Goal: Information Seeking & Learning: Learn about a topic

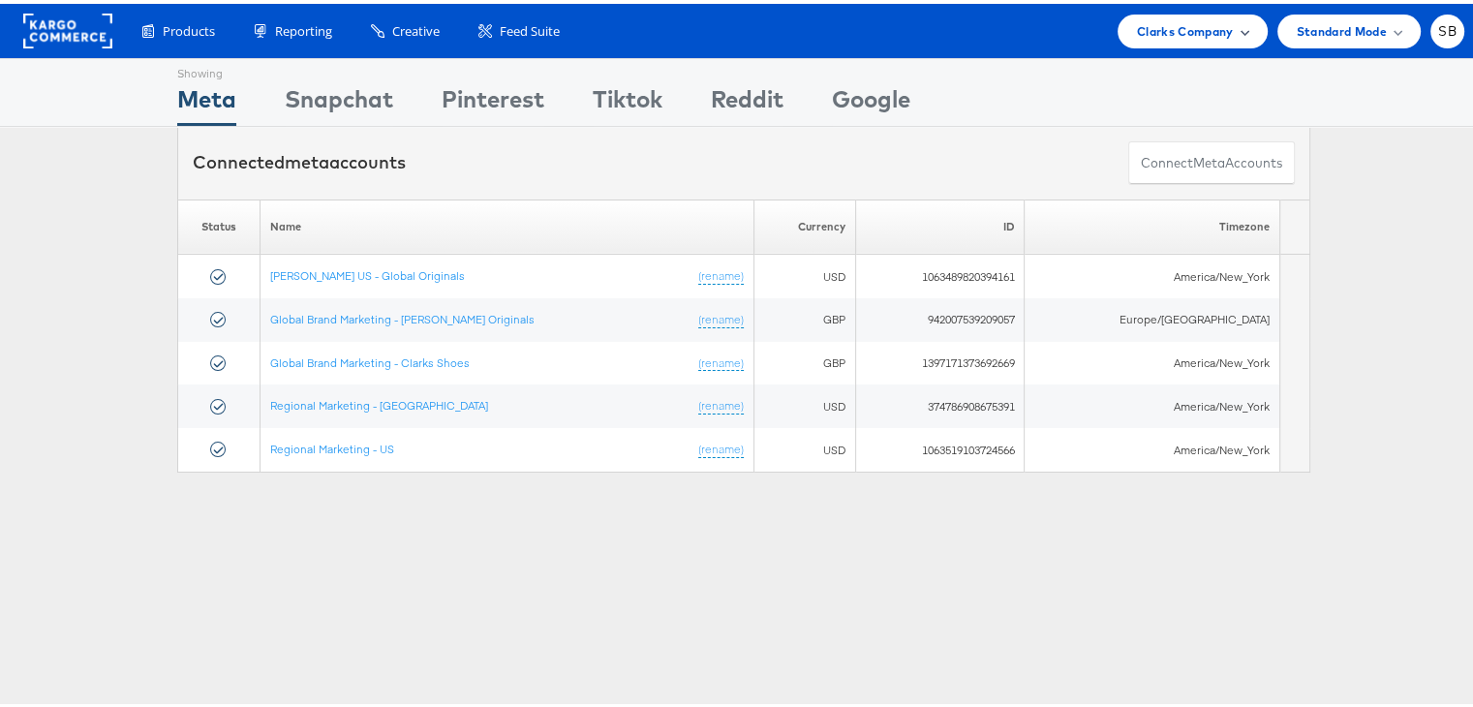
click at [1175, 17] on span "Clarks Company" at bounding box center [1185, 27] width 97 height 20
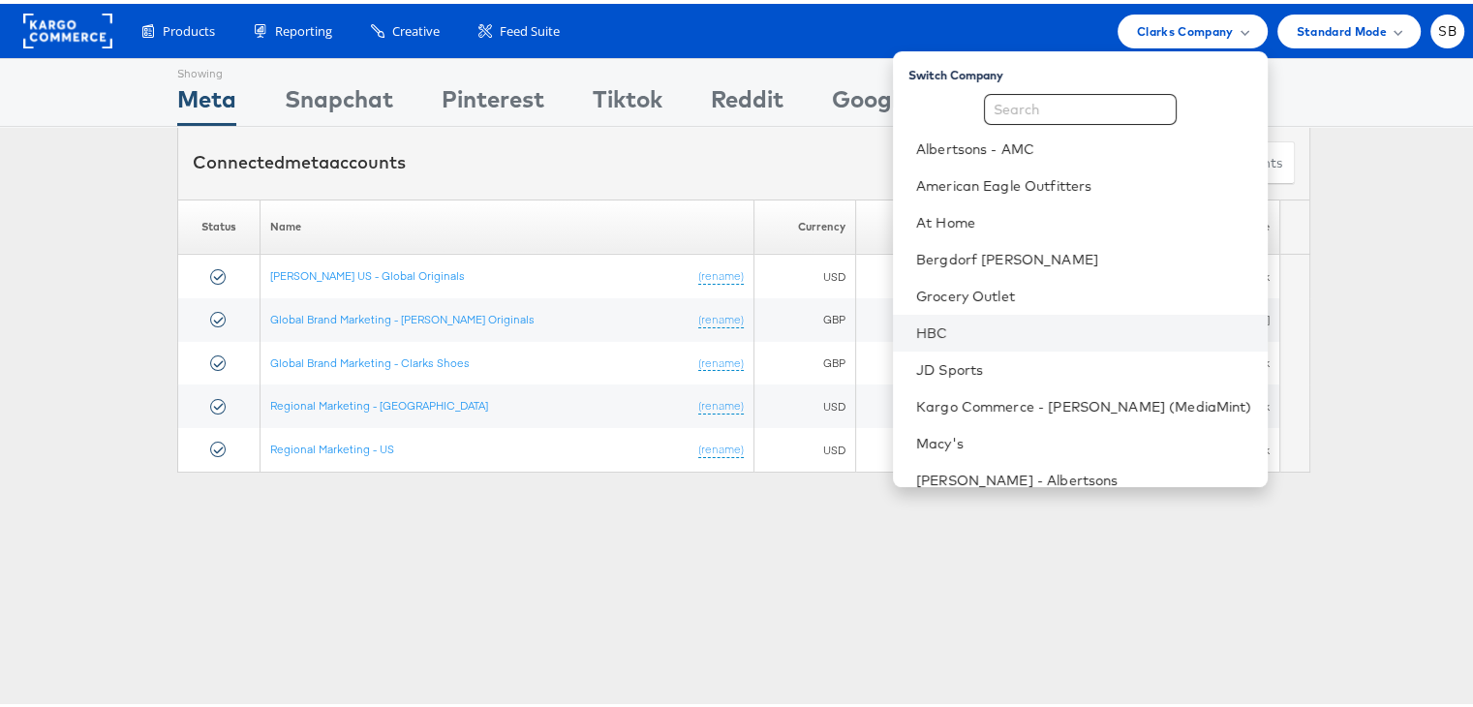
scroll to position [202, 0]
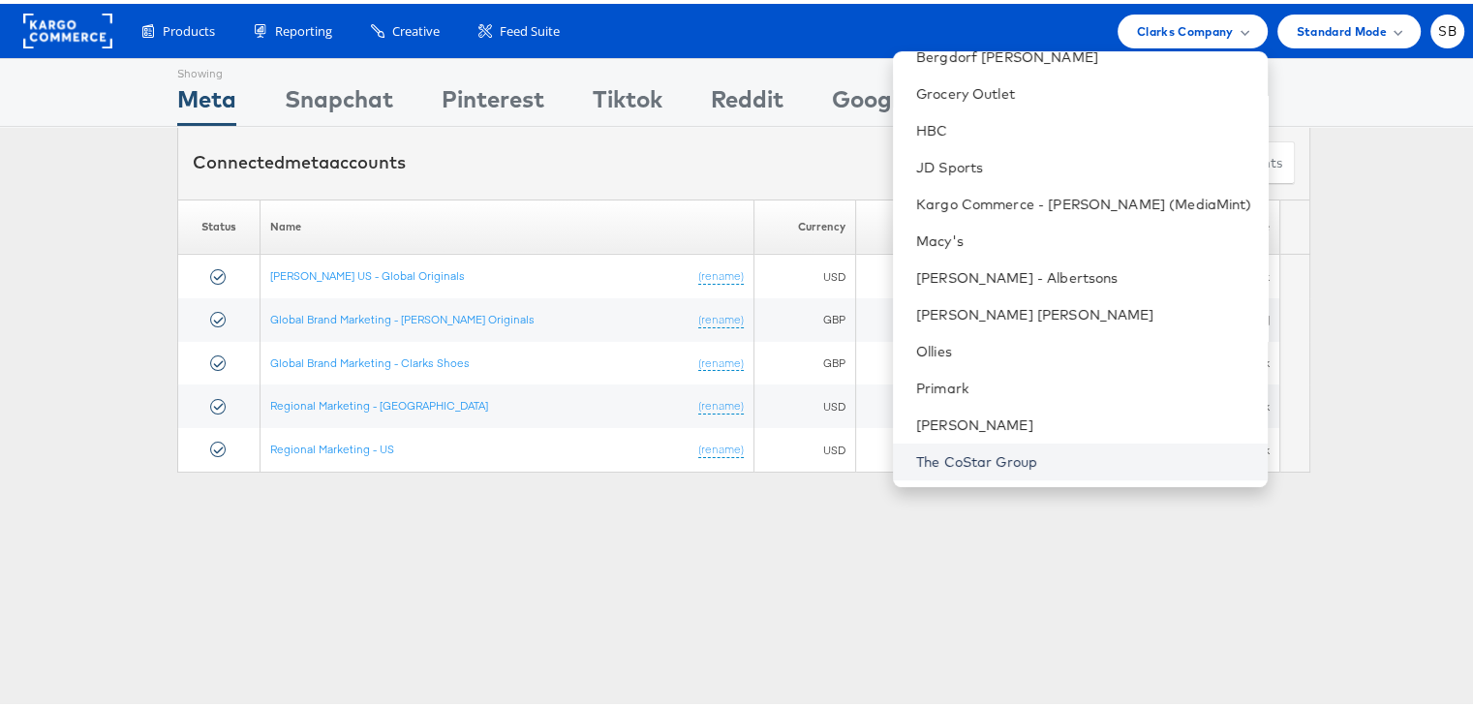
click at [1000, 457] on link "The CoStar Group" at bounding box center [1084, 457] width 336 height 19
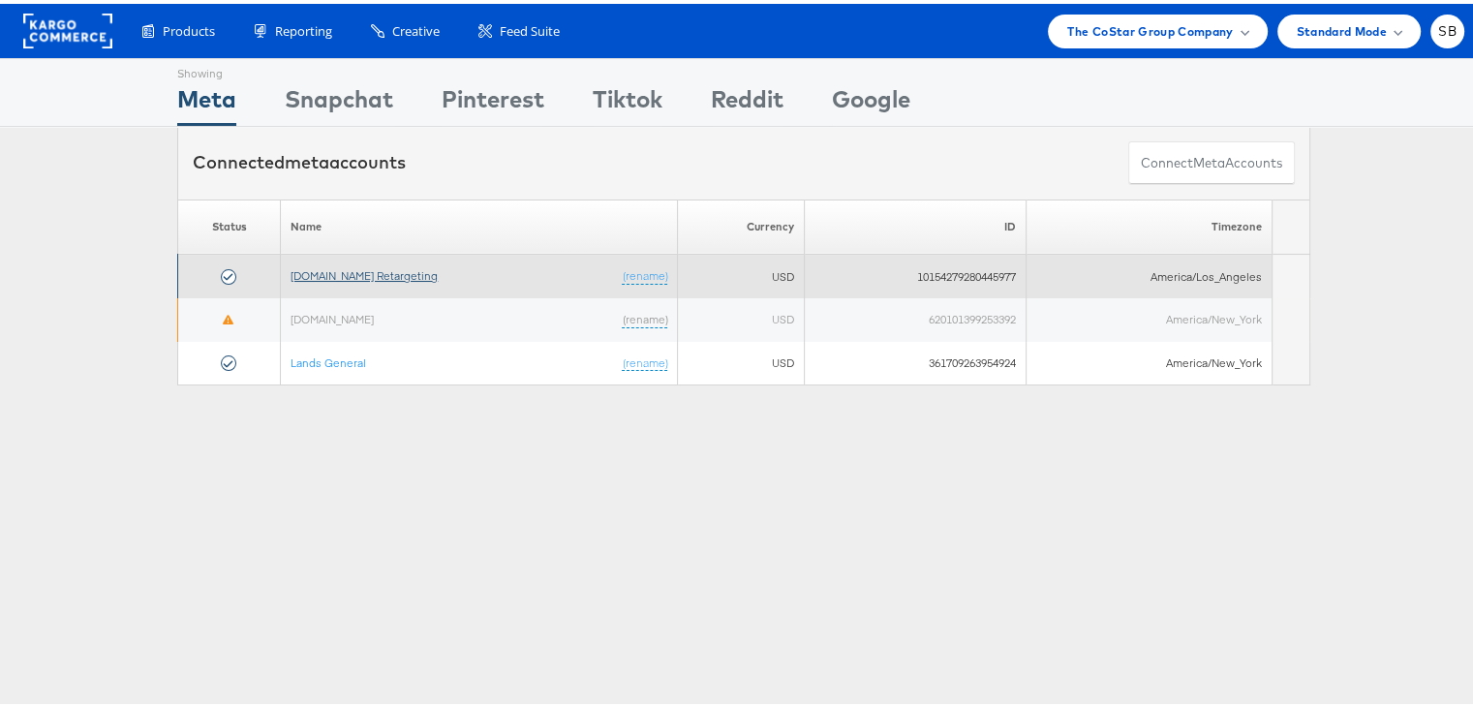
click at [318, 267] on link "[DOMAIN_NAME] Retargeting" at bounding box center [363, 271] width 147 height 15
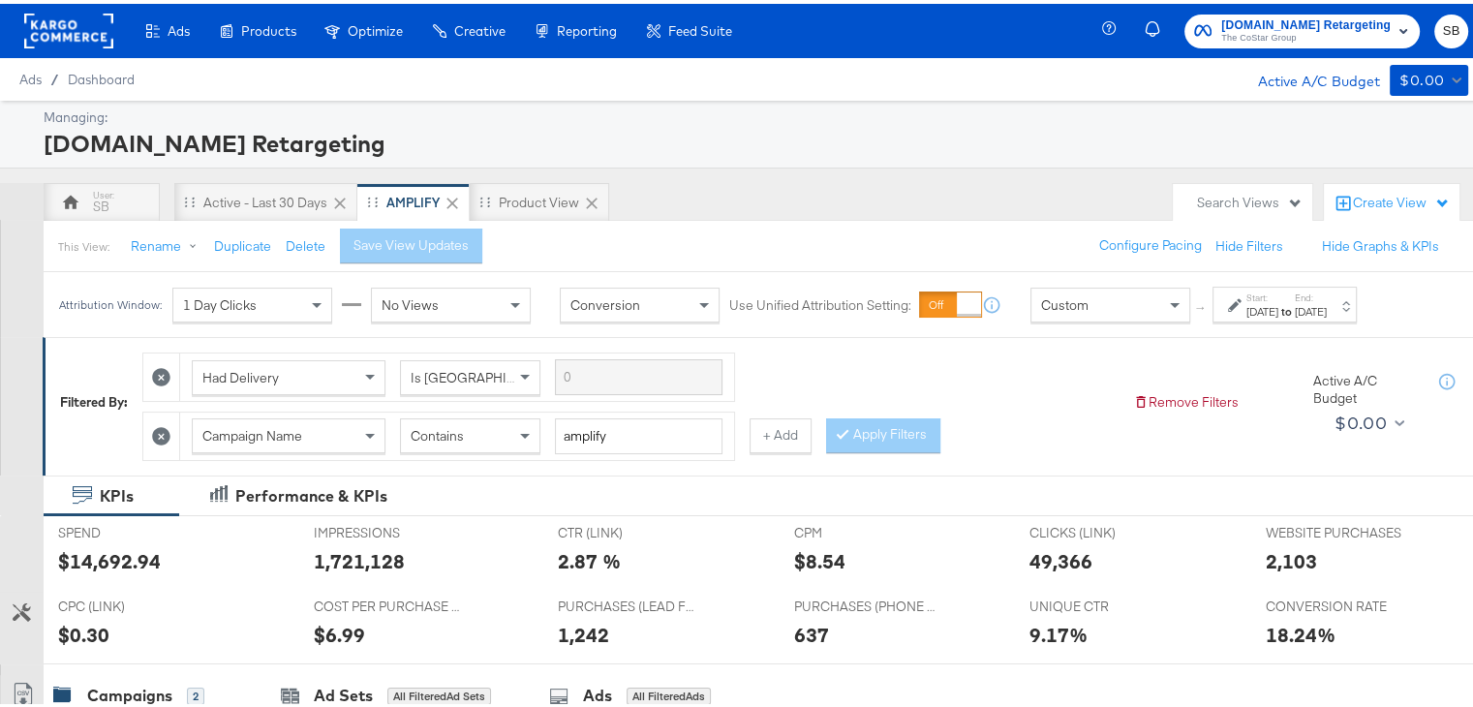
click at [1261, 302] on div "Aug 1st 2025" at bounding box center [1262, 307] width 32 height 15
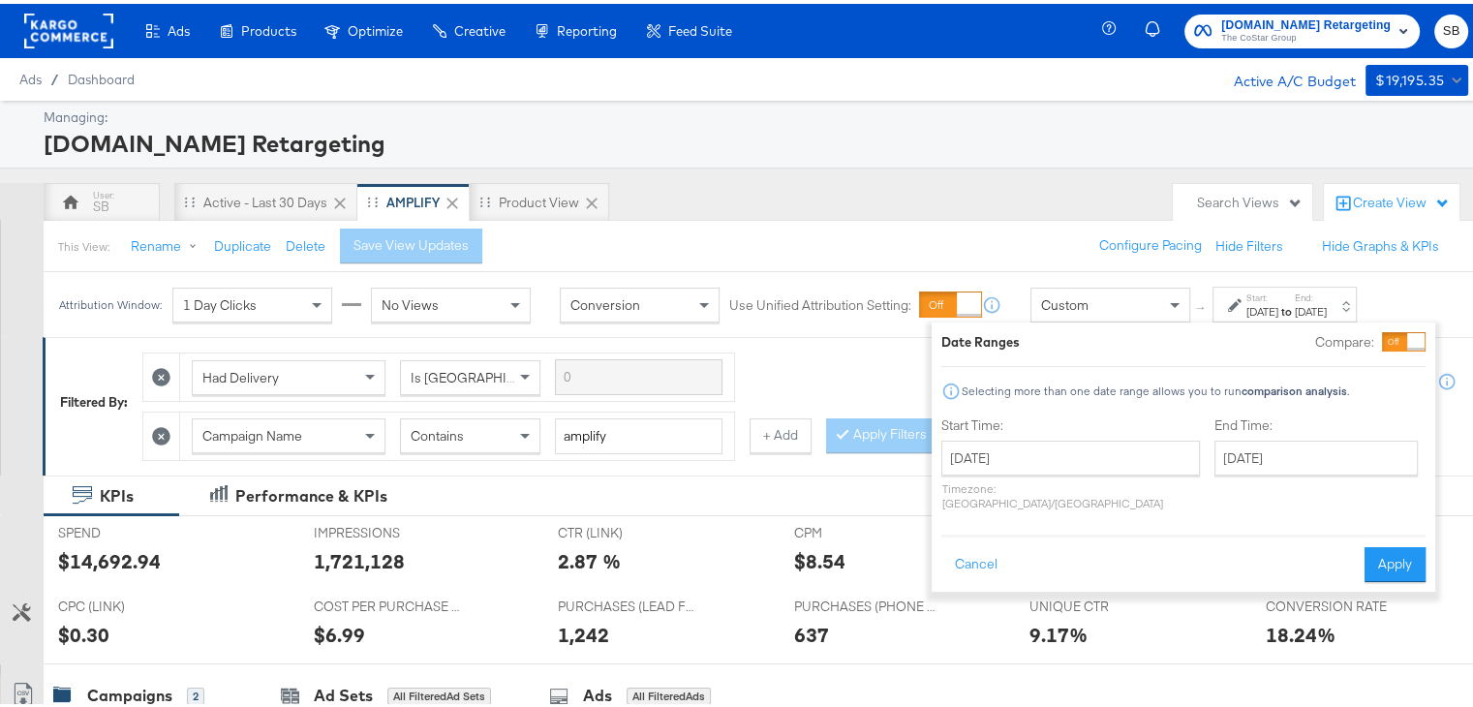
click at [973, 171] on div "Managing: Apartments.com Retargeting SB Active - Last 30 Days AMPLIFY Product V…" at bounding box center [743, 646] width 1487 height 1098
click at [964, 543] on button "Cancel" at bounding box center [976, 560] width 70 height 35
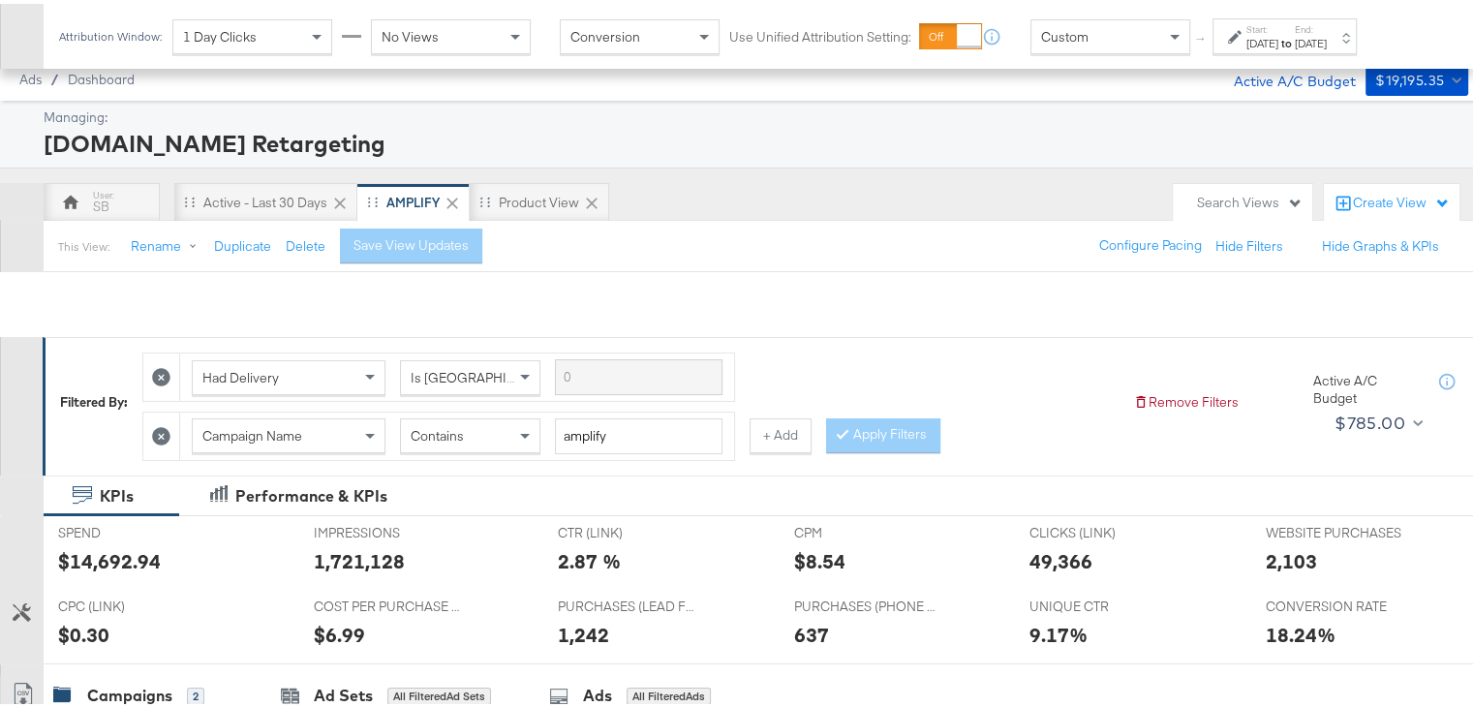
scroll to position [484, 0]
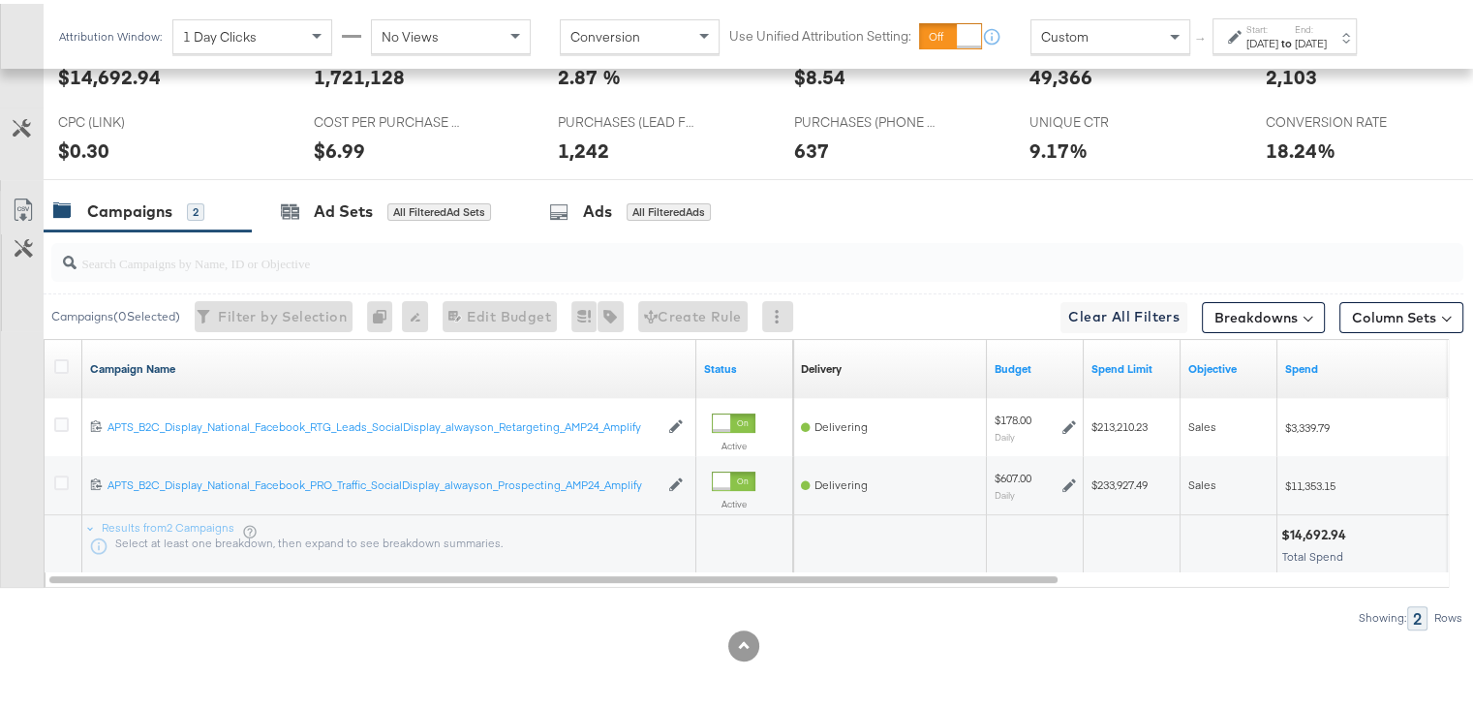
click at [147, 367] on link "Campaign Name" at bounding box center [389, 364] width 598 height 15
click at [153, 360] on link "Campaign Name ↓" at bounding box center [389, 364] width 598 height 15
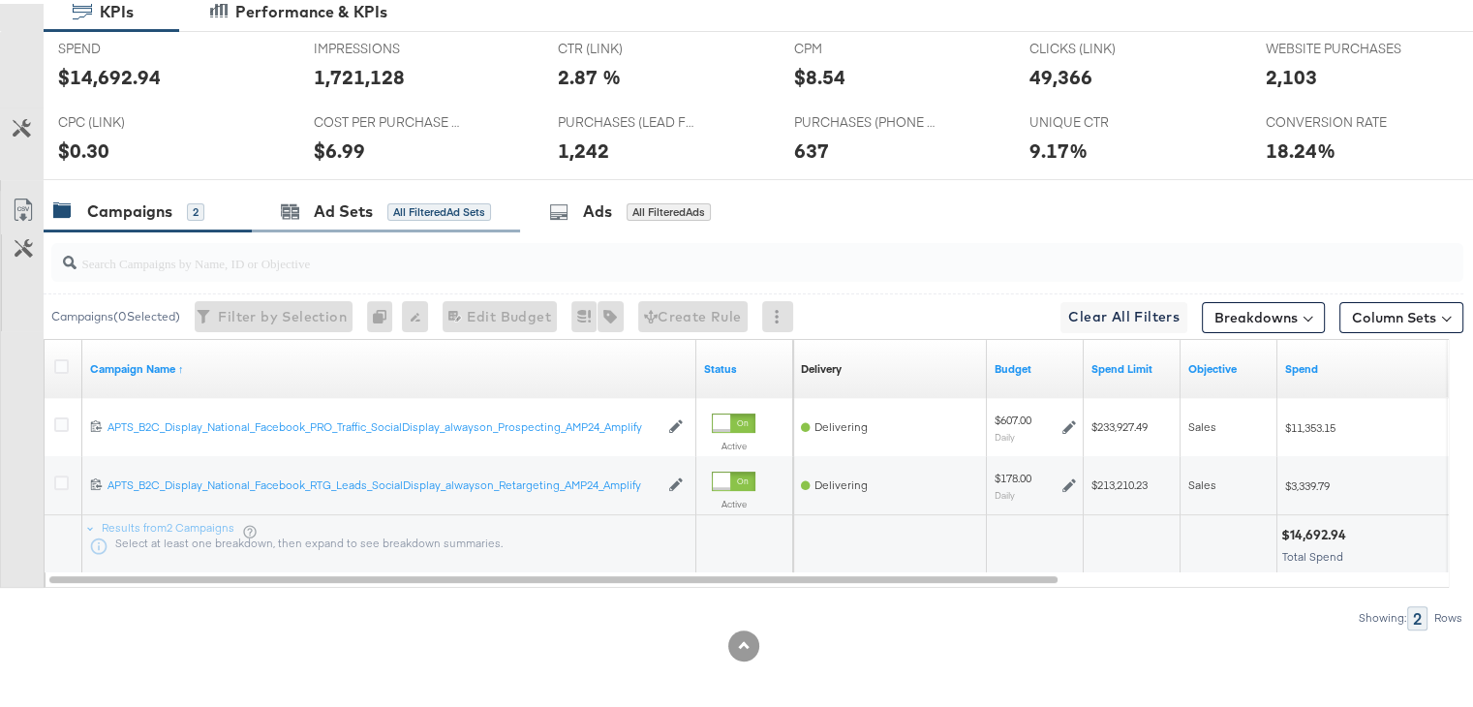
scroll to position [0, 0]
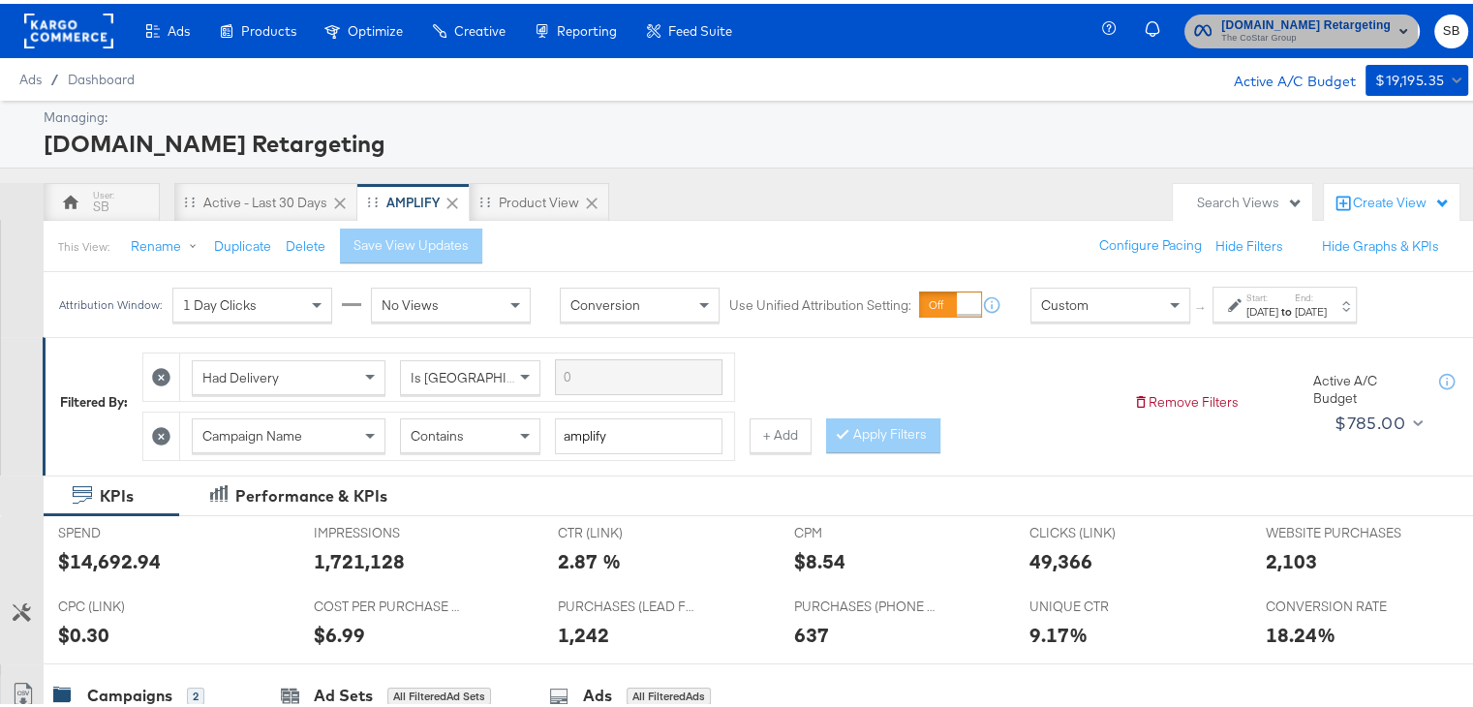
click at [1226, 30] on span "The CoStar Group" at bounding box center [1305, 34] width 169 height 15
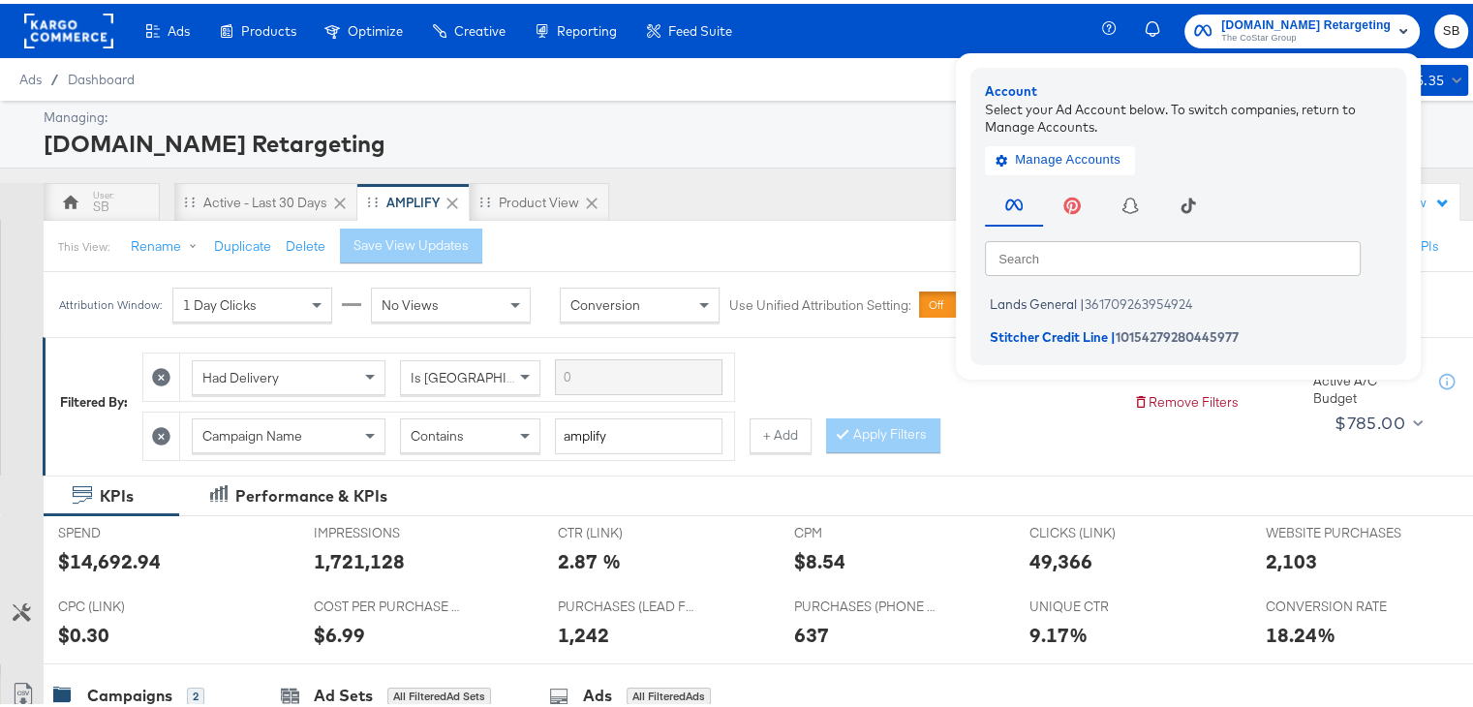
click at [54, 16] on rect at bounding box center [68, 27] width 89 height 35
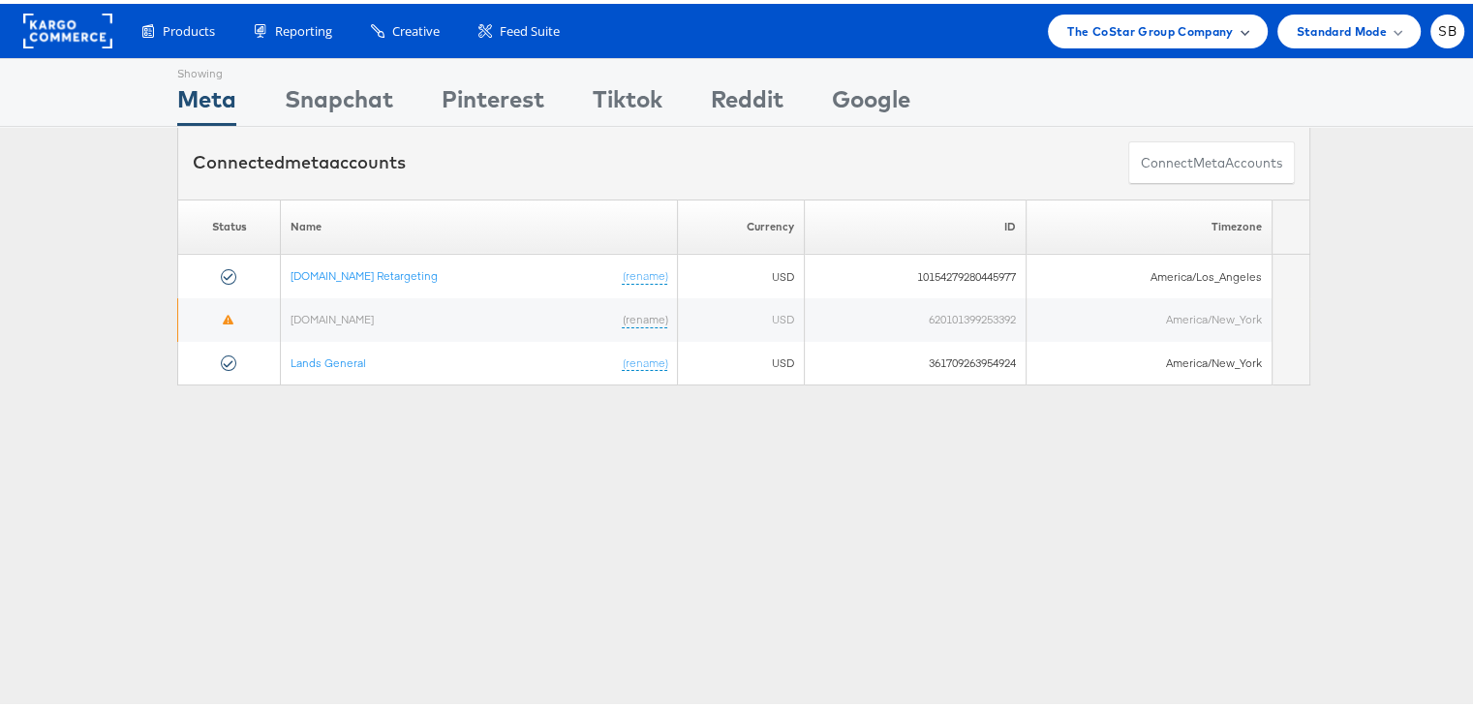
click at [1143, 21] on span "The CoStar Group Company" at bounding box center [1150, 27] width 166 height 20
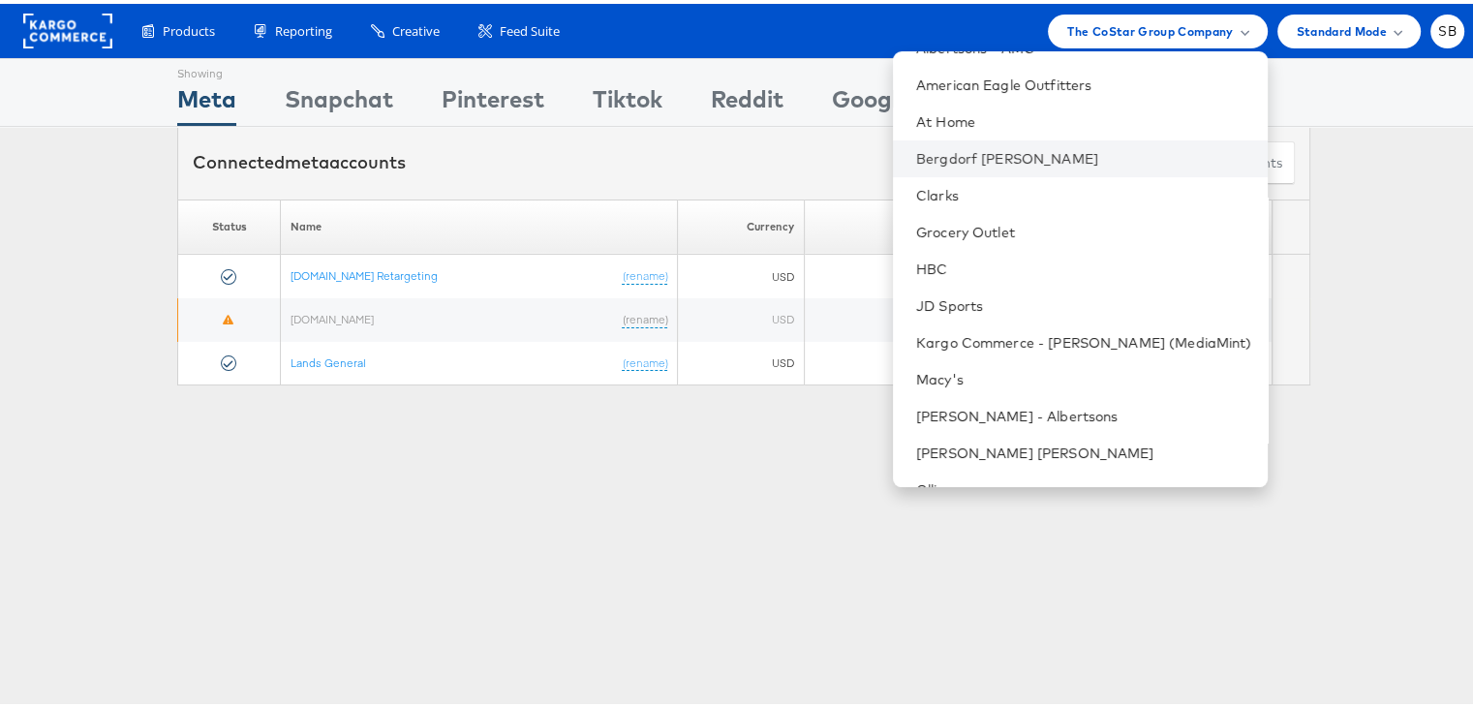
scroll to position [97, 0]
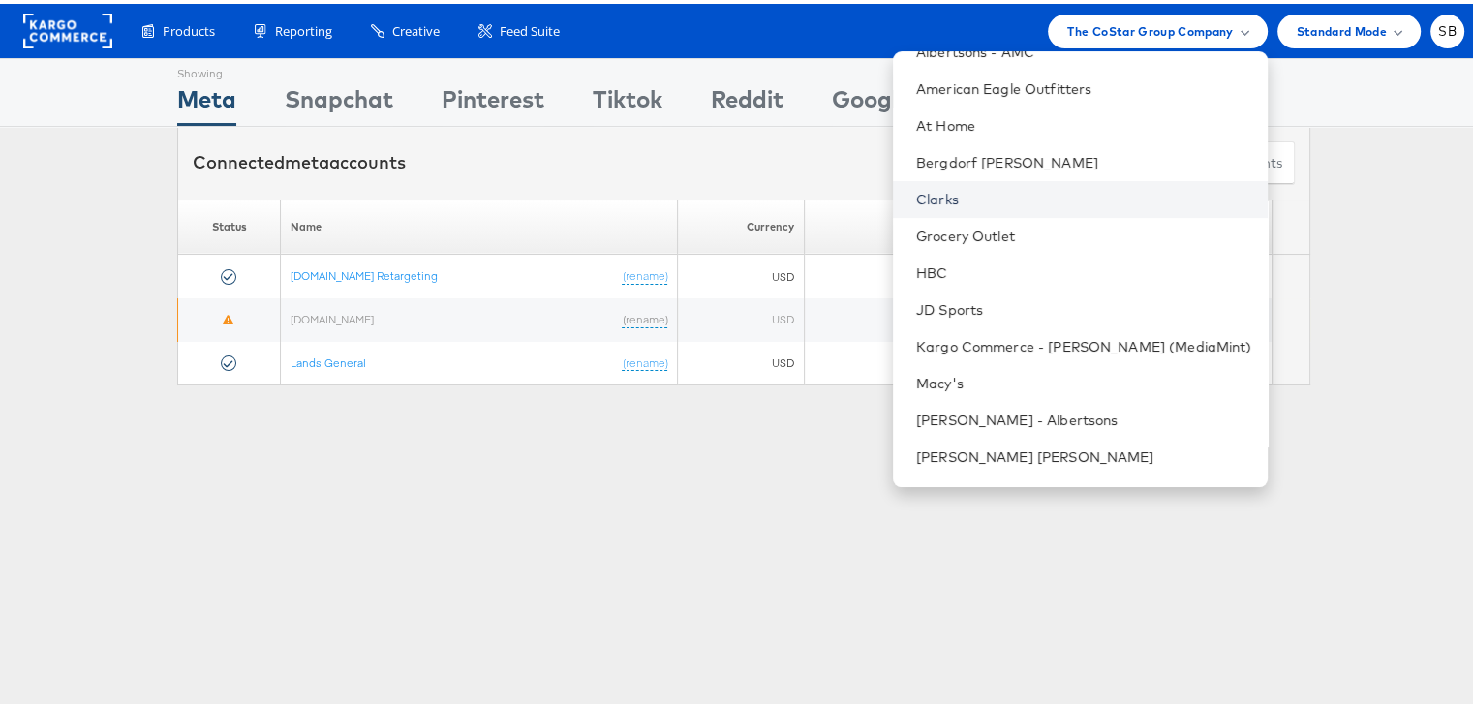
click at [969, 187] on link "Clarks" at bounding box center [1084, 195] width 336 height 19
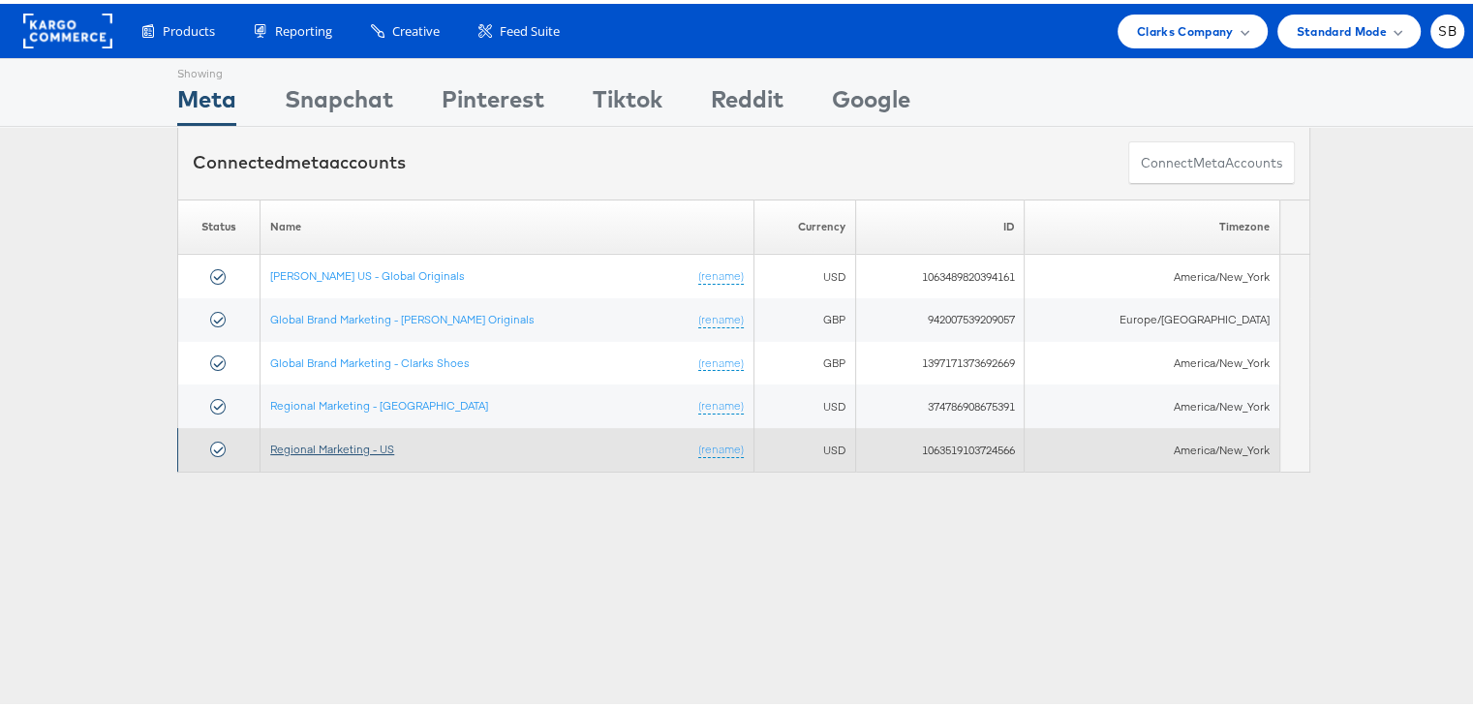
click at [328, 446] on link "Regional Marketing - US" at bounding box center [332, 445] width 124 height 15
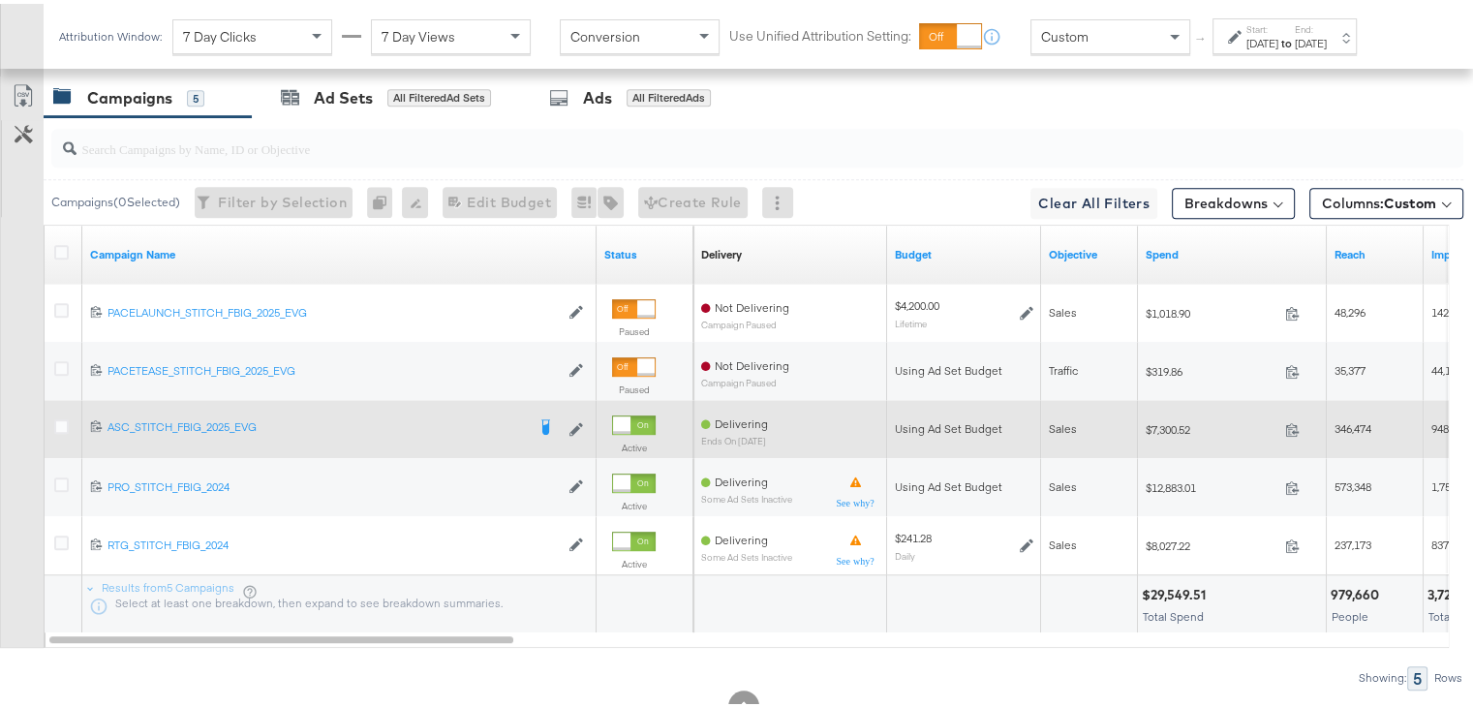
scroll to position [1134, 0]
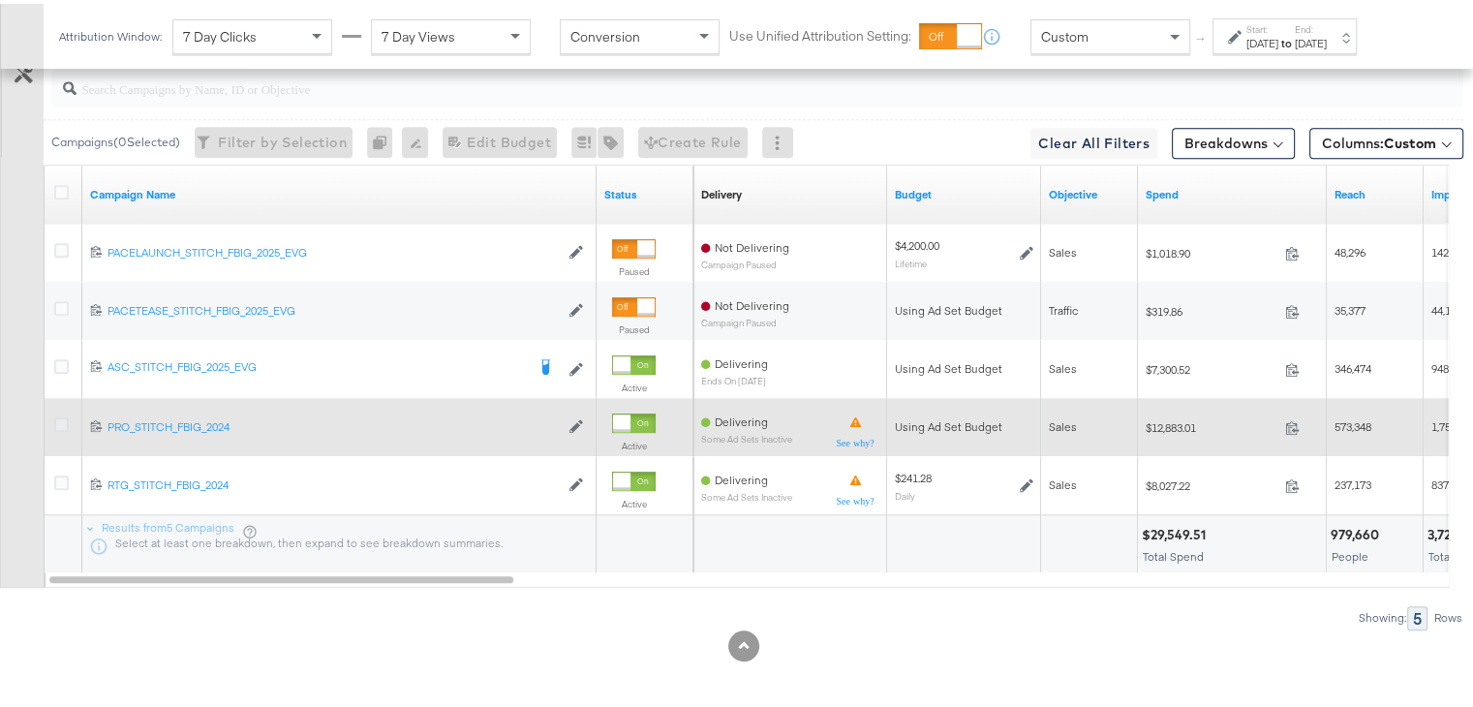
click at [55, 418] on icon at bounding box center [61, 420] width 15 height 15
click at [0, 0] on input "checkbox" at bounding box center [0, 0] width 0 height 0
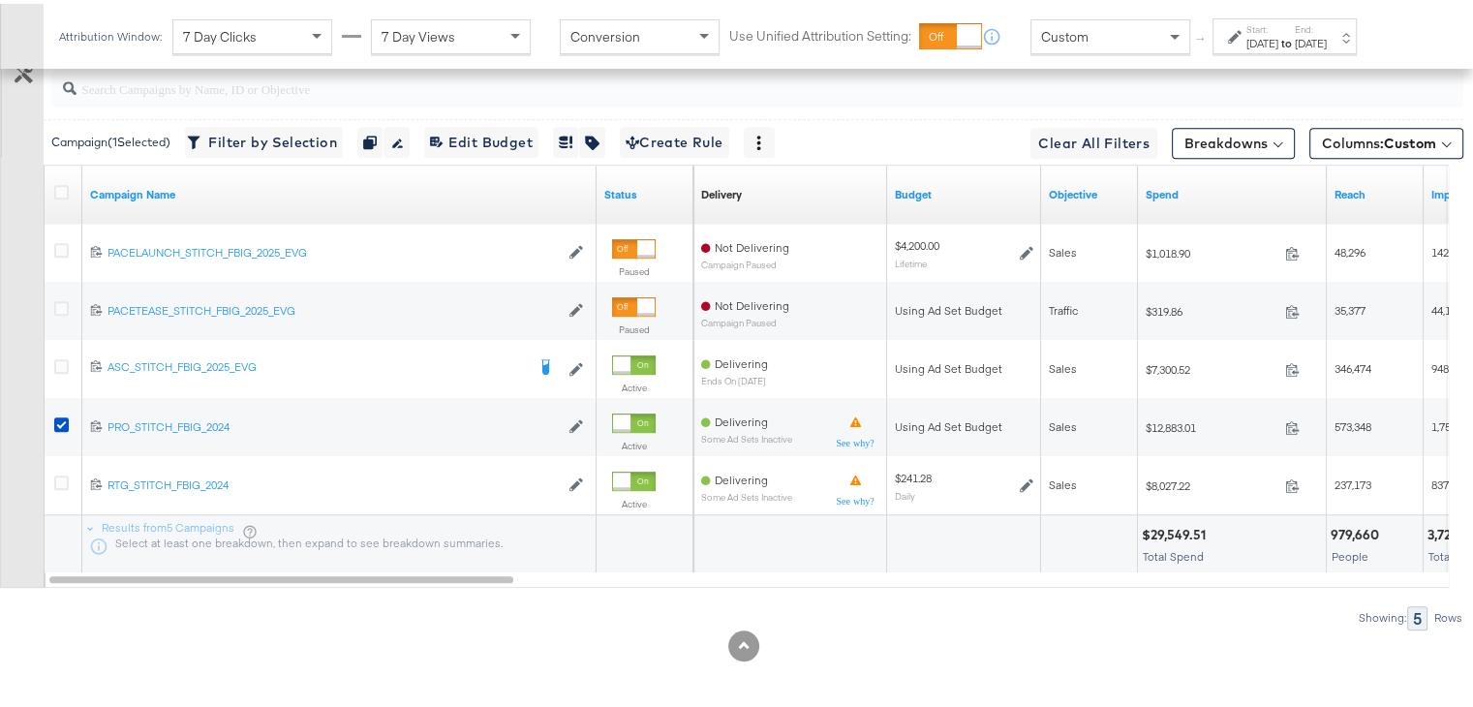
scroll to position [996, 0]
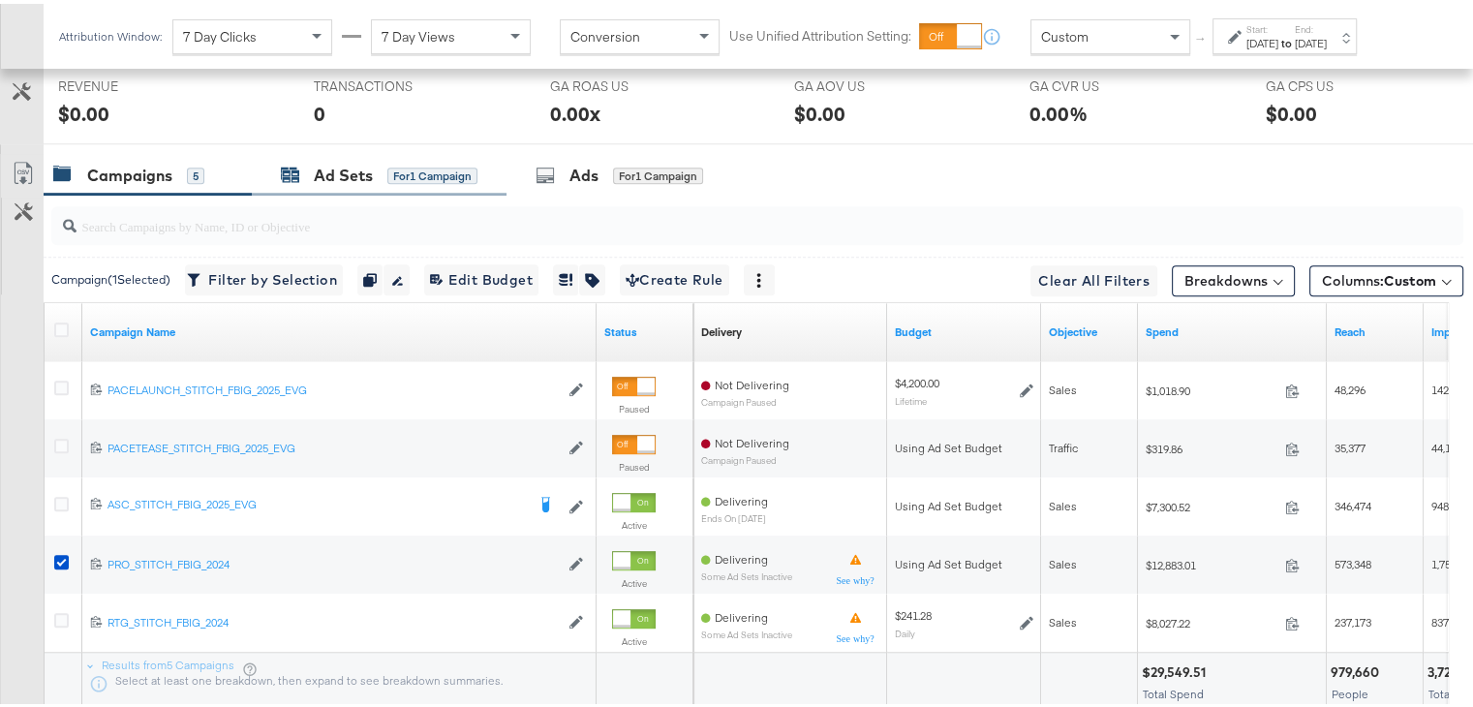
click at [326, 161] on div "Ad Sets" at bounding box center [343, 172] width 59 height 22
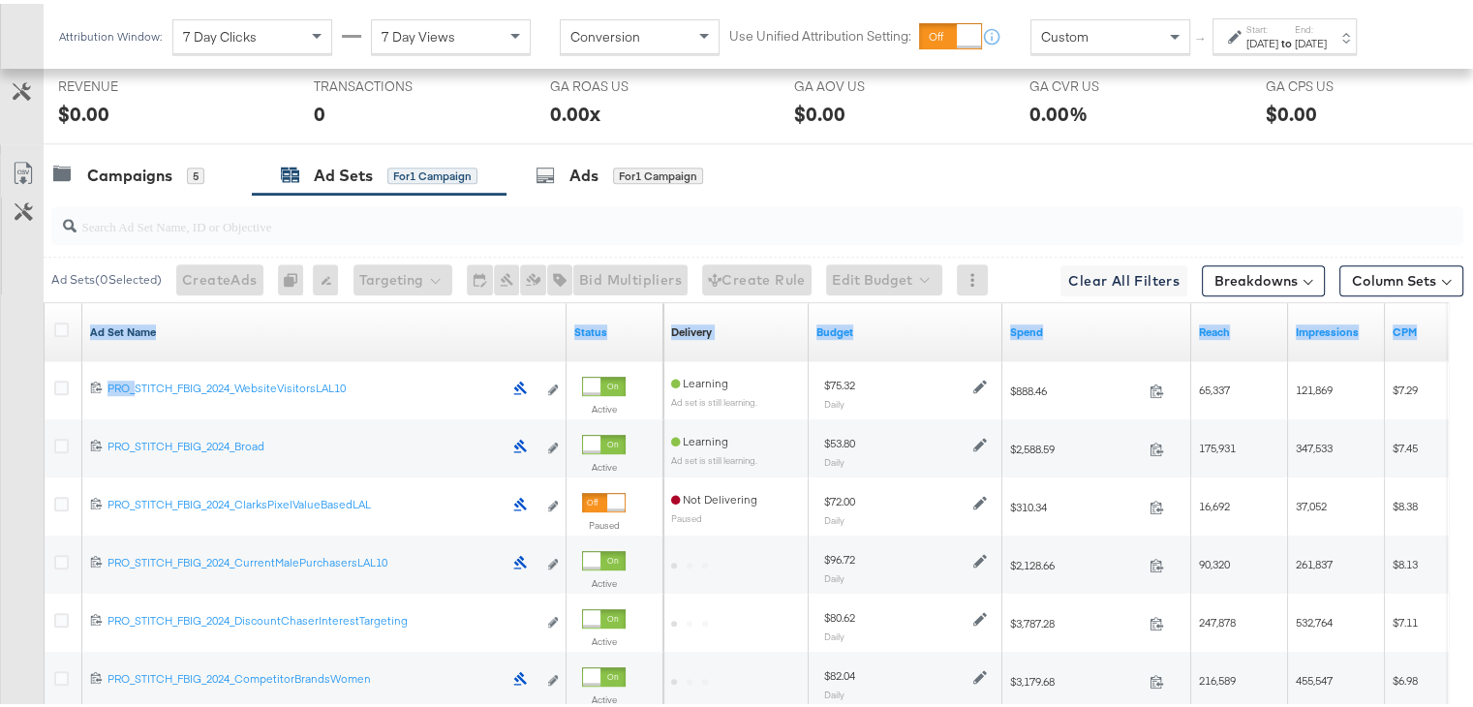
drag, startPoint x: 137, startPoint y: 357, endPoint x: 126, endPoint y: 317, distance: 42.3
click at [126, 317] on div "Ad Set Name Status Delivery Sorting Unavailable Budget Spend Reach Impressions …" at bounding box center [747, 531] width 1405 height 465
click at [126, 320] on link "Ad Set Name" at bounding box center [324, 327] width 469 height 15
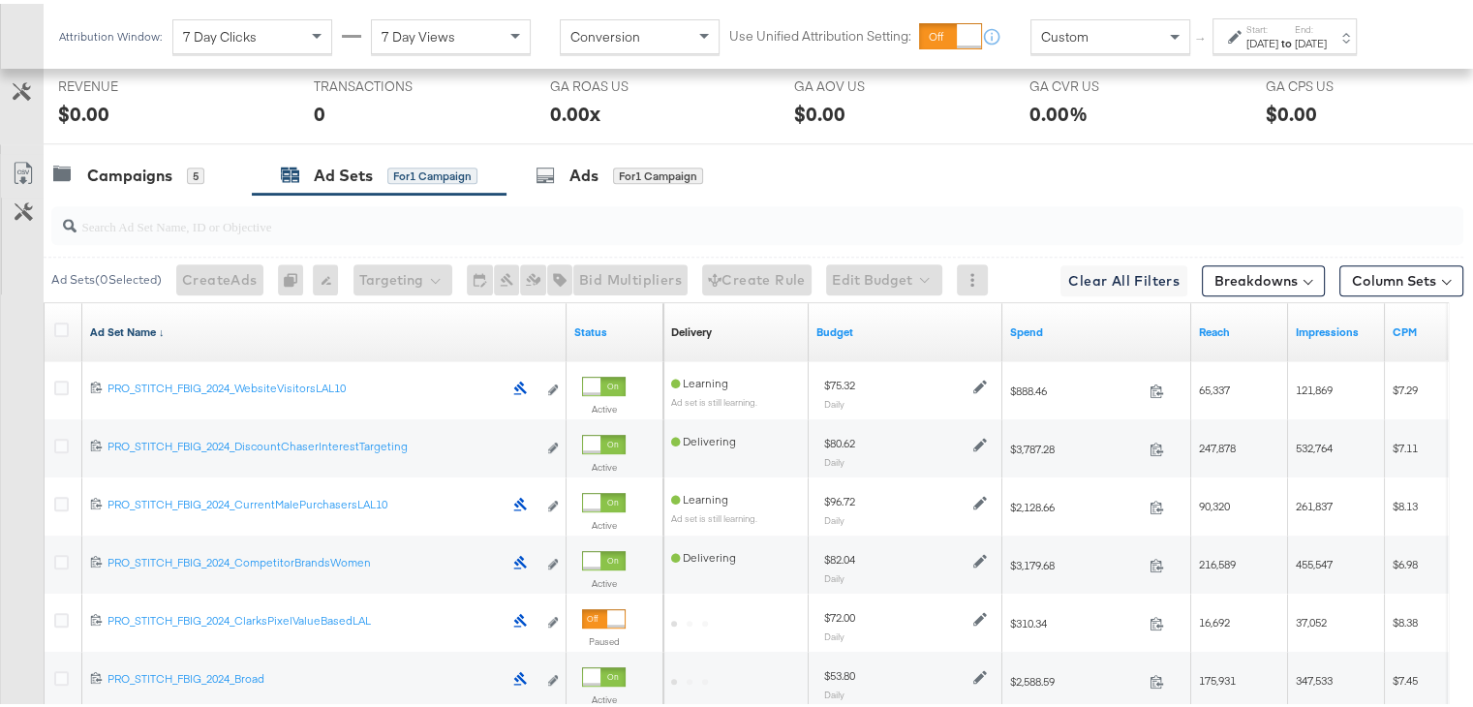
click at [126, 320] on link "Ad Set Name ↓" at bounding box center [324, 327] width 469 height 15
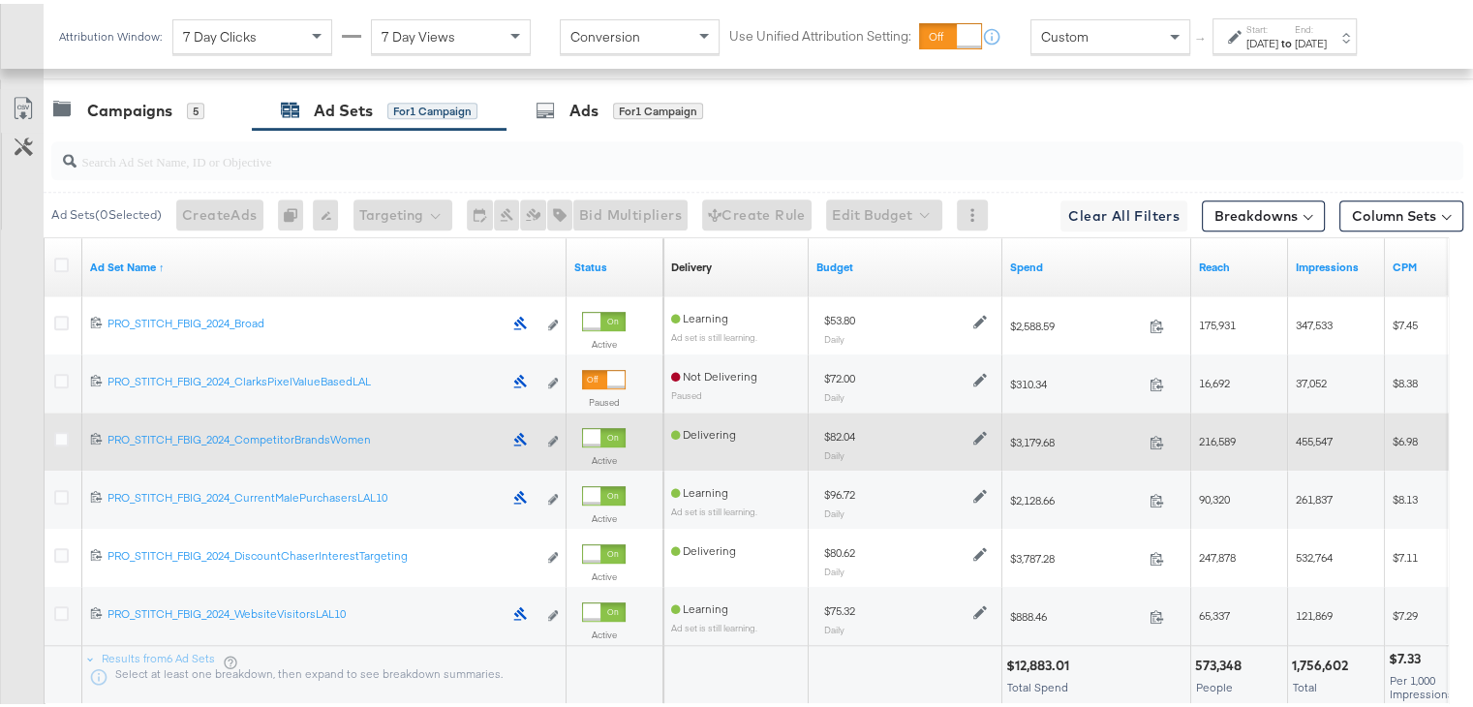
scroll to position [1102, 0]
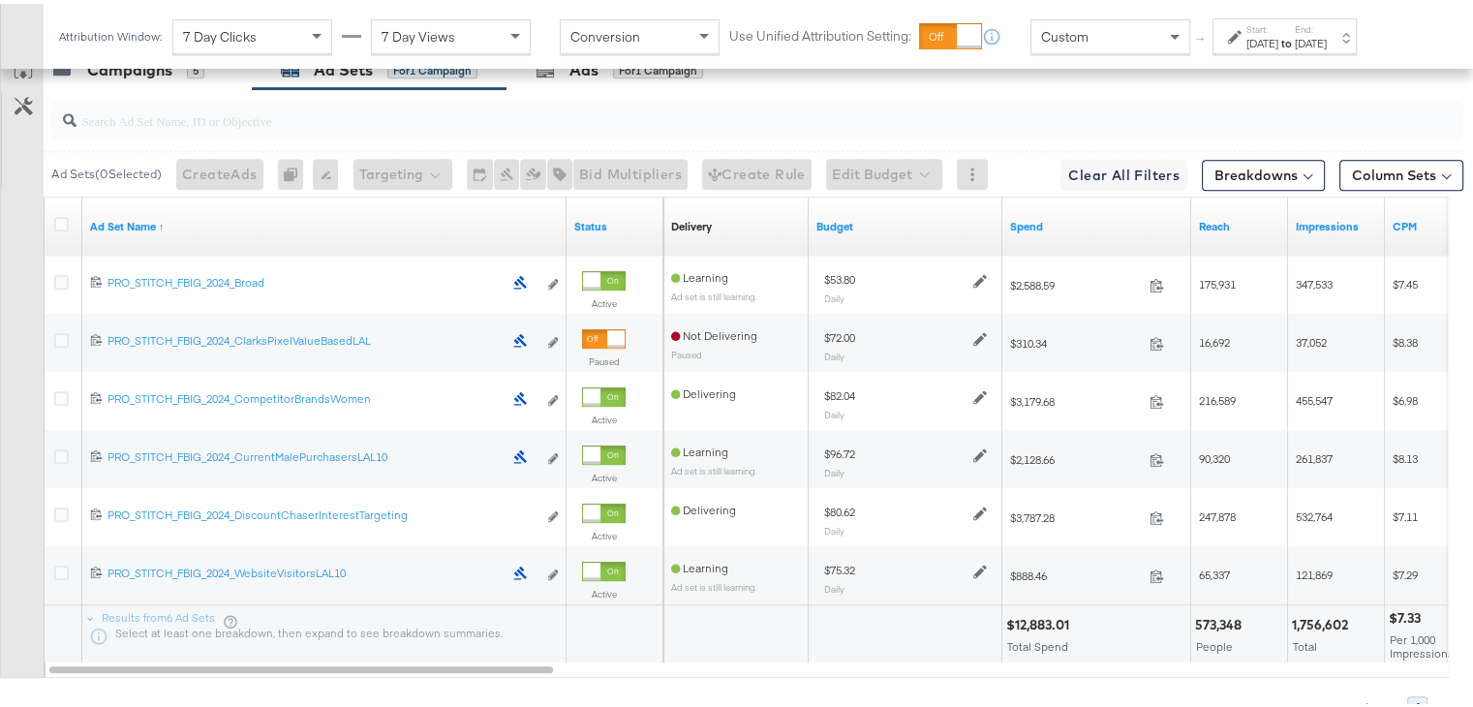
click at [1278, 36] on div "Jul 27th 2025" at bounding box center [1262, 39] width 32 height 15
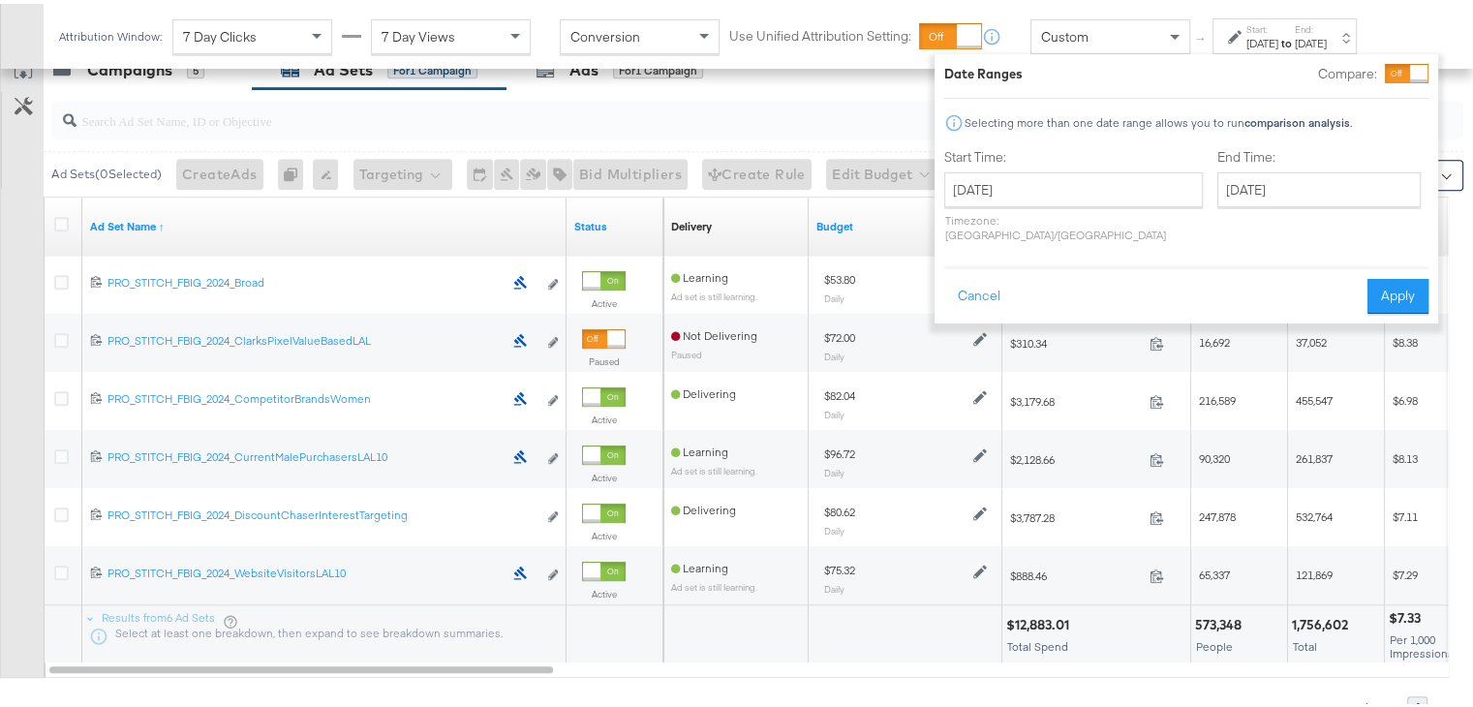
click at [1278, 36] on div "Jul 27th 2025" at bounding box center [1262, 39] width 32 height 15
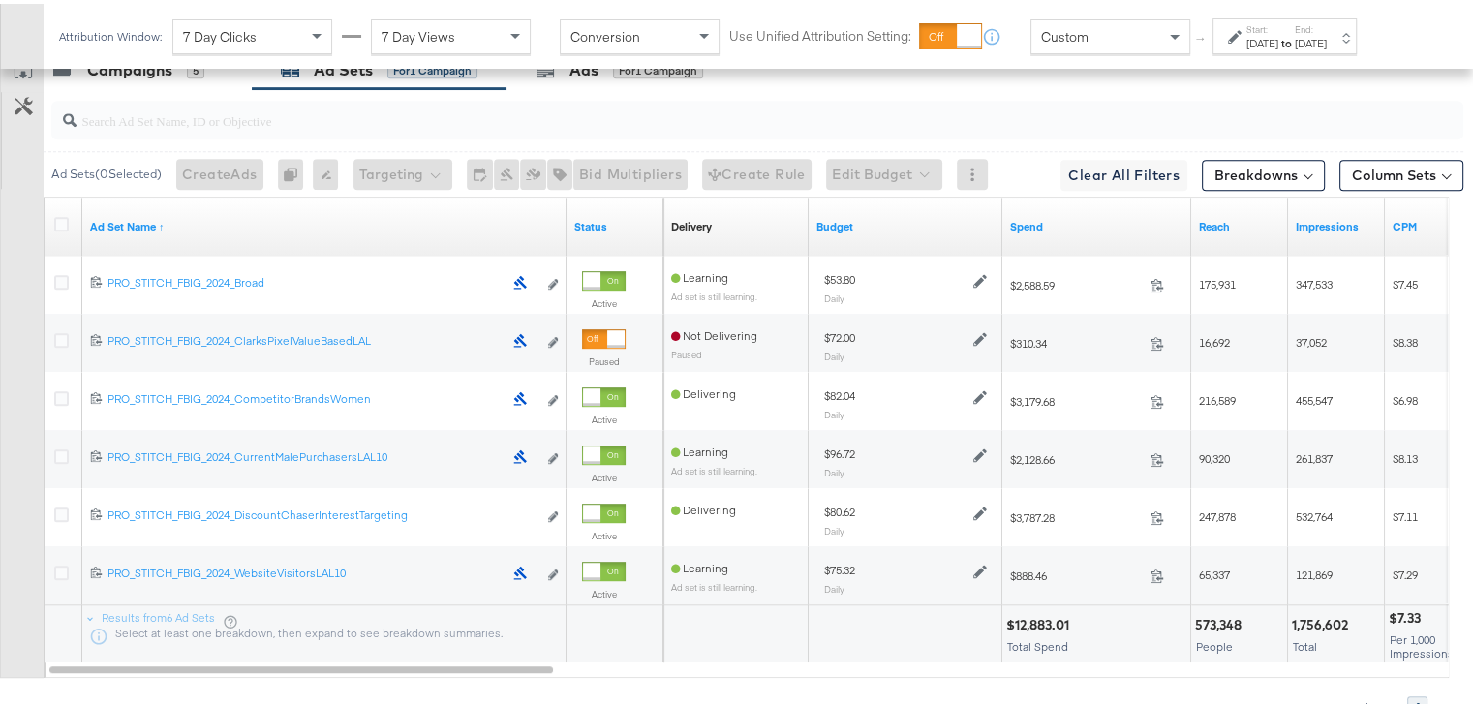
click at [1278, 36] on div "Jul 27th 2025" at bounding box center [1262, 39] width 32 height 15
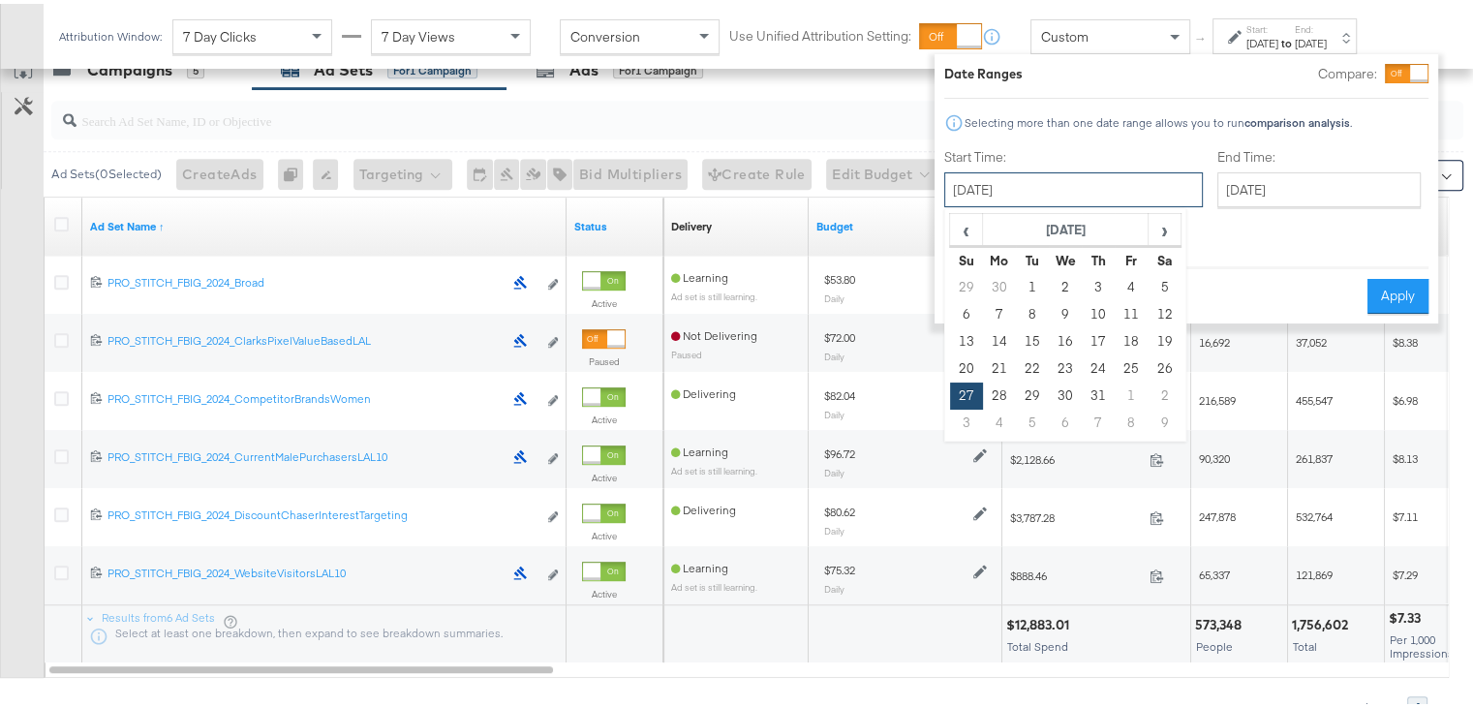
click at [1113, 187] on input "July 27th 2025" at bounding box center [1073, 185] width 259 height 35
click at [1151, 225] on span "›" at bounding box center [1164, 225] width 30 height 29
click at [967, 366] on td "17" at bounding box center [966, 364] width 33 height 27
type input "August 17th 2025"
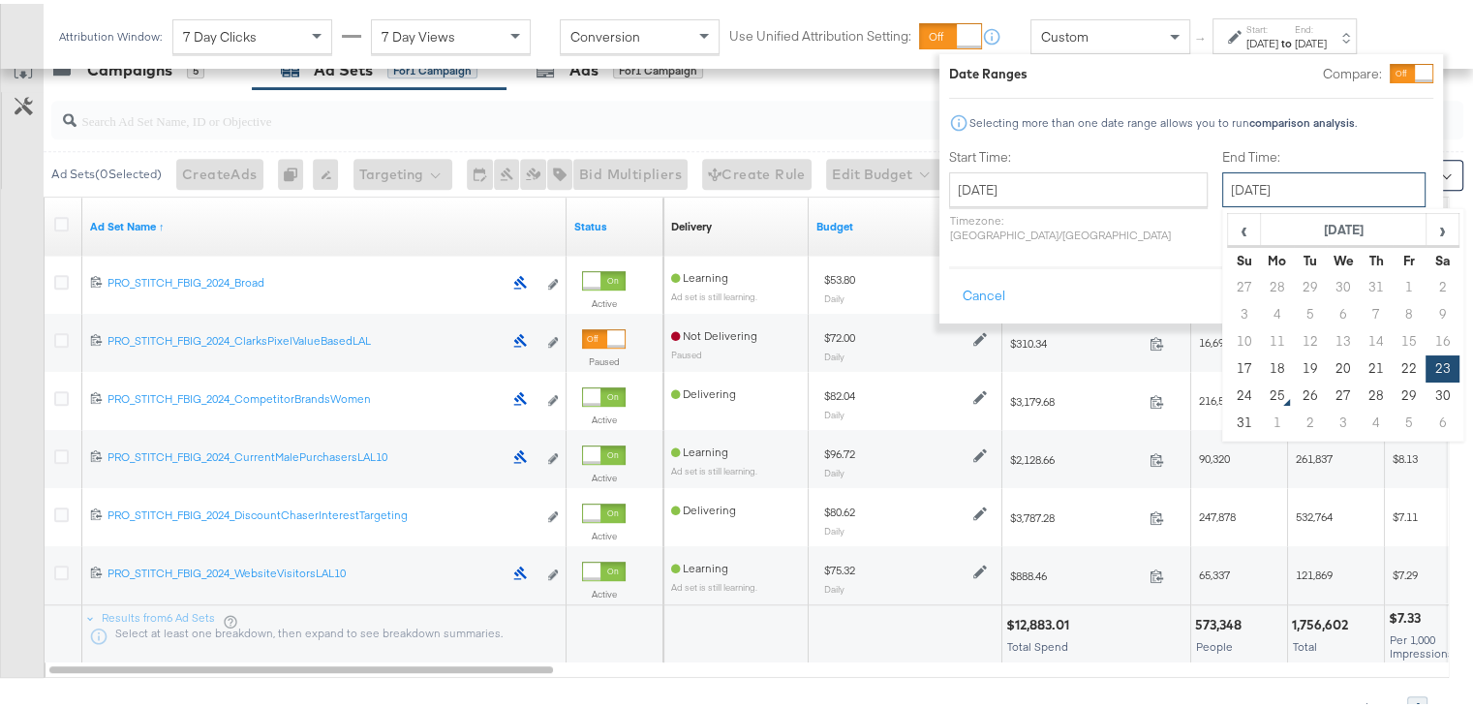
click at [1233, 195] on input "August 23rd 2025" at bounding box center [1323, 185] width 203 height 35
click at [1228, 388] on td "24" at bounding box center [1244, 392] width 33 height 27
type input "August 24th 2025"
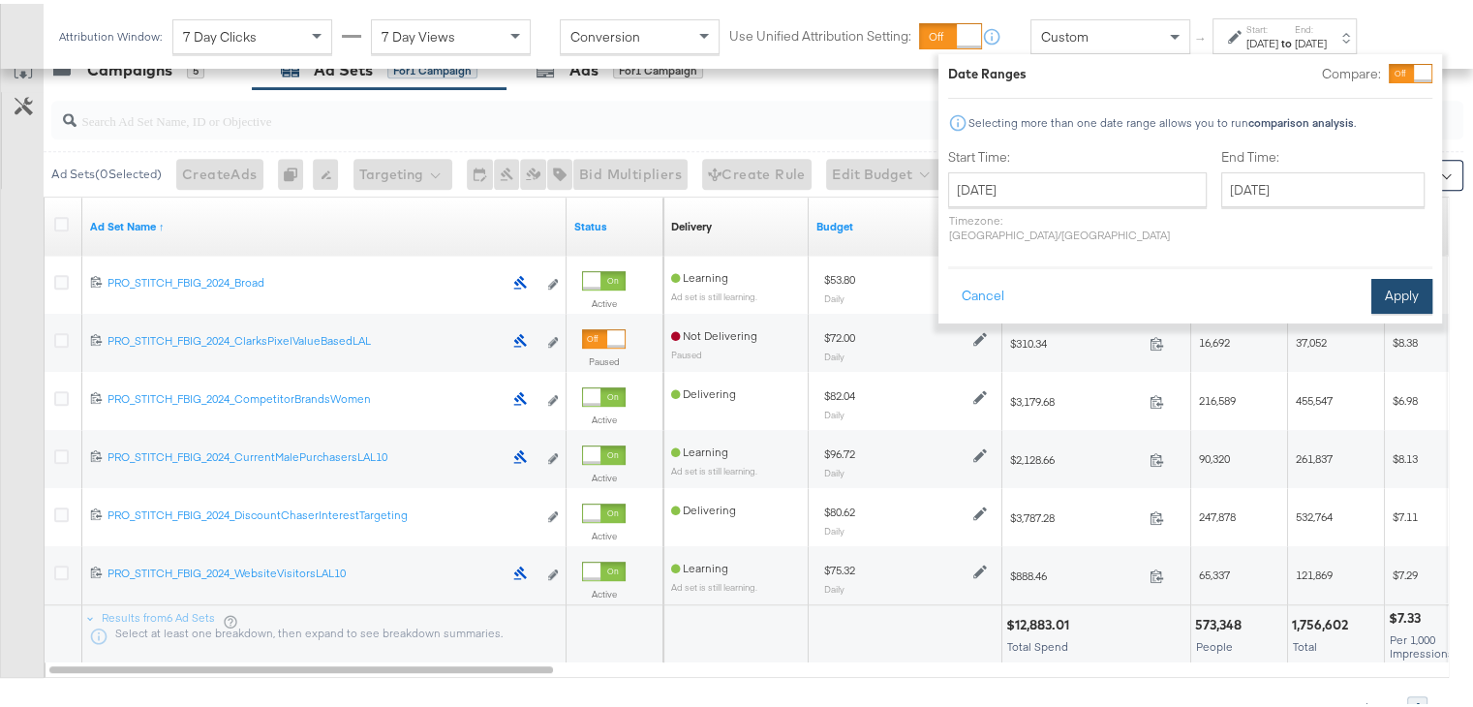
click at [1387, 275] on button "Apply" at bounding box center [1401, 292] width 61 height 35
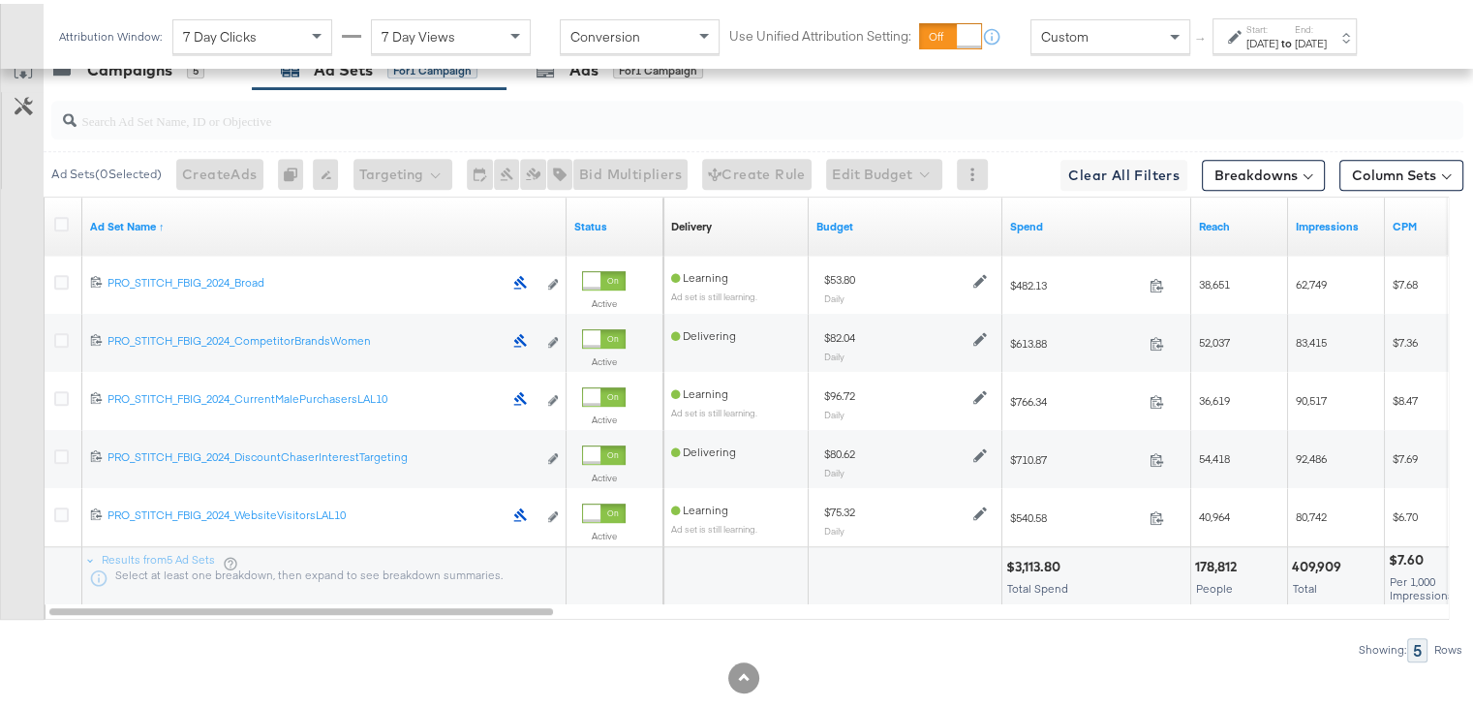
click at [1273, 24] on label "Start:" at bounding box center [1262, 25] width 32 height 13
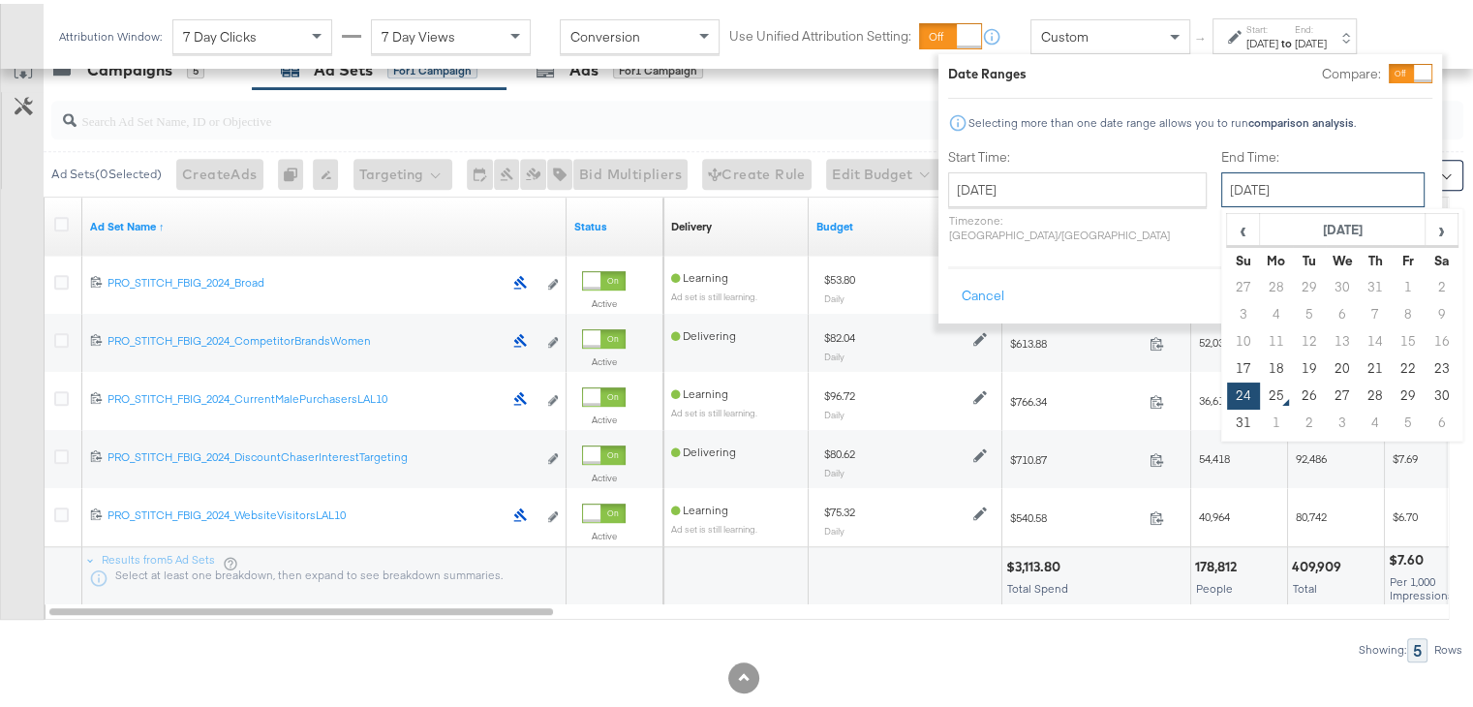
click at [1221, 194] on input "August 24th 2025" at bounding box center [1322, 185] width 203 height 35
click at [1424, 359] on td "23" at bounding box center [1440, 364] width 33 height 27
type input "[DATE]"
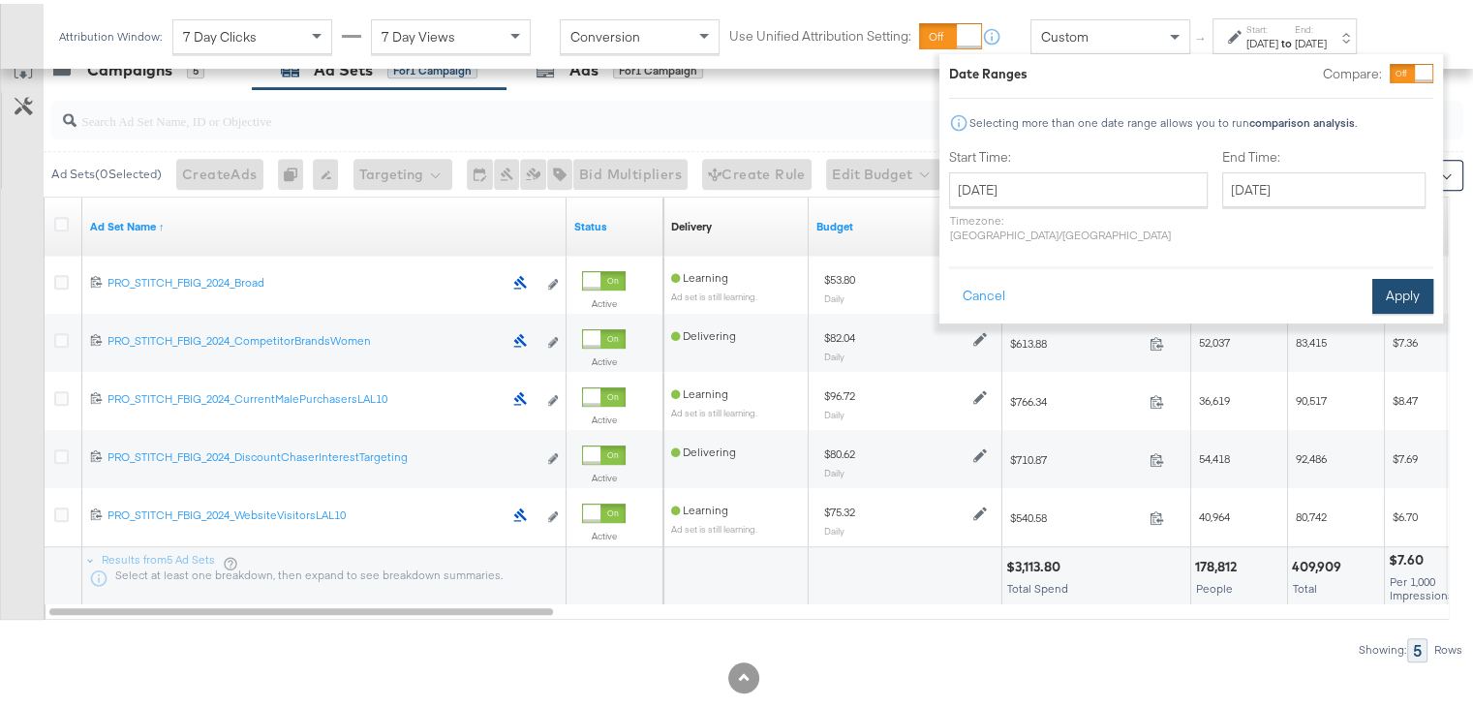
click at [1404, 275] on button "Apply" at bounding box center [1402, 292] width 61 height 35
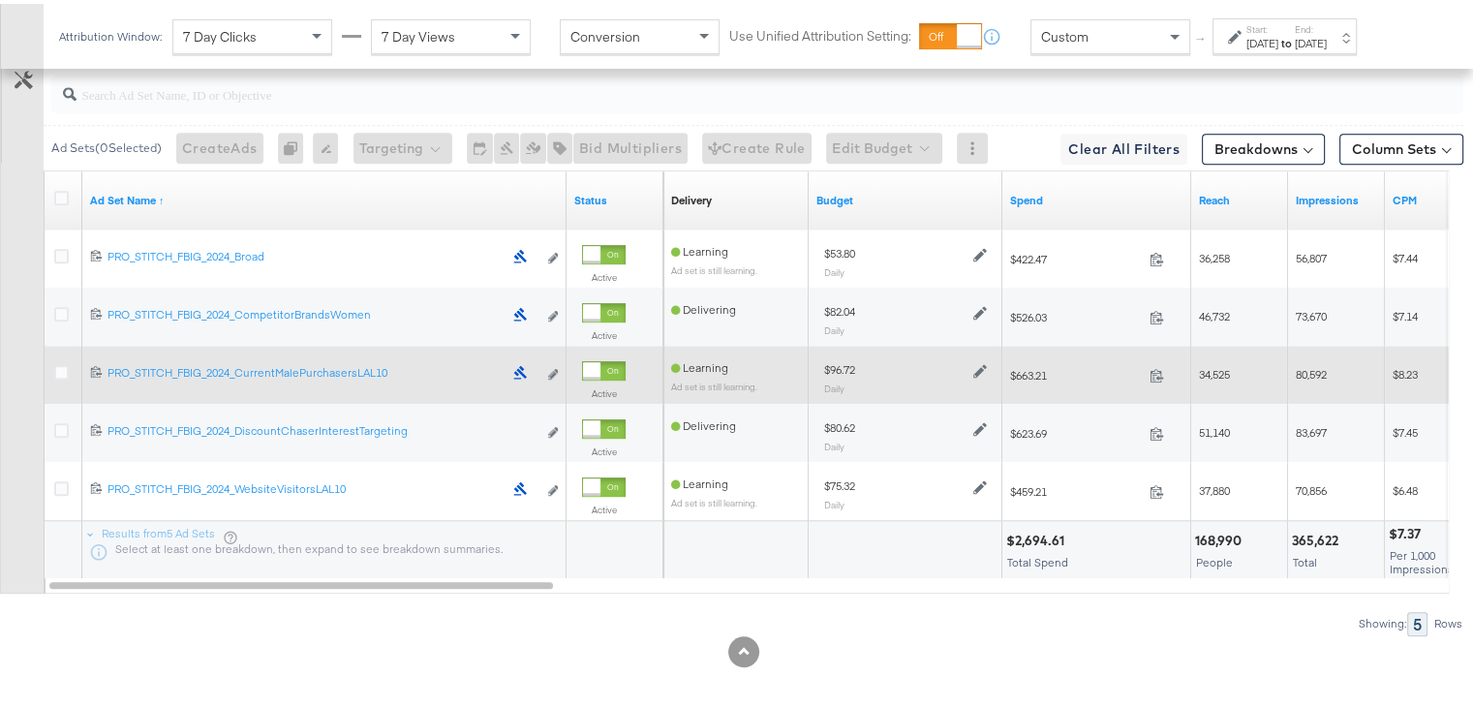
scroll to position [1134, 0]
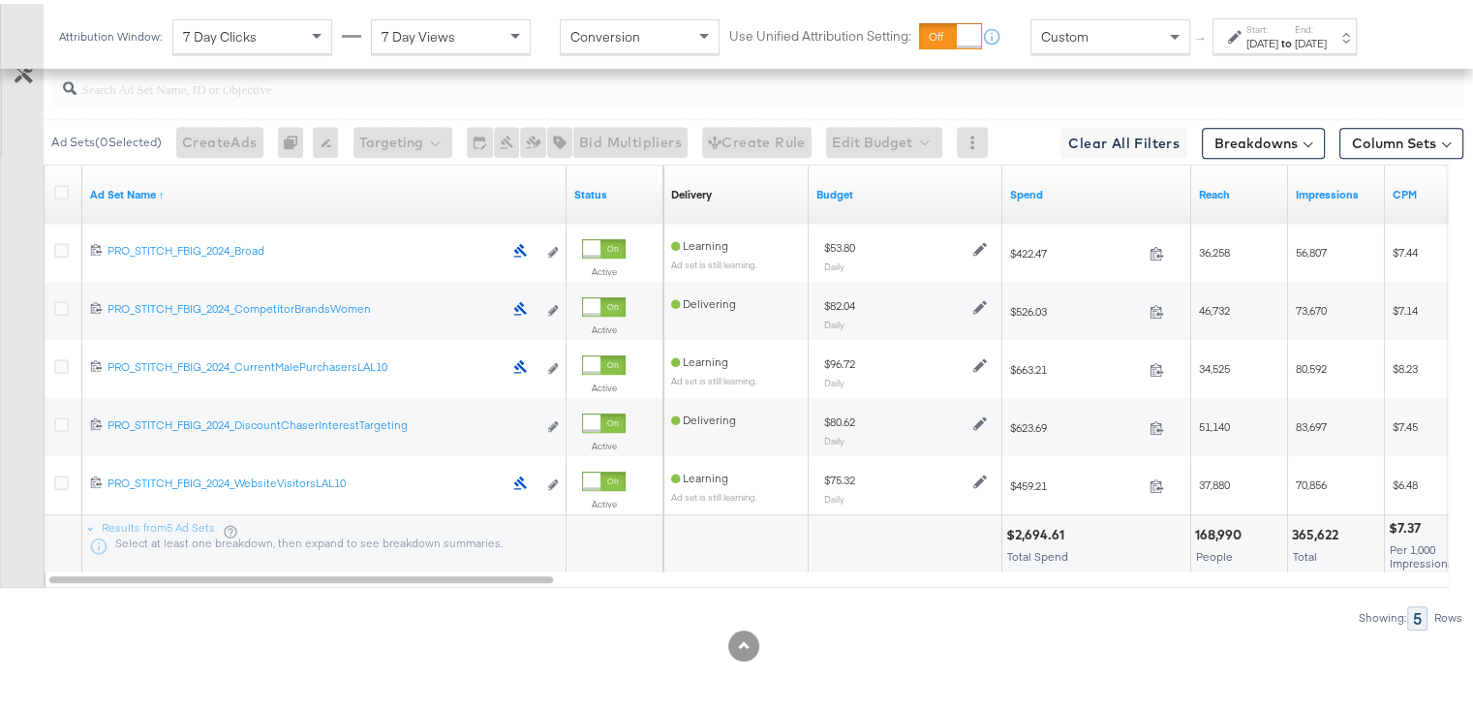
click at [744, 135] on div "Create Rule" at bounding box center [756, 138] width 109 height 31
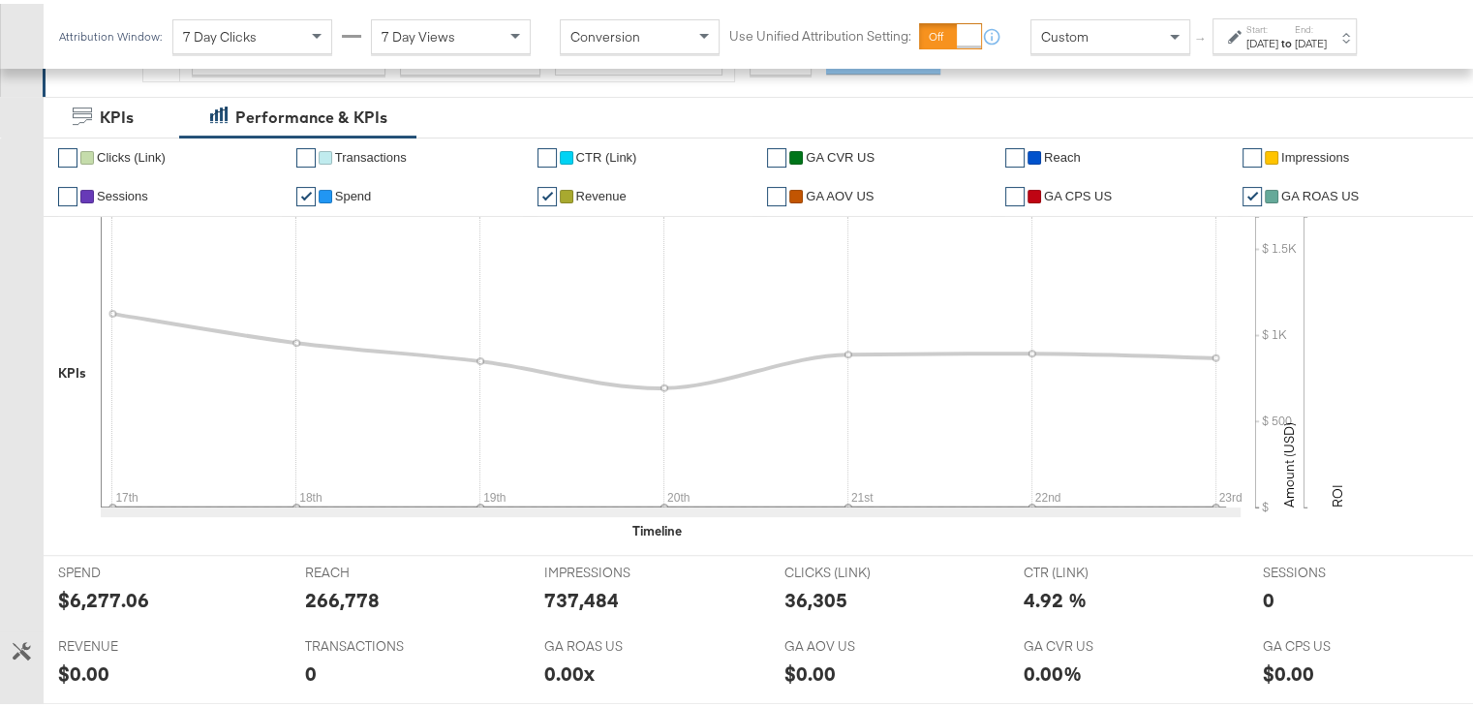
scroll to position [0, 0]
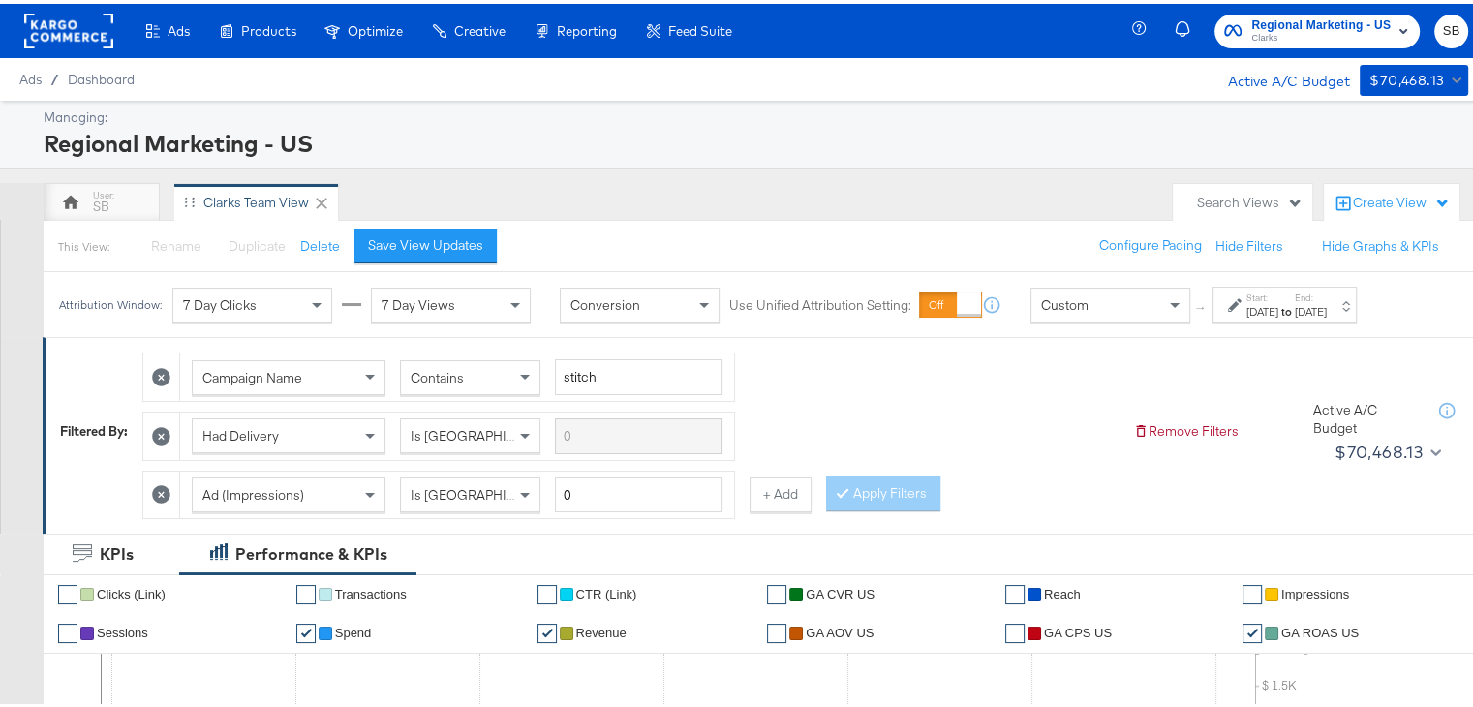
click at [55, 24] on rect at bounding box center [68, 27] width 89 height 35
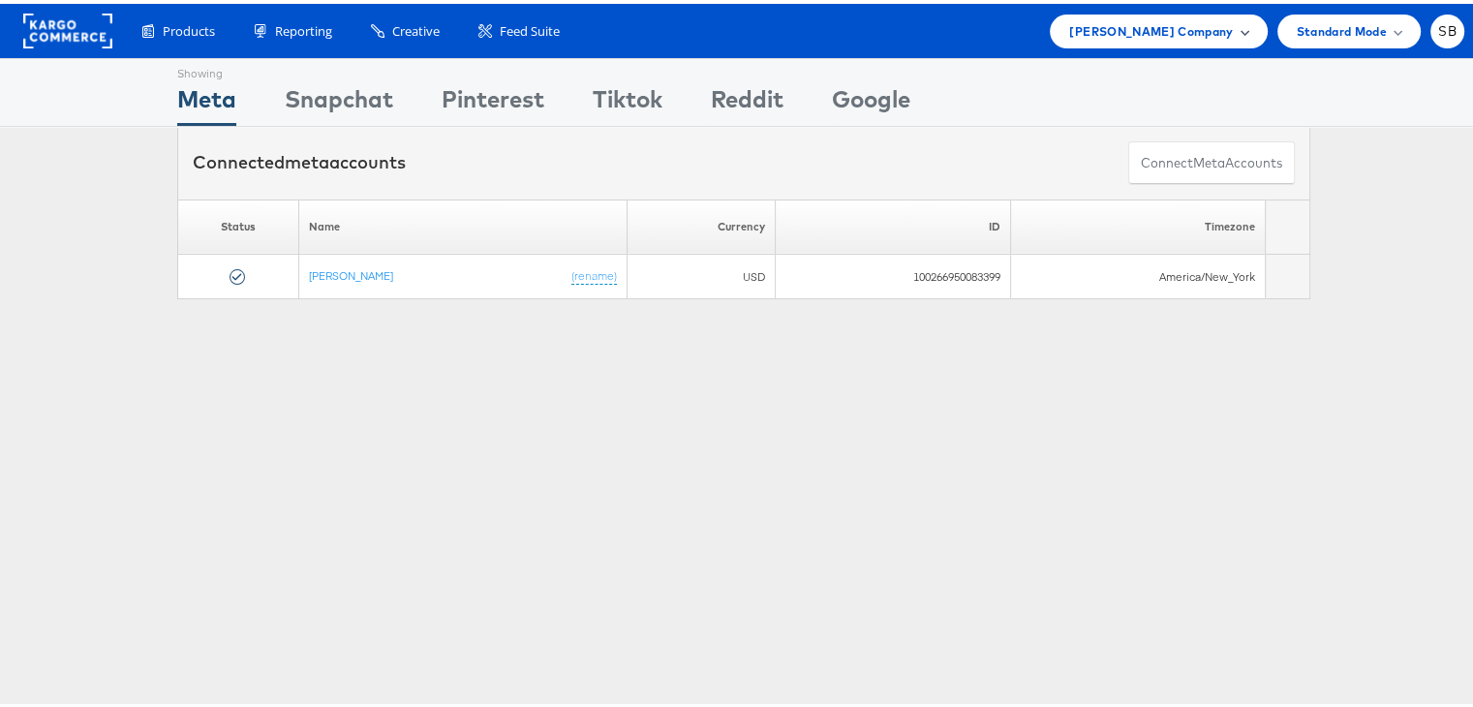
click at [1172, 32] on span "Steve Madden Company" at bounding box center [1151, 27] width 164 height 20
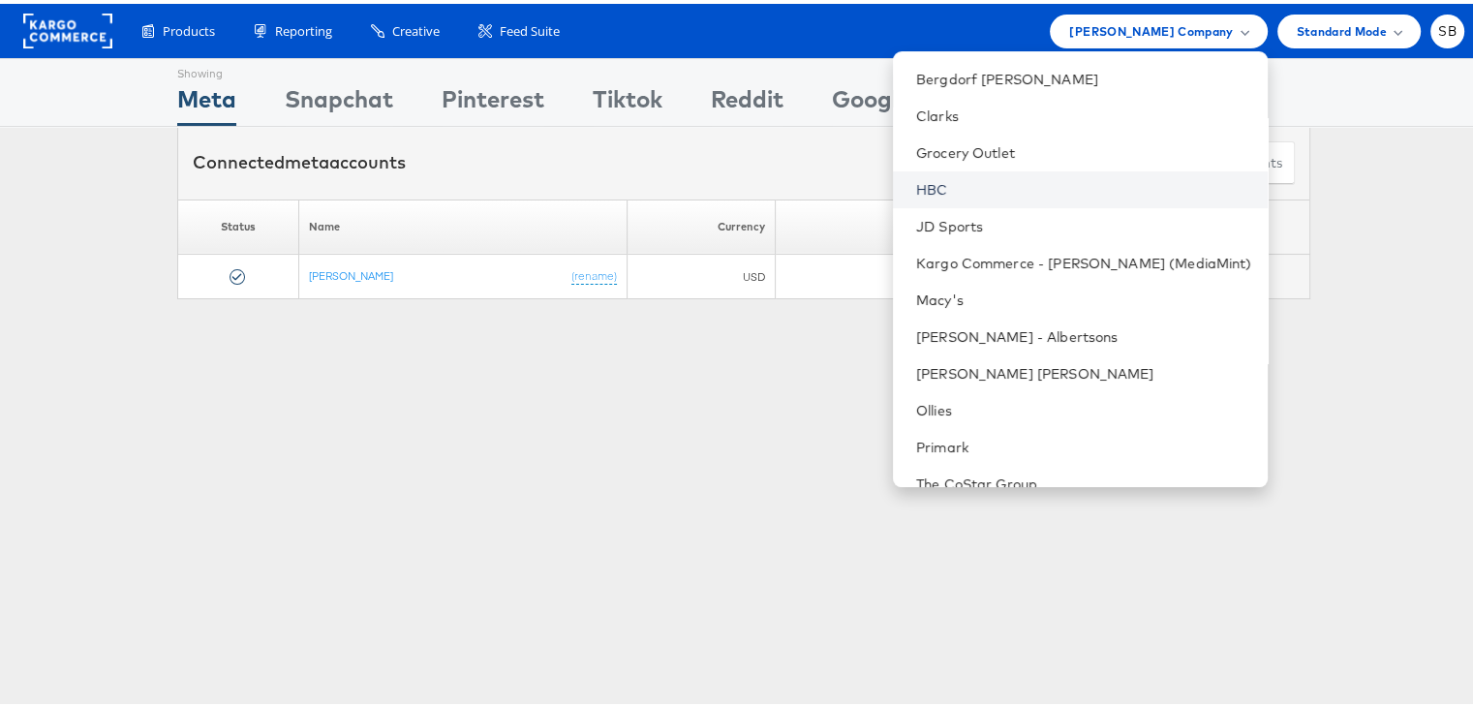
scroll to position [202, 0]
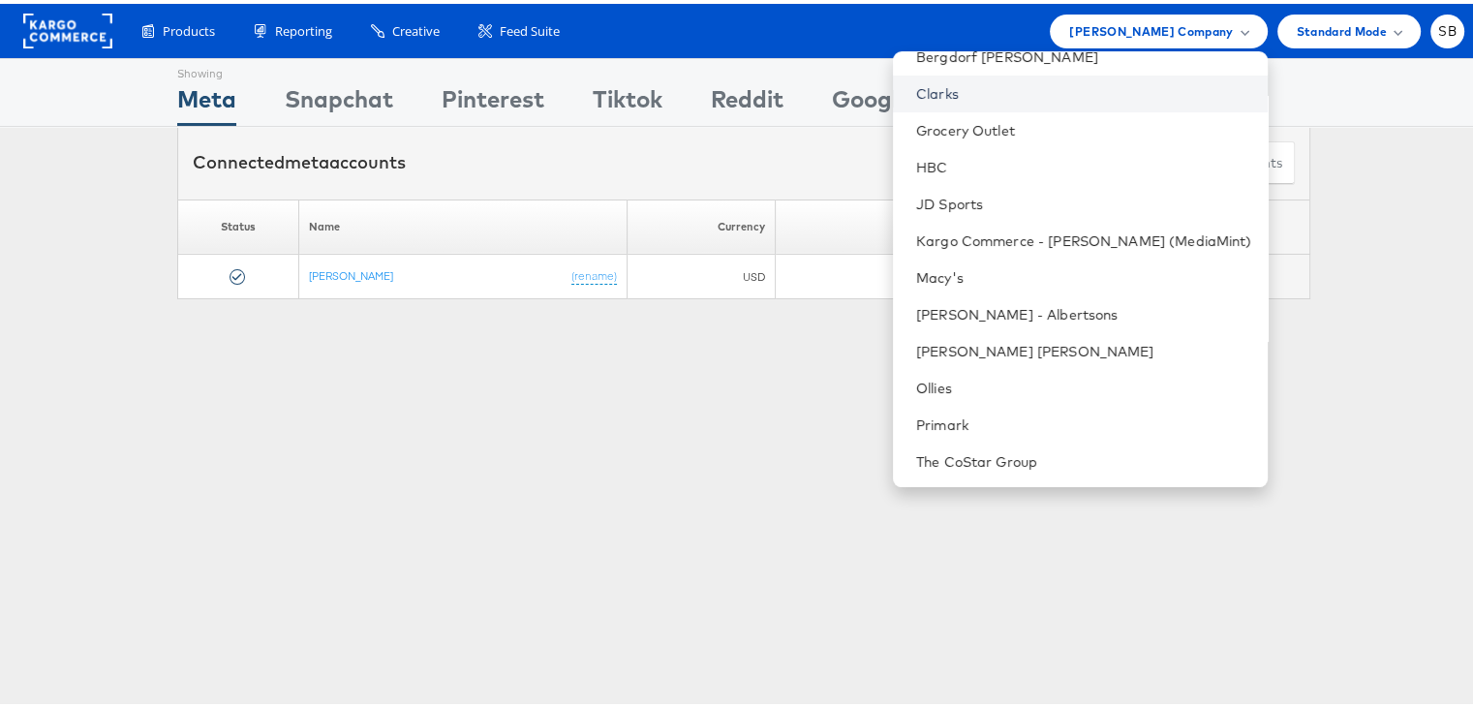
click at [987, 88] on link "Clarks" at bounding box center [1084, 89] width 336 height 19
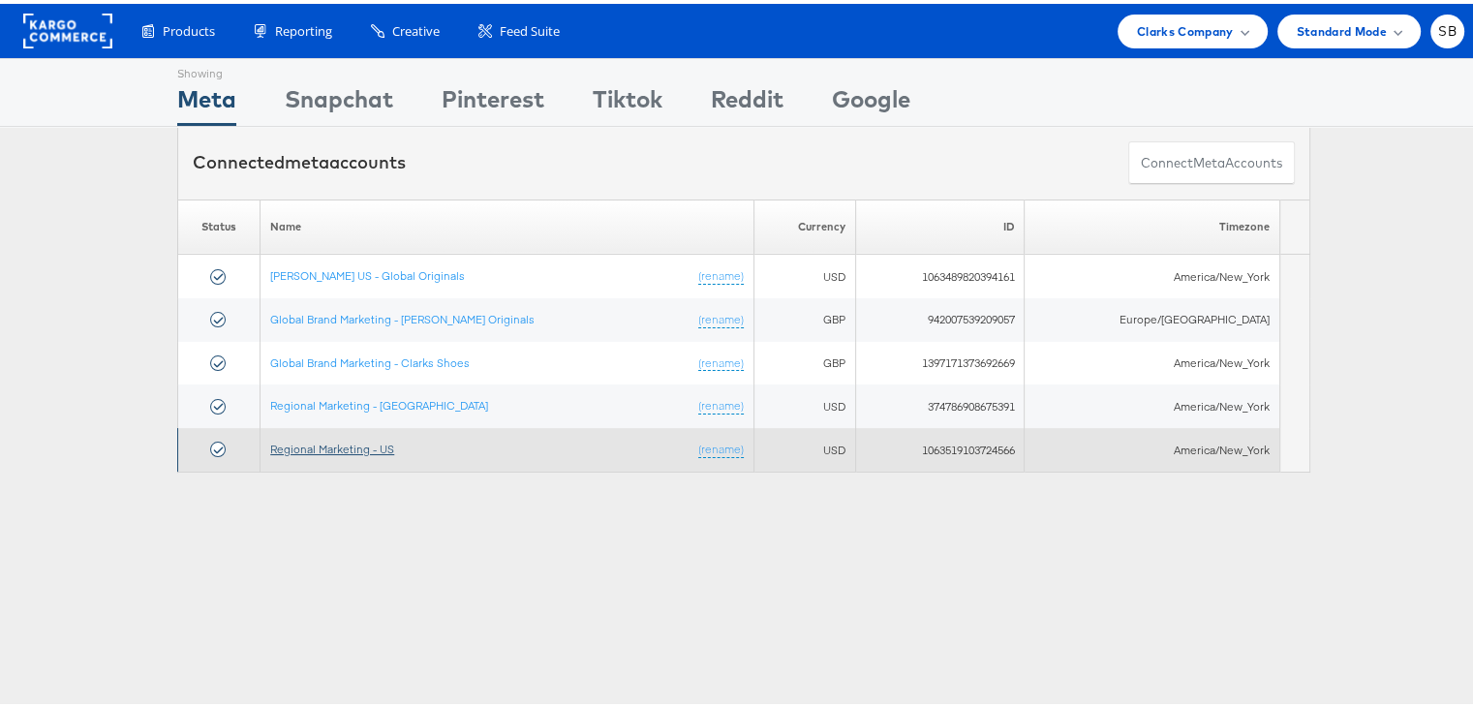
click at [337, 443] on link "Regional Marketing - US" at bounding box center [332, 445] width 124 height 15
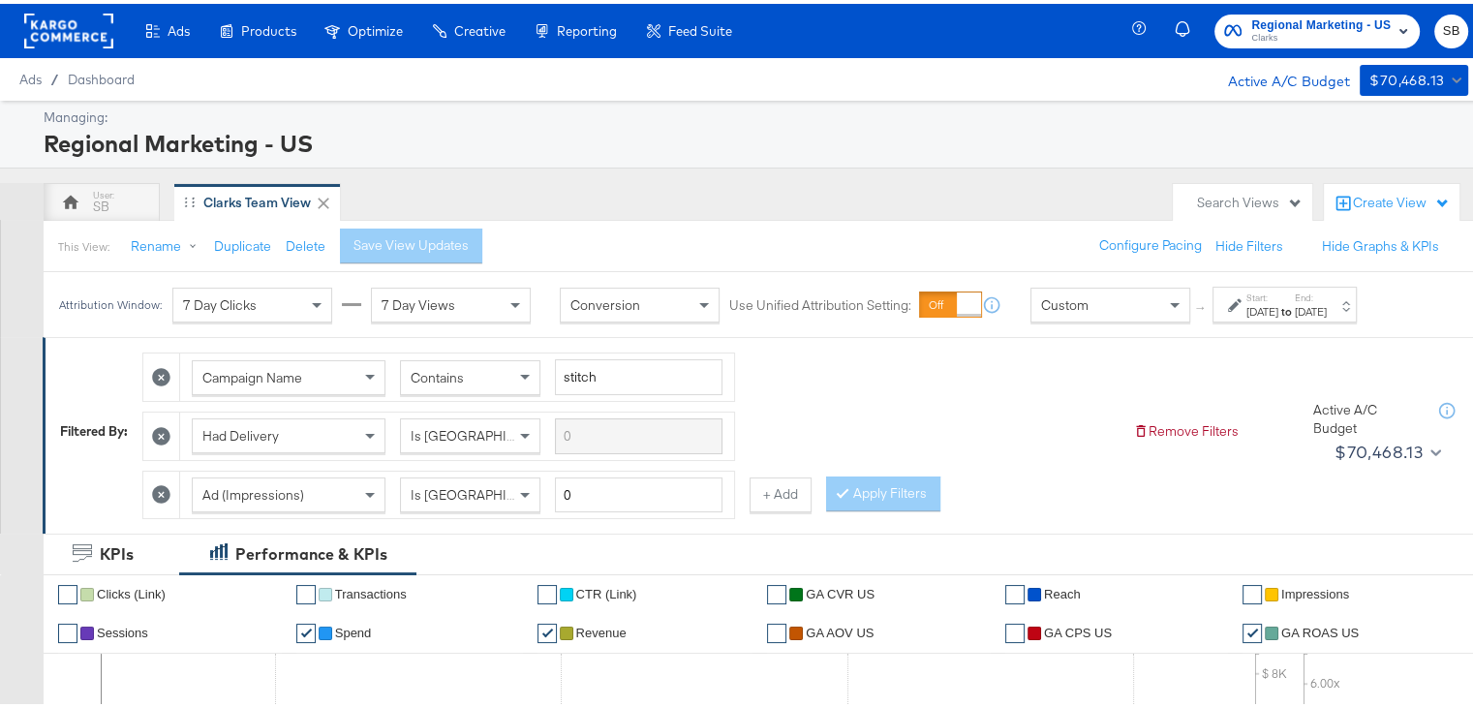
click at [1269, 297] on label "Start:" at bounding box center [1262, 294] width 32 height 13
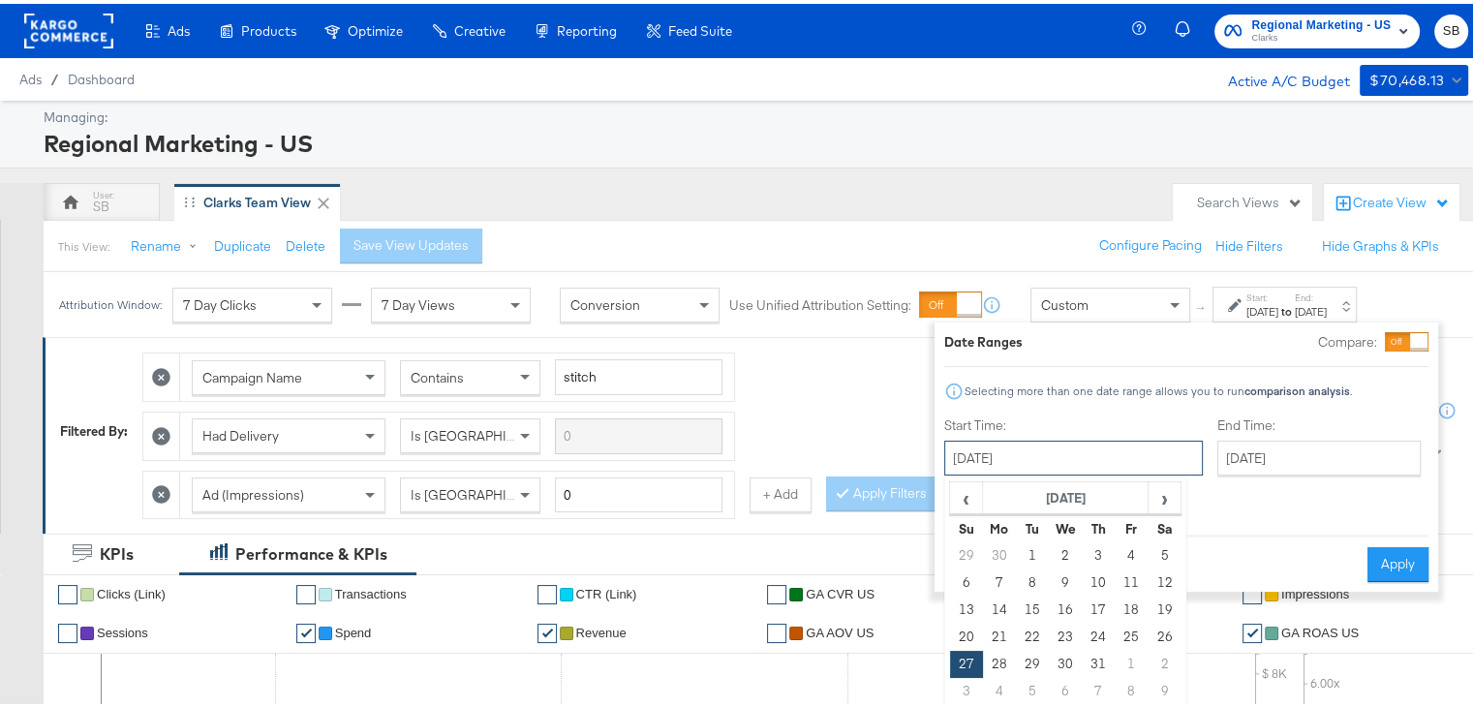
click at [1053, 442] on input "[DATE]" at bounding box center [1073, 454] width 259 height 35
click at [1159, 497] on span "›" at bounding box center [1164, 493] width 30 height 29
click at [968, 624] on td "17" at bounding box center [966, 633] width 33 height 27
type input "[DATE]"
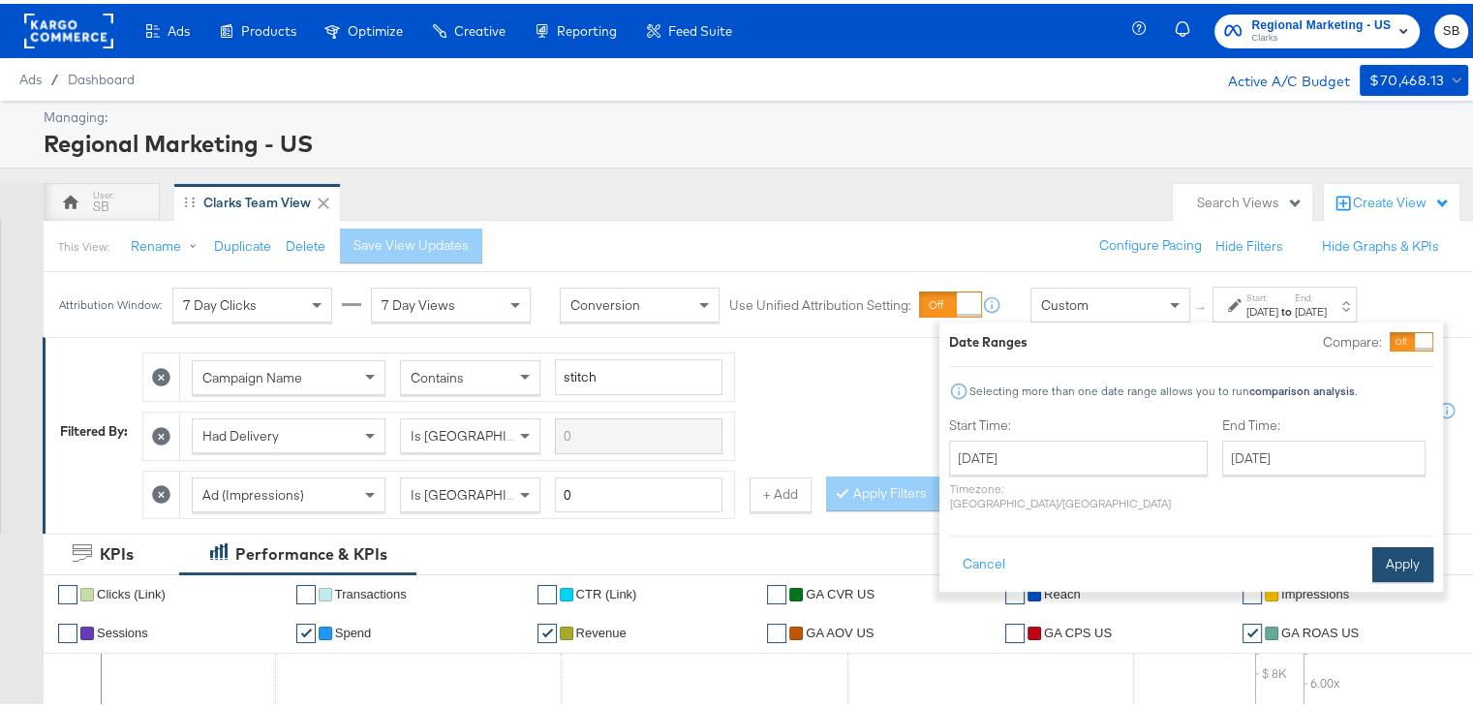
click at [1400, 543] on button "Apply" at bounding box center [1402, 560] width 61 height 35
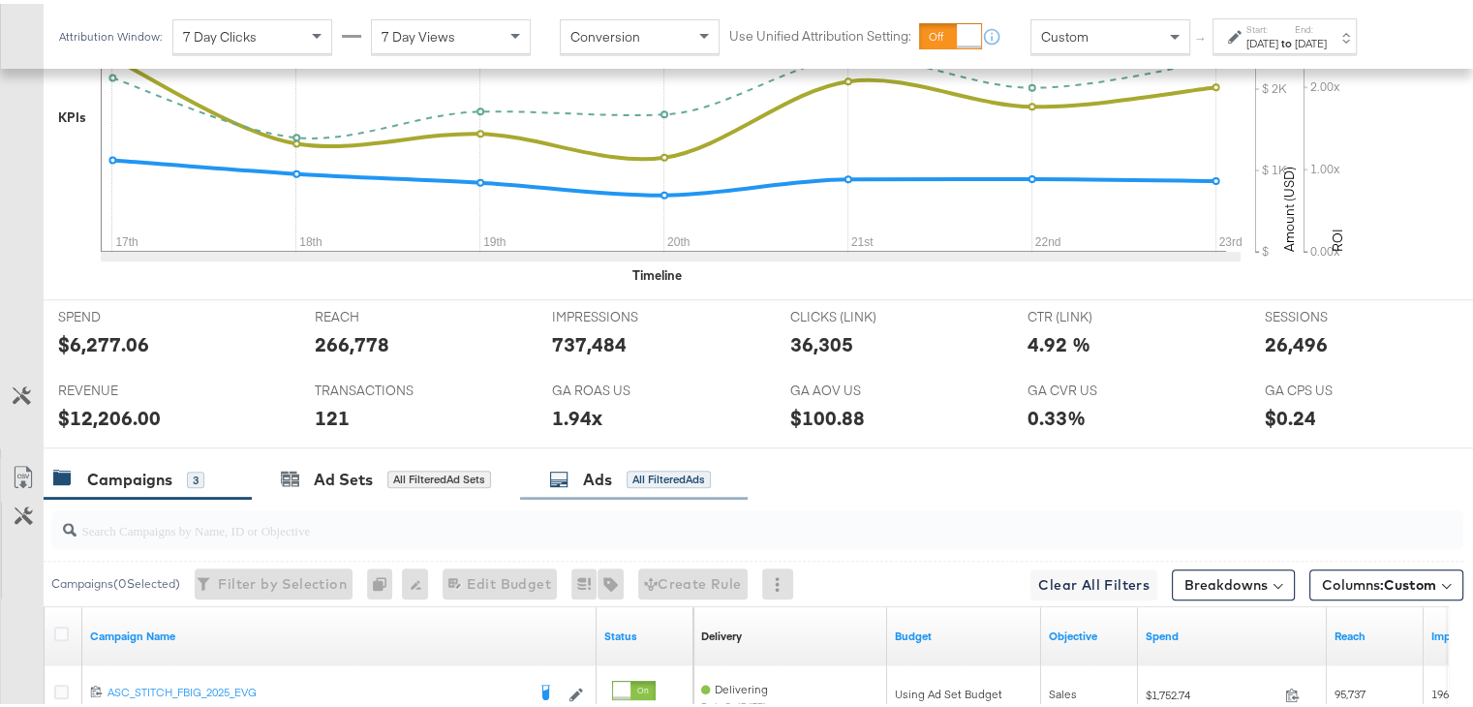
scroll to position [881, 0]
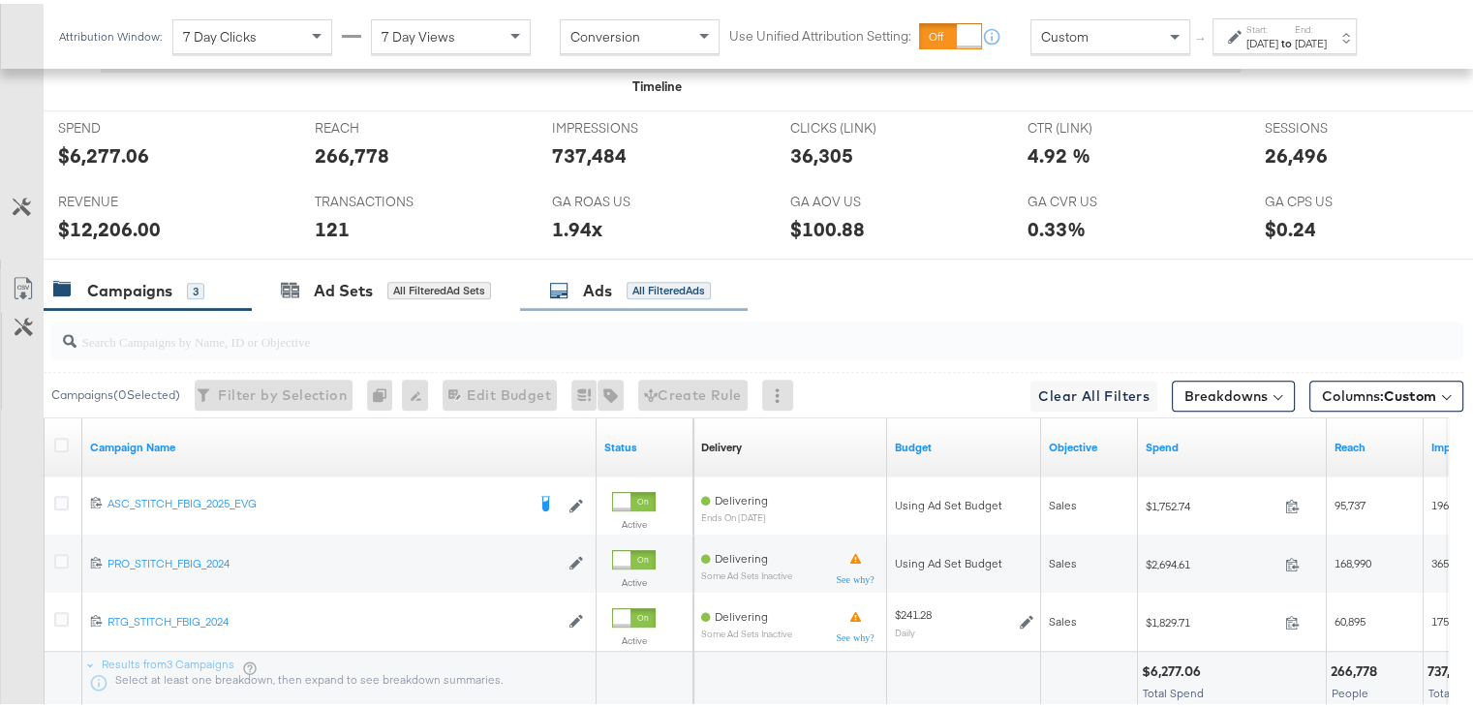
click at [585, 299] on div "Ads All Filtered Ads" at bounding box center [634, 287] width 228 height 42
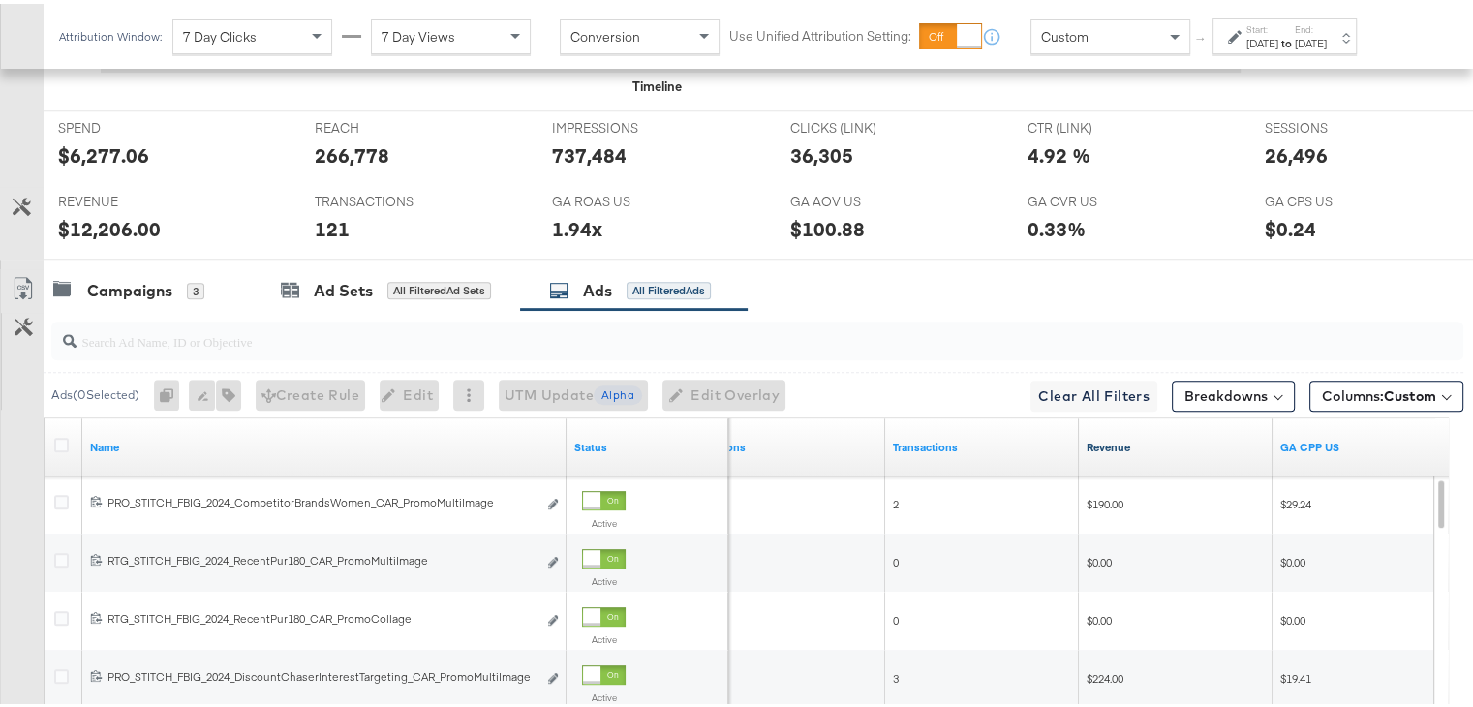
click at [1101, 439] on link "Revenue" at bounding box center [1175, 443] width 178 height 15
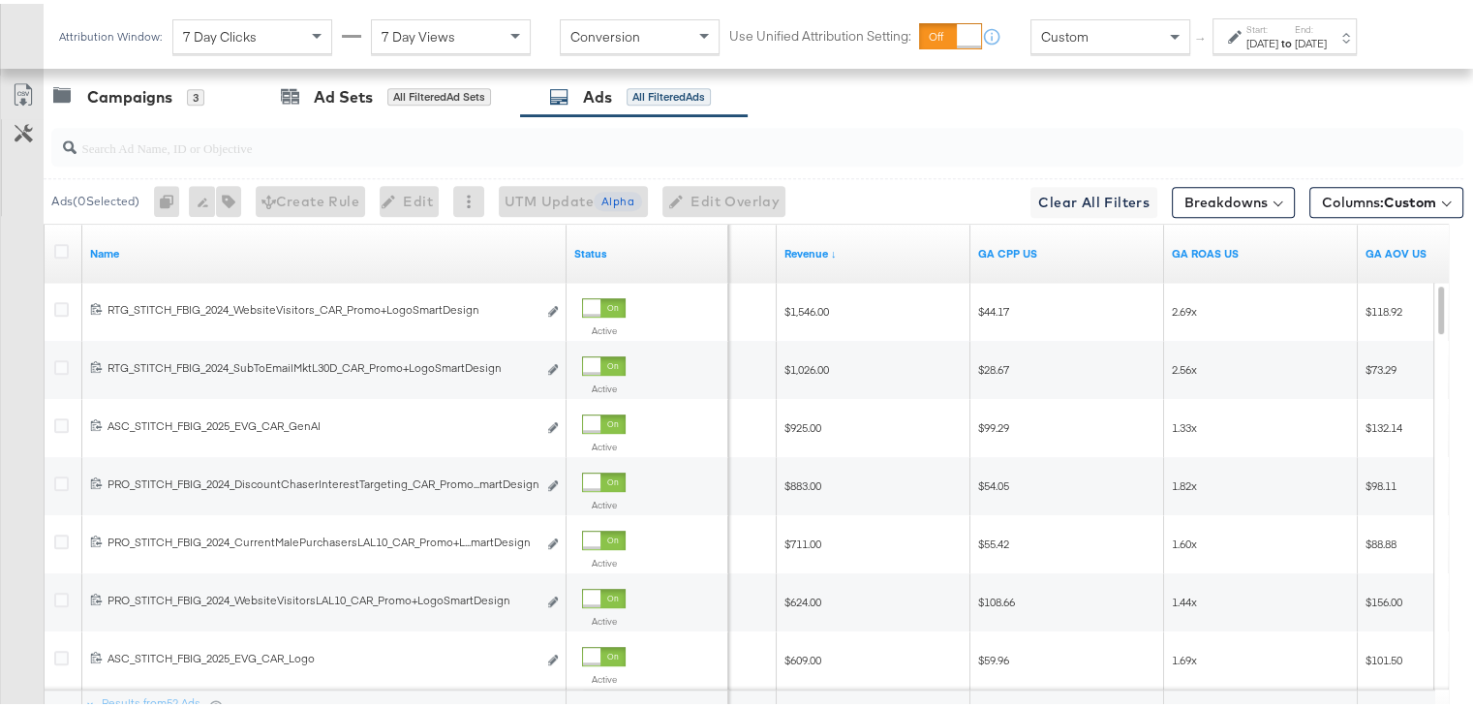
scroll to position [1074, 0]
click at [826, 243] on link "Revenue ↓" at bounding box center [873, 250] width 178 height 15
click at [826, 243] on link "Revenue ↑" at bounding box center [873, 250] width 178 height 15
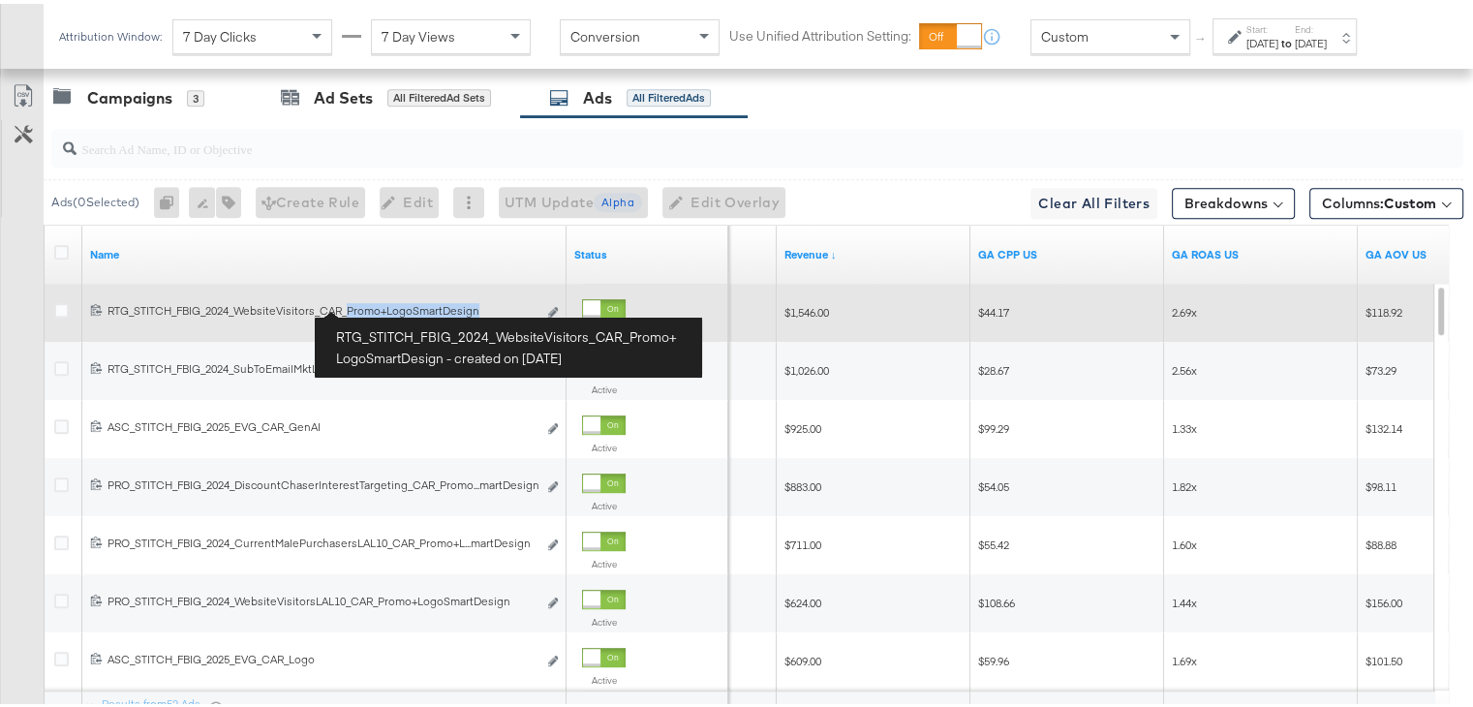
drag, startPoint x: 484, startPoint y: 302, endPoint x: 349, endPoint y: 305, distance: 135.6
click at [349, 305] on div "RTG_STITCH_FBIG_2024_WebsiteVisitors_CAR_Promo+LogoSmartDesign RTG_STITCH_FBIG_…" at bounding box center [321, 306] width 429 height 15
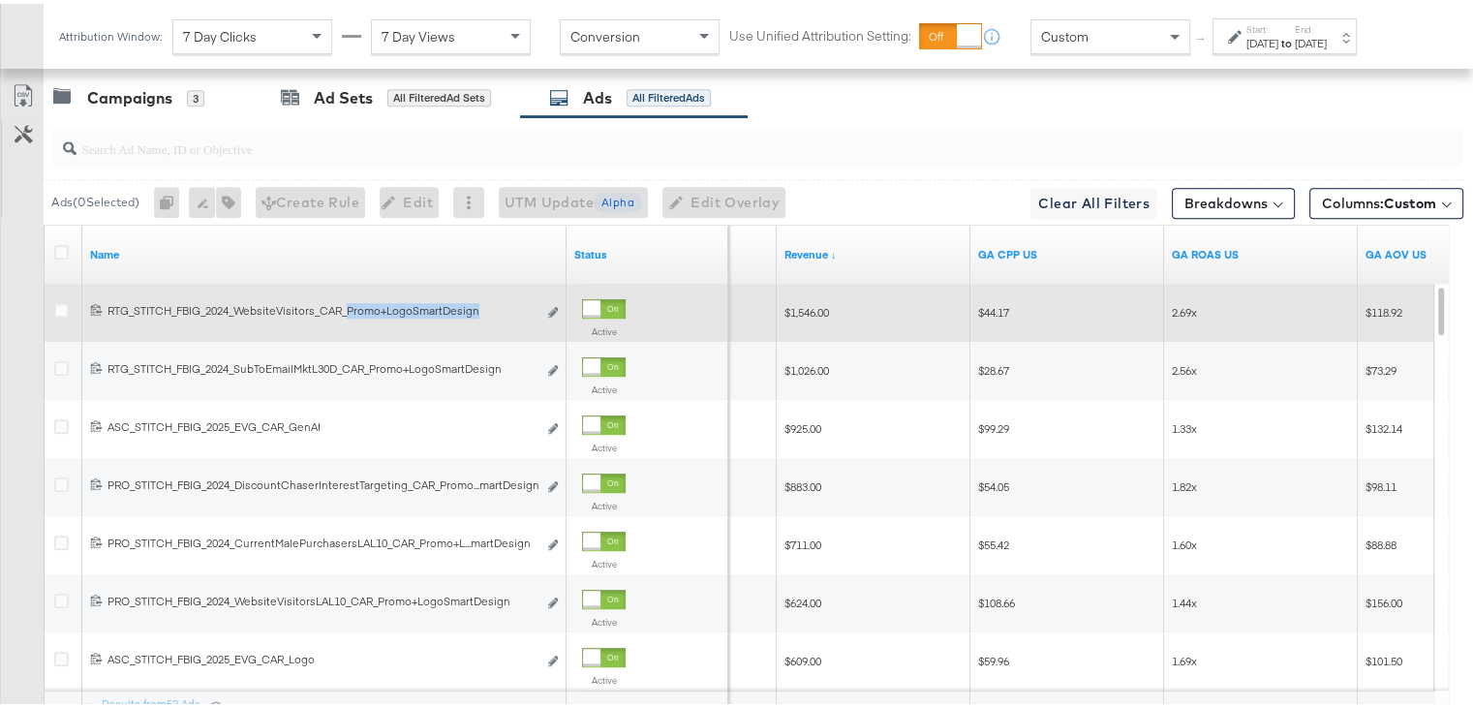
copy div "Promo+LogoSmartDesign"
click at [430, 322] on div "120212082287650515 RTG_STITCH_FBIG_2024_WebsiteVisitors_CAR_Promo+LogoSmartDesi…" at bounding box center [324, 309] width 484 height 58
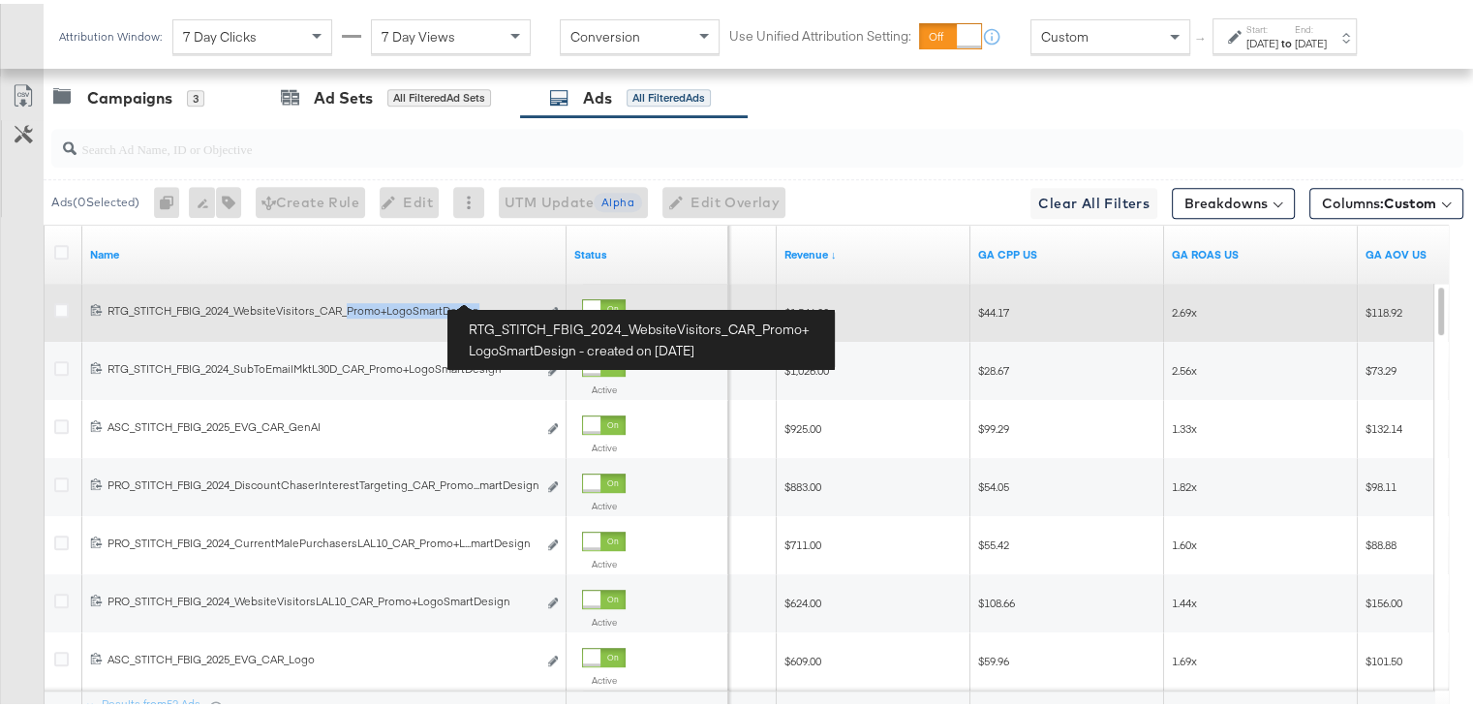
drag, startPoint x: 350, startPoint y: 301, endPoint x: 481, endPoint y: 297, distance: 131.7
click at [481, 299] on div "RTG_STITCH_FBIG_2024_WebsiteVisitors_CAR_Promo+LogoSmartDesign RTG_STITCH_FBIG_…" at bounding box center [321, 306] width 429 height 15
copy div "Promo+LogoSmartDesign"
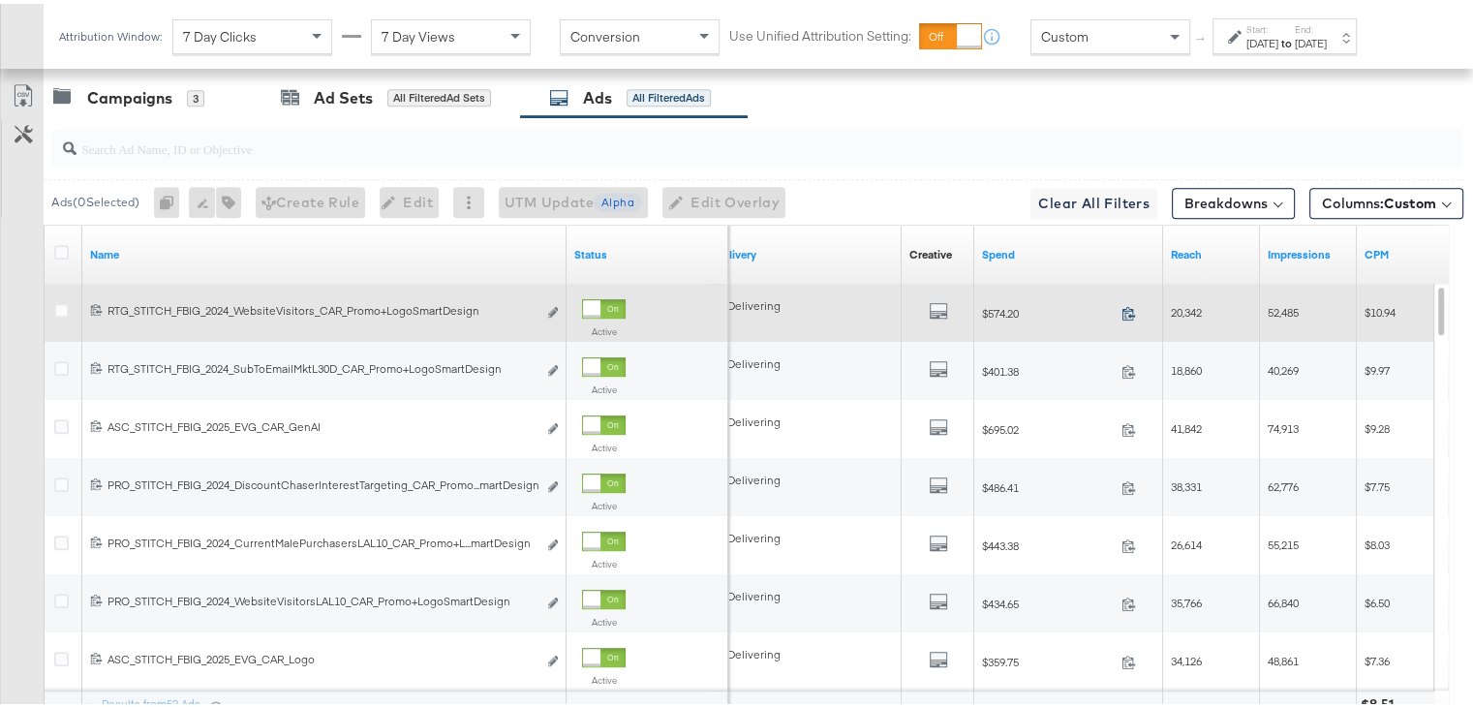
click at [1127, 302] on icon at bounding box center [1128, 309] width 15 height 15
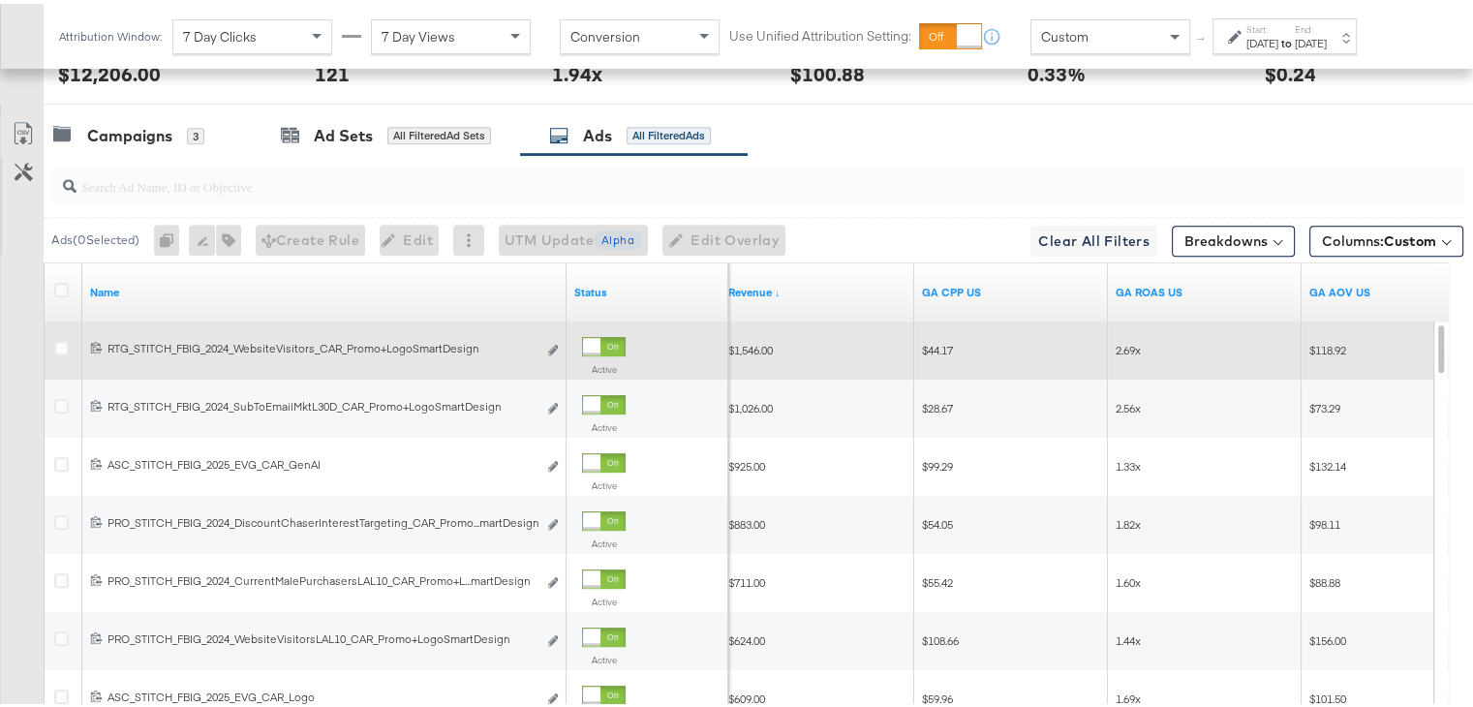
scroll to position [1063, 0]
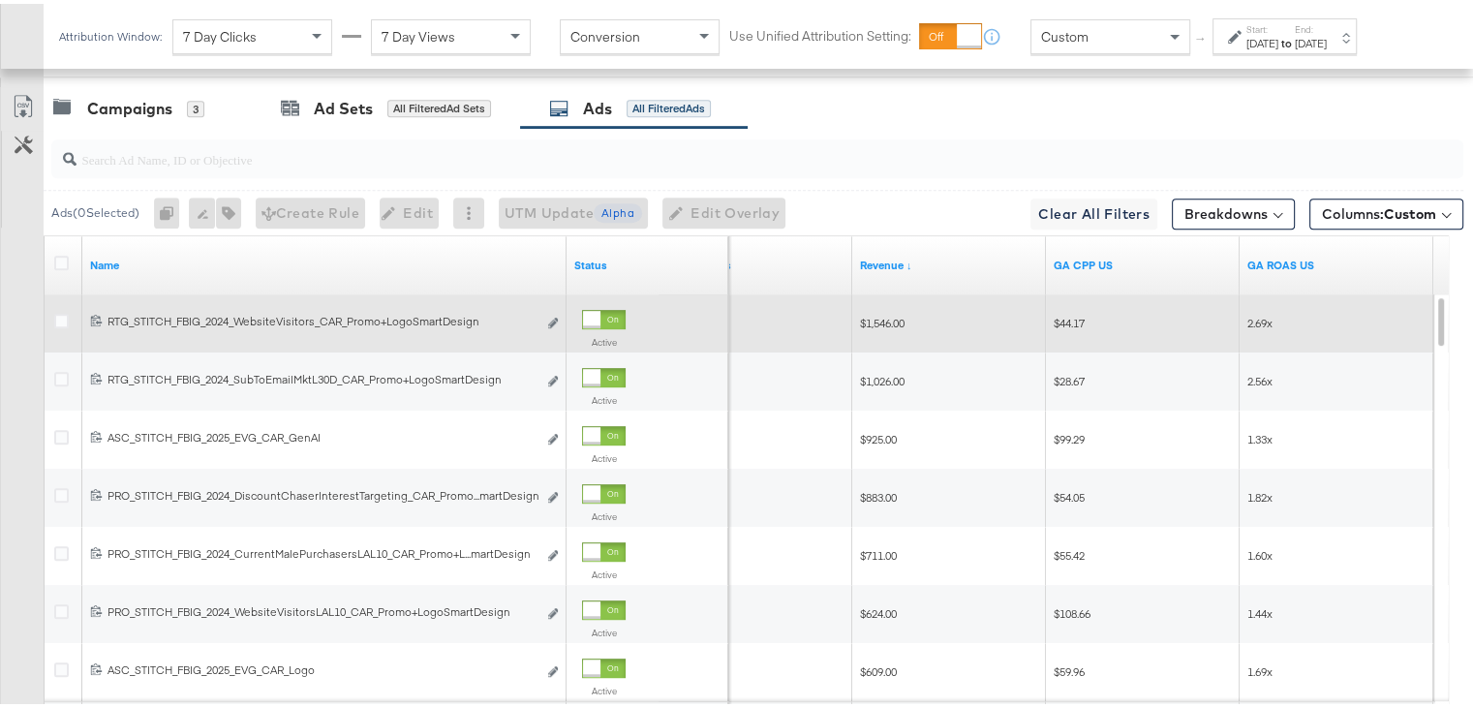
click at [879, 317] on span "$1,546.00" at bounding box center [882, 319] width 45 height 15
copy span "1,546.00"
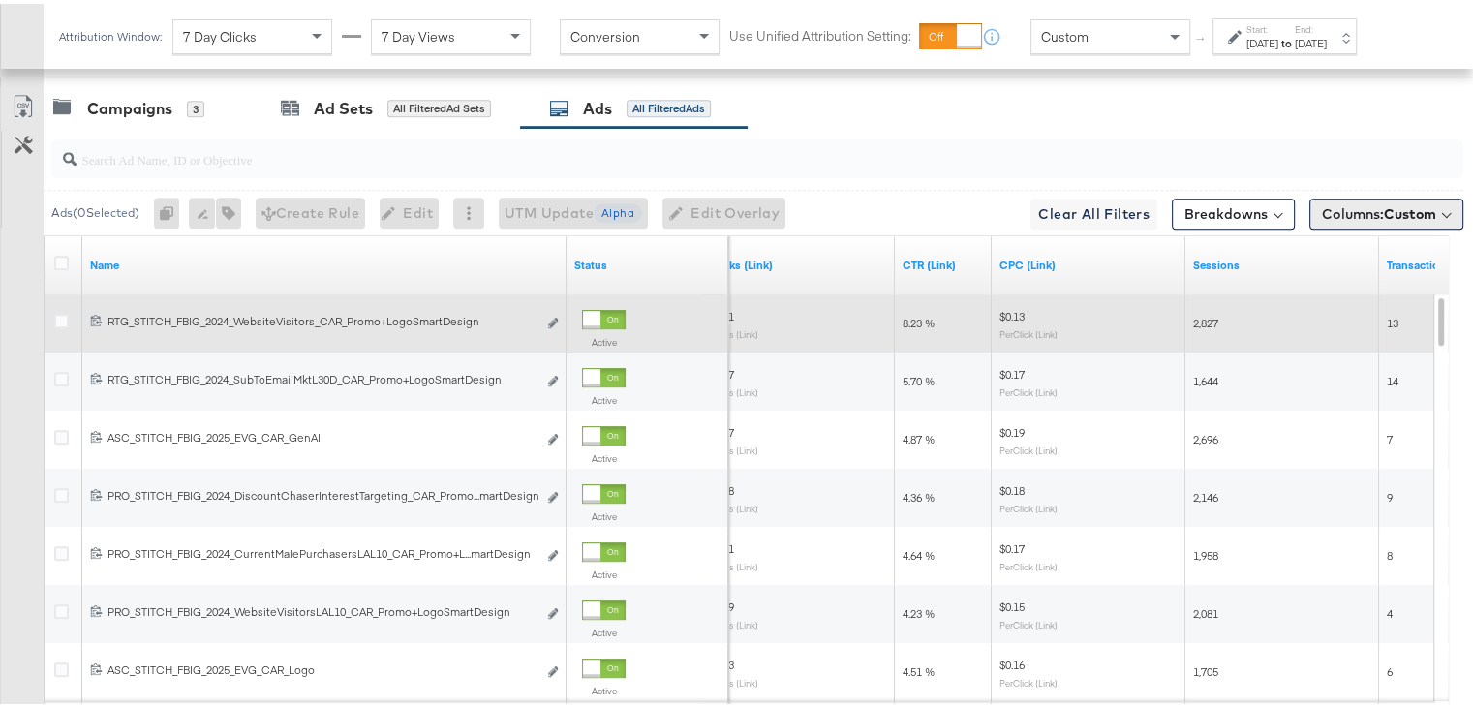
click at [1322, 203] on span "Columns: Custom" at bounding box center [1379, 209] width 114 height 19
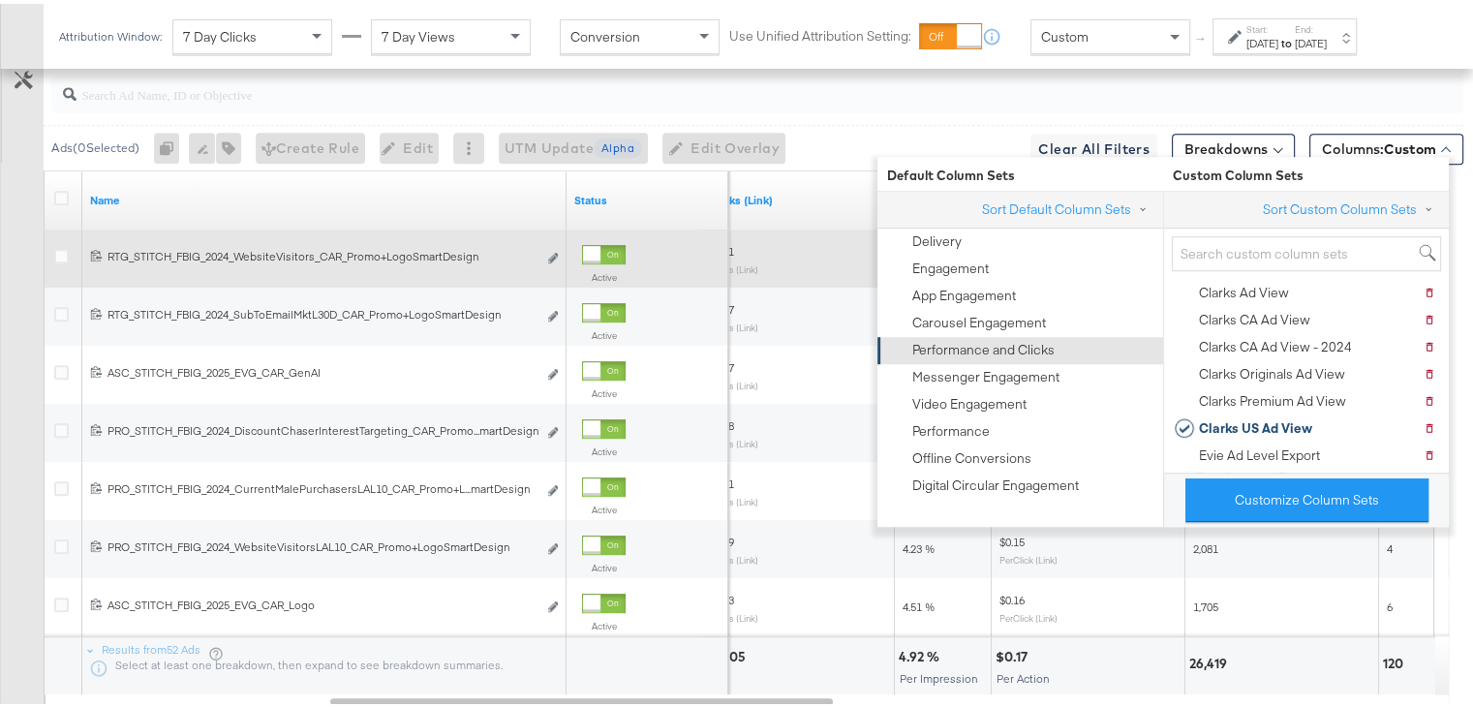
scroll to position [1130, 0]
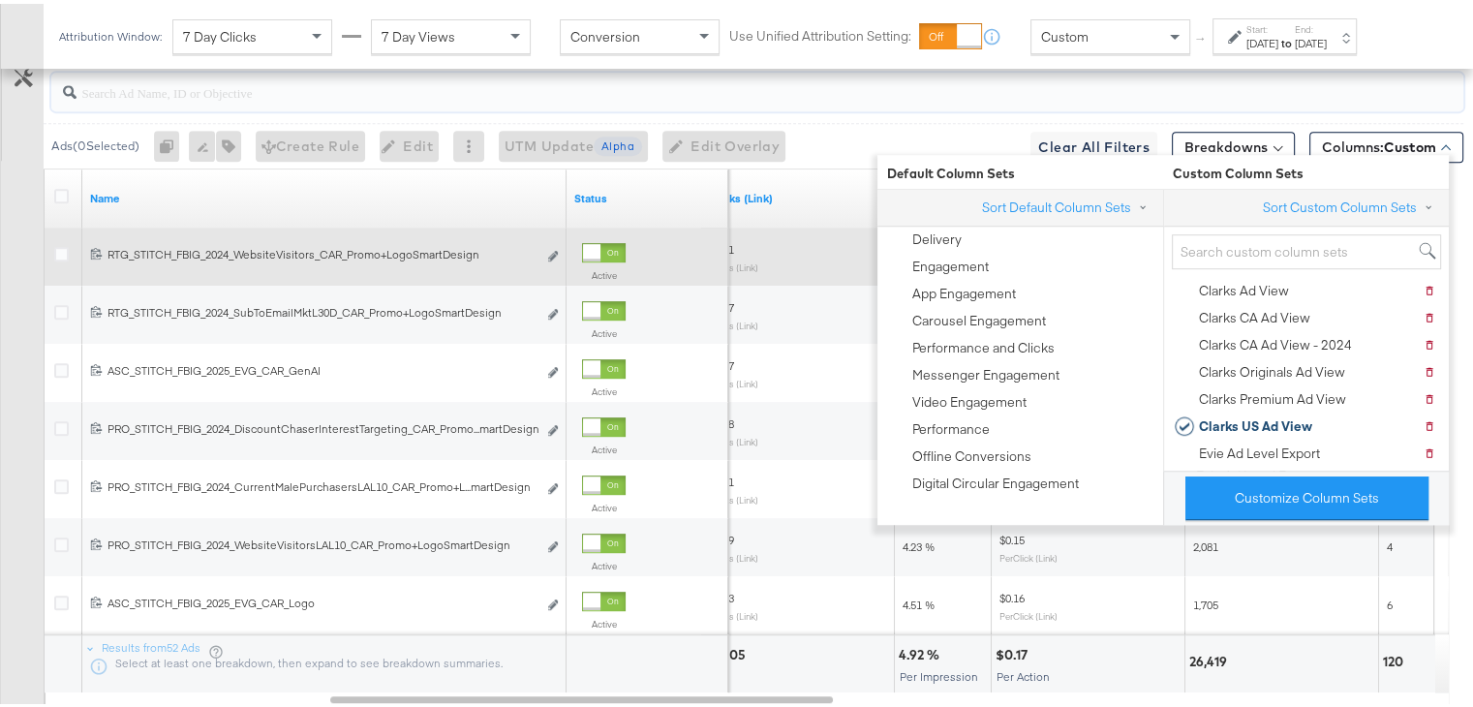
click at [921, 89] on input "search" at bounding box center [706, 81] width 1260 height 38
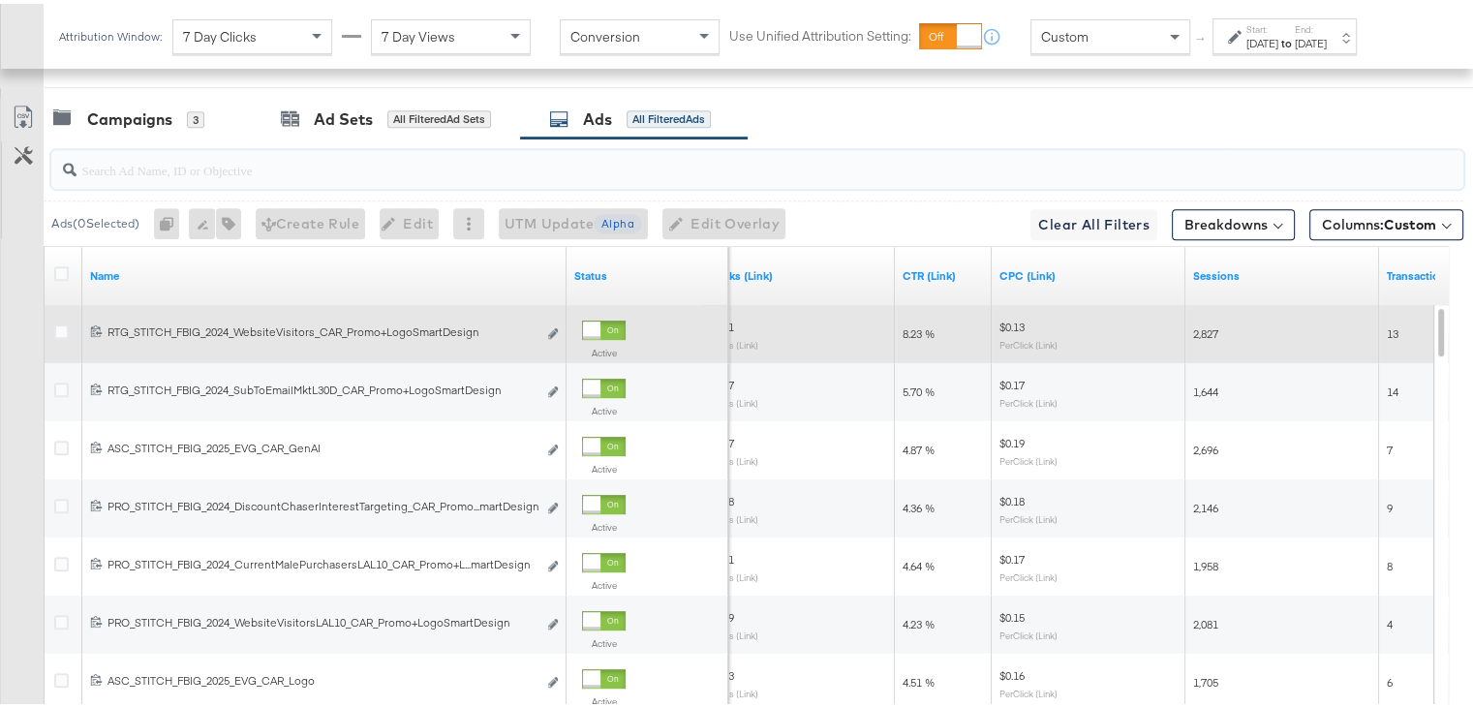
scroll to position [1049, 0]
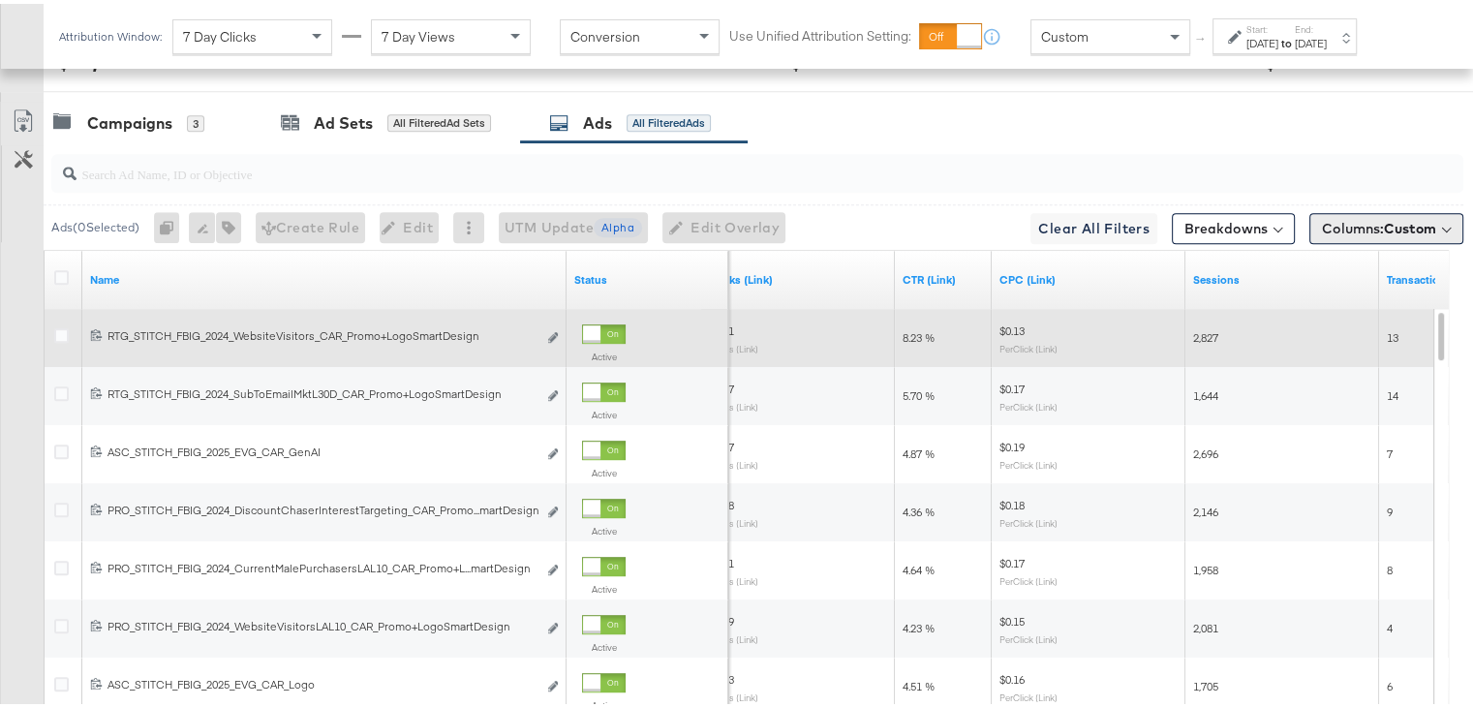
click at [1330, 209] on button "Columns: Custom" at bounding box center [1386, 224] width 154 height 31
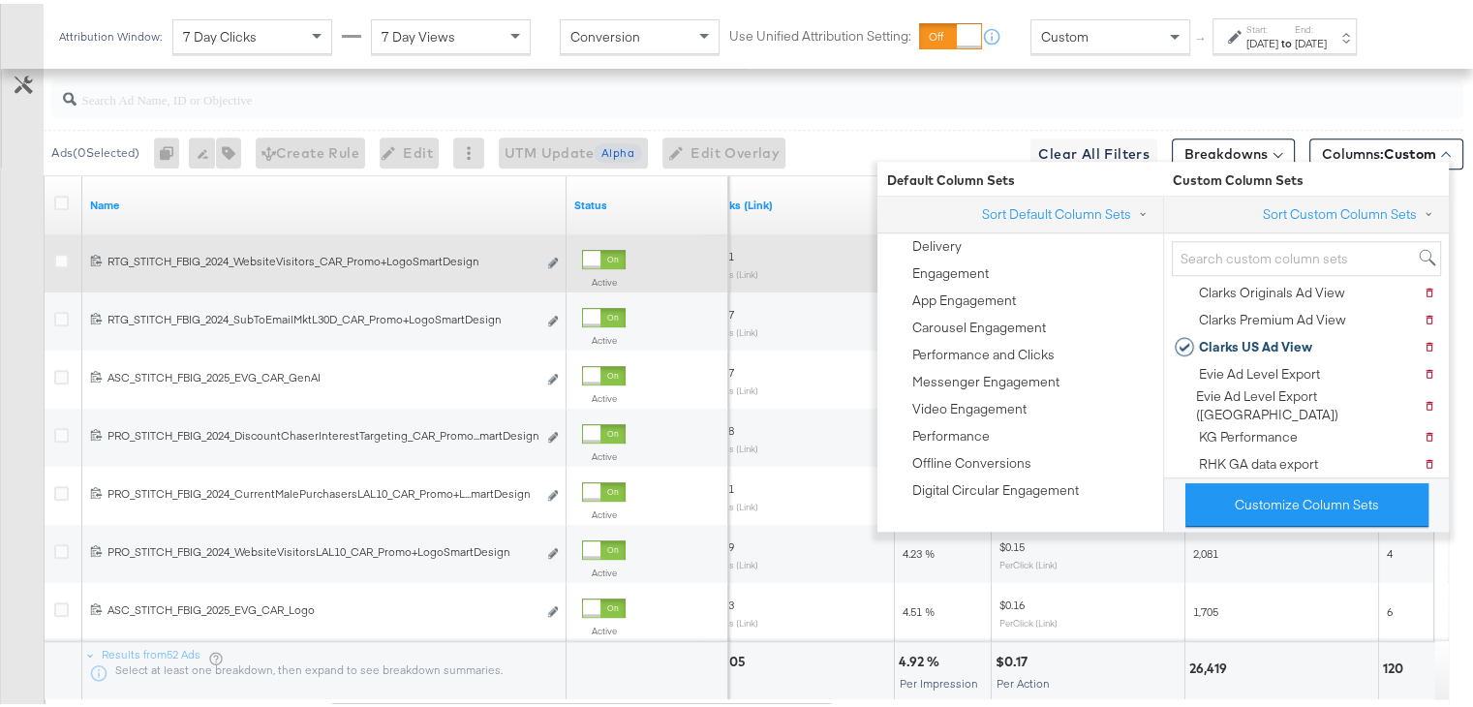
scroll to position [1250, 0]
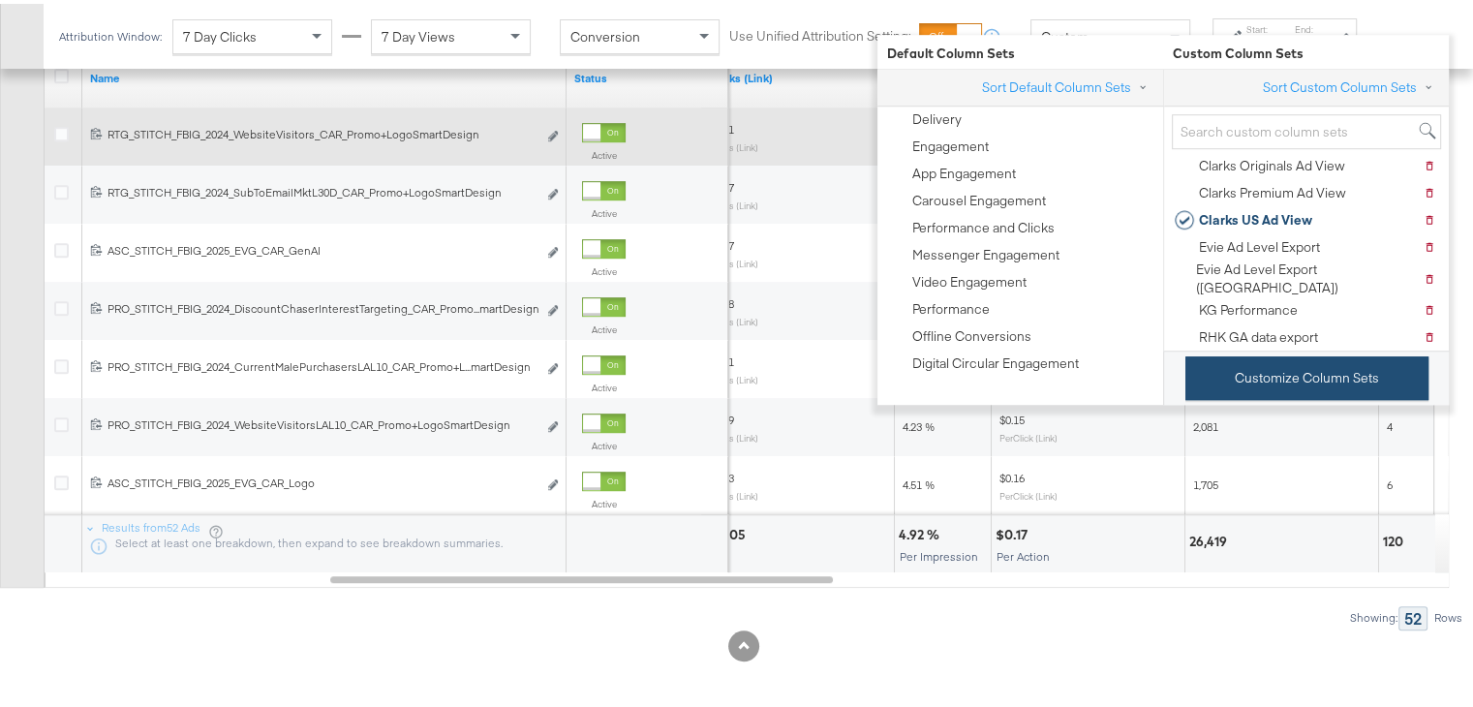
click at [1278, 368] on button "Customize Column Sets" at bounding box center [1306, 374] width 243 height 44
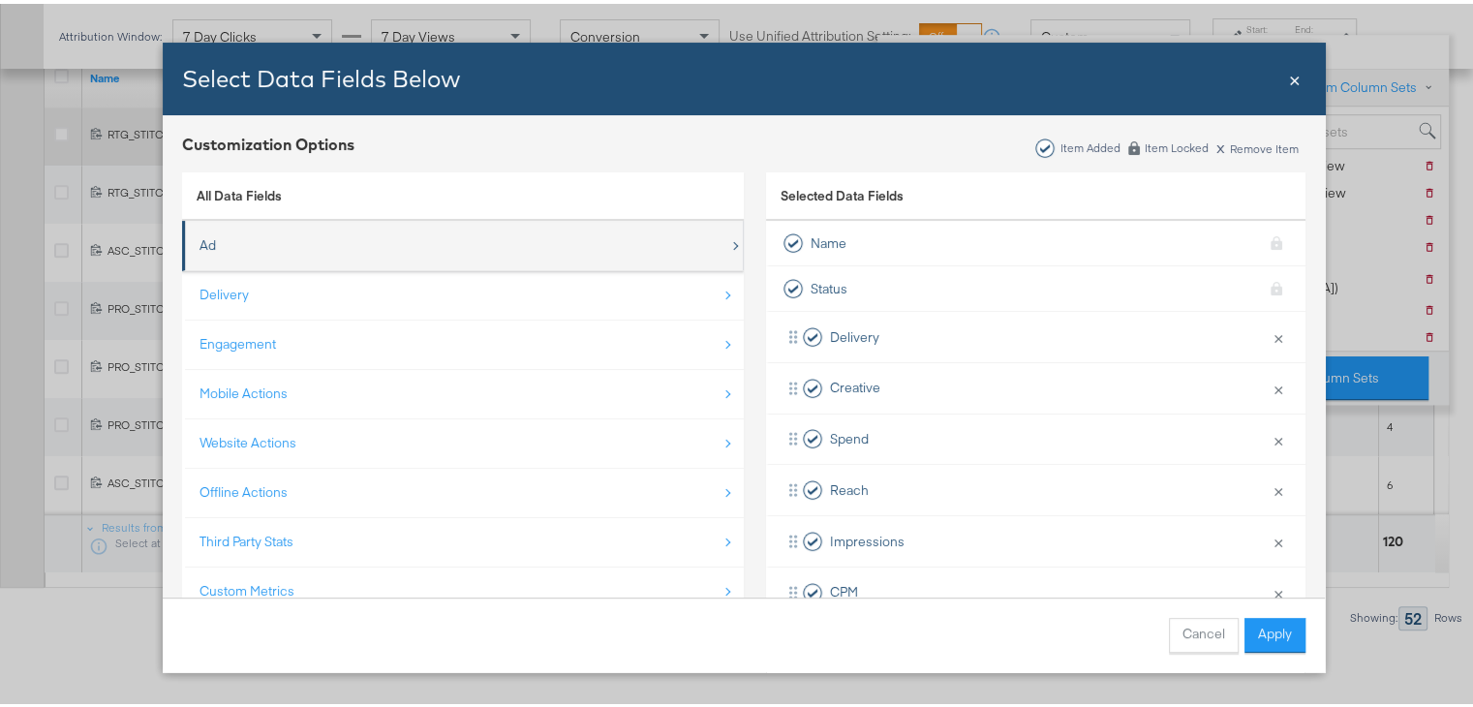
click at [482, 230] on div "Ad" at bounding box center [464, 242] width 530 height 40
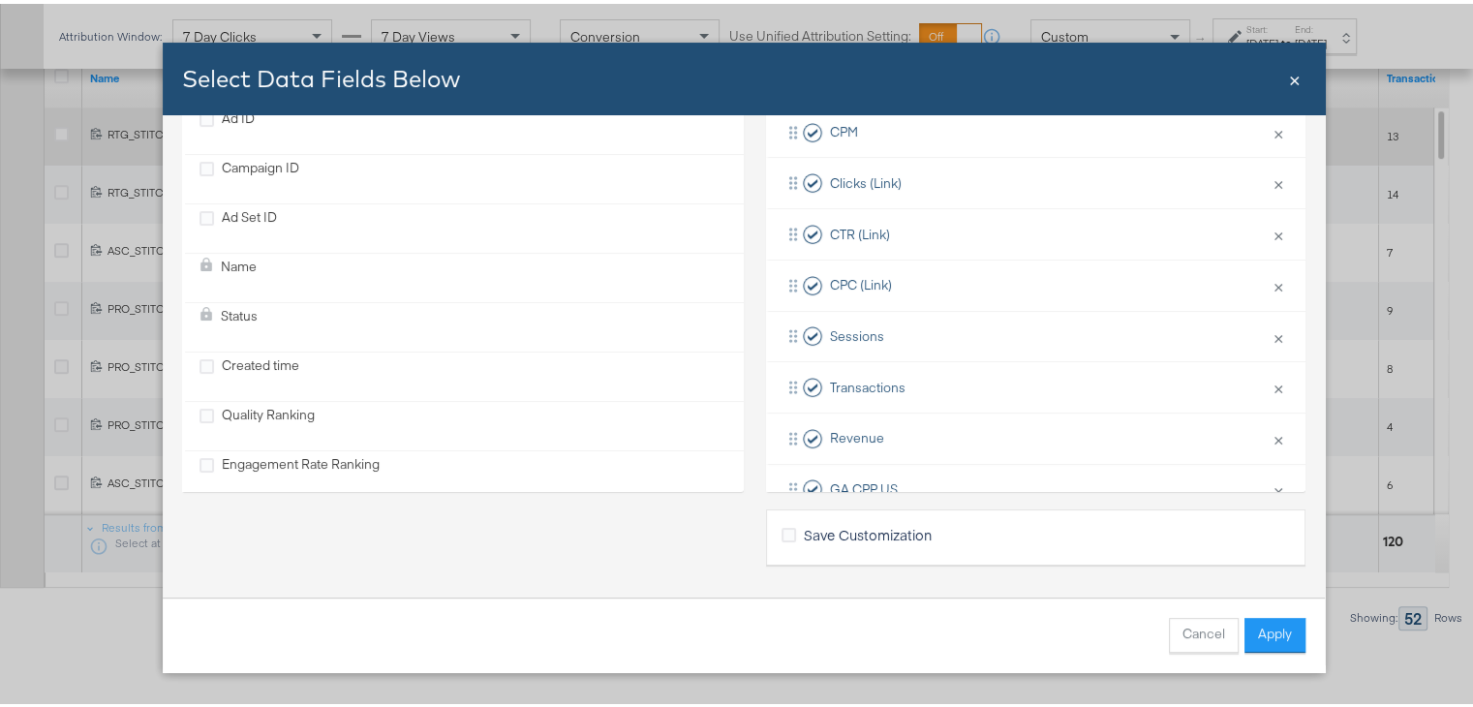
scroll to position [208, 0]
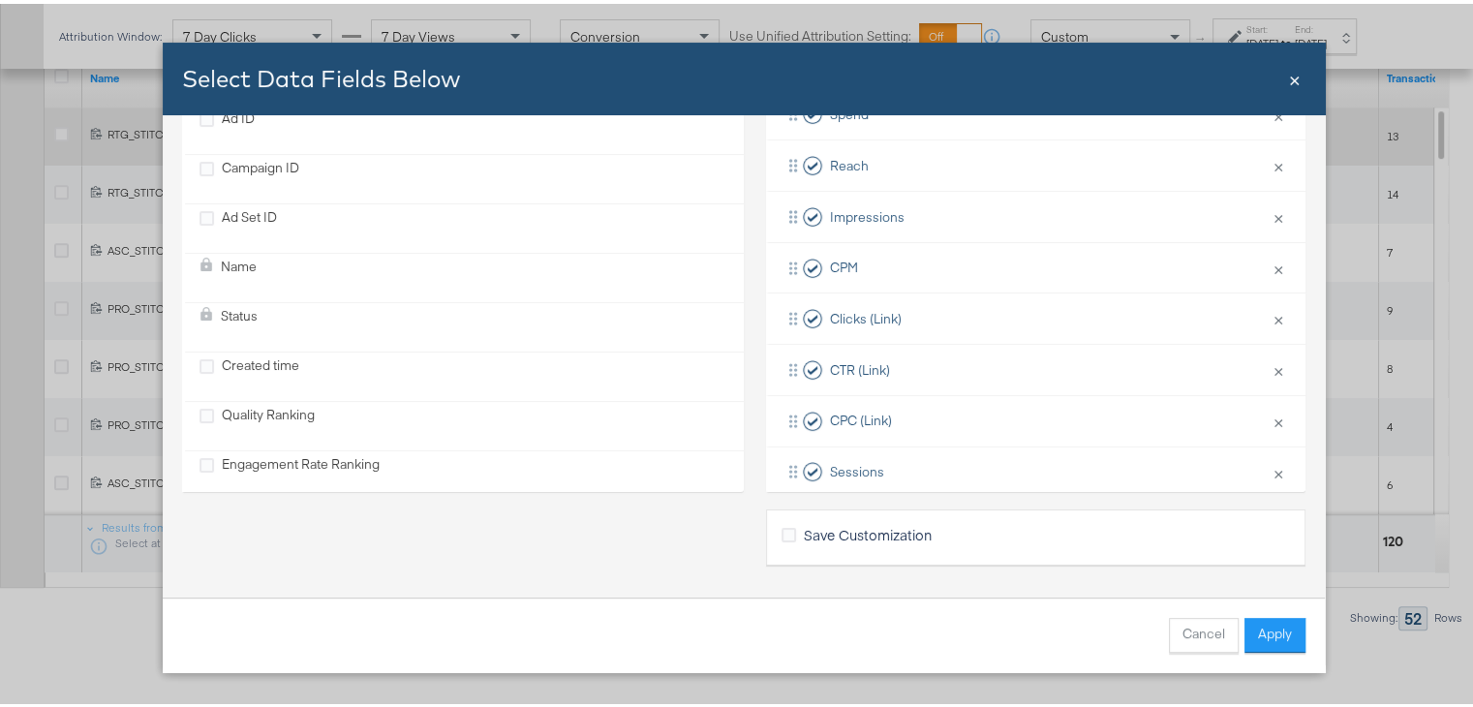
click at [1289, 71] on span "×" at bounding box center [1295, 74] width 12 height 26
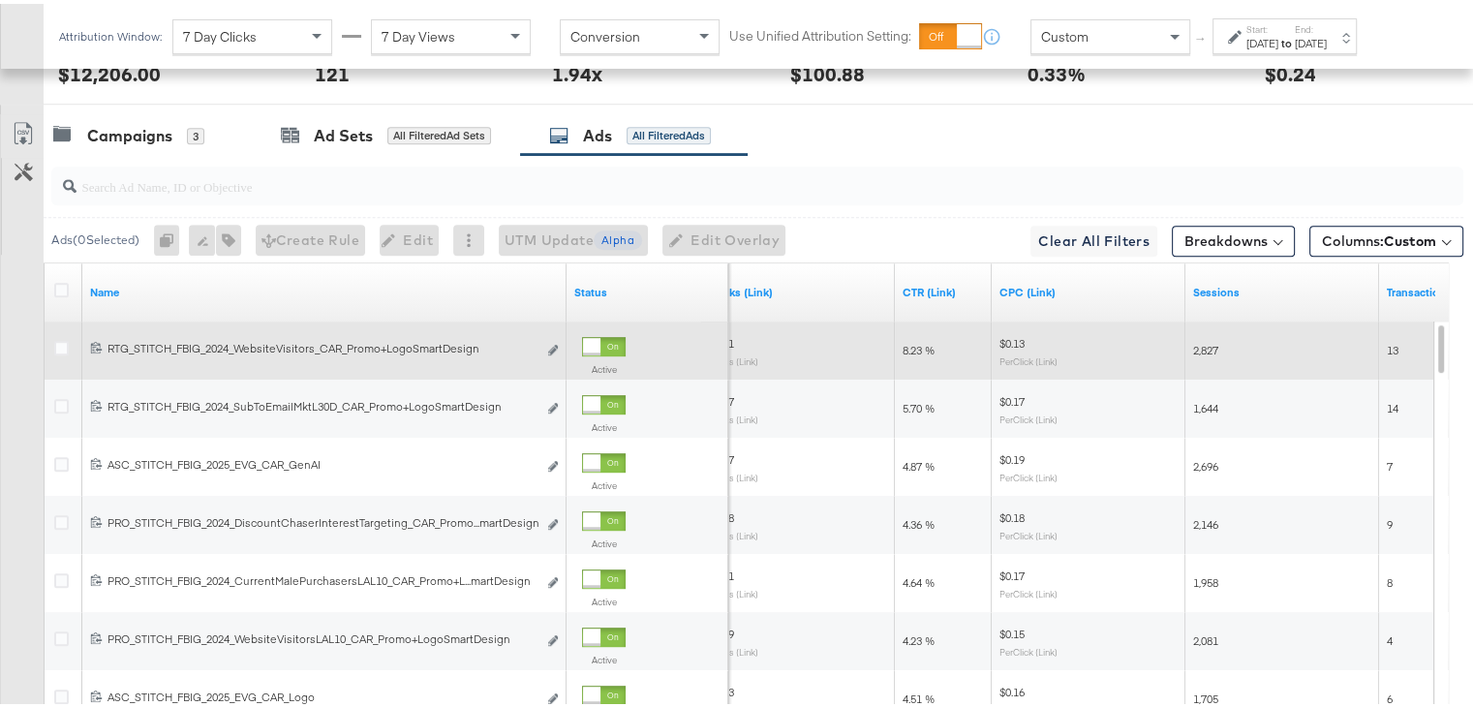
scroll to position [1015, 0]
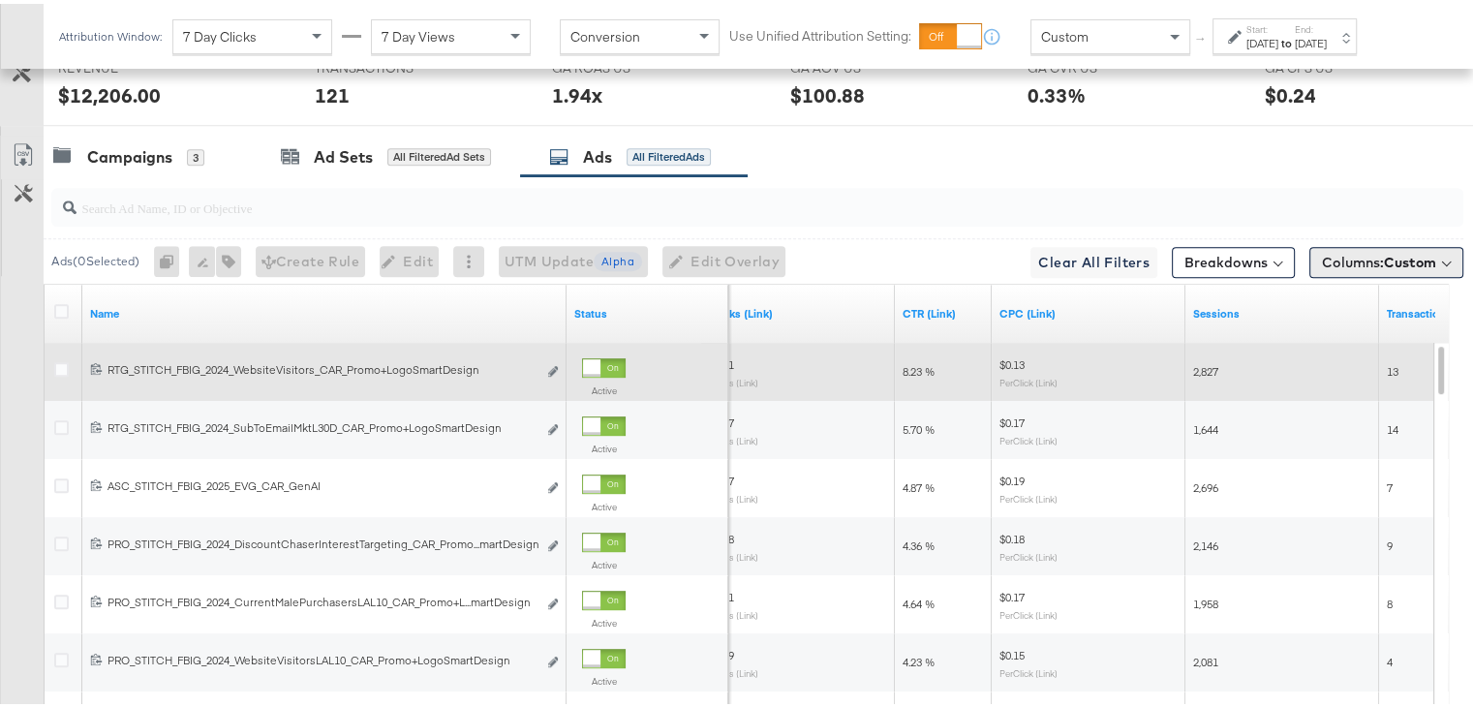
click at [1336, 243] on button "Columns: Custom" at bounding box center [1386, 258] width 154 height 31
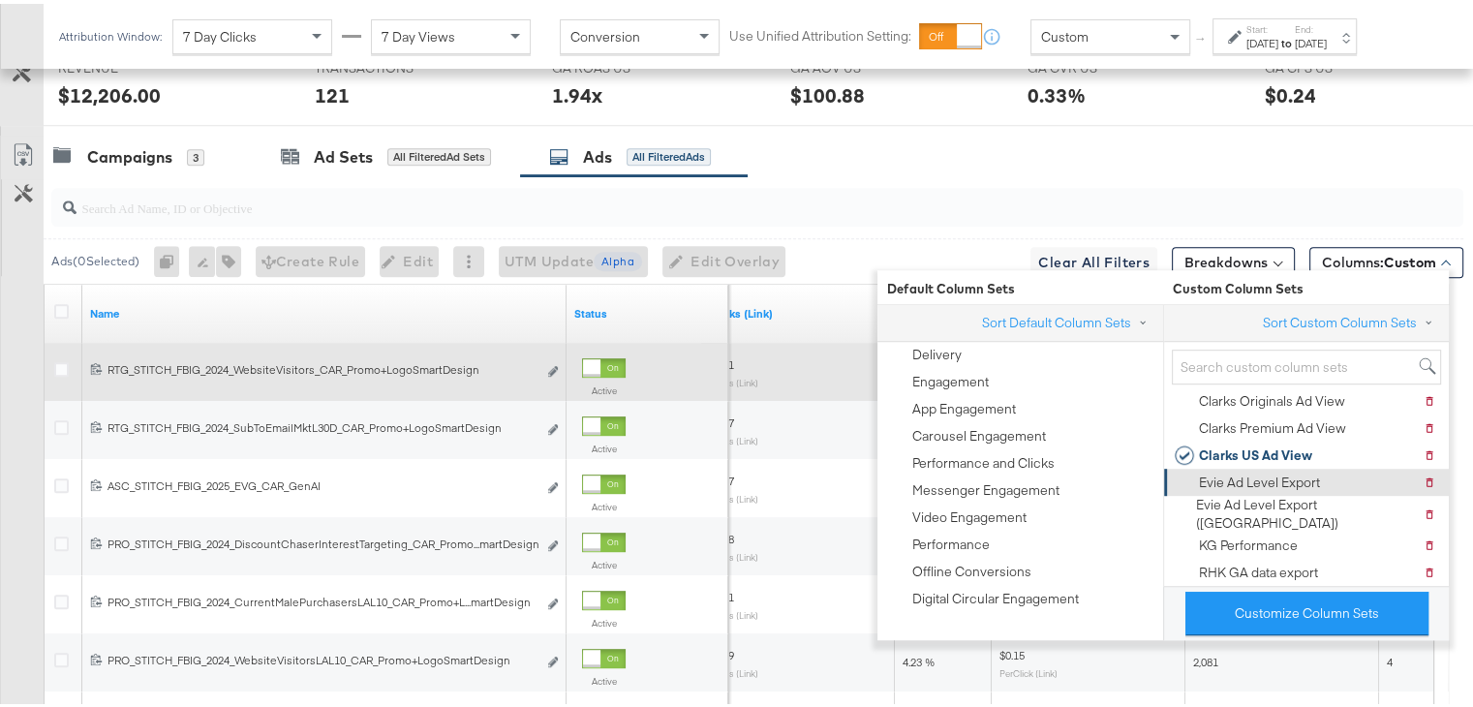
scroll to position [0, 0]
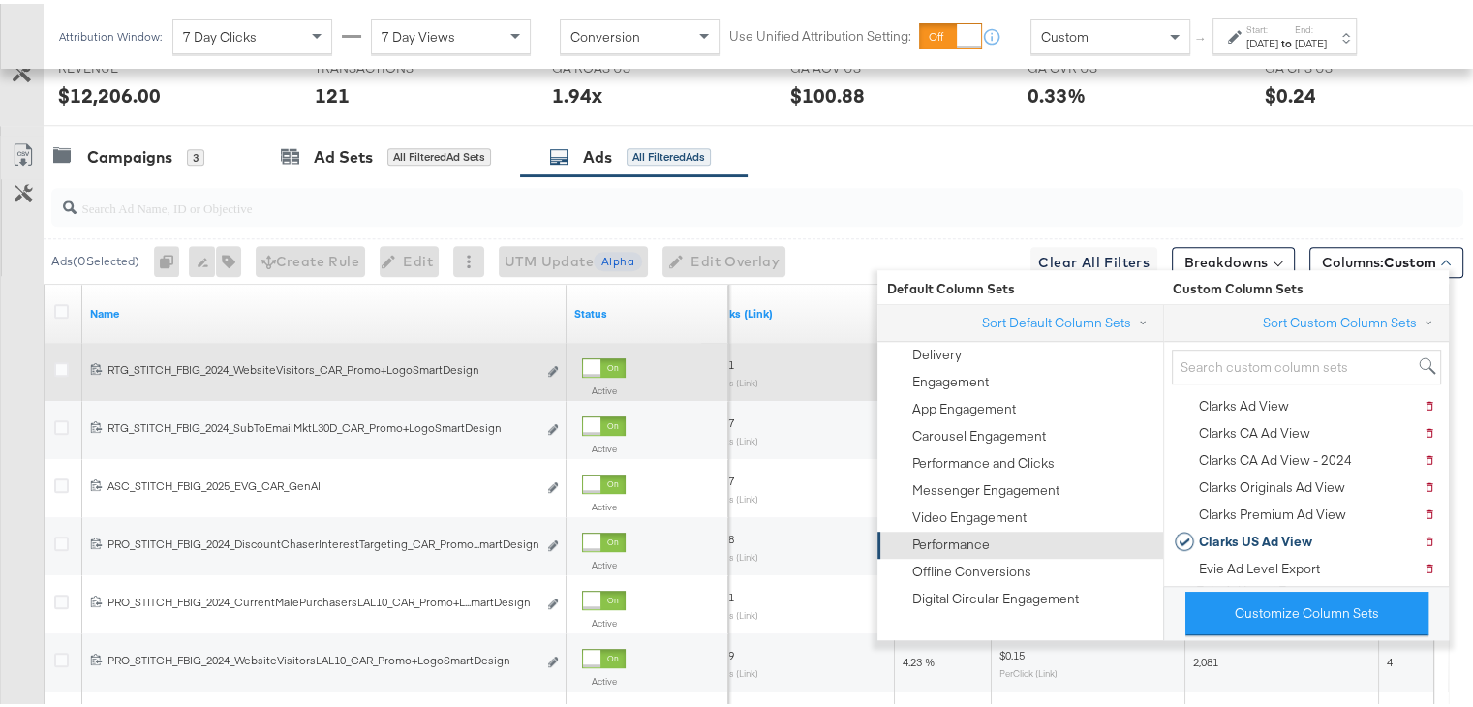
click at [960, 535] on div "Performance" at bounding box center [950, 541] width 77 height 18
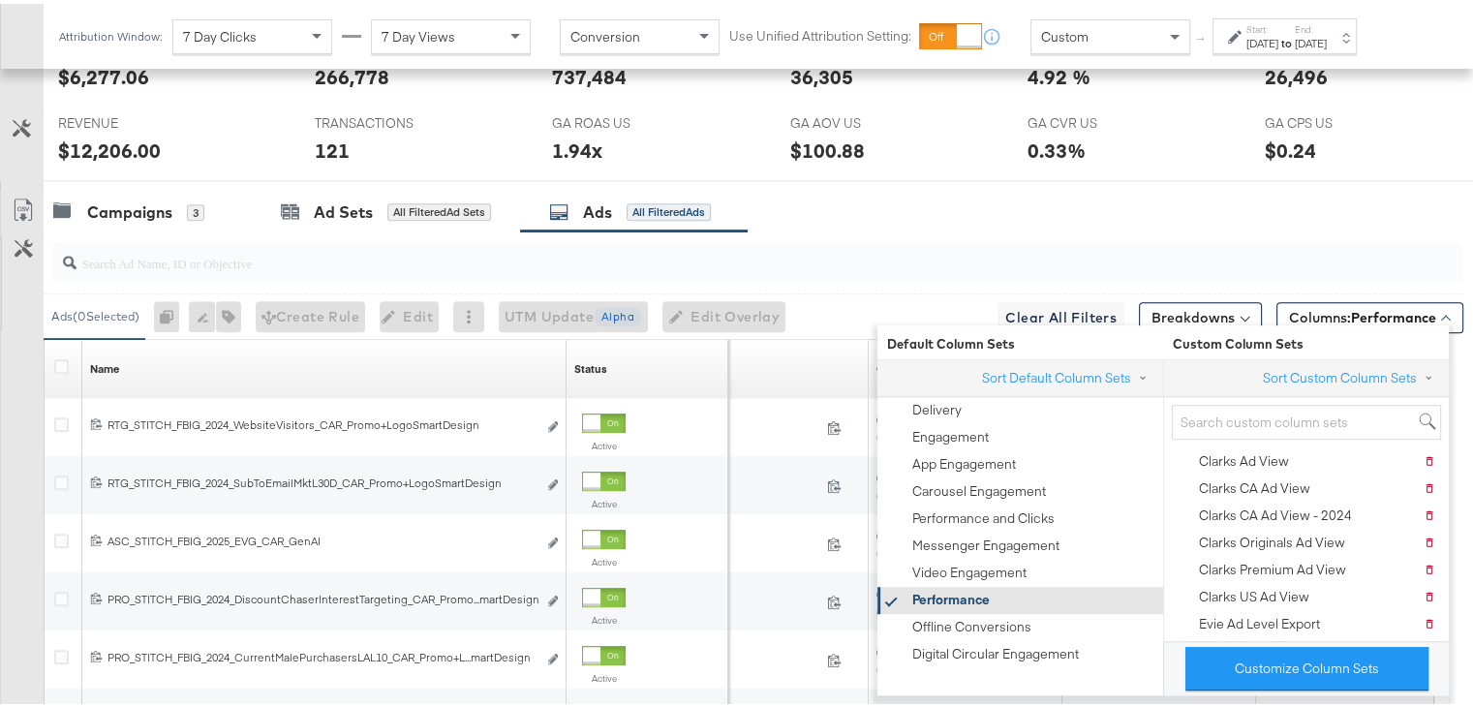
scroll to position [1015, 0]
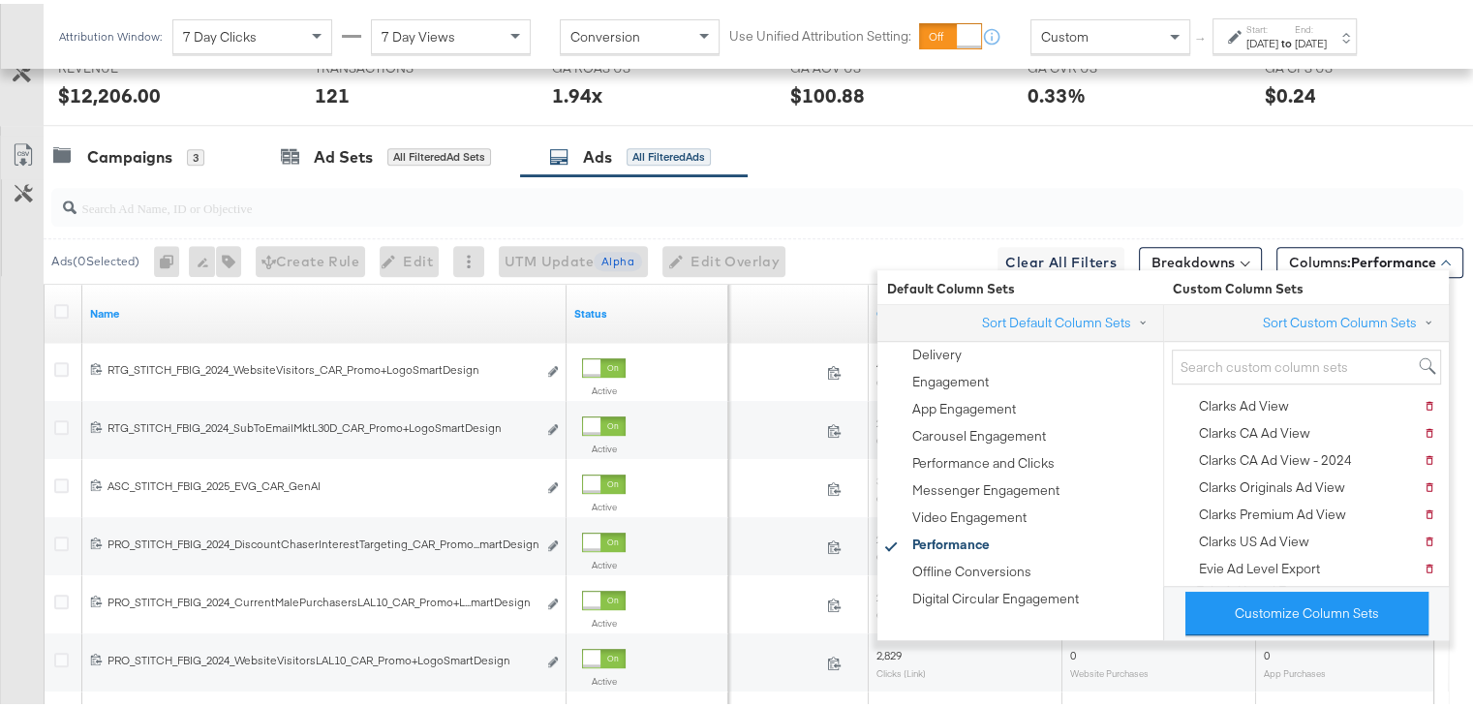
click at [878, 172] on div at bounding box center [753, 203] width 1419 height 62
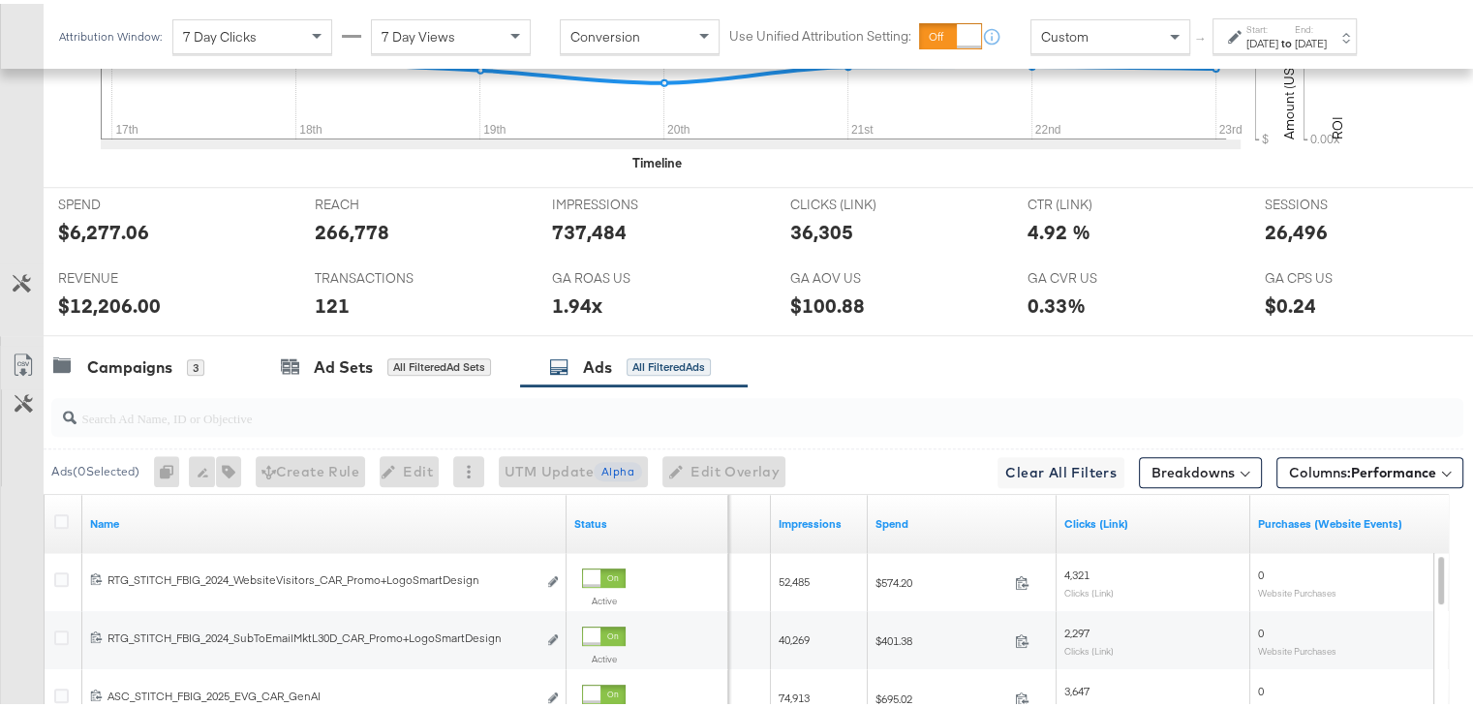
scroll to position [788, 0]
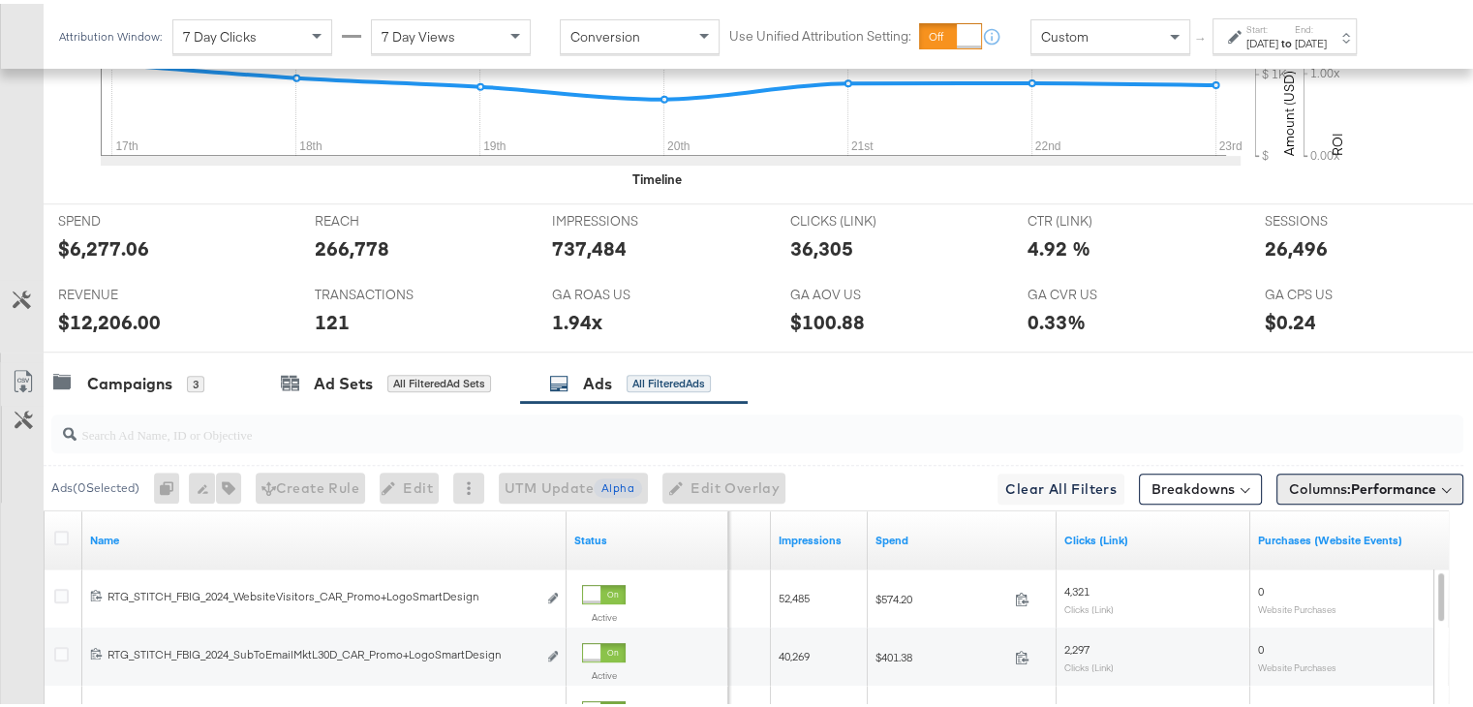
click at [1289, 475] on span "Columns: Performance" at bounding box center [1362, 484] width 147 height 19
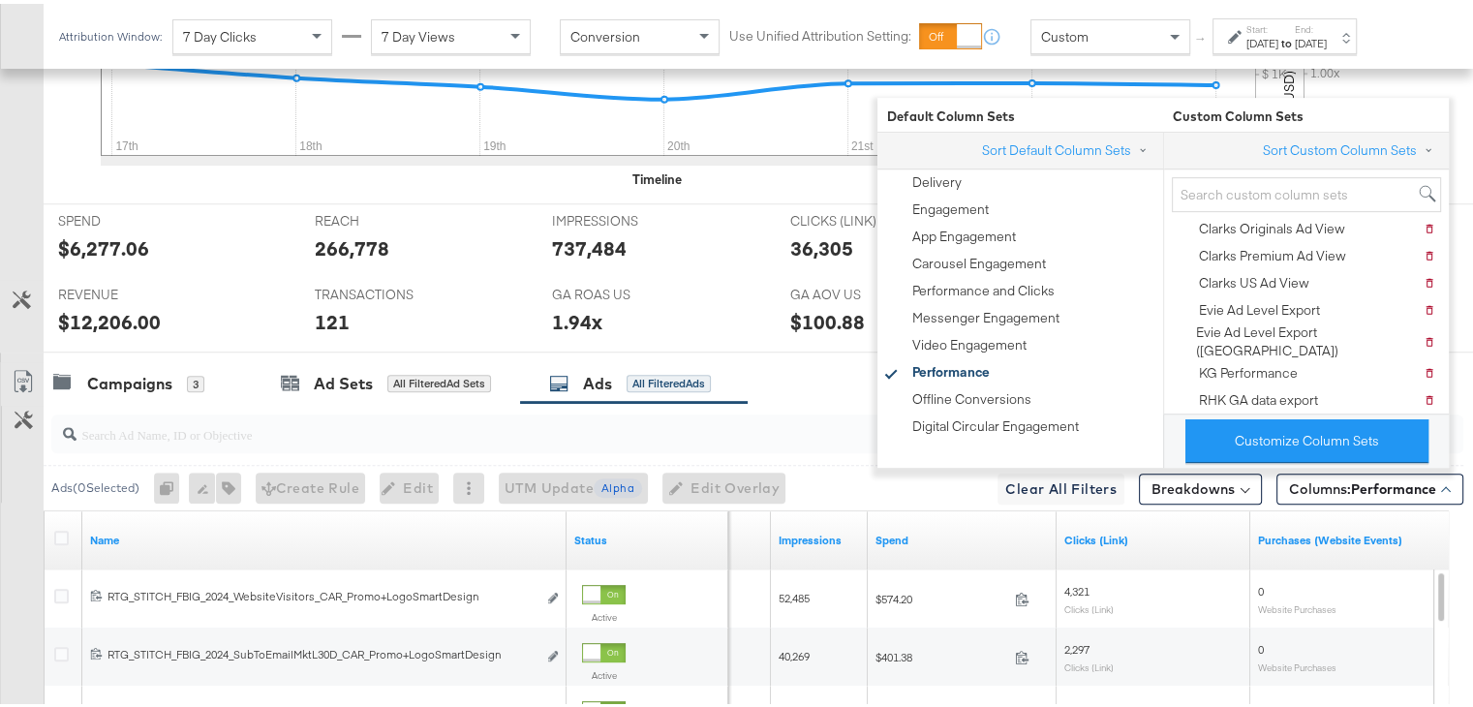
scroll to position [0, 0]
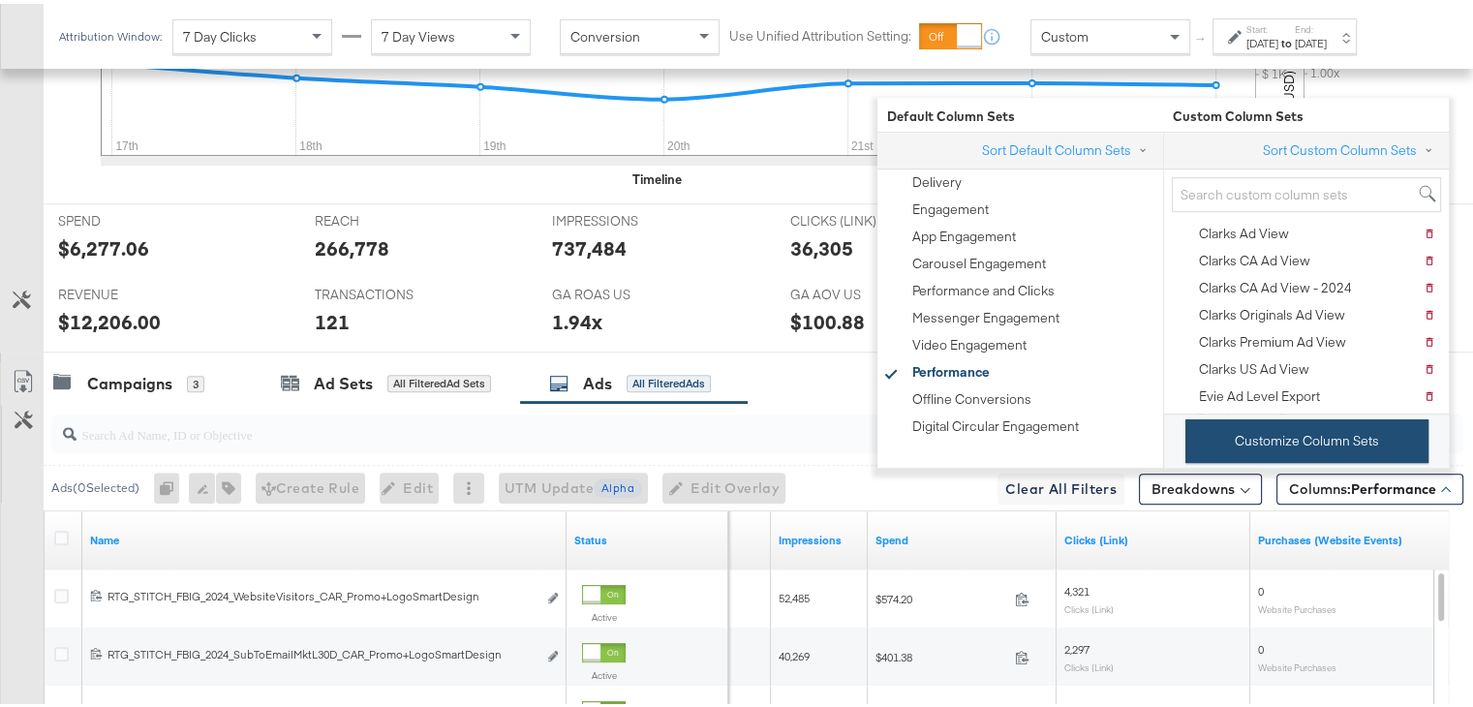
click at [1246, 429] on button "Customize Column Sets" at bounding box center [1306, 437] width 243 height 44
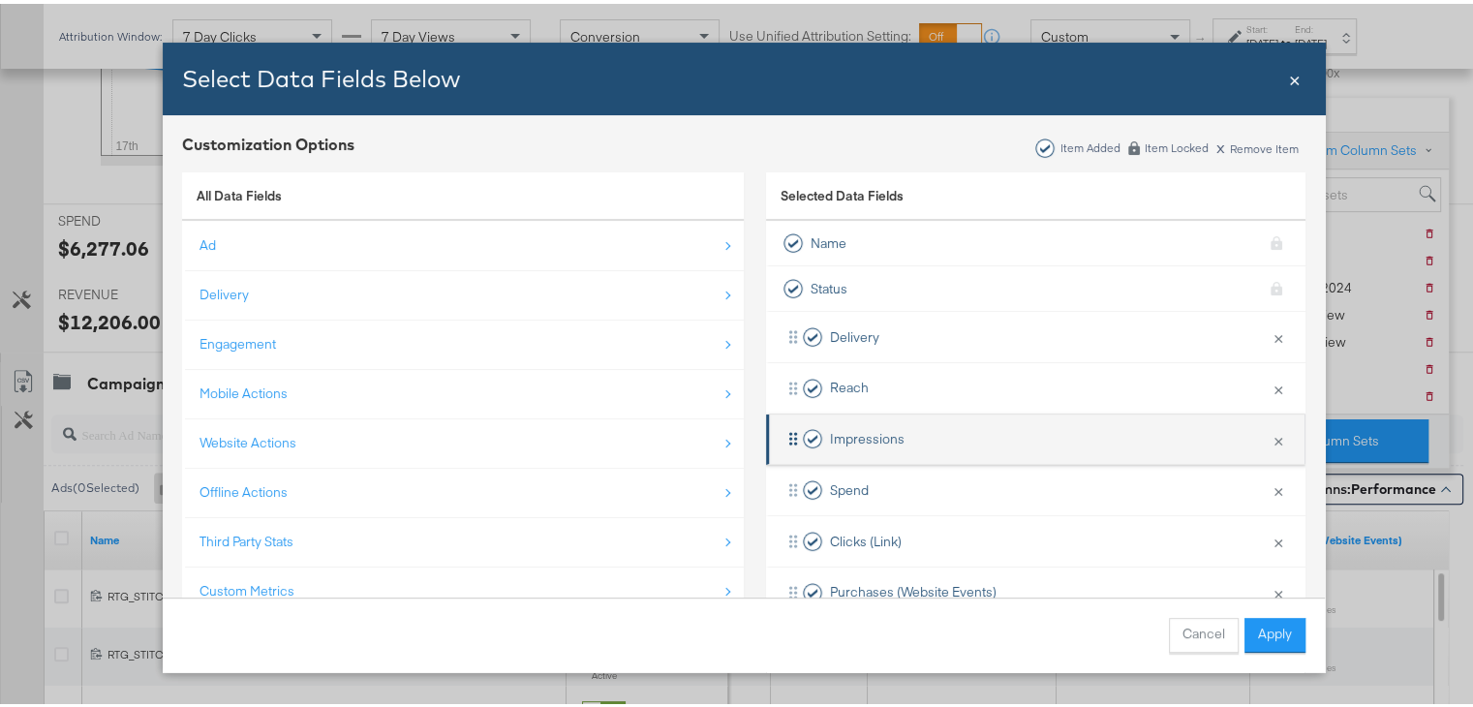
scroll to position [19, 0]
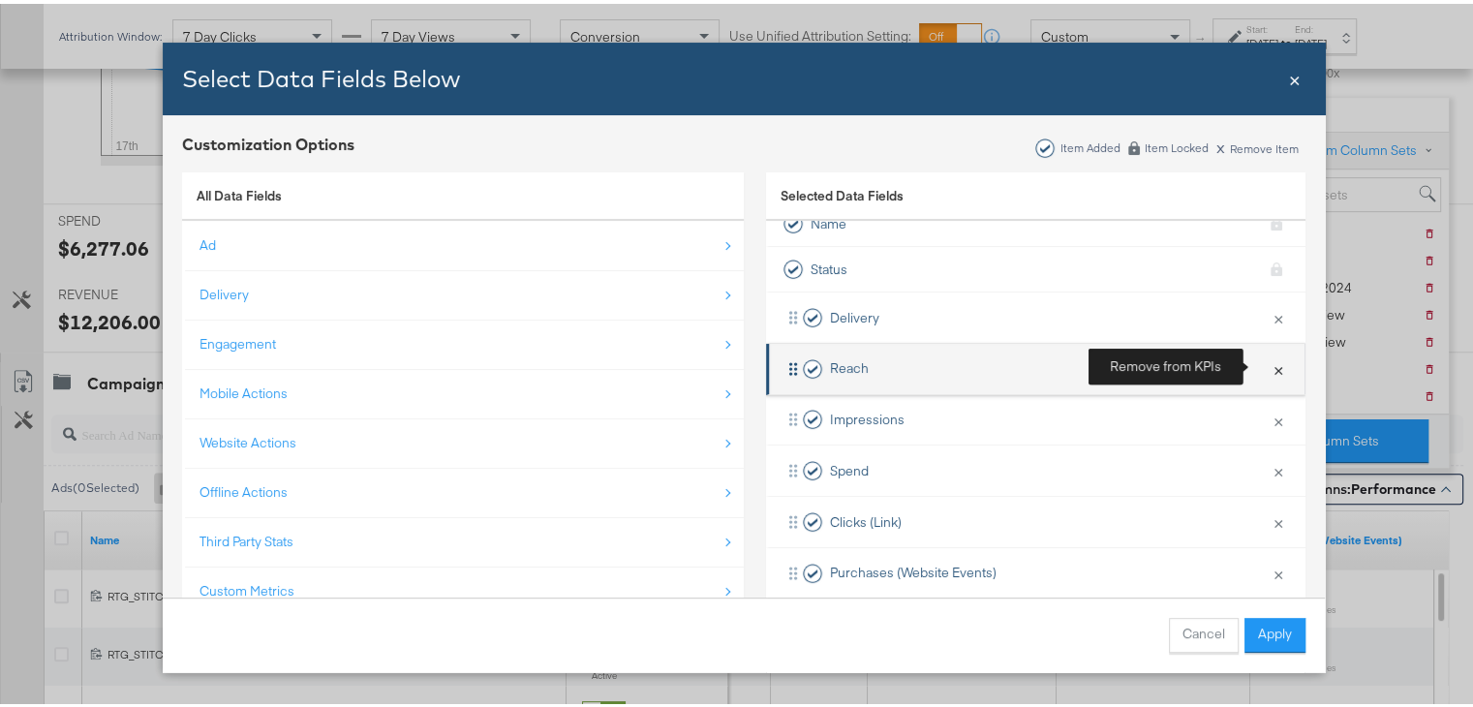
click at [1265, 361] on button "×" at bounding box center [1277, 365] width 25 height 41
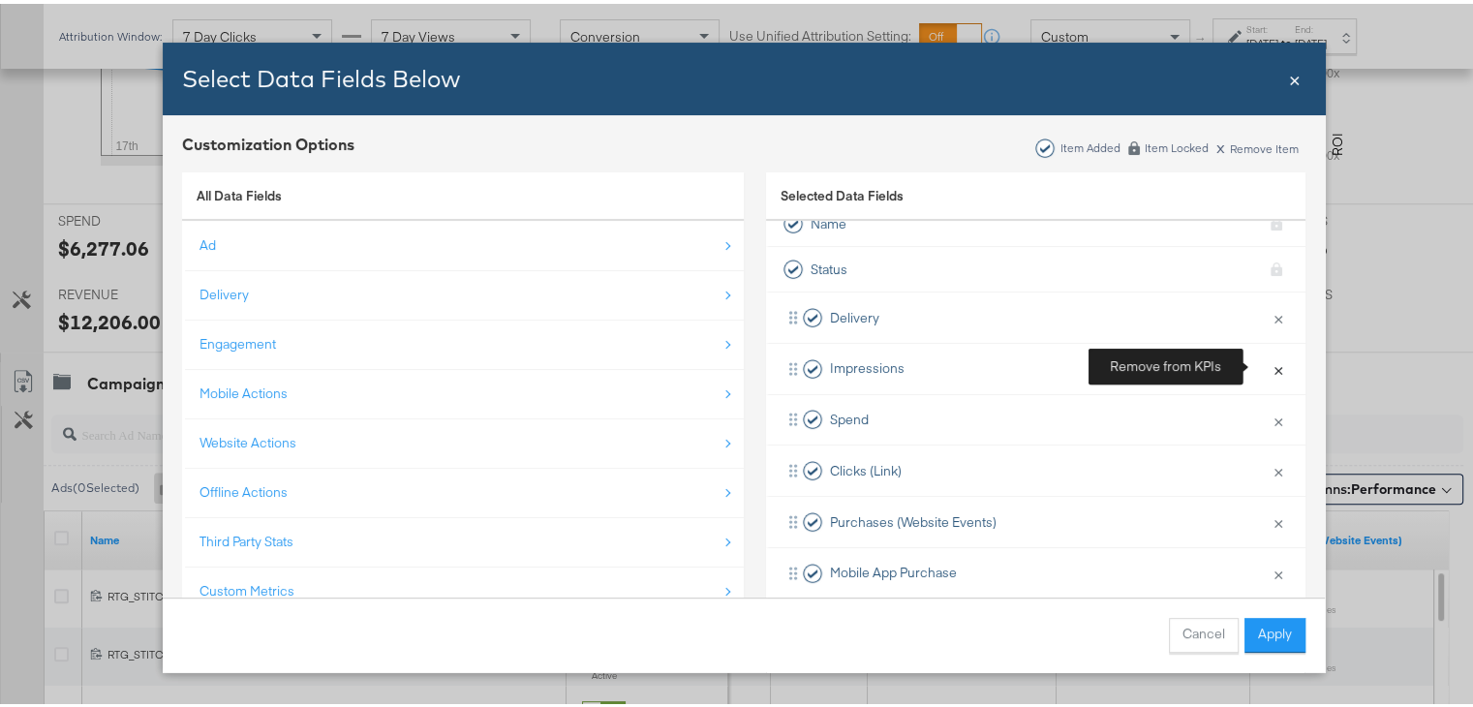
click at [1265, 361] on button "×" at bounding box center [1277, 365] width 25 height 41
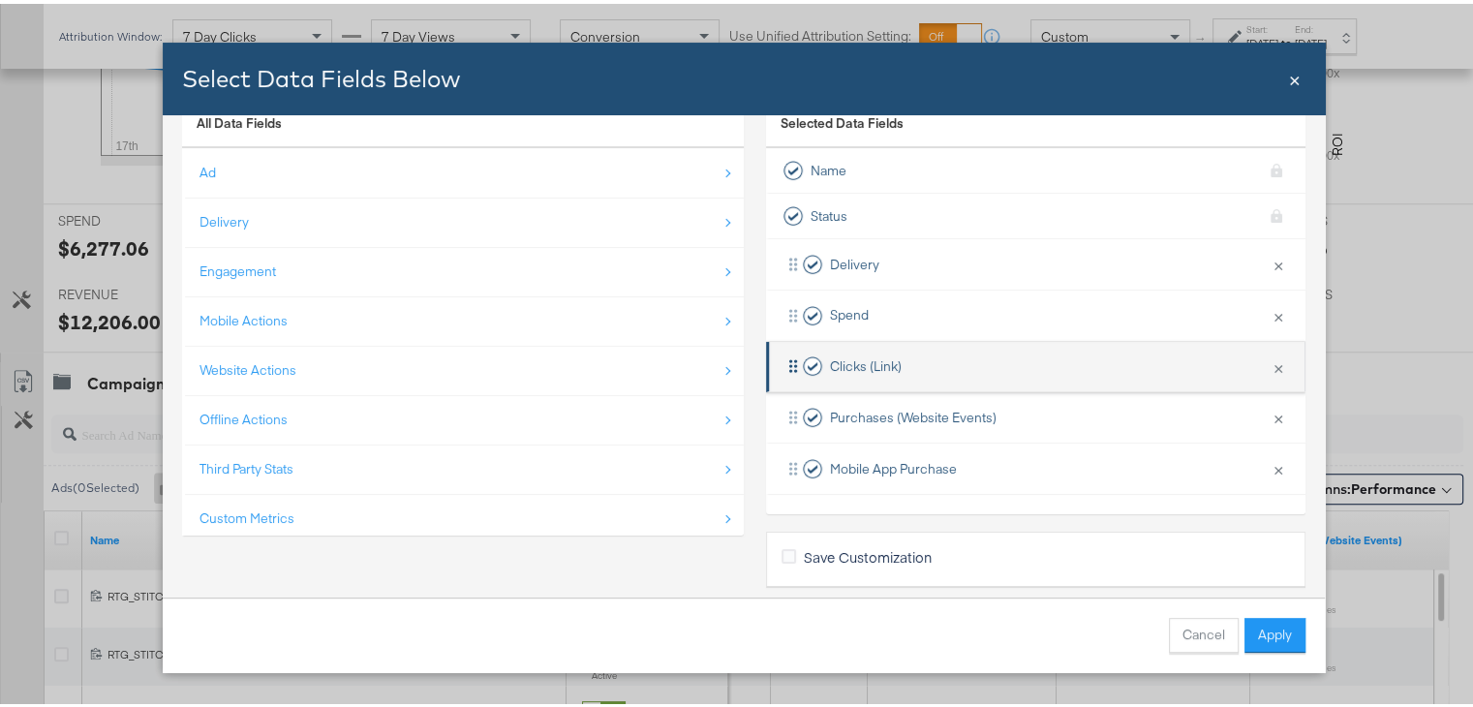
scroll to position [74, 0]
click at [1270, 363] on button "×" at bounding box center [1277, 362] width 25 height 41
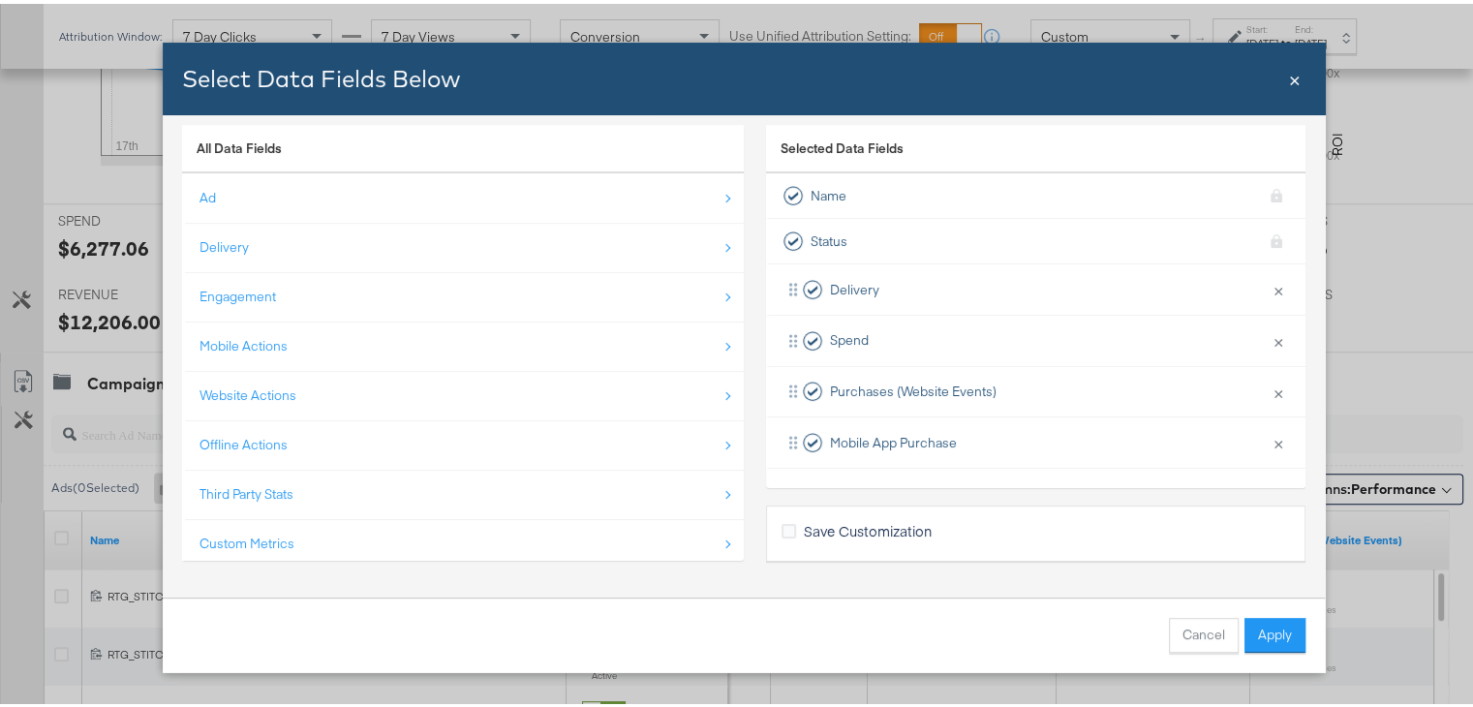
scroll to position [46, 0]
click at [1270, 364] on li "Purchases (Website Events) × Remove from KPIs" at bounding box center [1035, 389] width 539 height 51
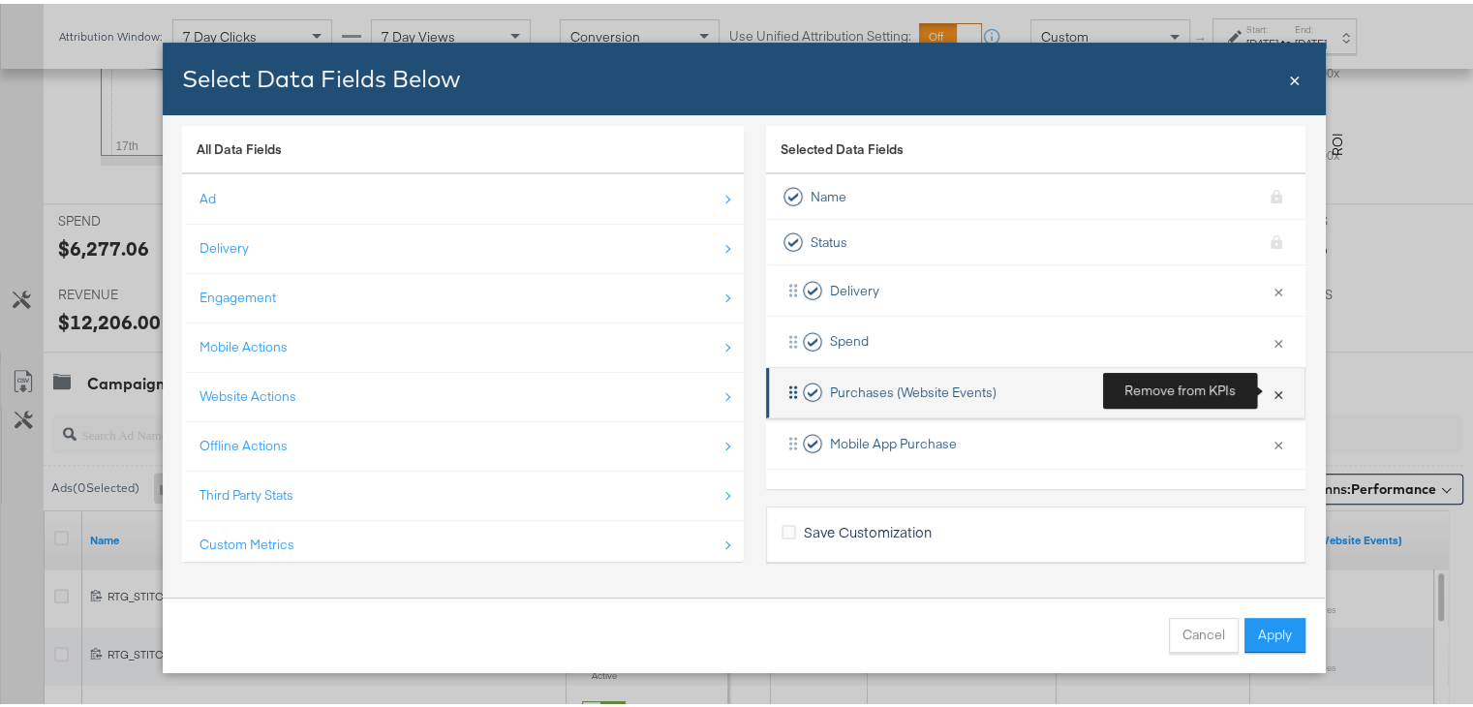
click at [1274, 384] on button "×" at bounding box center [1277, 389] width 25 height 41
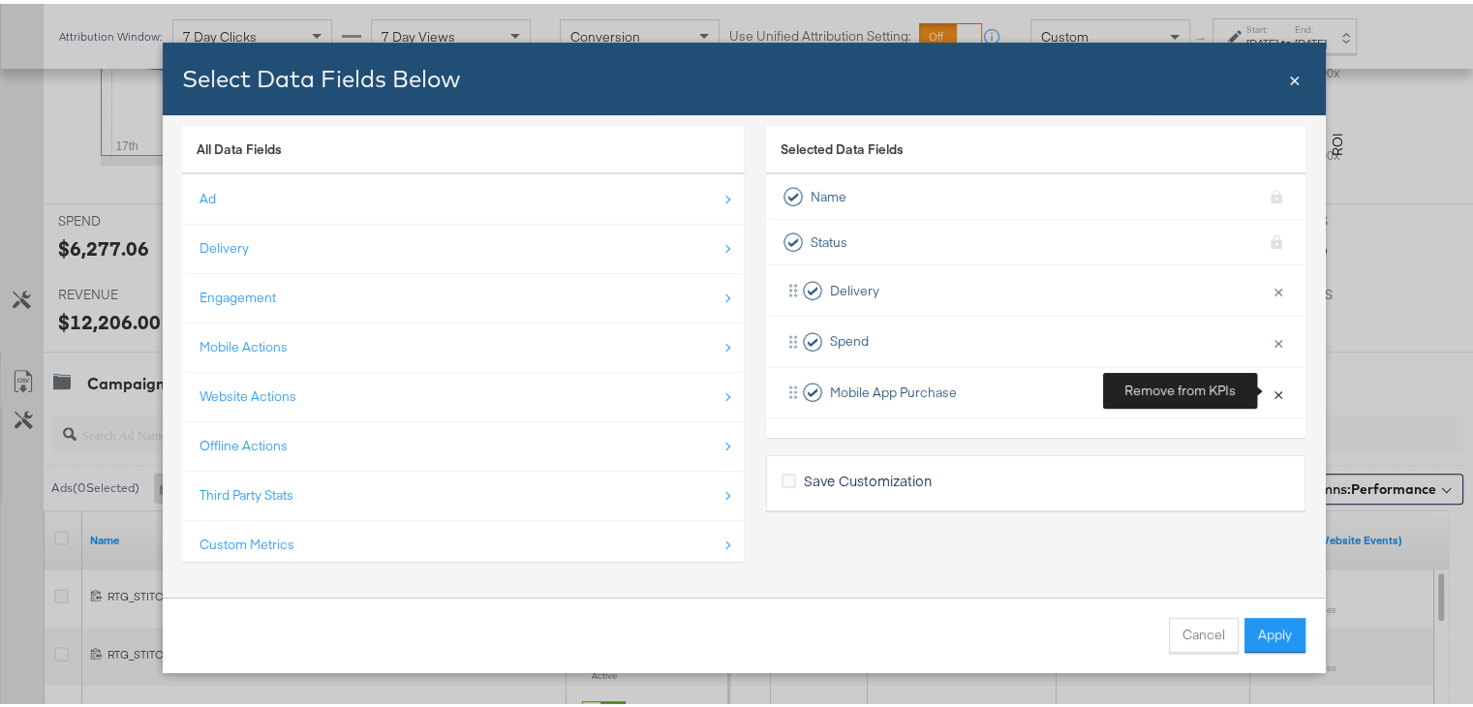
click at [1274, 384] on button "×" at bounding box center [1277, 389] width 25 height 41
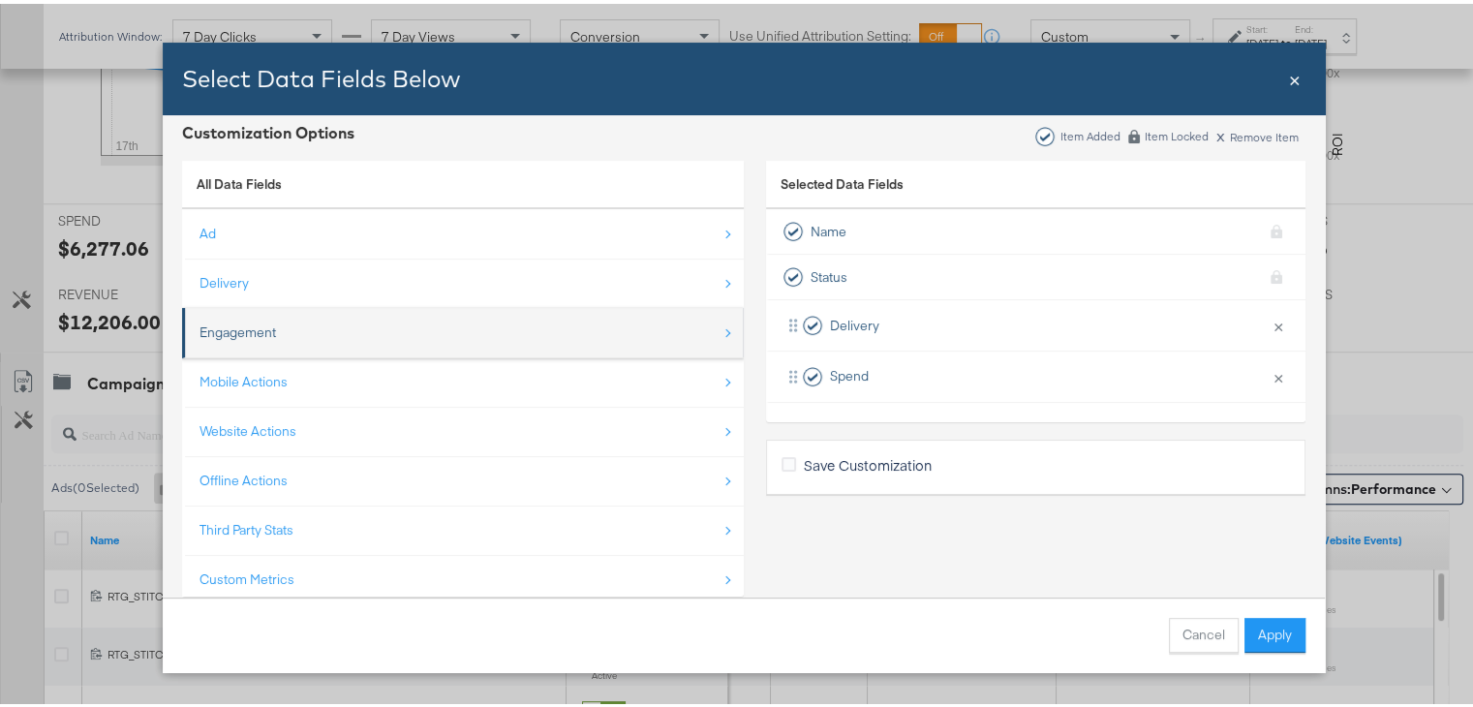
scroll to position [0, 0]
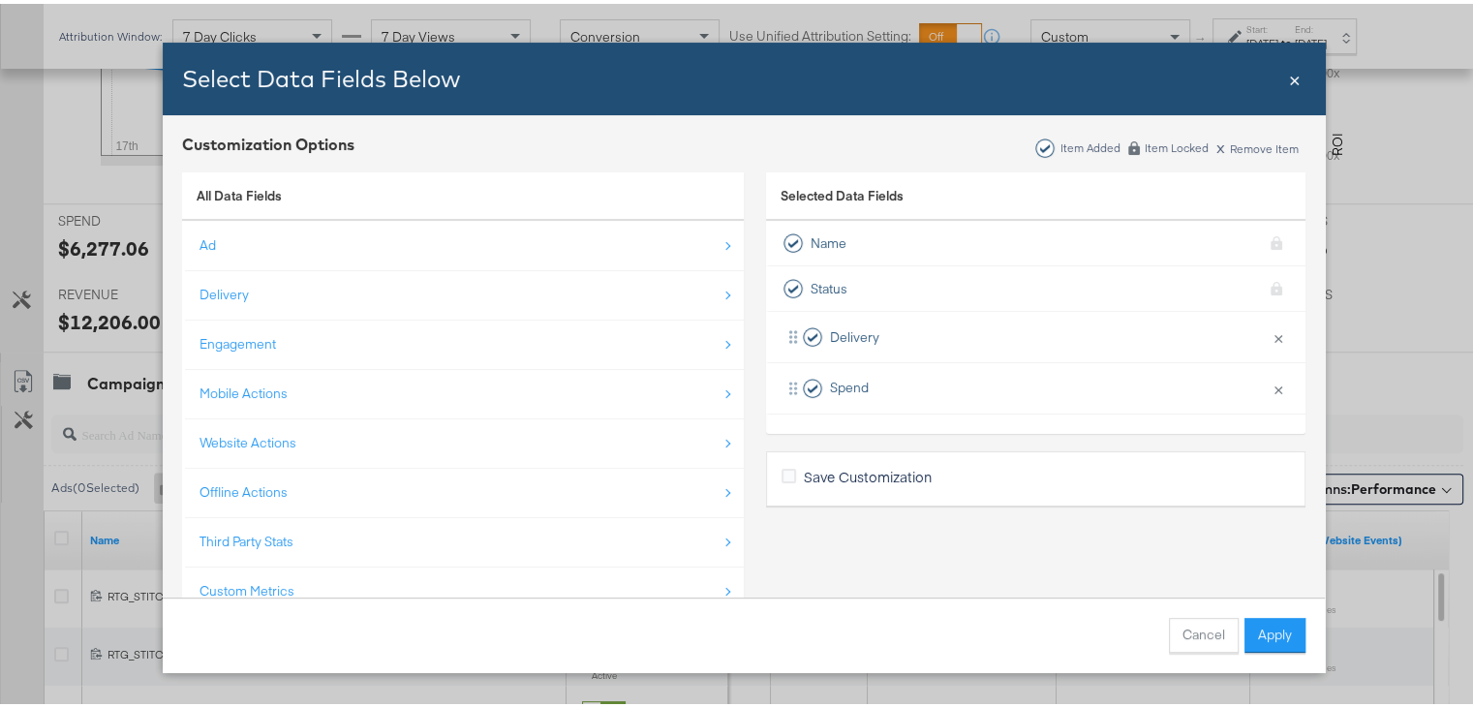
click at [377, 198] on div "All Data Fields" at bounding box center [463, 192] width 562 height 49
click at [825, 191] on span "Selected Data Fields" at bounding box center [841, 196] width 123 height 27
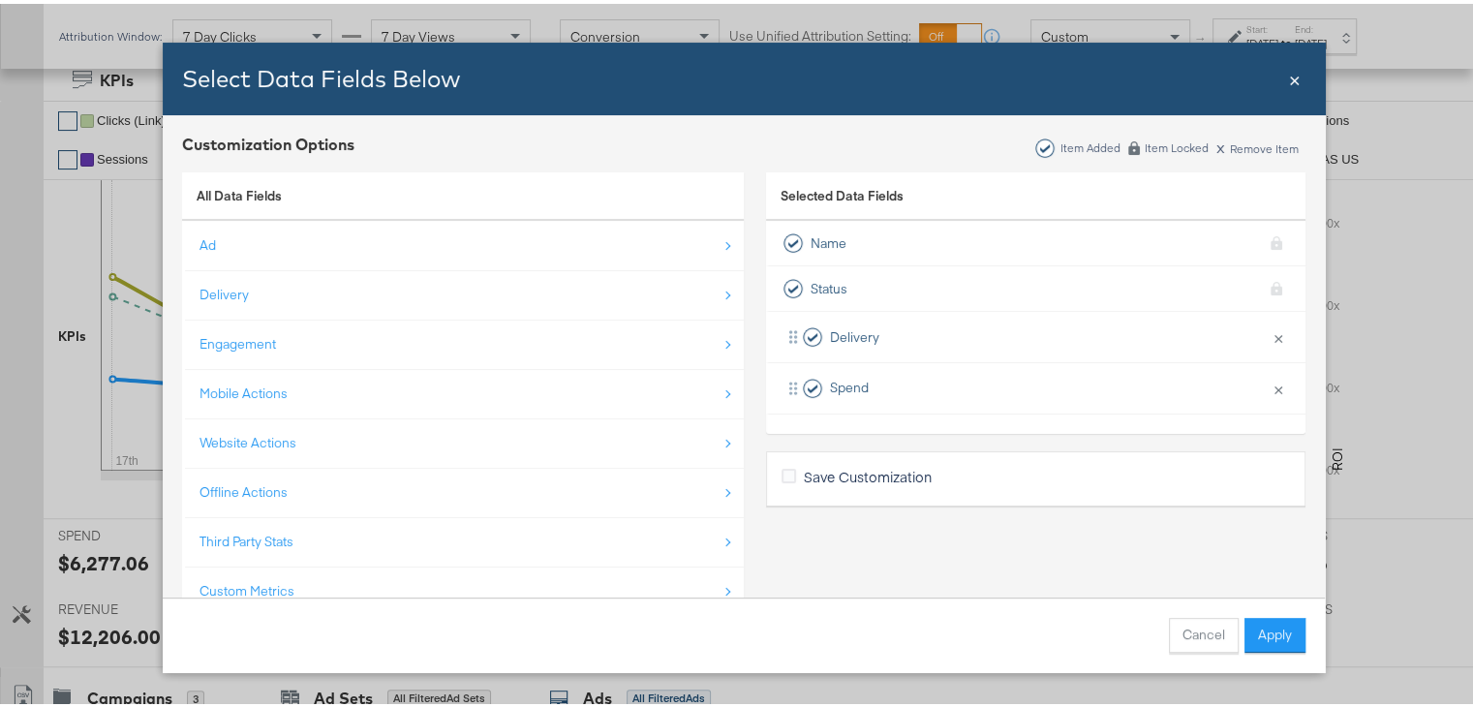
scroll to position [417, 0]
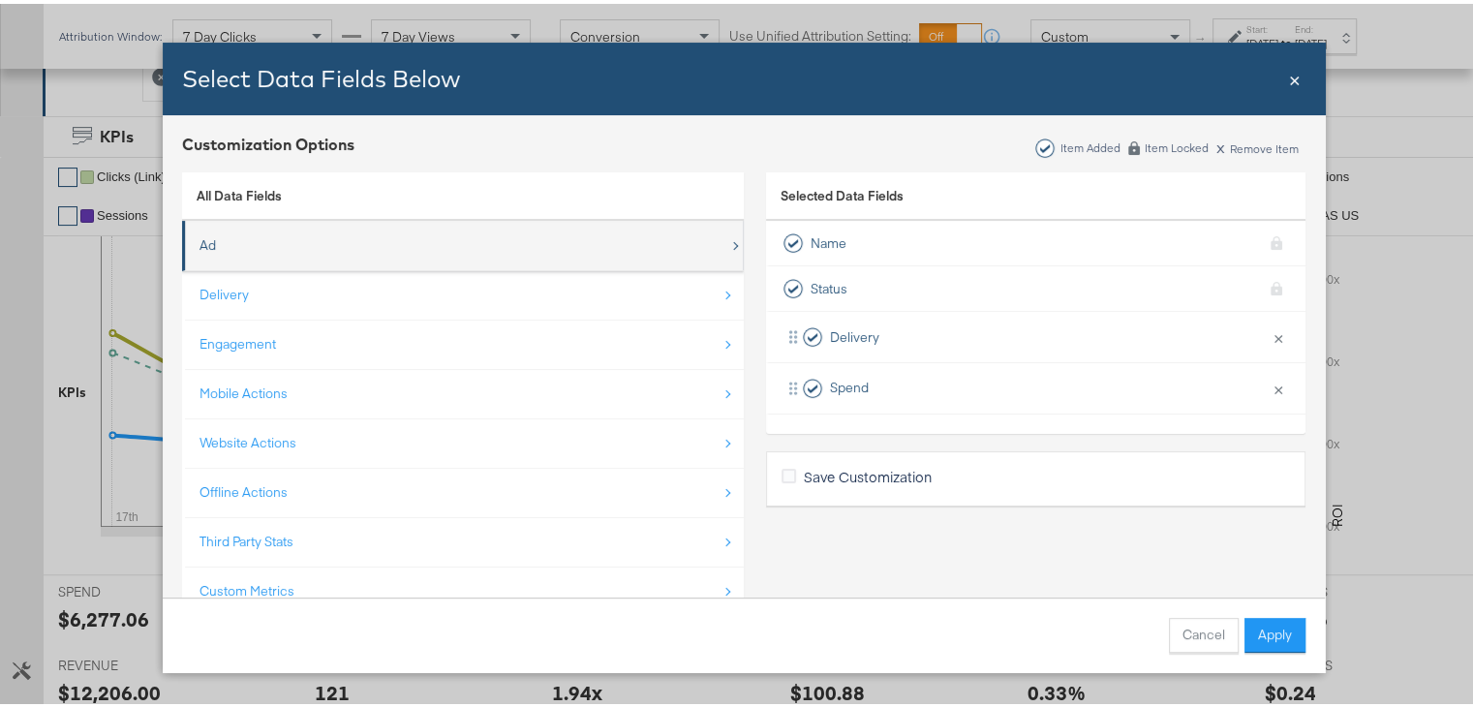
click at [463, 223] on div "Ad" at bounding box center [464, 242] width 530 height 40
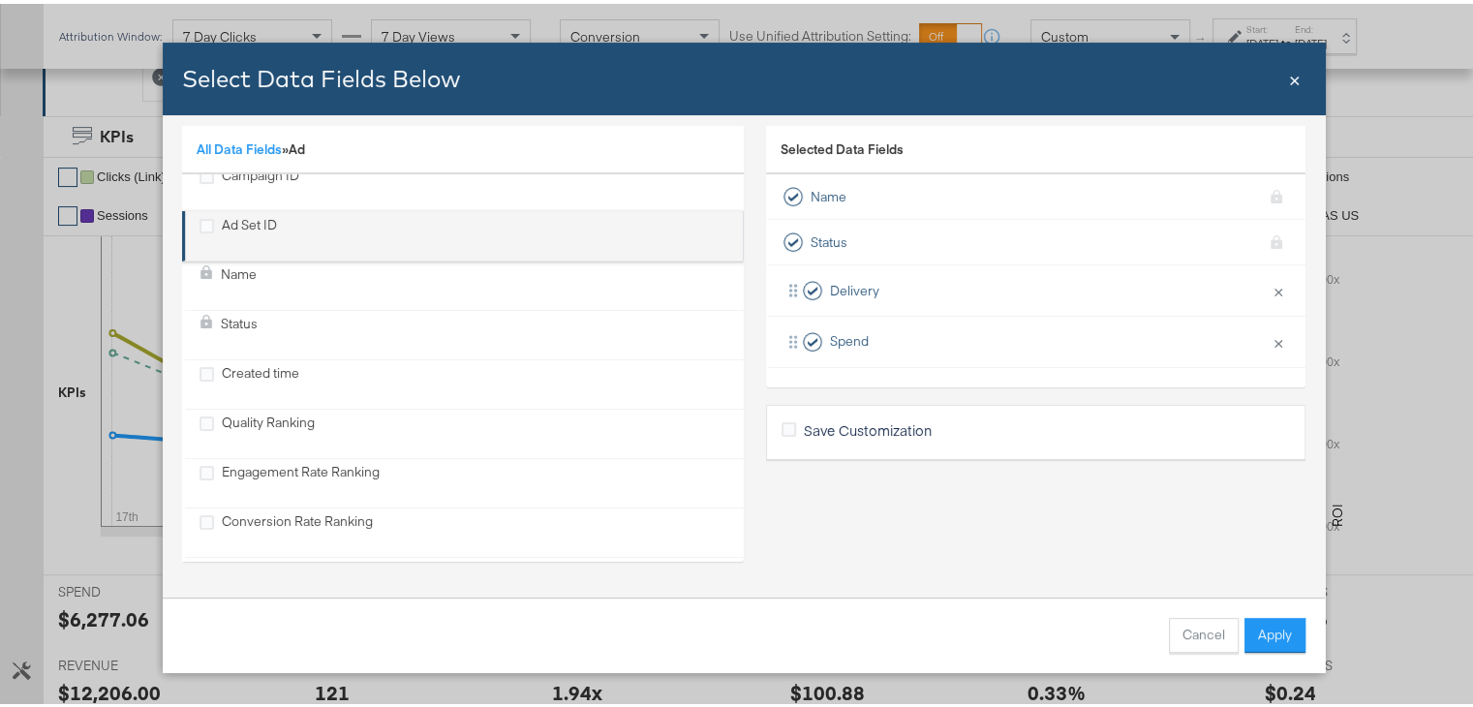
scroll to position [0, 0]
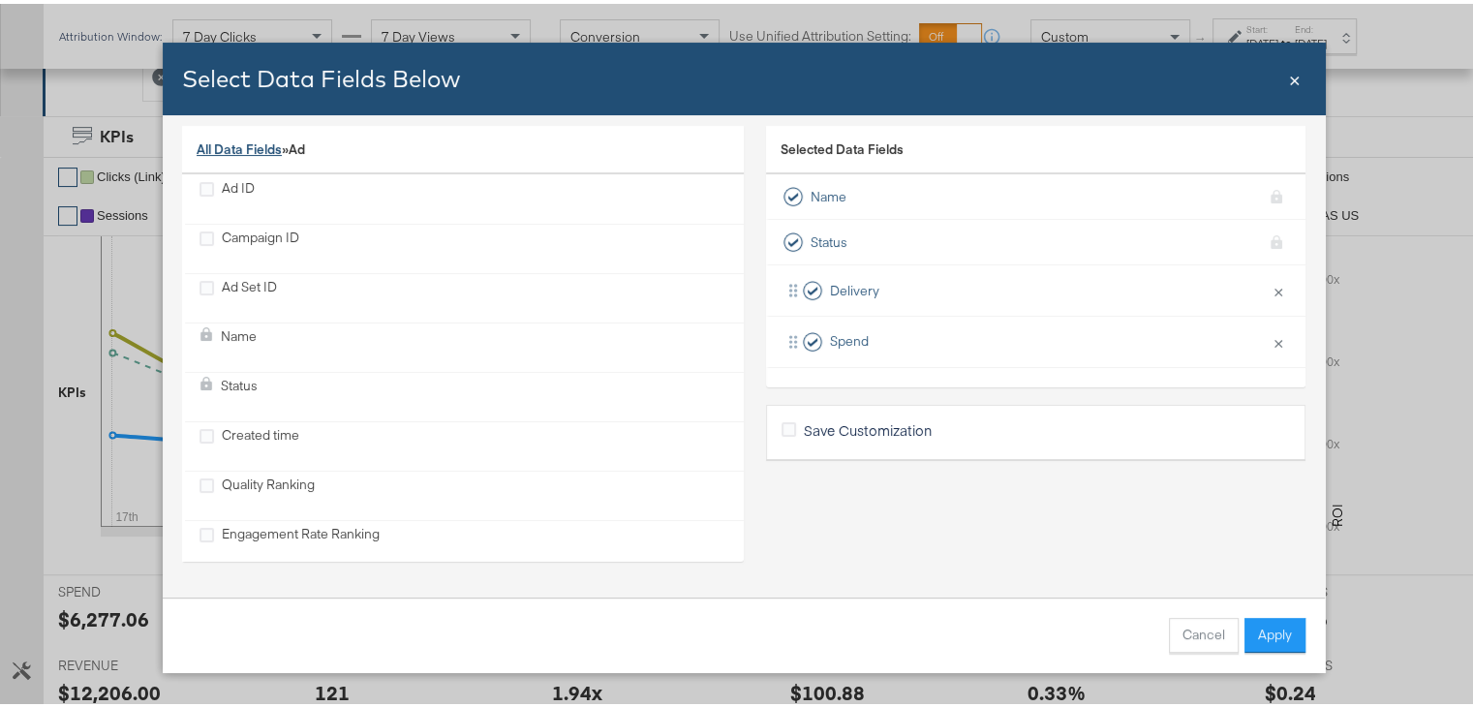
click at [236, 142] on link "All Data Fields" at bounding box center [239, 145] width 85 height 17
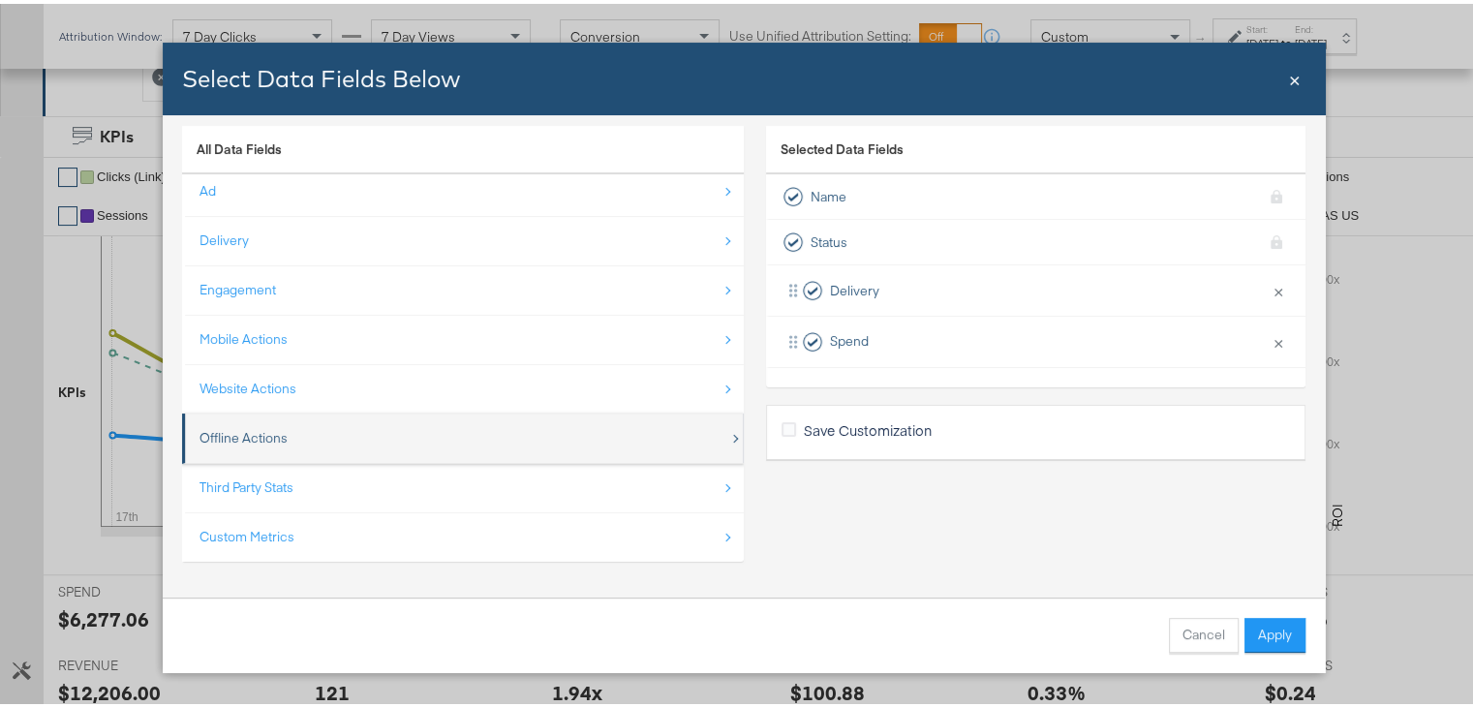
scroll to position [26, 0]
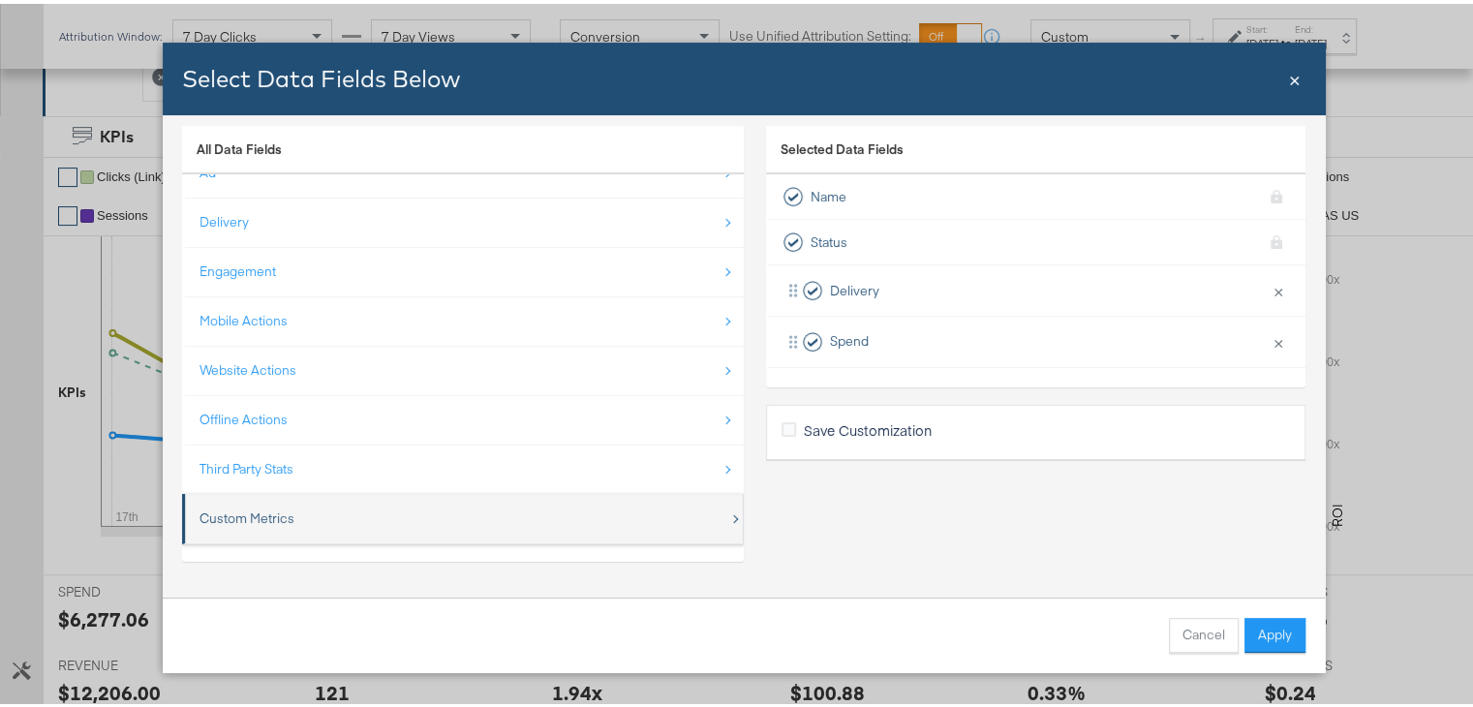
click at [249, 512] on div "Custom Metrics" at bounding box center [246, 514] width 95 height 18
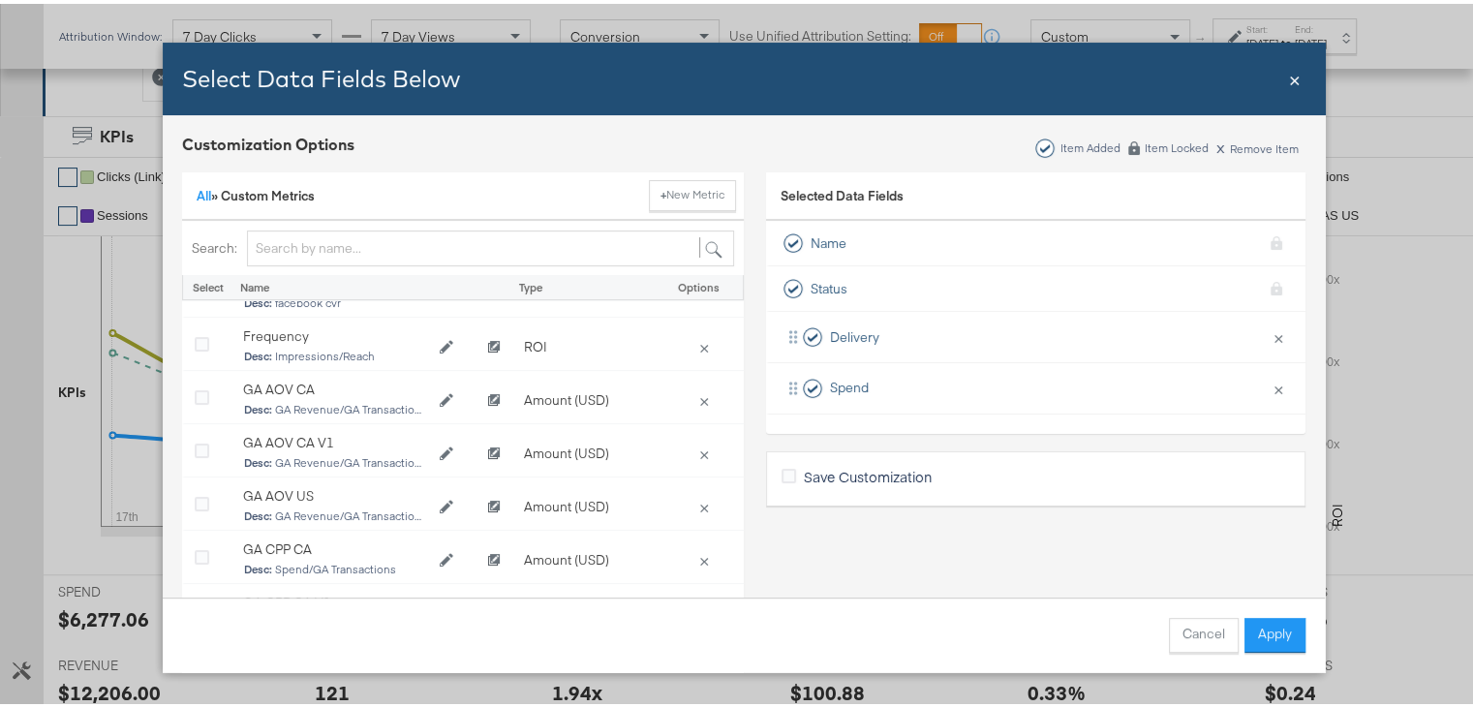
scroll to position [0, 0]
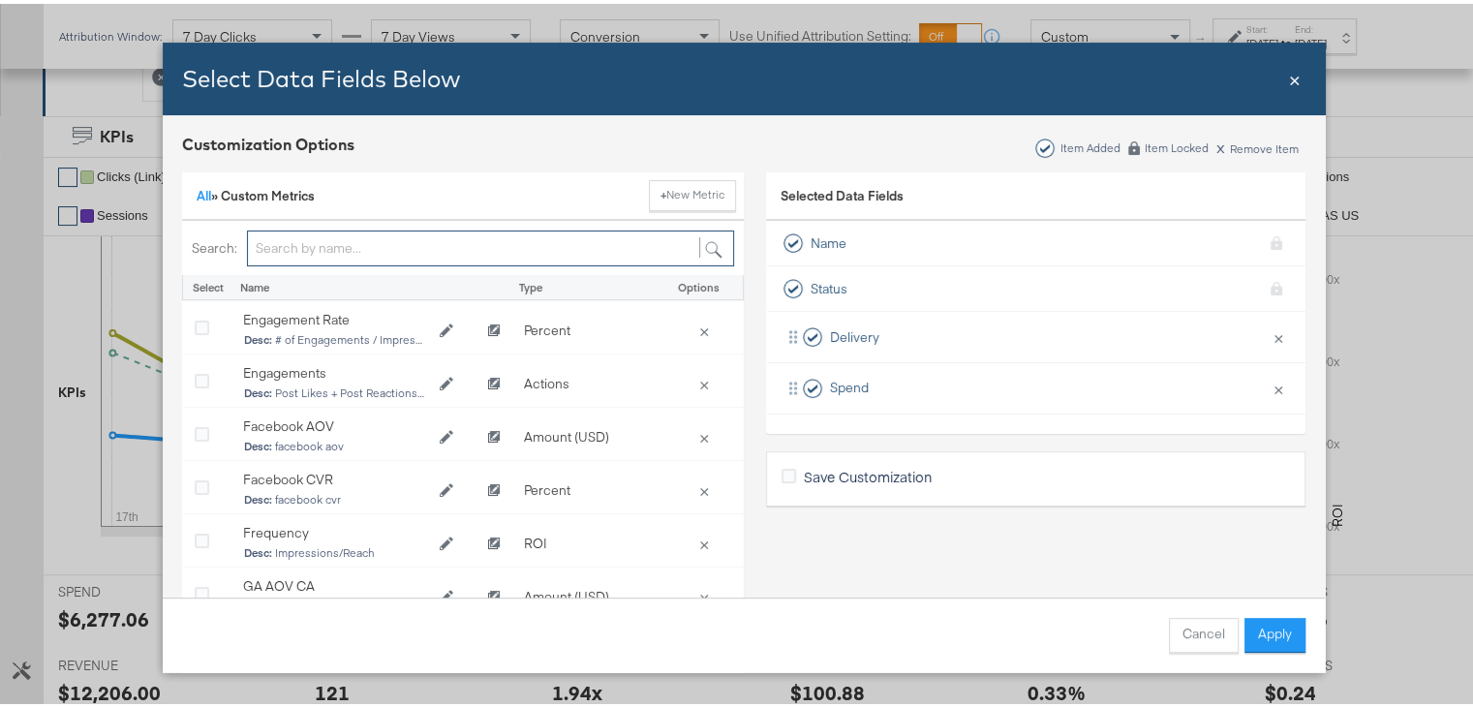
click at [353, 241] on input "Bulk Add Locations Modal" at bounding box center [490, 245] width 487 height 36
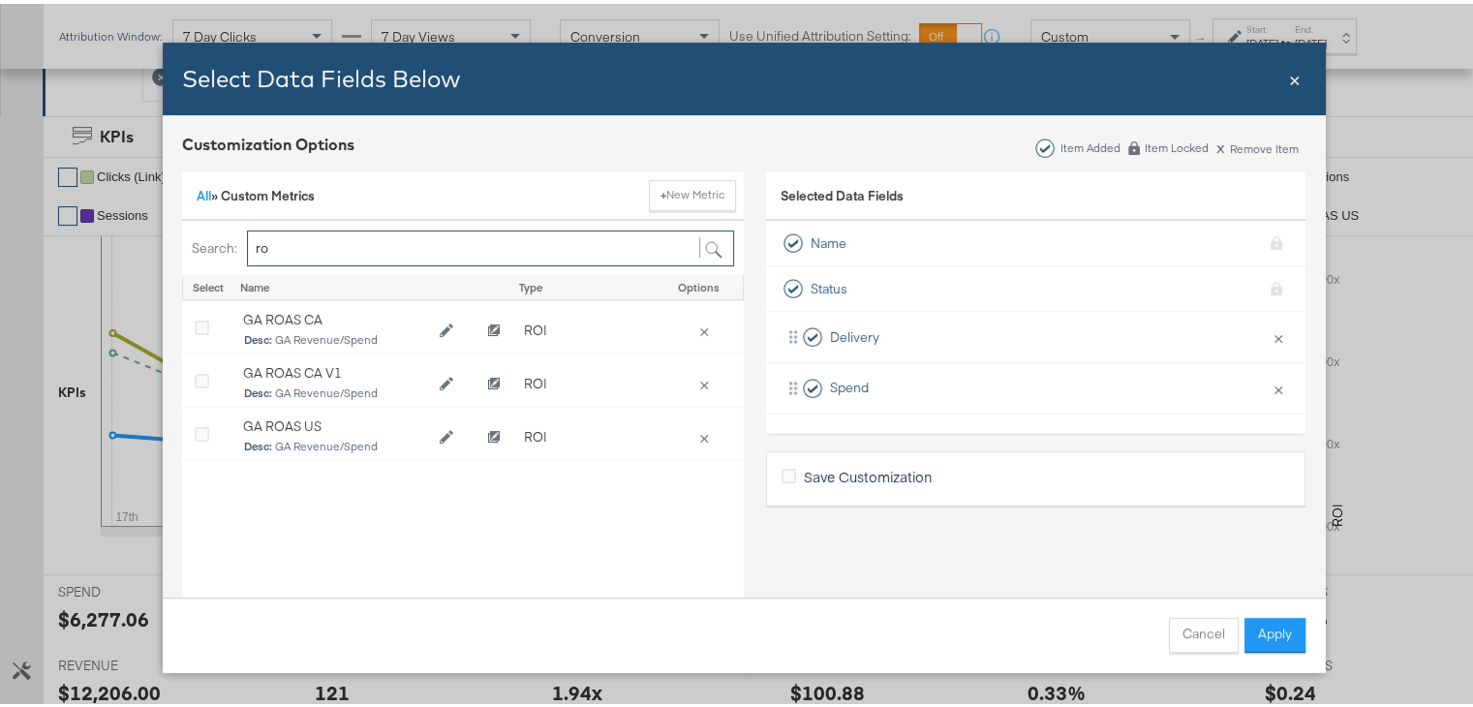
type input "r"
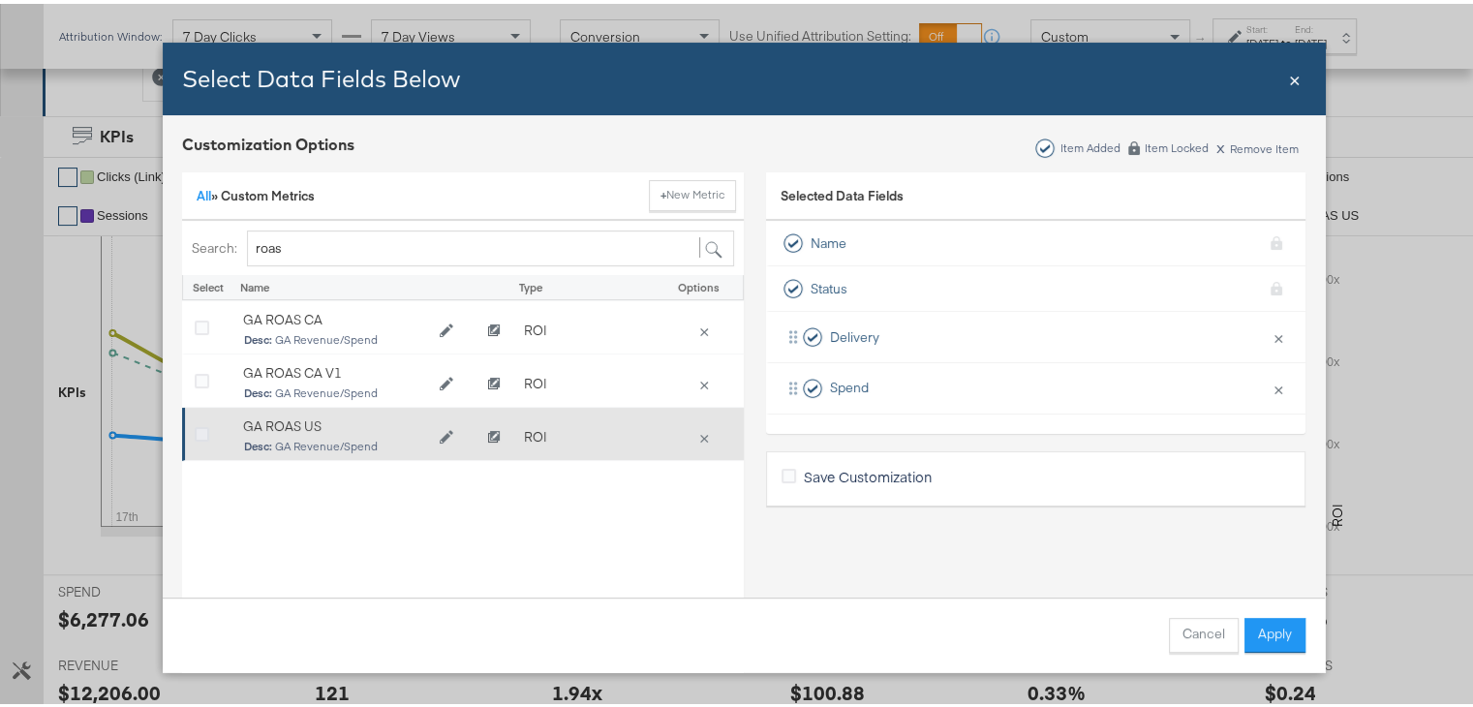
click at [195, 430] on icon "Bulk Add Locations Modal" at bounding box center [202, 431] width 15 height 15
click at [0, 0] on input "Bulk Add Locations Modal" at bounding box center [0, 0] width 0 height 0
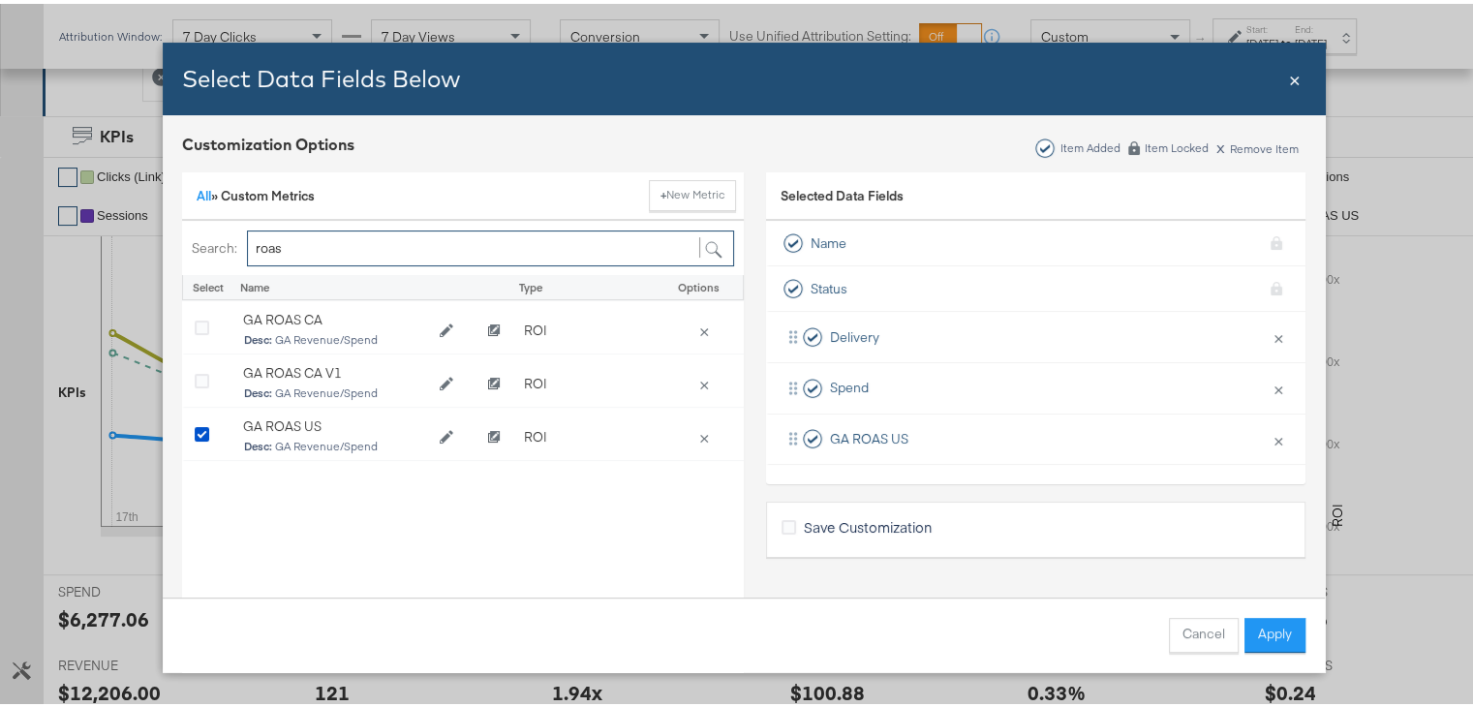
click at [337, 232] on input "roas" at bounding box center [490, 245] width 487 height 36
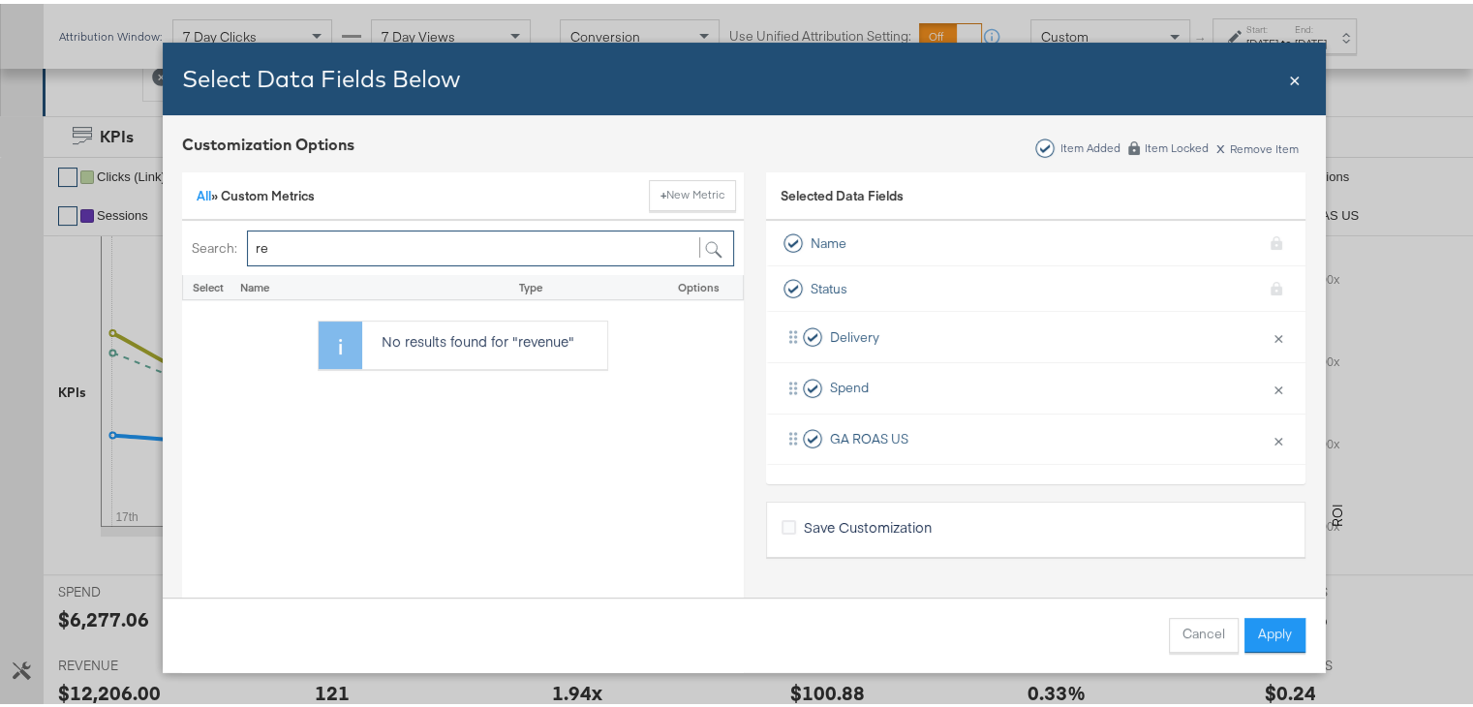
type input "r"
type input "c"
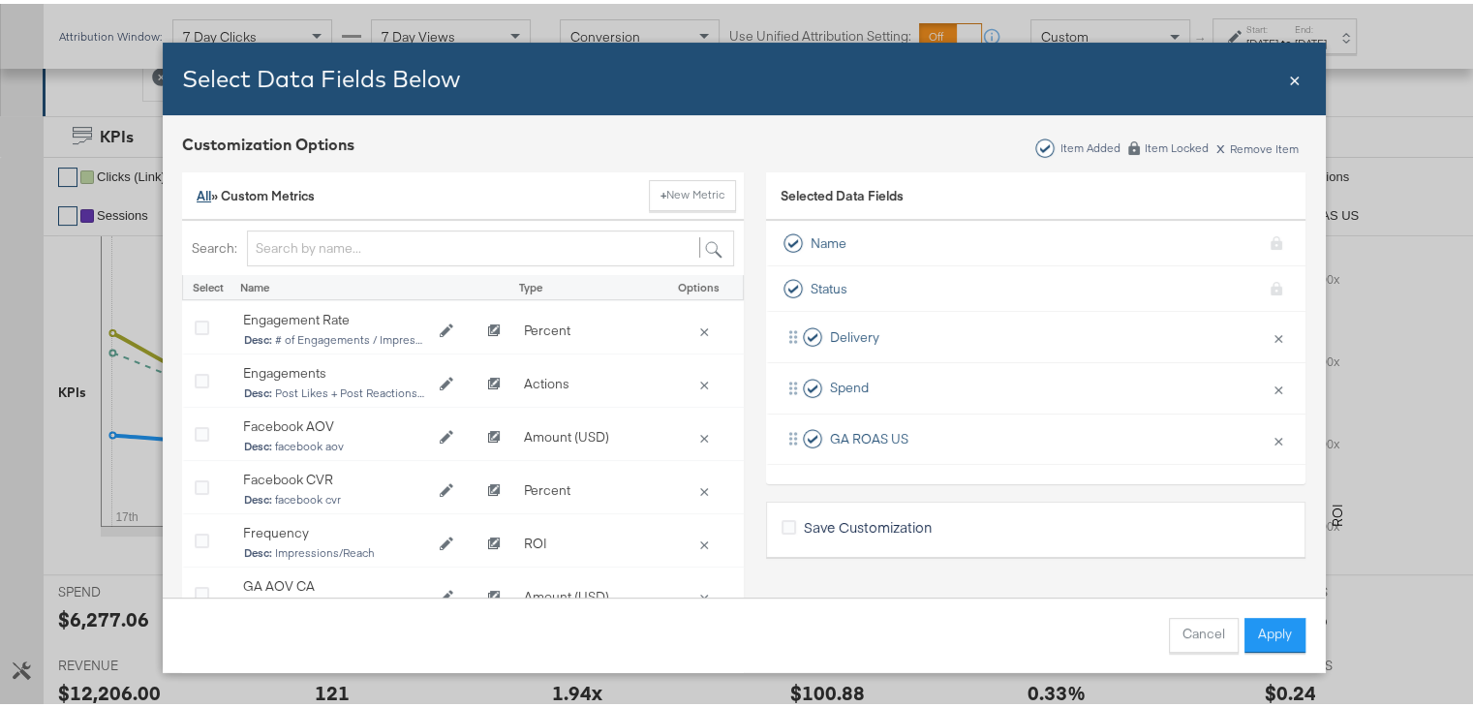
click at [199, 192] on link "All" at bounding box center [204, 191] width 15 height 17
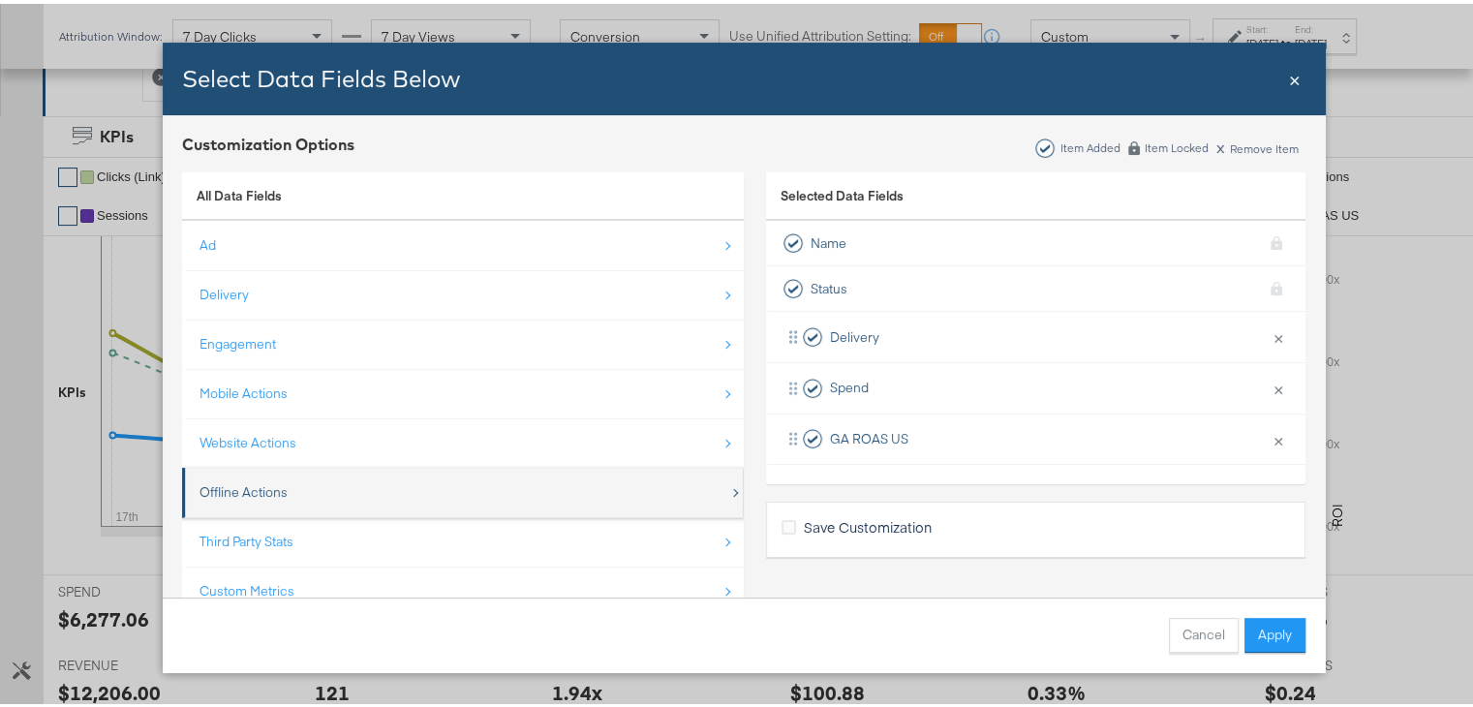
scroll to position [26, 0]
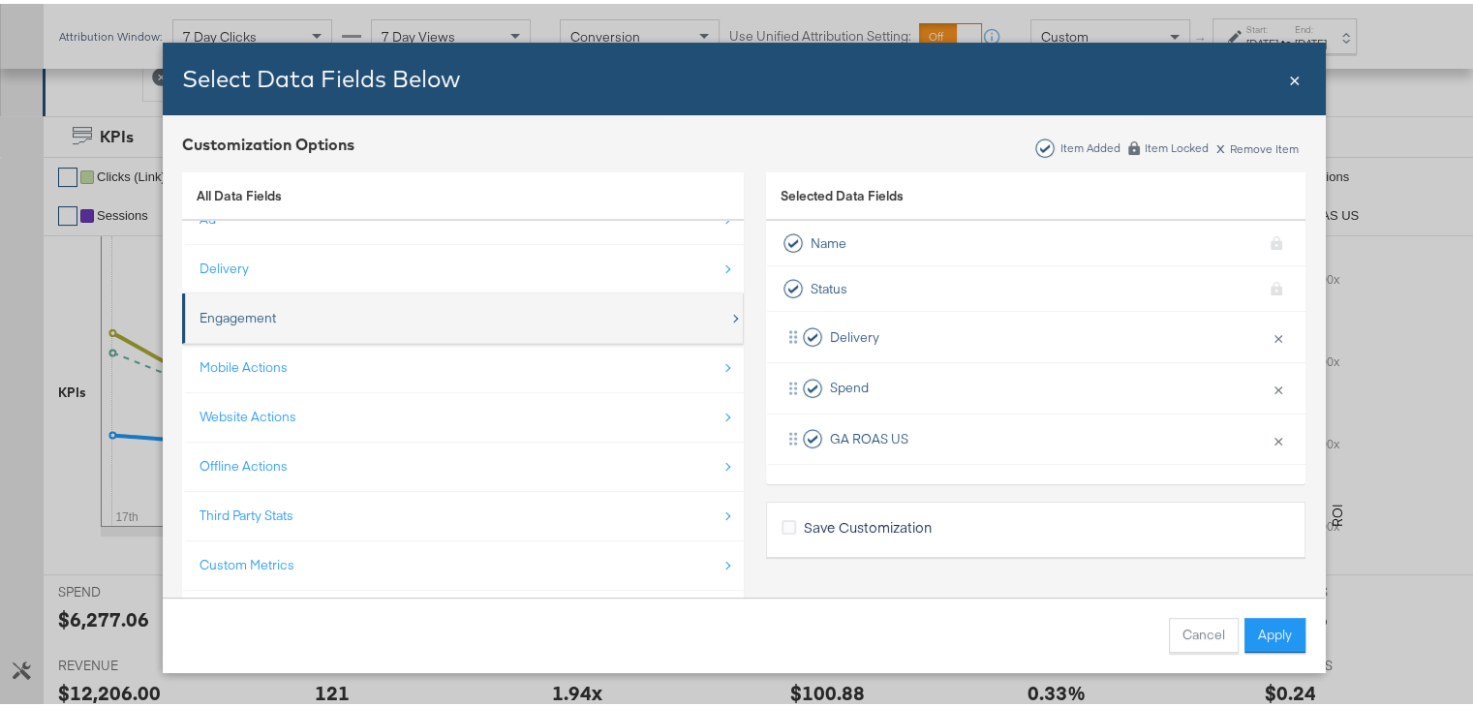
click at [314, 319] on div "Engagement" at bounding box center [464, 314] width 530 height 40
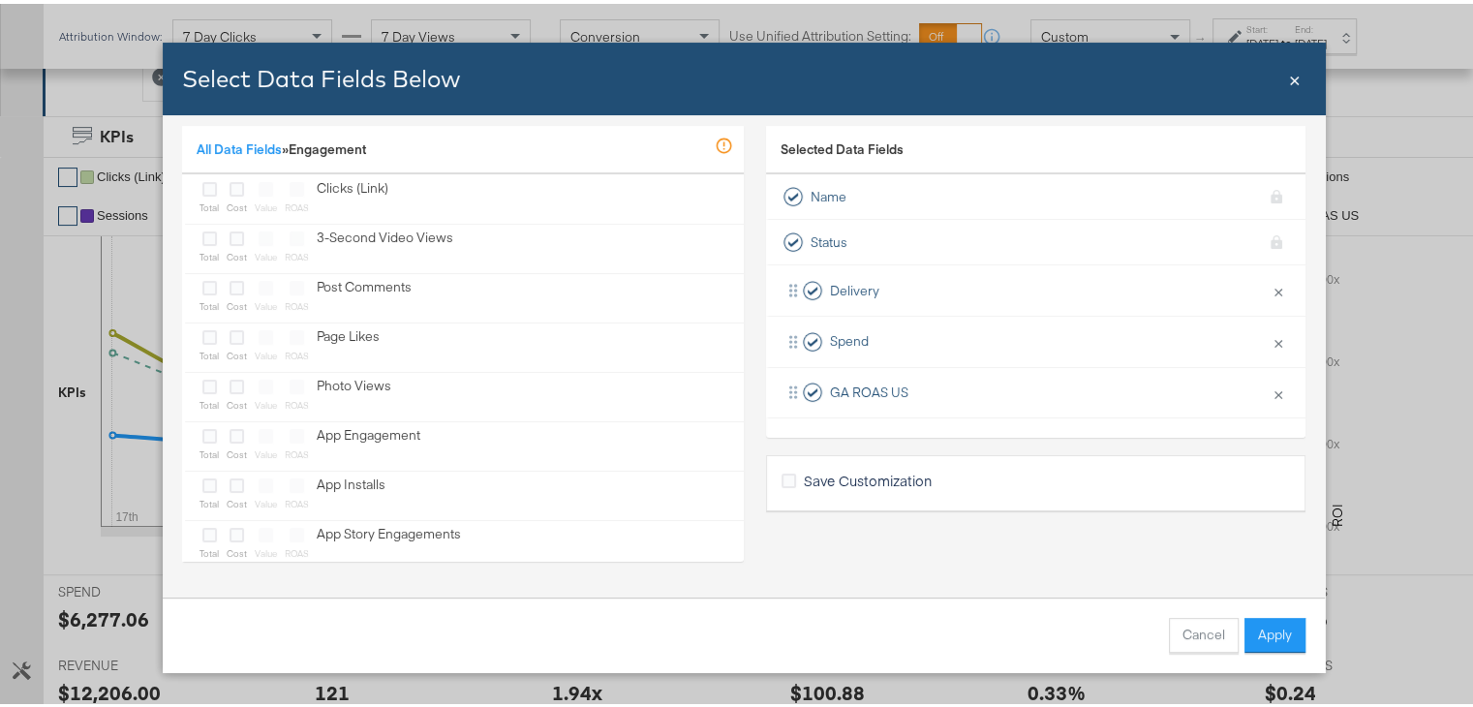
scroll to position [0, 0]
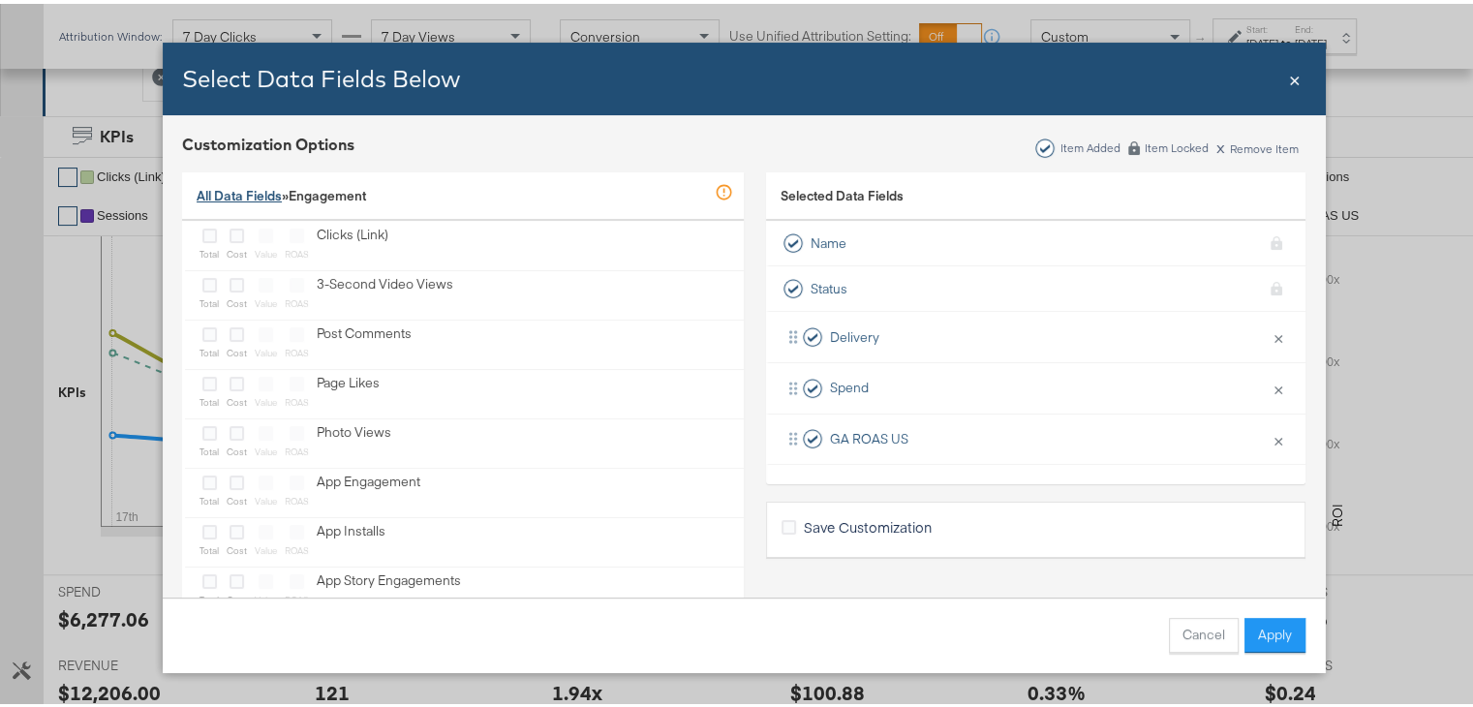
click at [240, 191] on link "All Data Fields" at bounding box center [239, 191] width 85 height 17
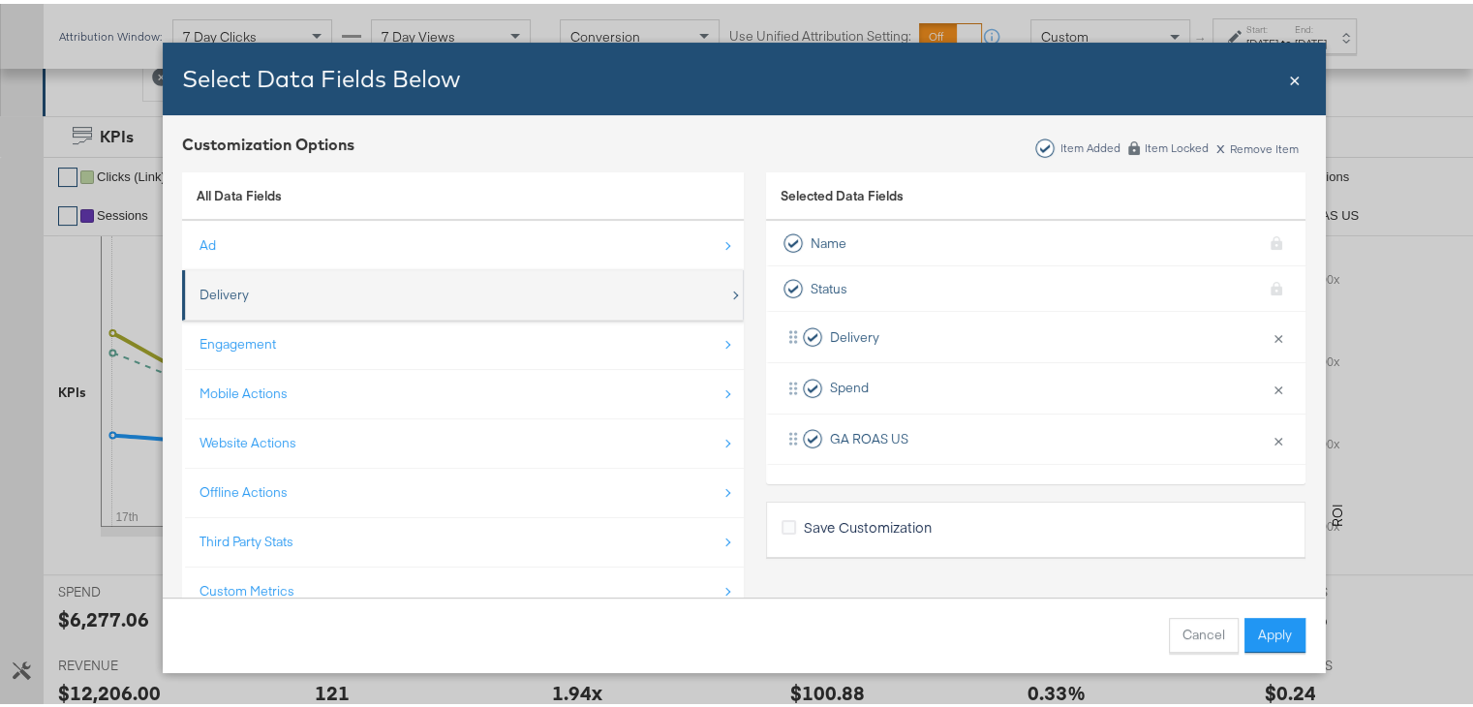
click at [333, 300] on div "Delivery" at bounding box center [464, 291] width 530 height 40
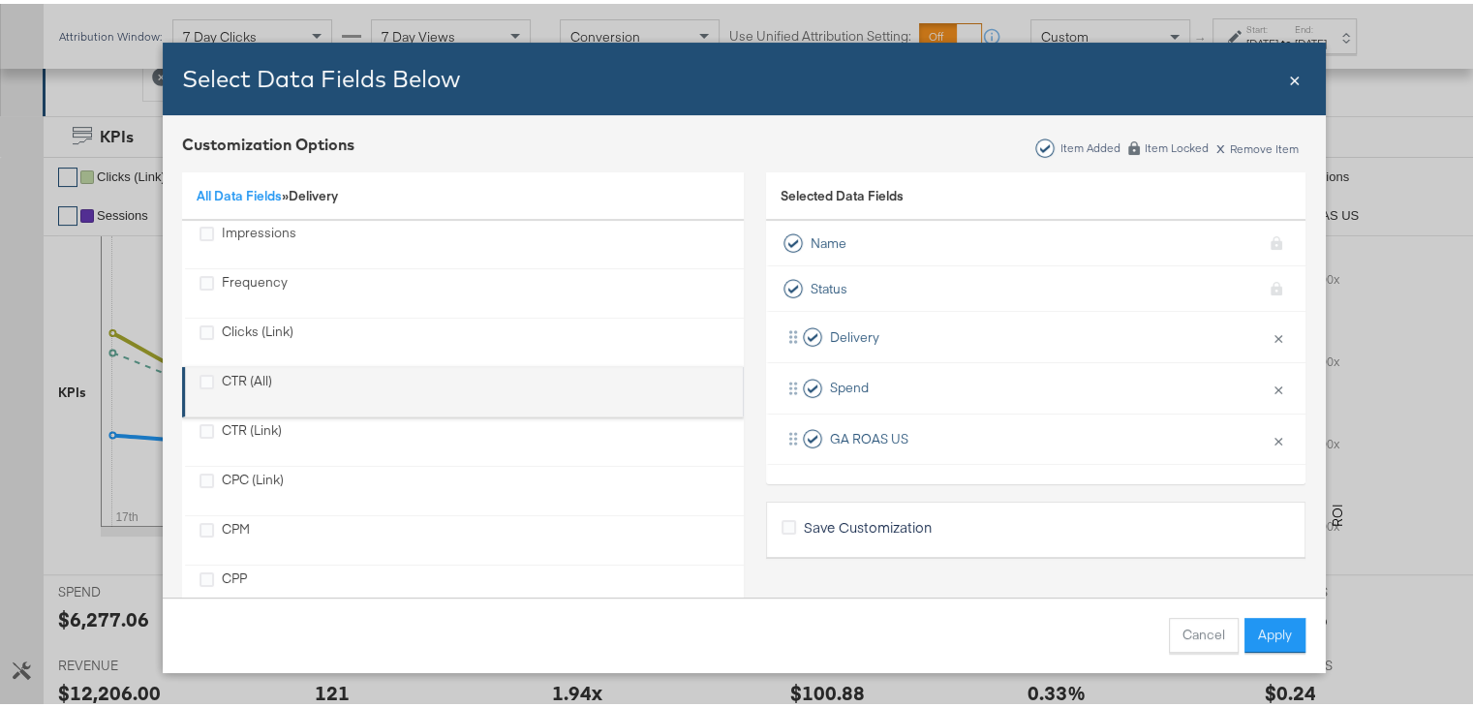
scroll to position [101, 0]
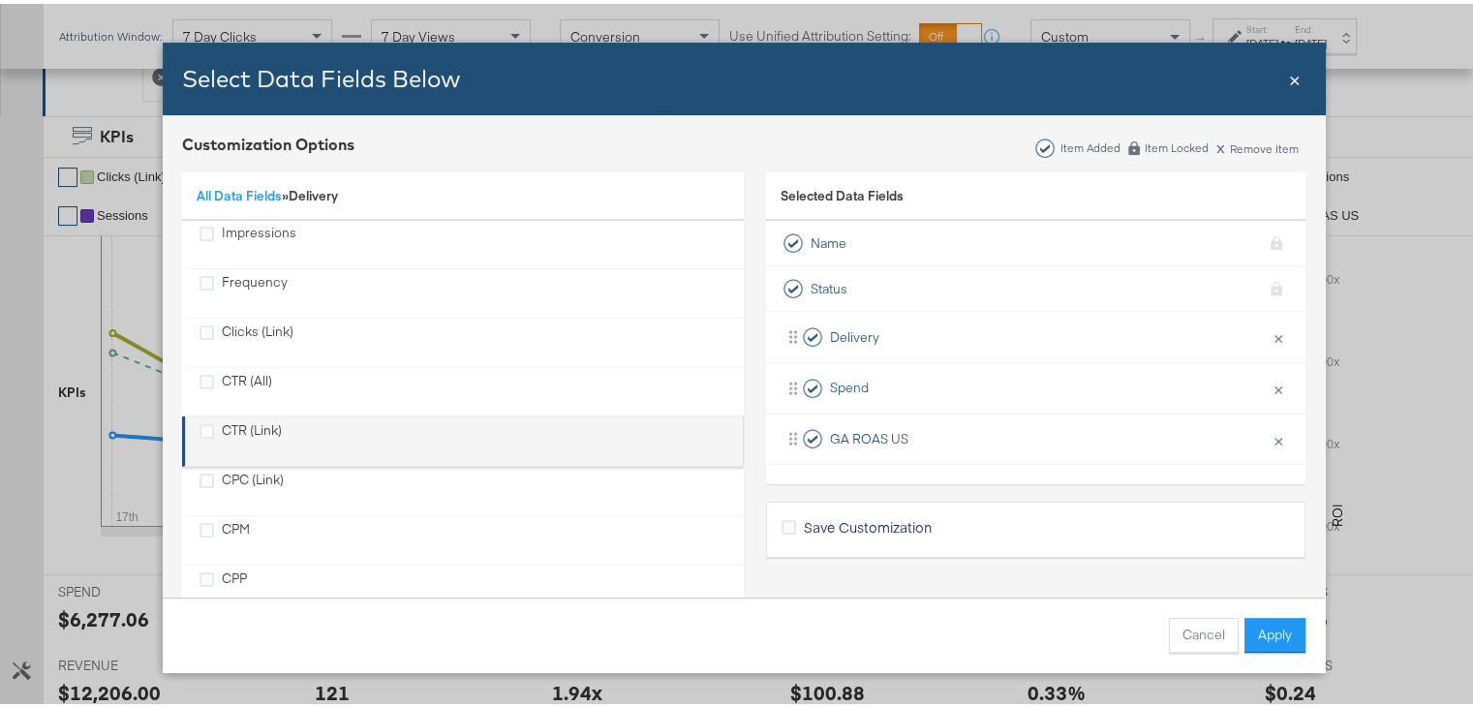
click at [188, 425] on li "CTR (Link)" at bounding box center [463, 437] width 562 height 50
click at [199, 425] on icon "CTR (Link)" at bounding box center [206, 427] width 15 height 15
click at [0, 0] on input "CTR (Link)" at bounding box center [0, 0] width 0 height 0
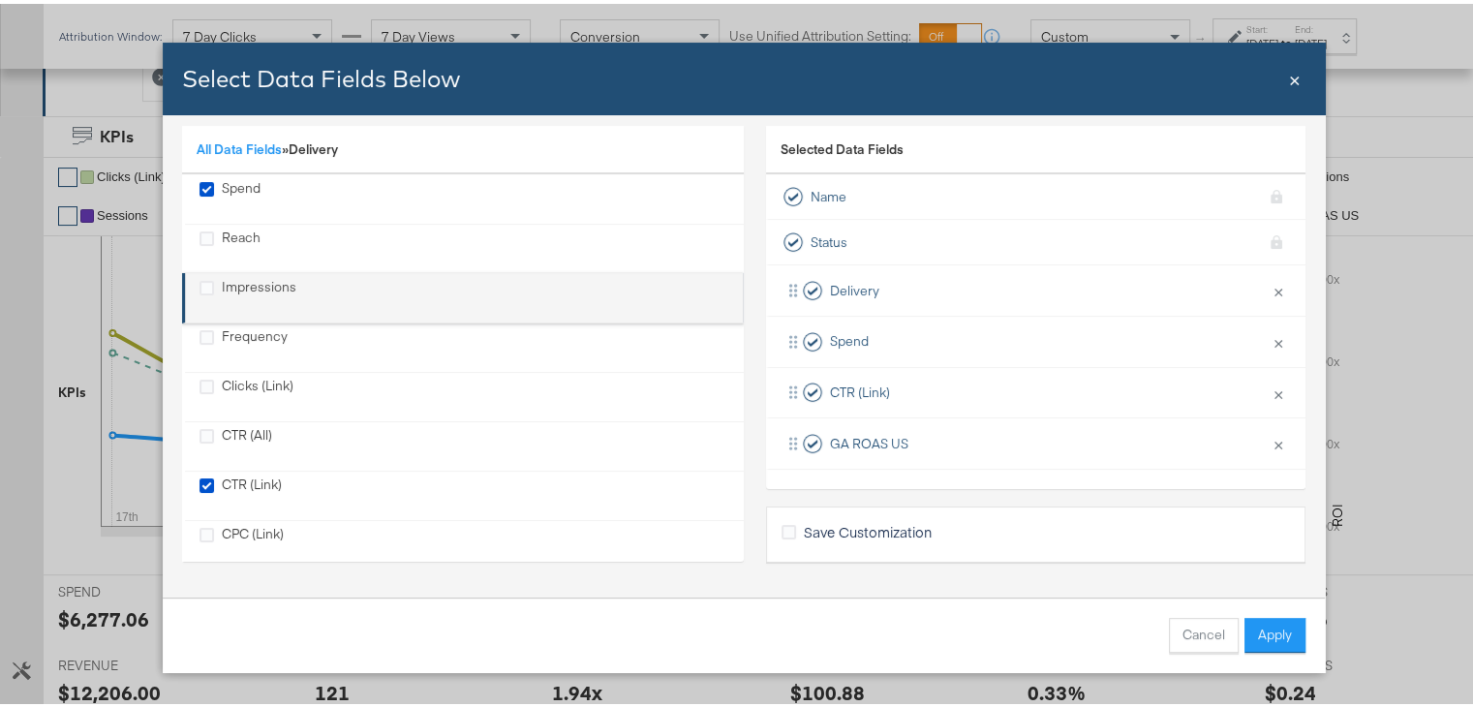
scroll to position [0, 0]
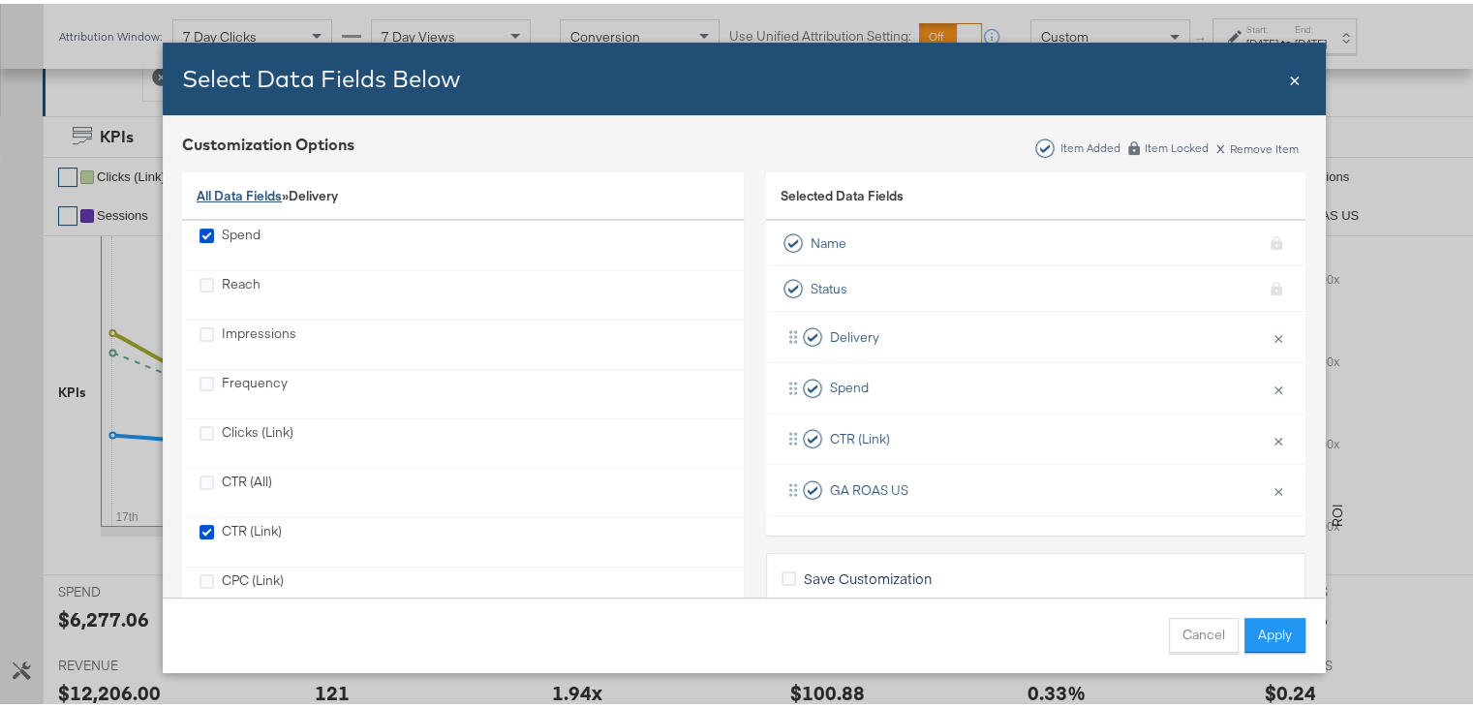
click at [221, 196] on link "All Data Fields" at bounding box center [239, 191] width 85 height 17
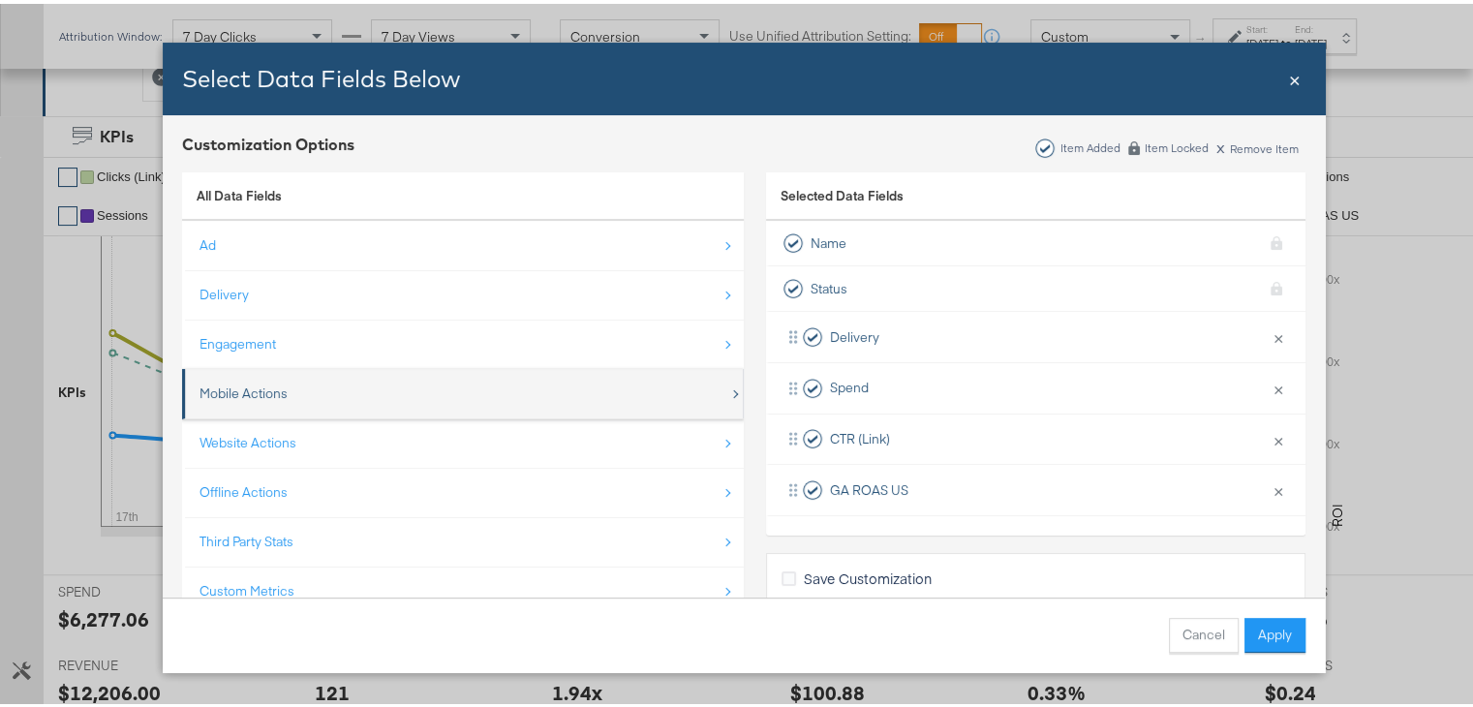
scroll to position [26, 0]
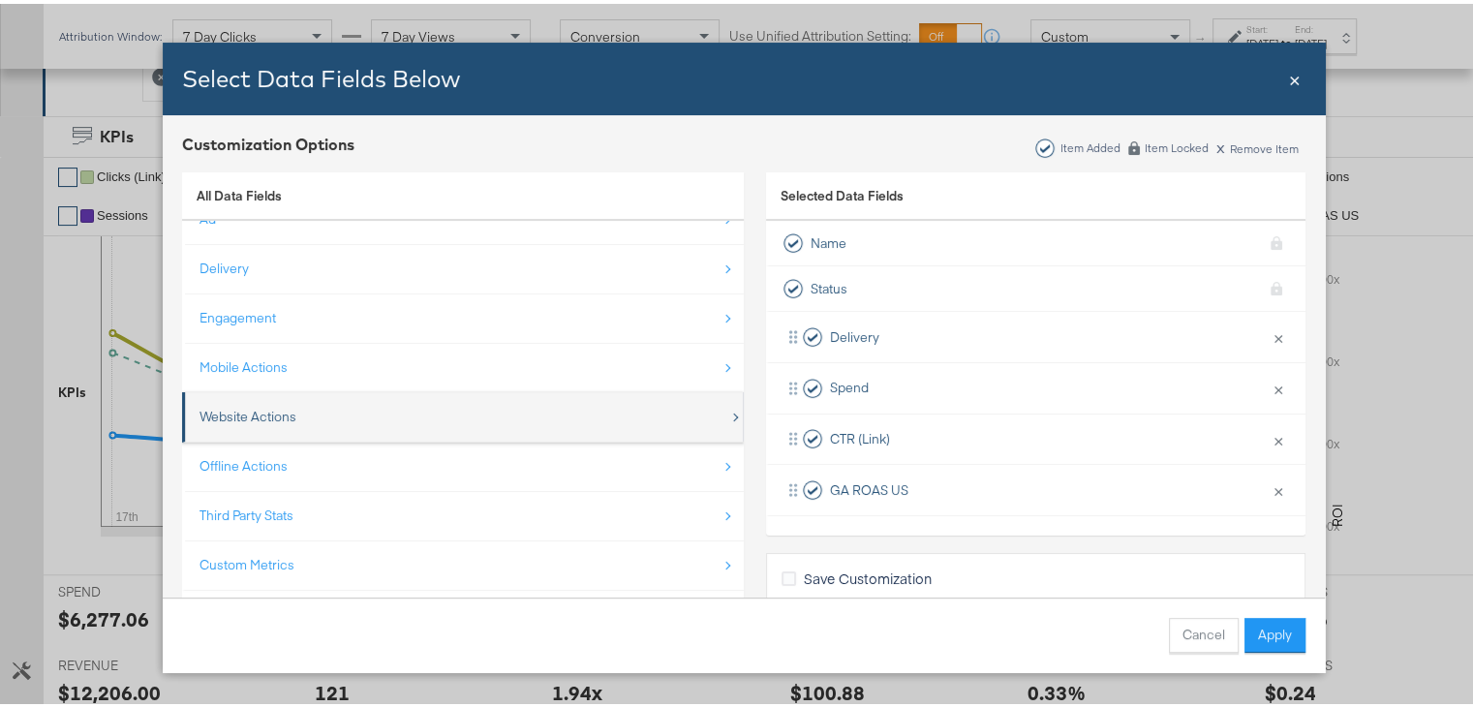
click at [290, 405] on div "Website Actions" at bounding box center [464, 413] width 530 height 40
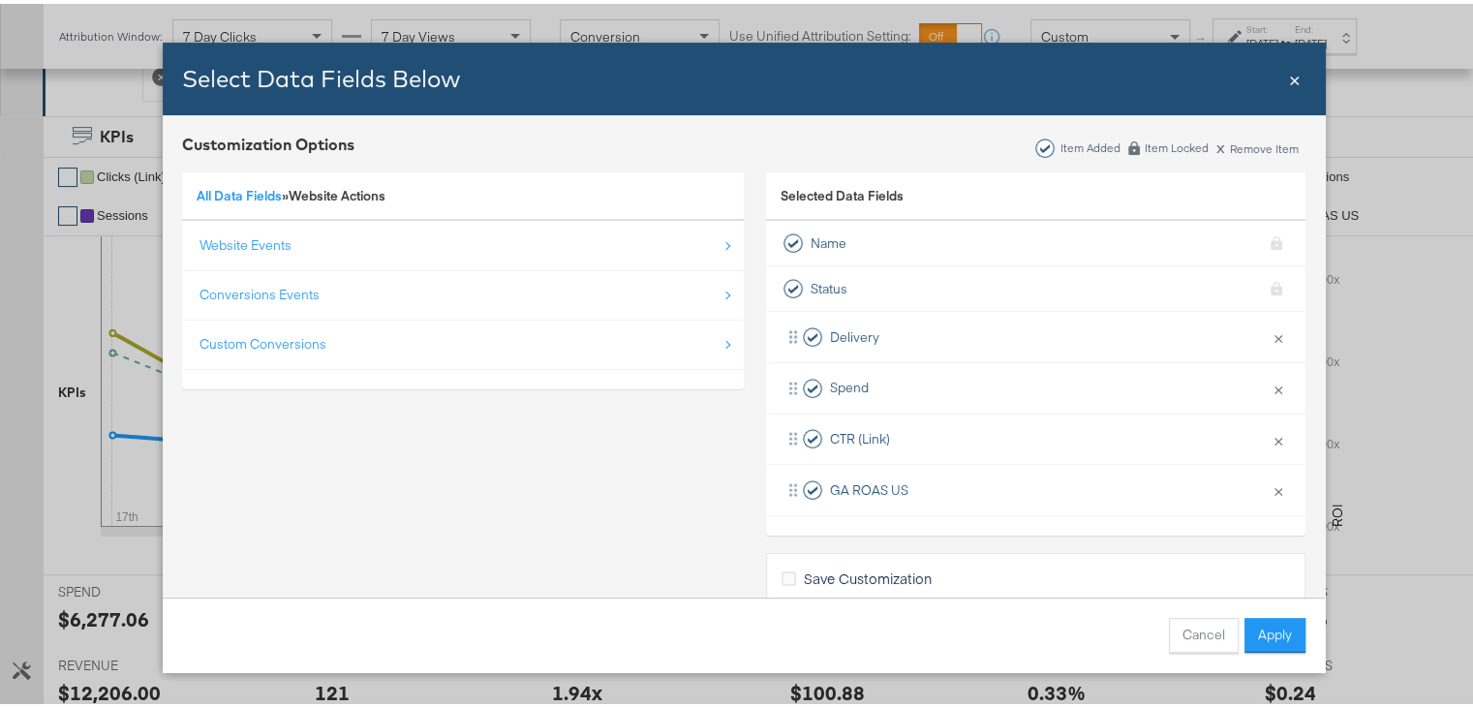
scroll to position [0, 0]
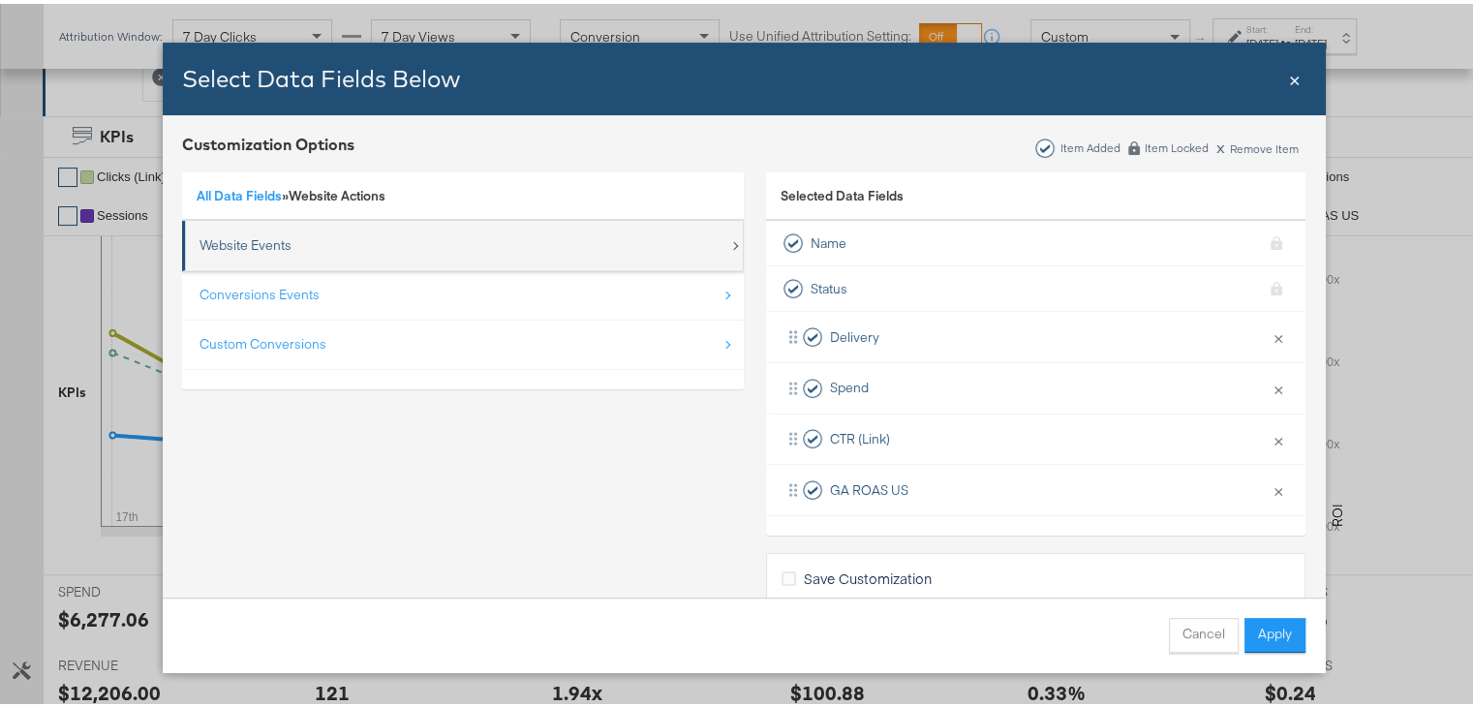
click at [266, 248] on div "Website Events" at bounding box center [245, 241] width 92 height 18
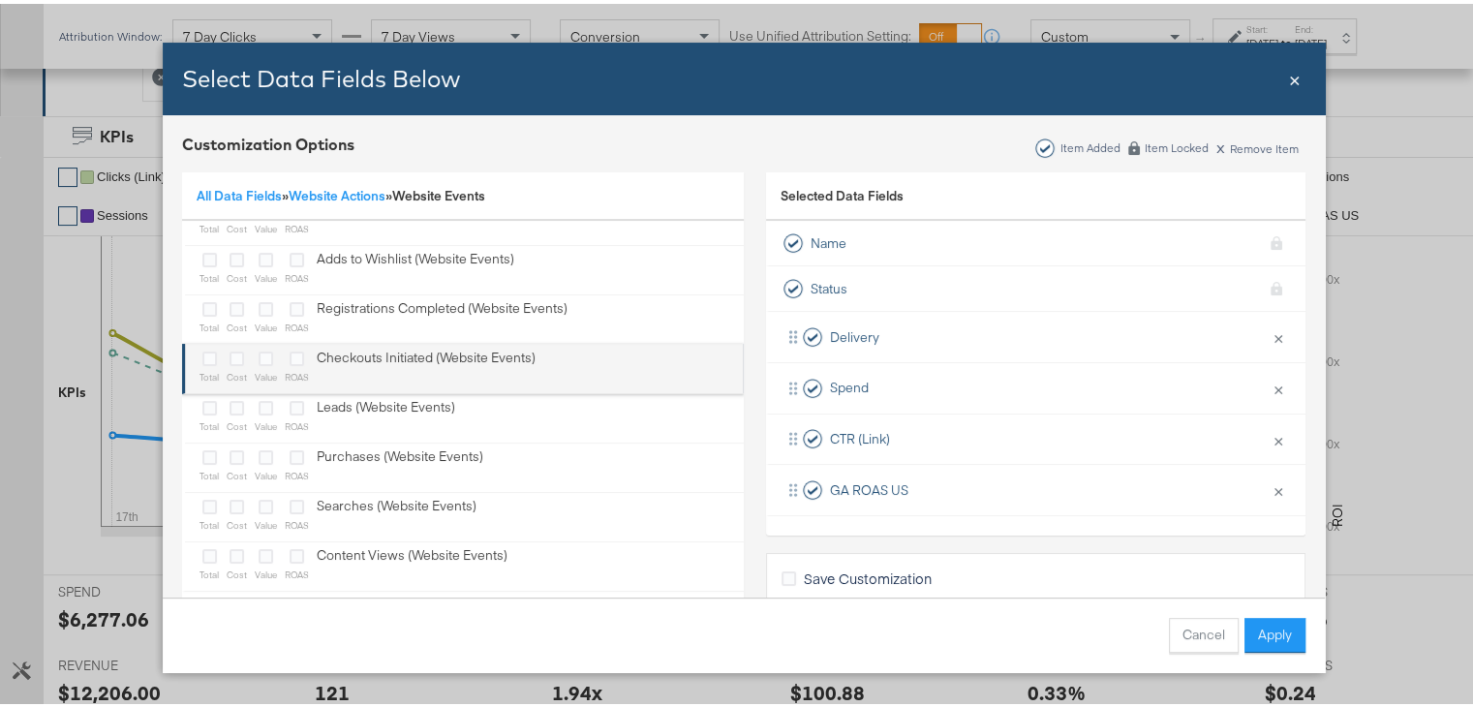
scroll to position [46, 0]
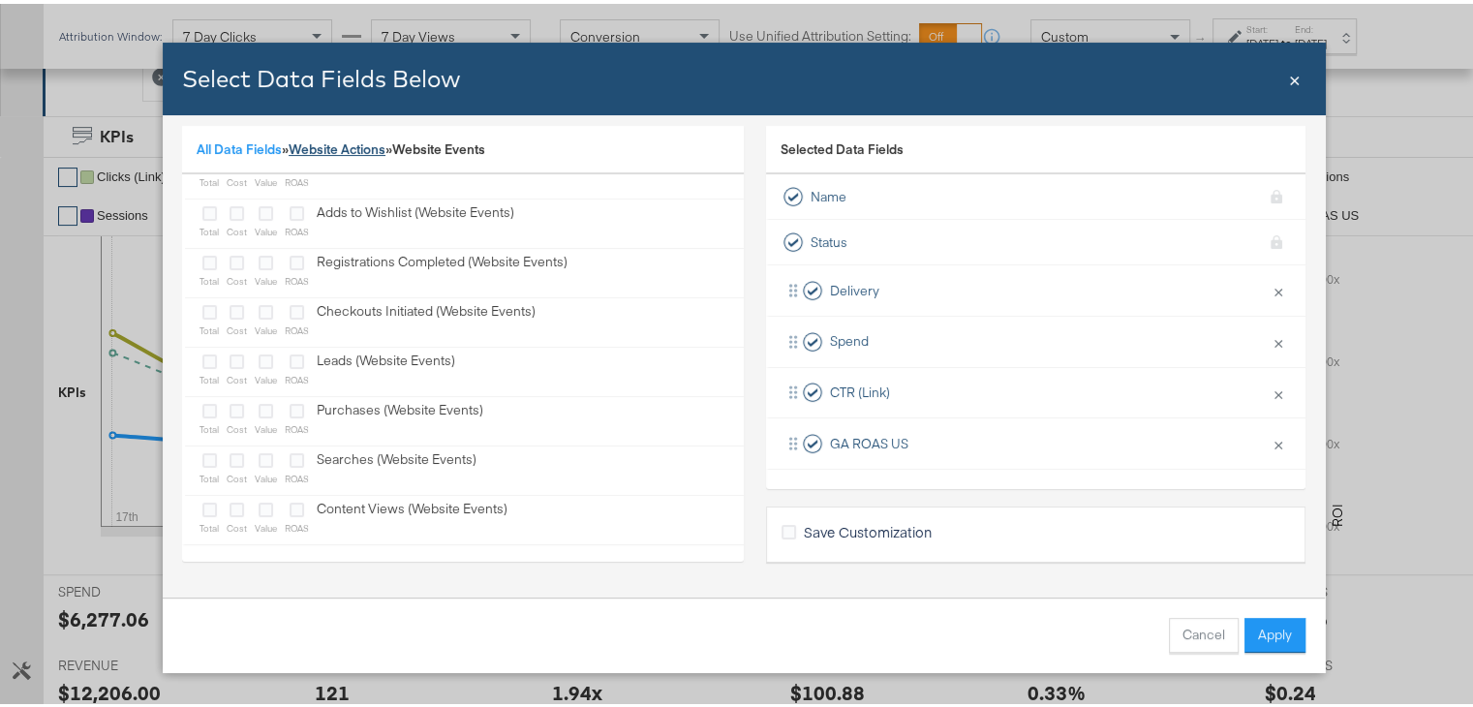
click at [298, 144] on link "Website Actions" at bounding box center [337, 145] width 97 height 17
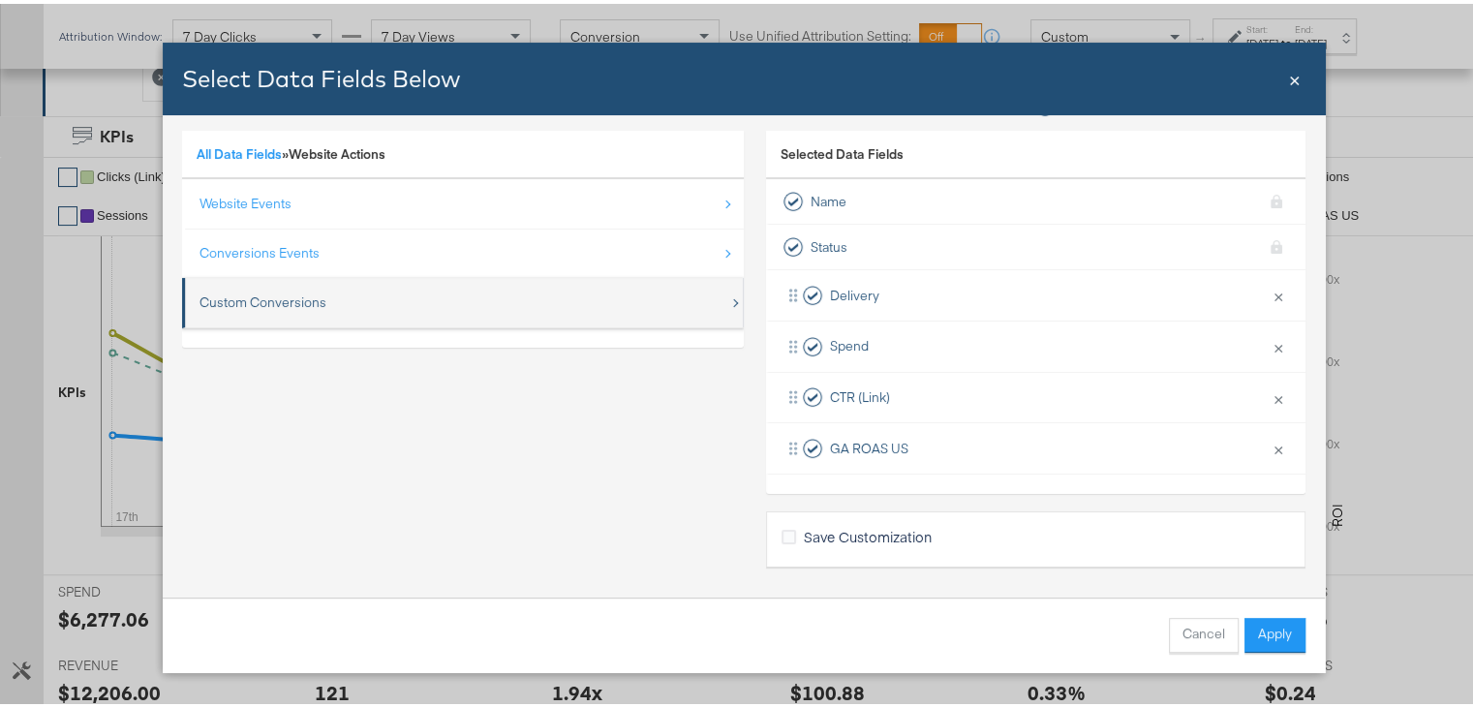
click at [240, 291] on div "Custom Conversions" at bounding box center [262, 299] width 127 height 18
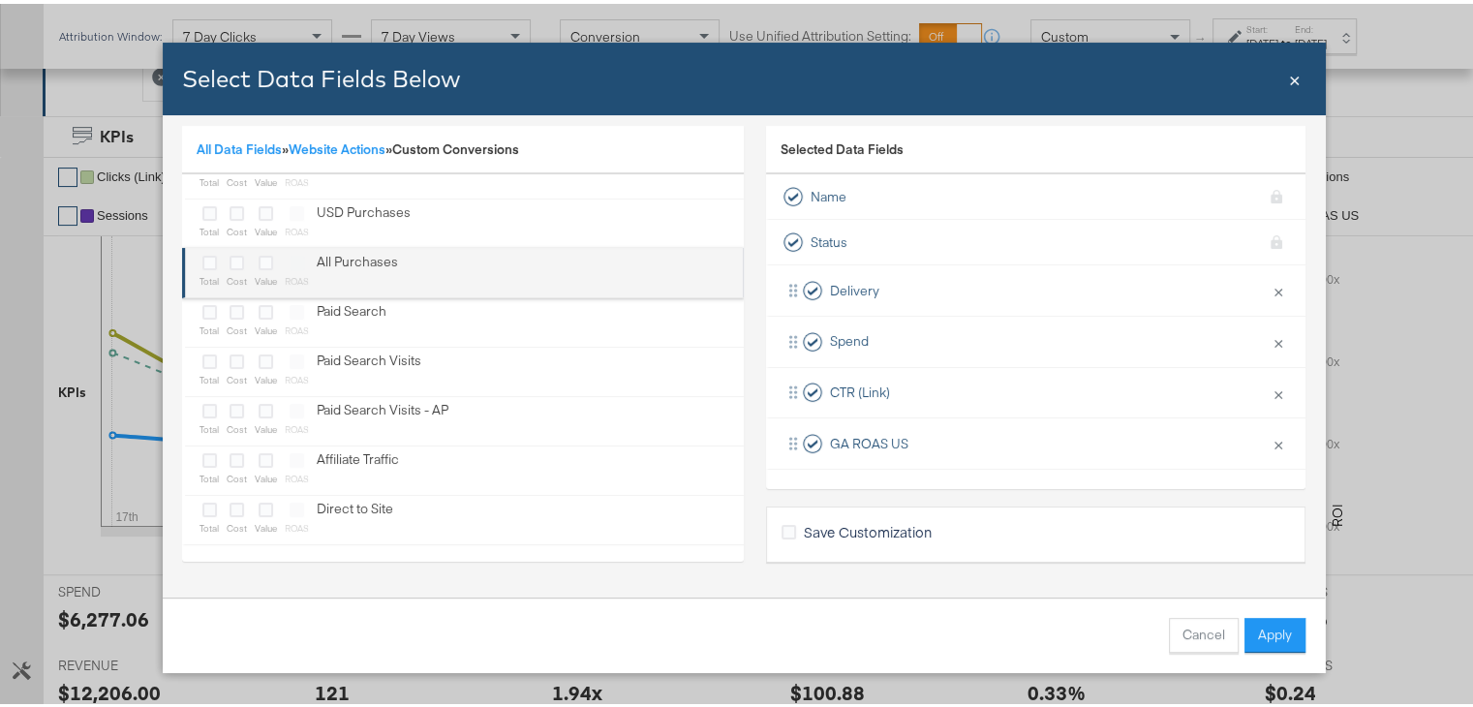
scroll to position [0, 0]
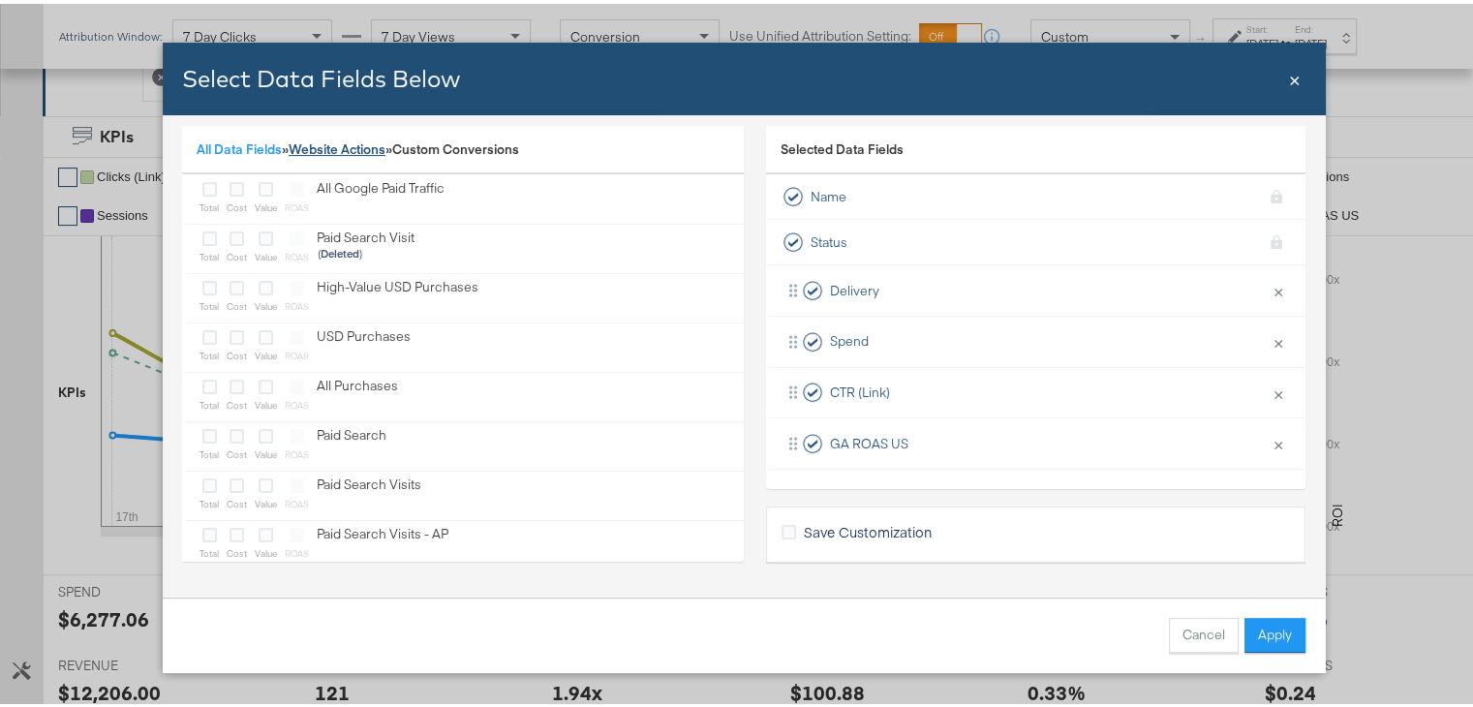
click at [324, 137] on link "Website Actions" at bounding box center [337, 145] width 97 height 17
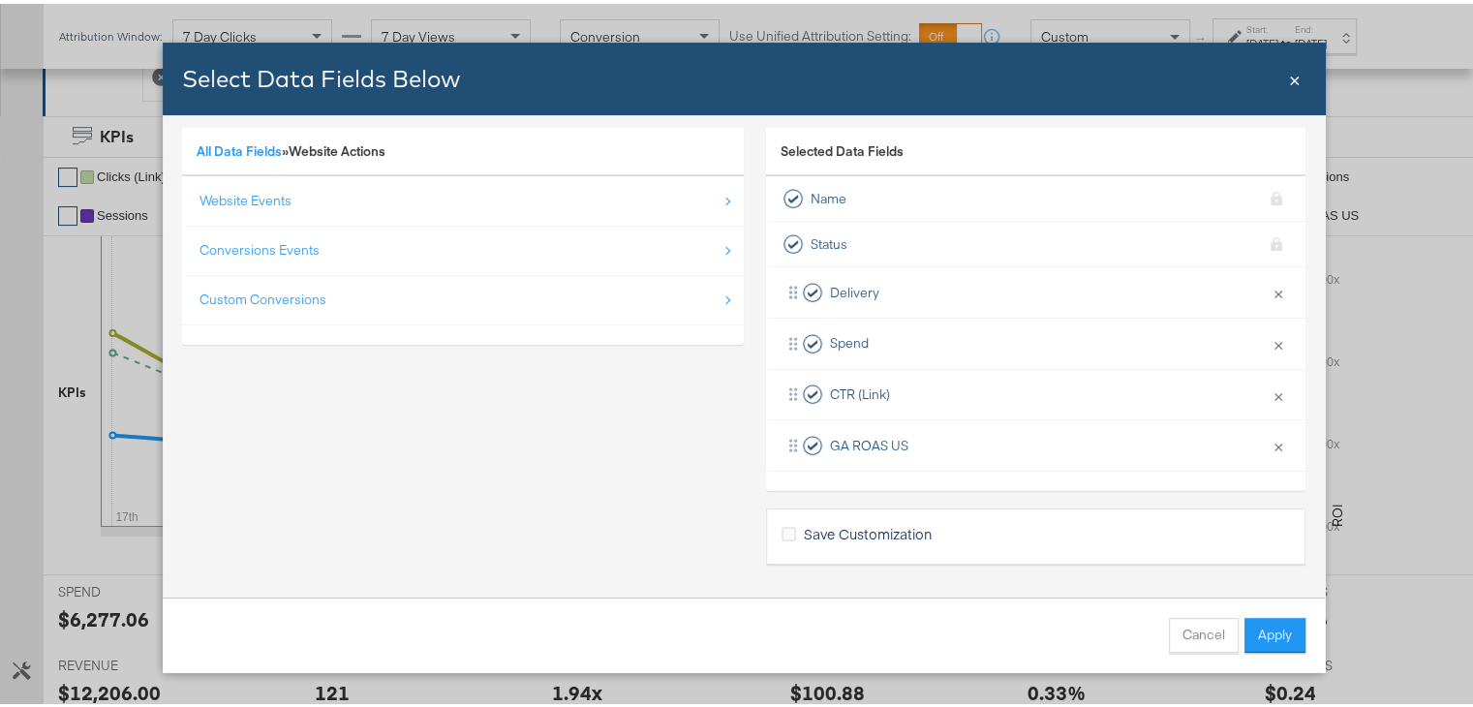
scroll to position [42, 0]
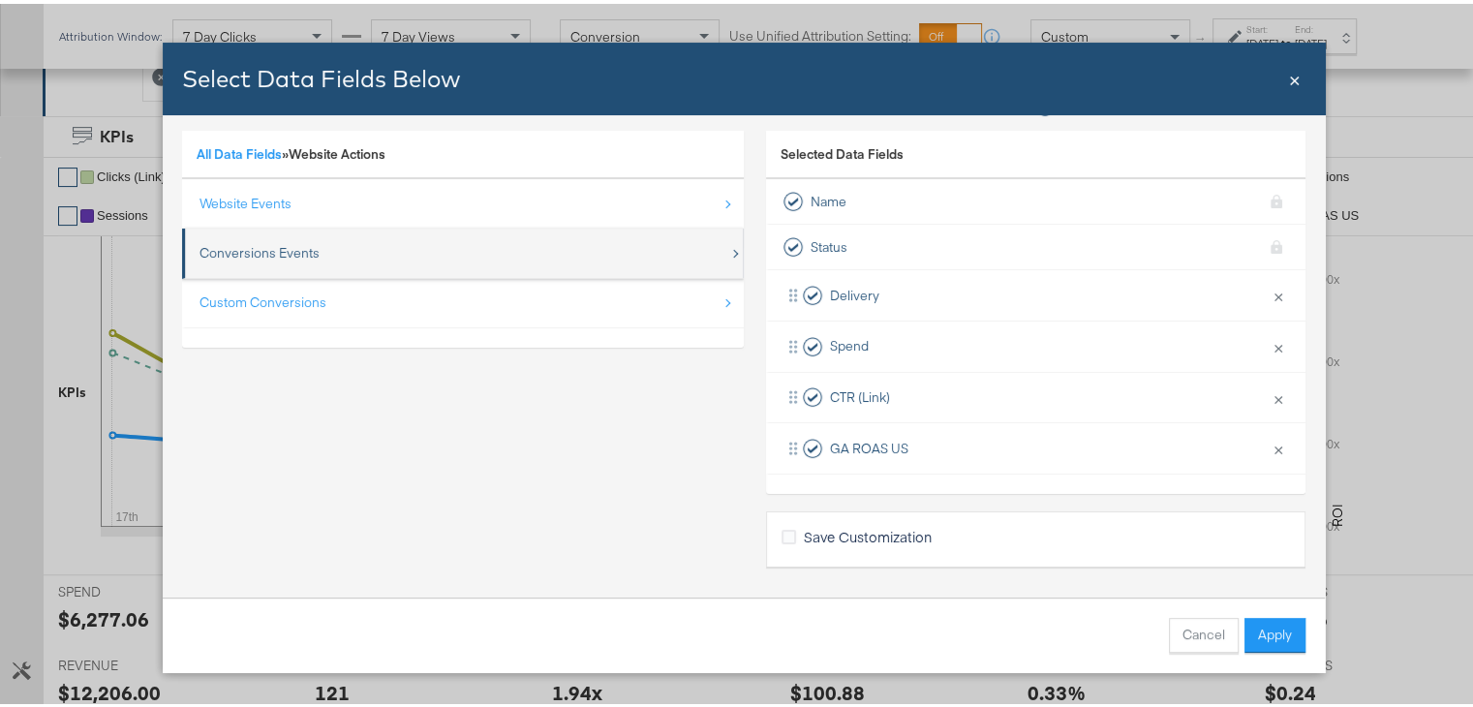
click at [354, 241] on div "Conversions Events" at bounding box center [464, 249] width 530 height 40
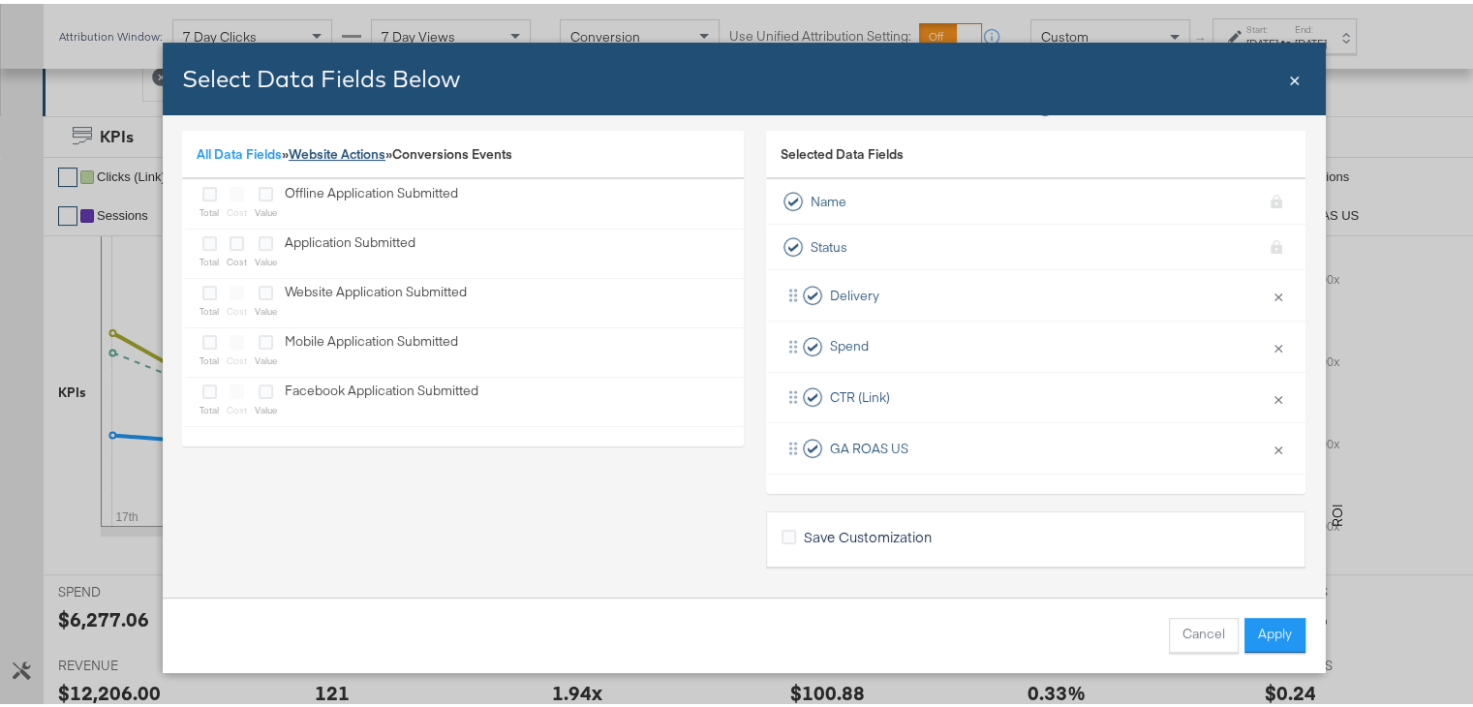
click at [333, 145] on link "Website Actions" at bounding box center [337, 149] width 97 height 17
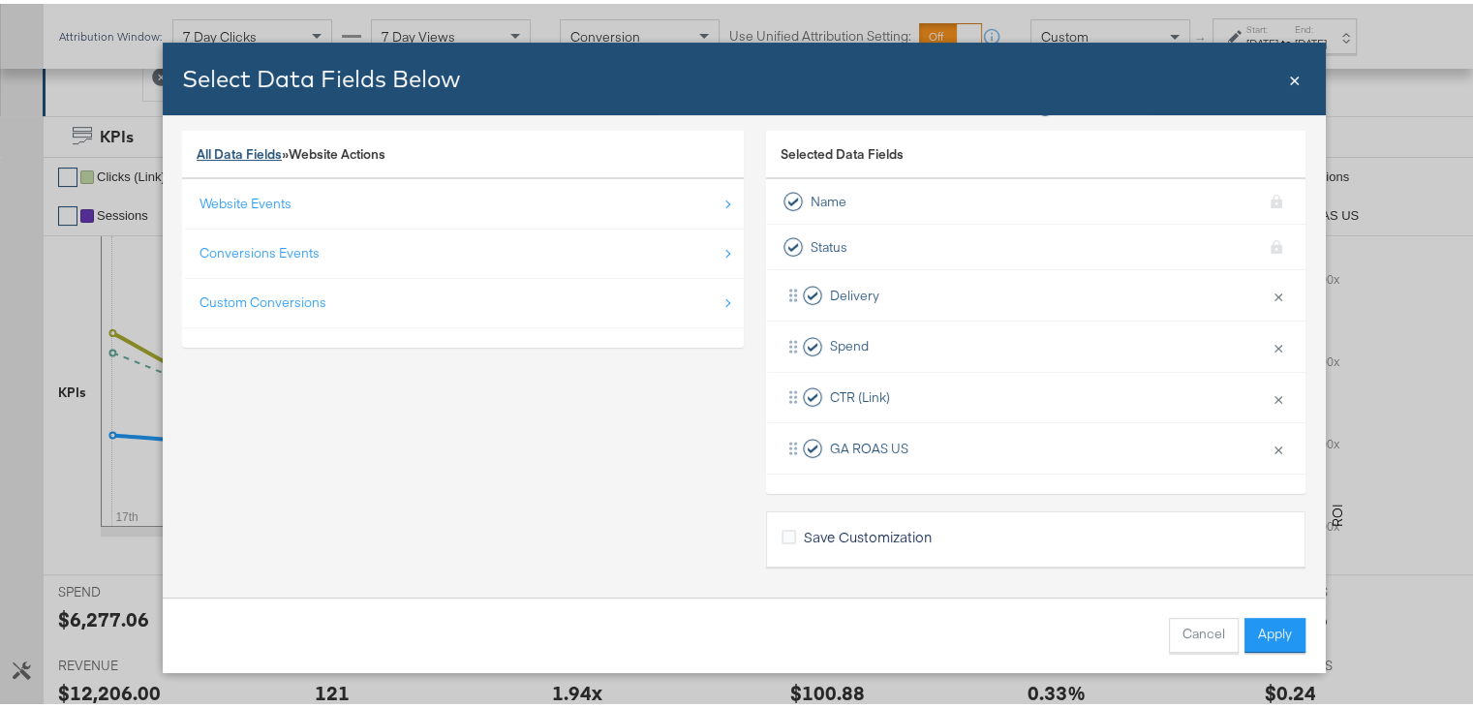
click at [244, 150] on link "All Data Fields" at bounding box center [239, 149] width 85 height 17
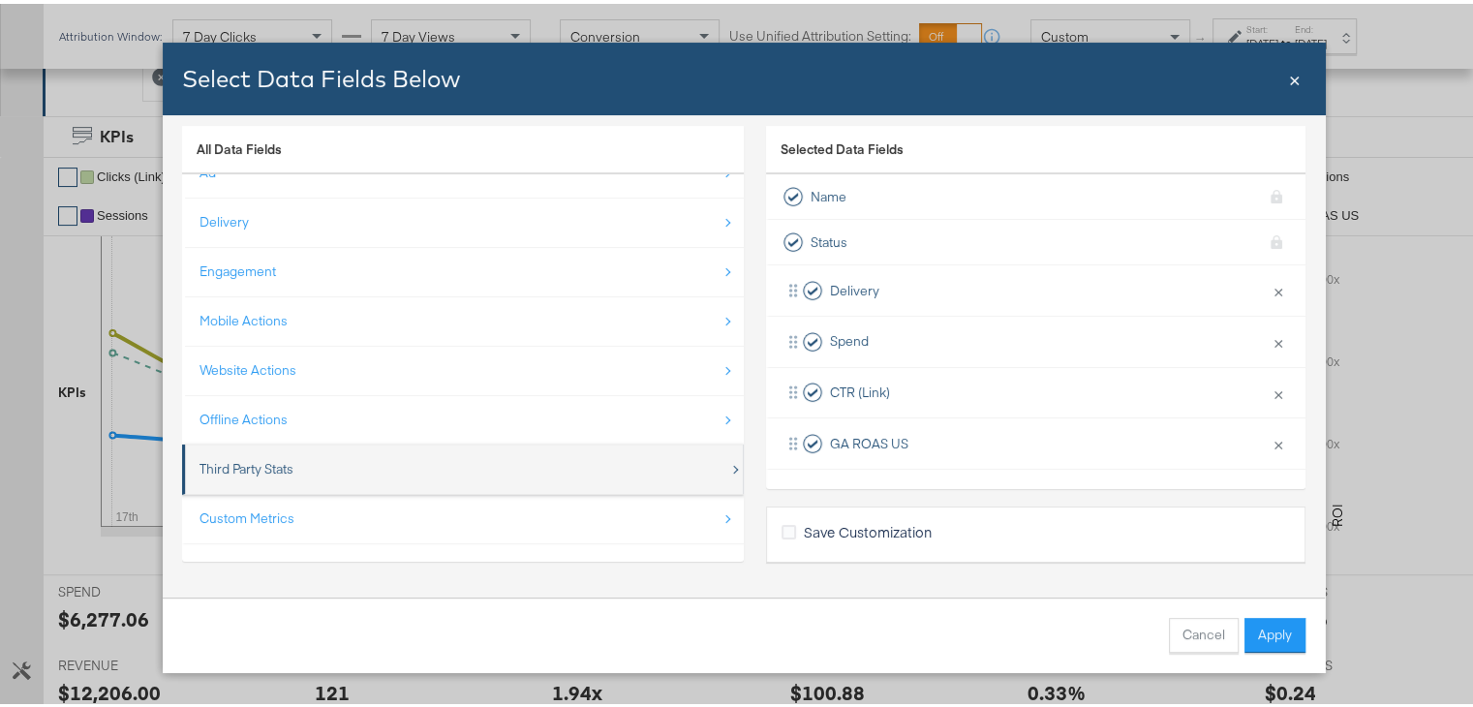
scroll to position [24, 0]
click at [341, 460] on div "Third Party Stats" at bounding box center [464, 467] width 530 height 40
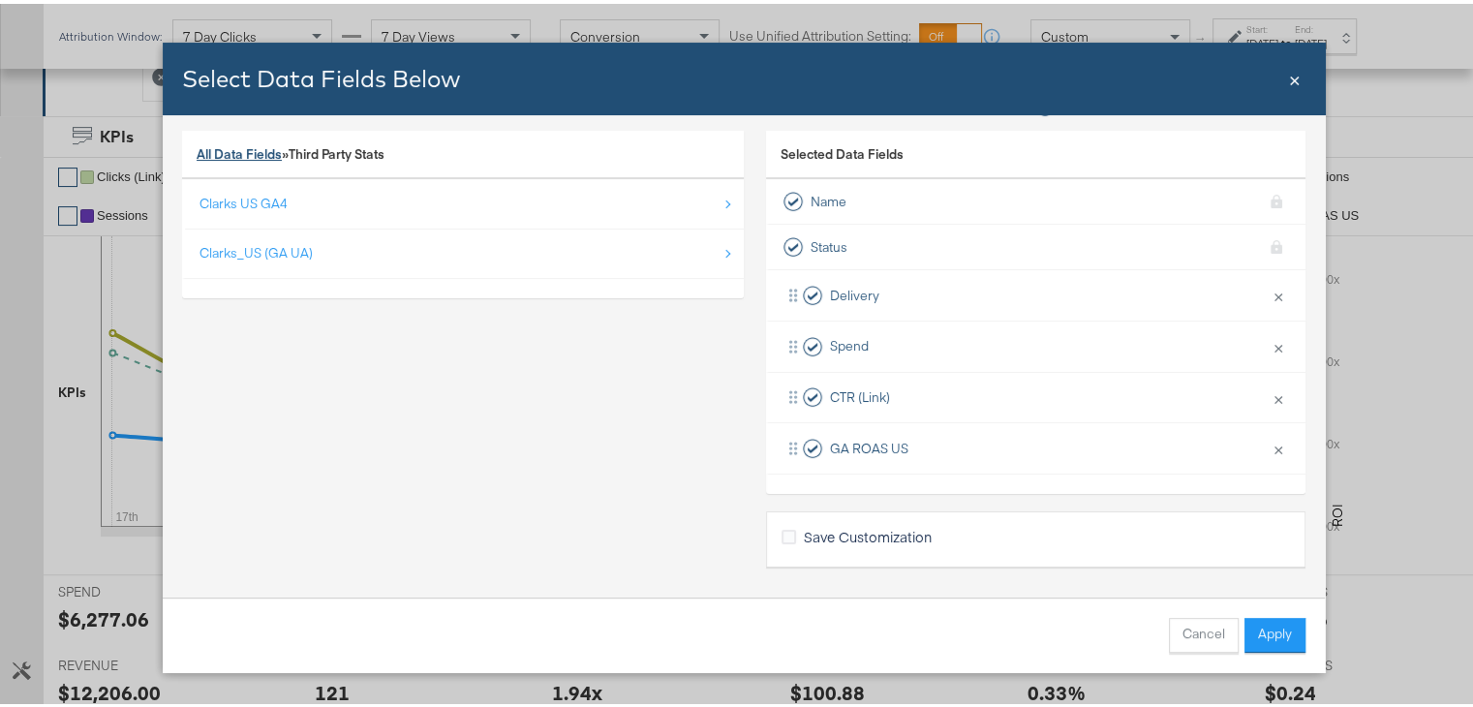
click at [250, 142] on link "All Data Fields" at bounding box center [239, 149] width 85 height 17
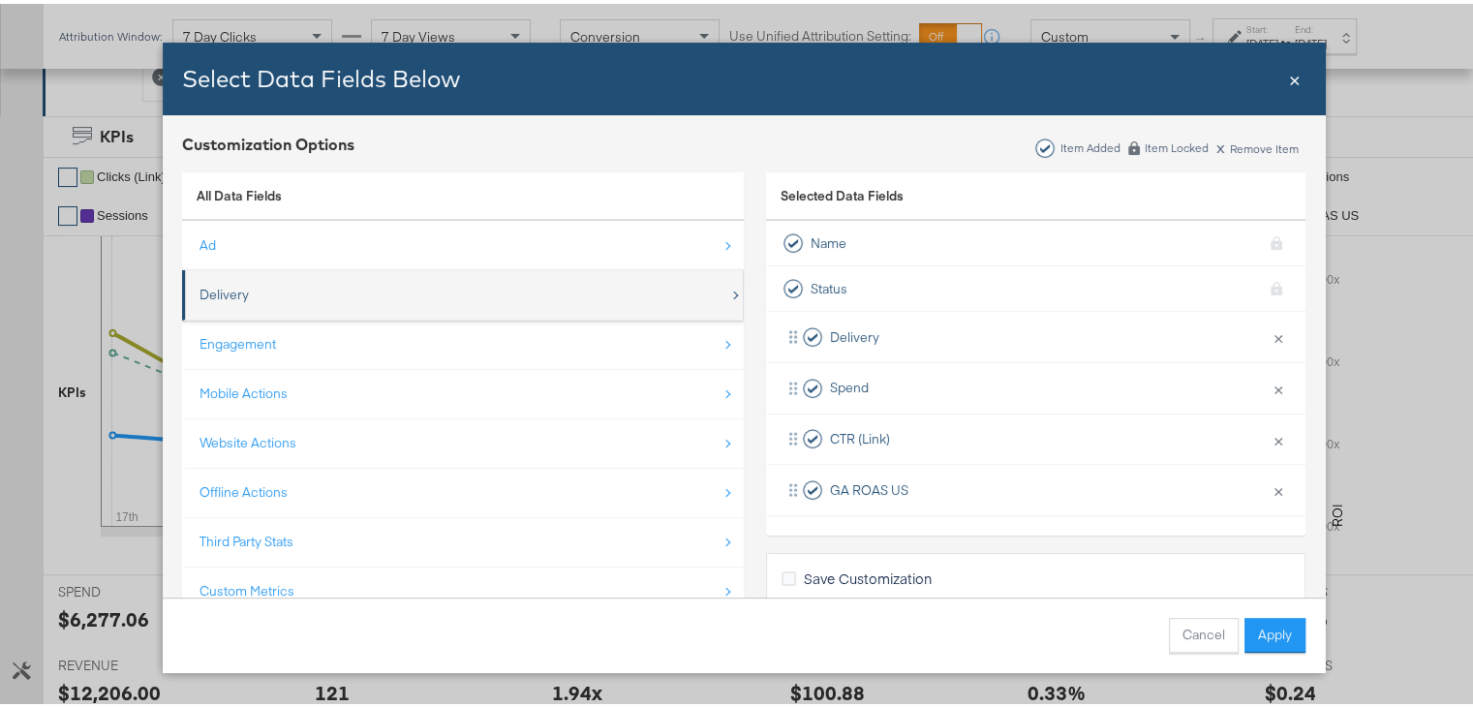
click at [370, 271] on div "Delivery" at bounding box center [464, 291] width 530 height 40
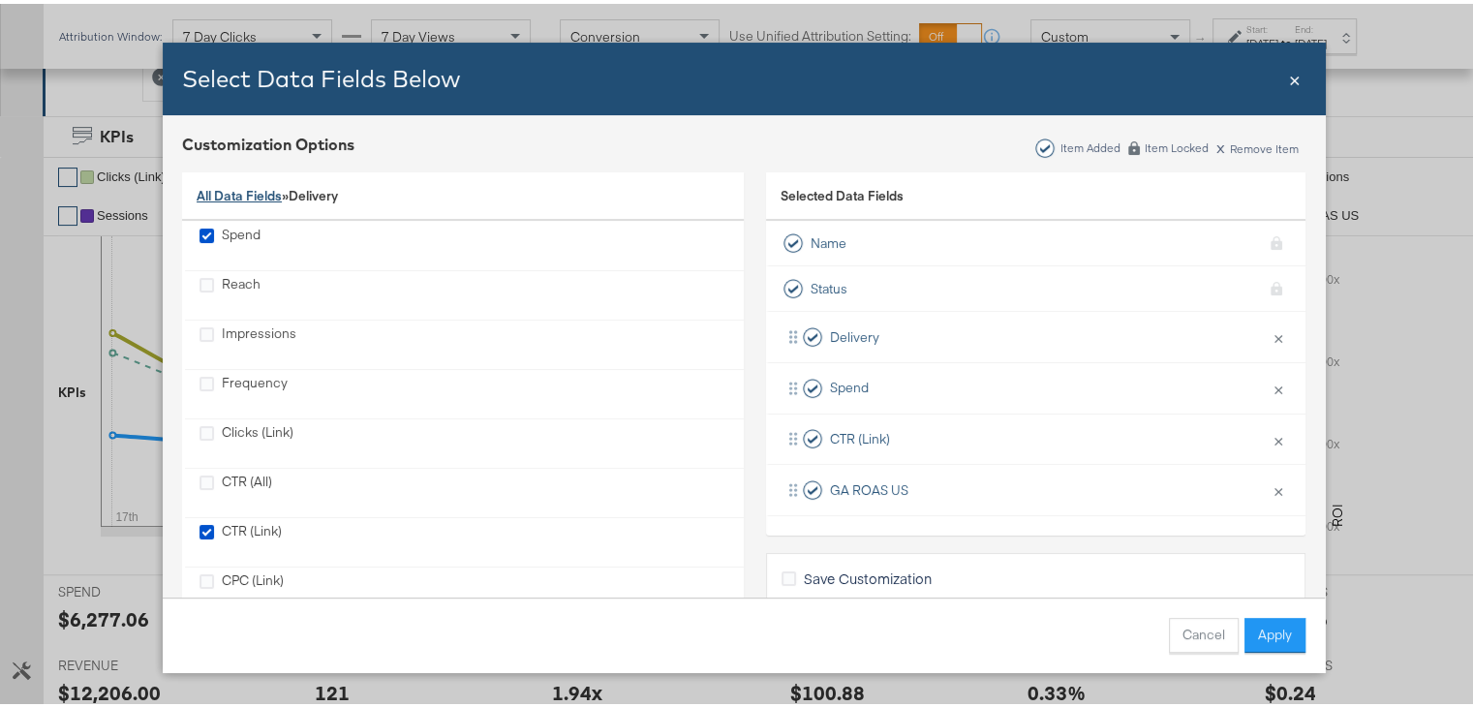
click at [252, 192] on link "All Data Fields" at bounding box center [239, 191] width 85 height 17
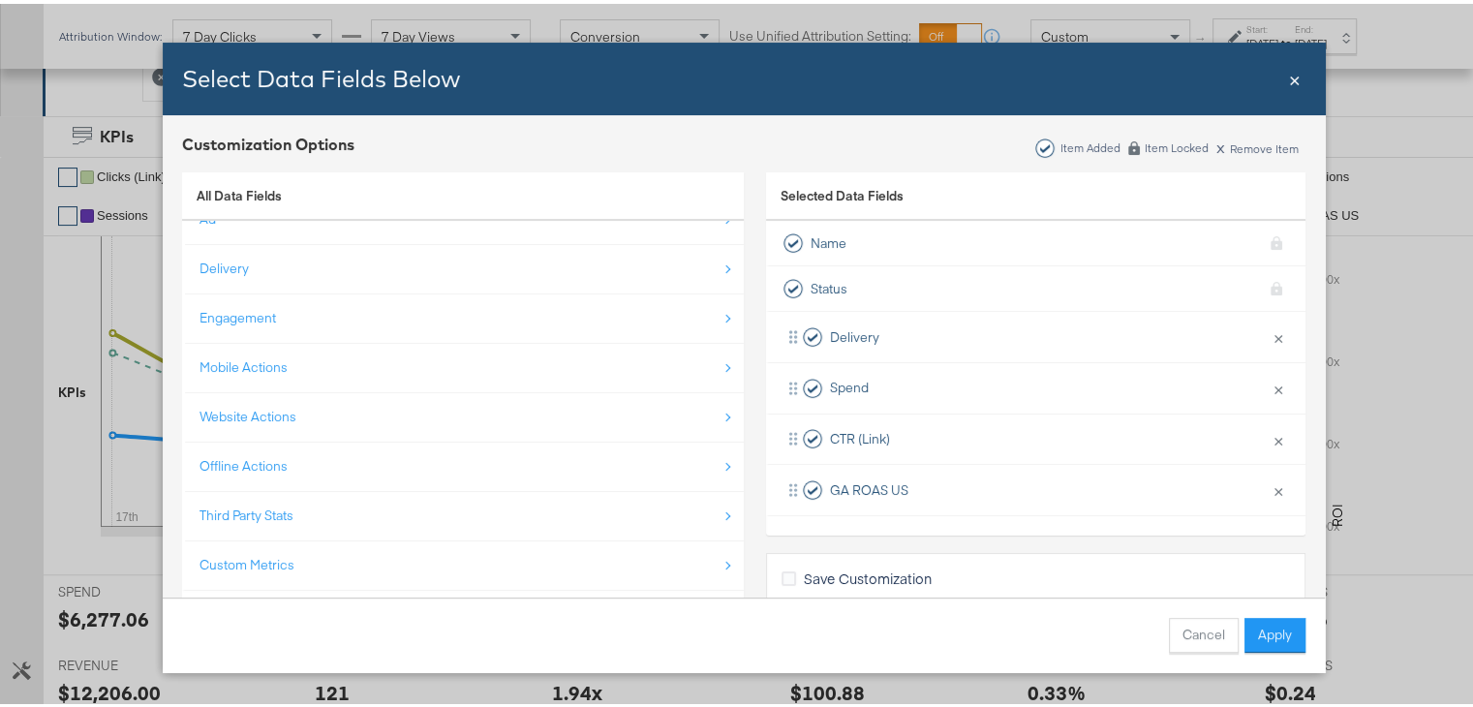
click at [327, 419] on div "Website Actions" at bounding box center [464, 413] width 530 height 40
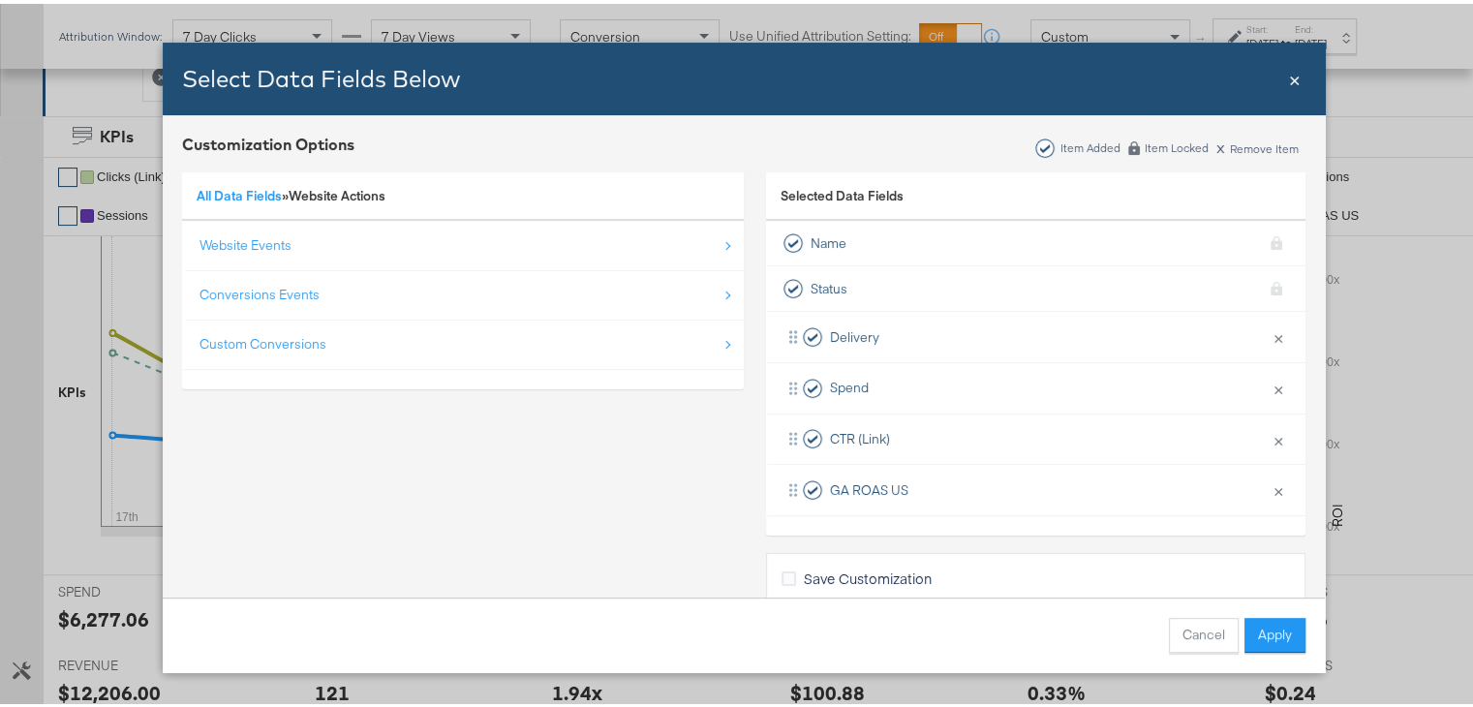
click at [327, 419] on div "All Data Fields » Website Actions Website Events Conversions Events Custom Conv…" at bounding box center [463, 380] width 562 height 442
click at [245, 196] on link "All Data Fields" at bounding box center [239, 191] width 85 height 17
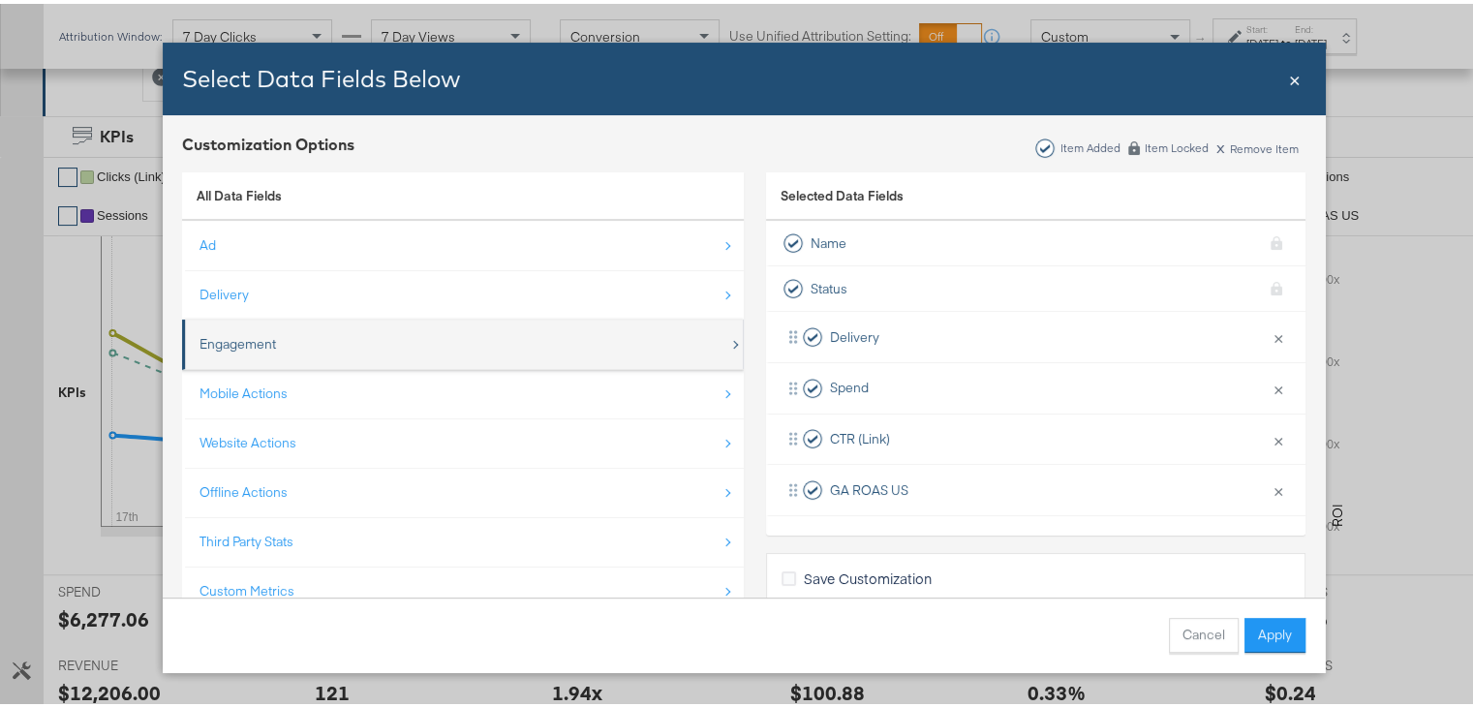
click at [349, 343] on div "Engagement" at bounding box center [464, 340] width 530 height 40
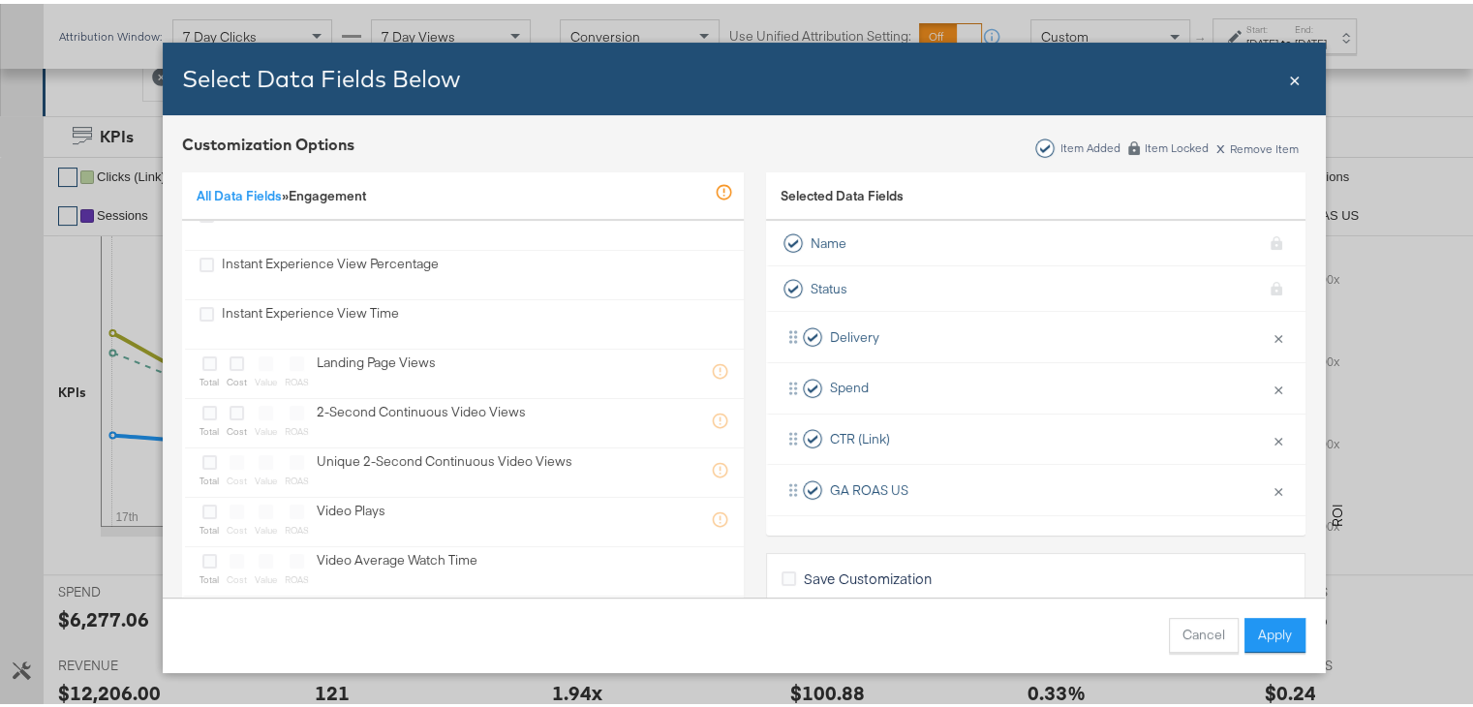
scroll to position [46, 0]
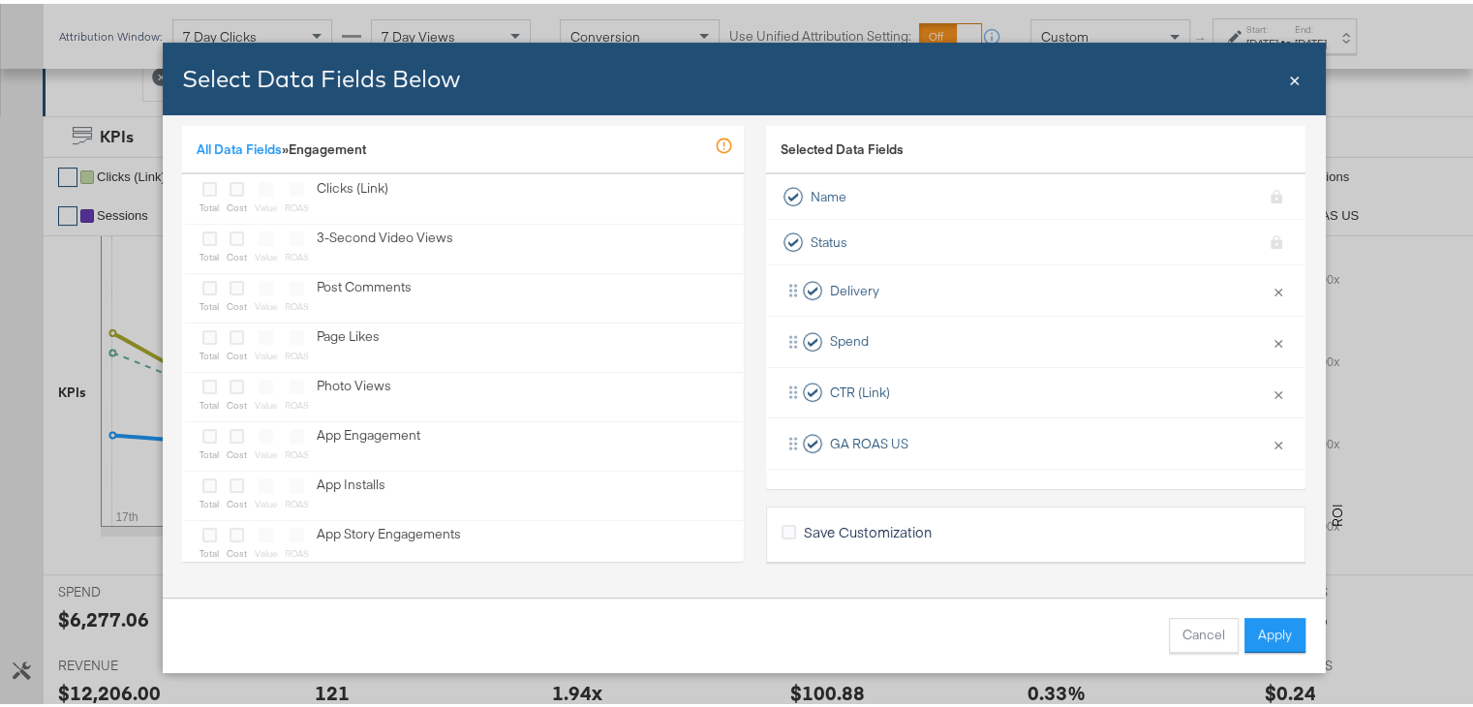
click at [1293, 73] on span "×" at bounding box center [1295, 74] width 12 height 26
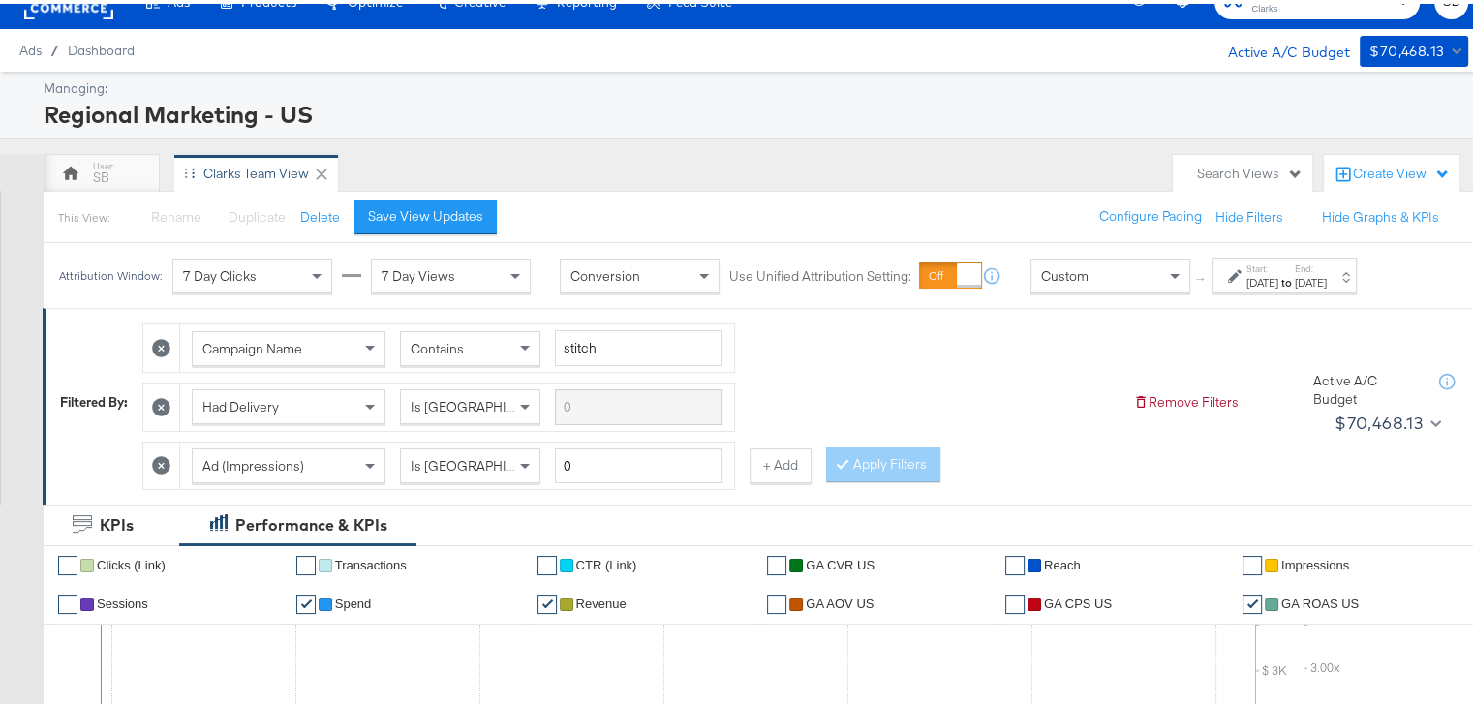
click at [242, 161] on div "Clarks Team View" at bounding box center [256, 170] width 106 height 18
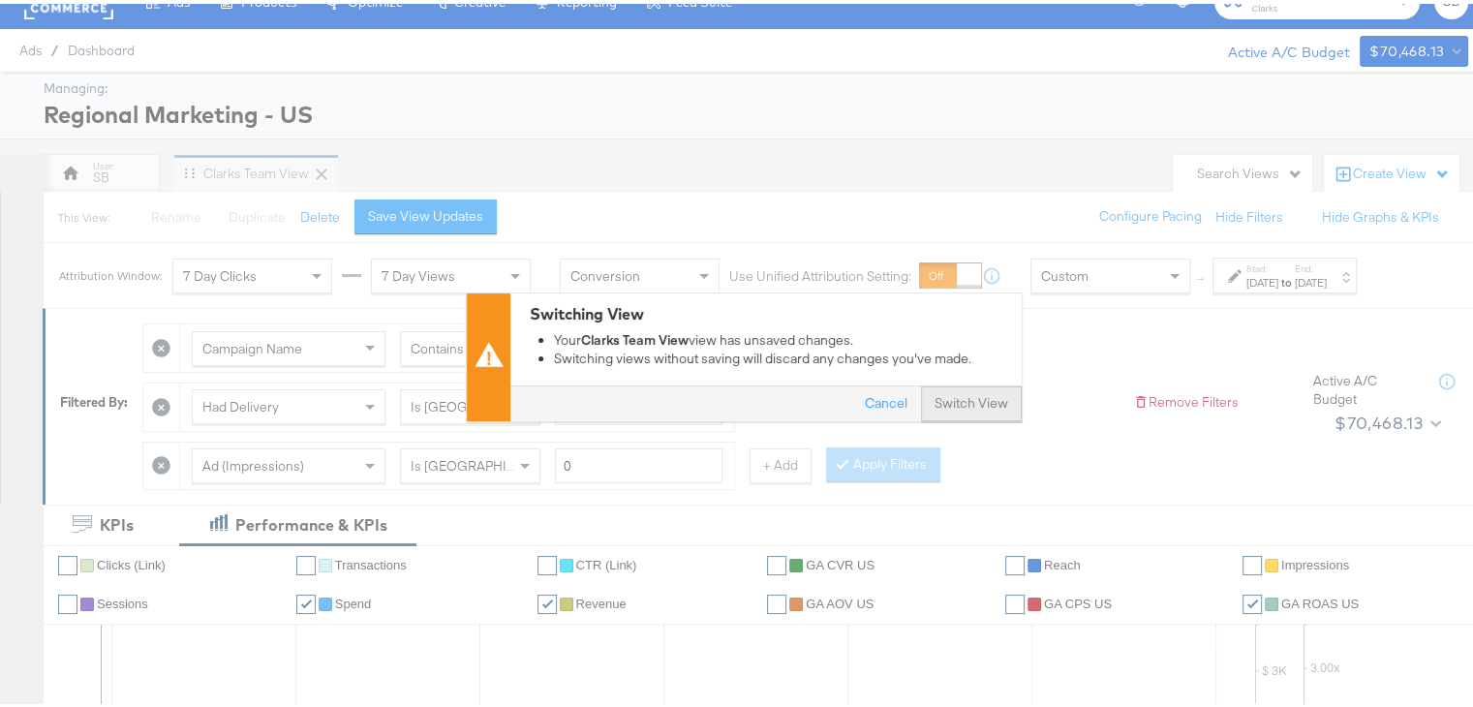
click at [957, 396] on button "Switch View" at bounding box center [971, 400] width 101 height 35
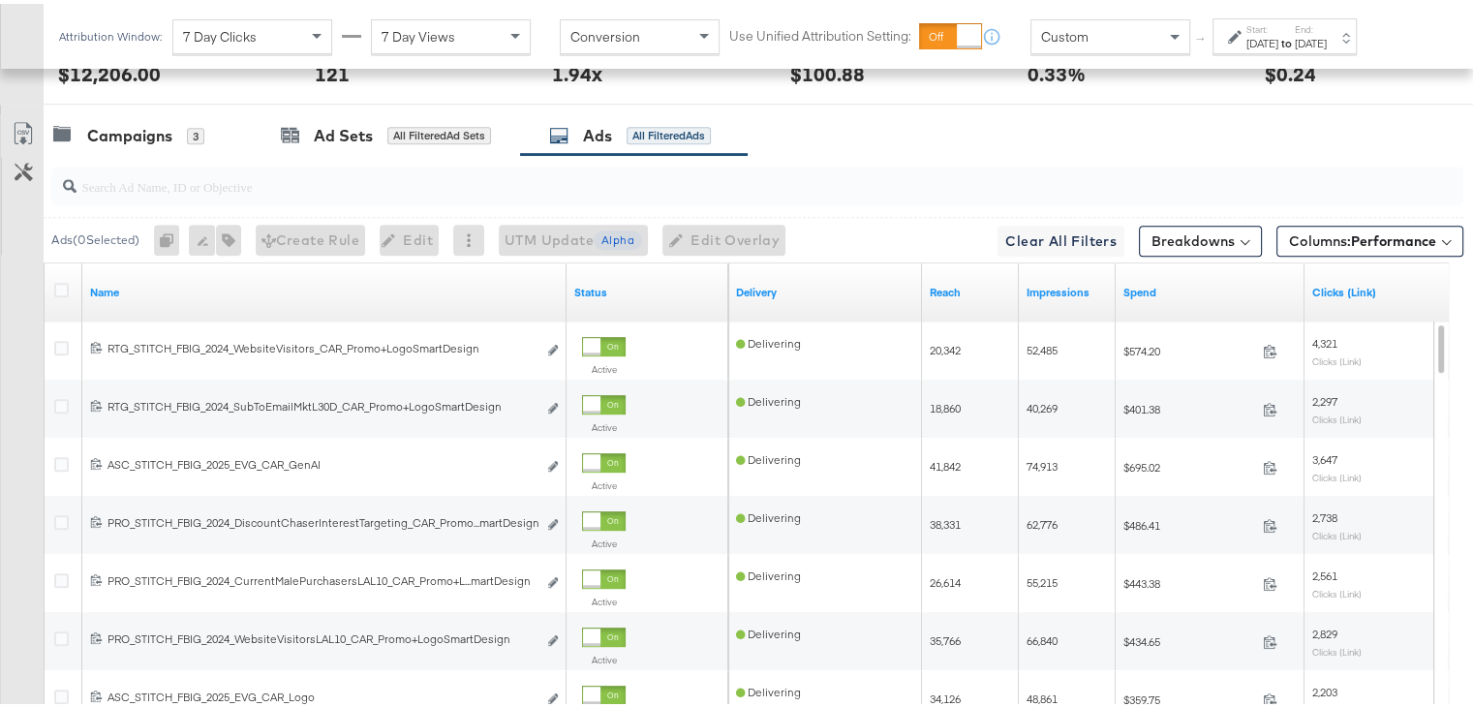
scroll to position [1050, 0]
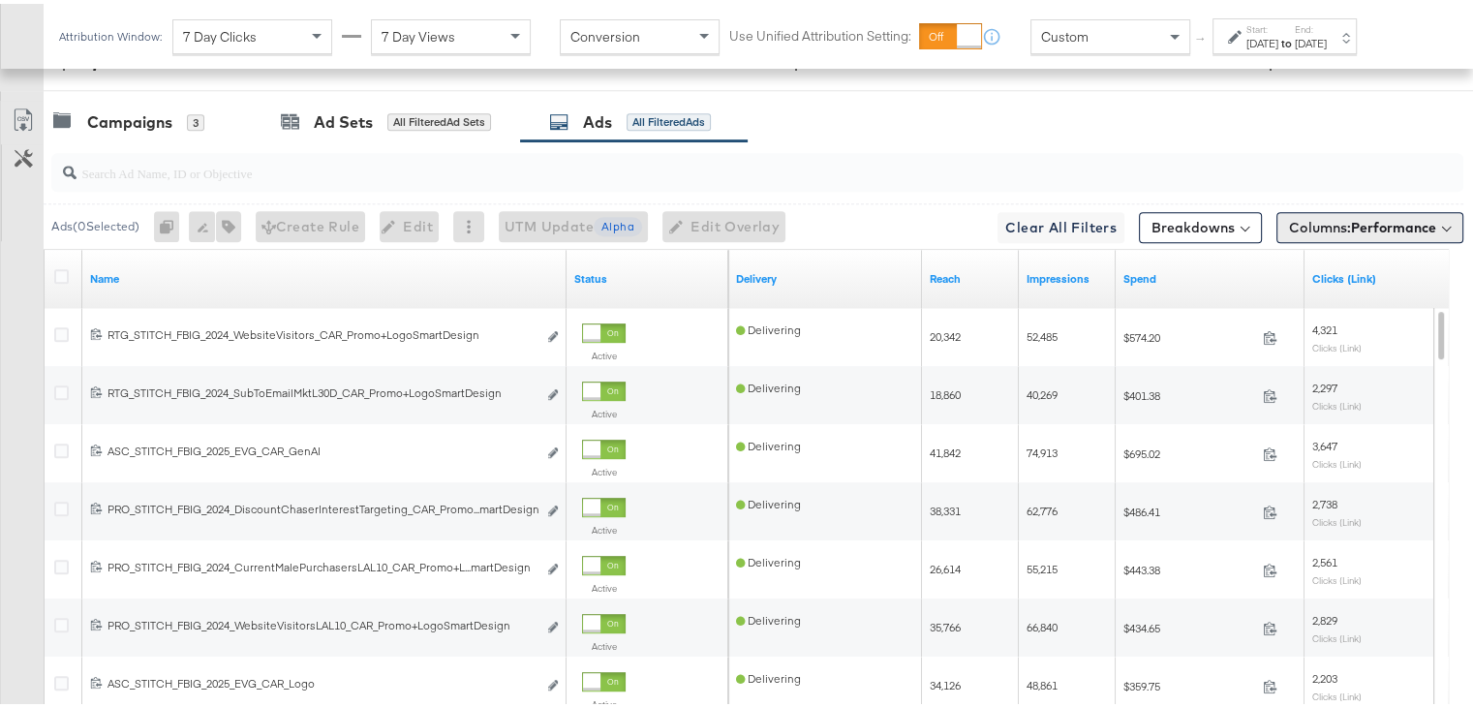
click at [1319, 222] on span "Columns: Performance" at bounding box center [1362, 223] width 147 height 19
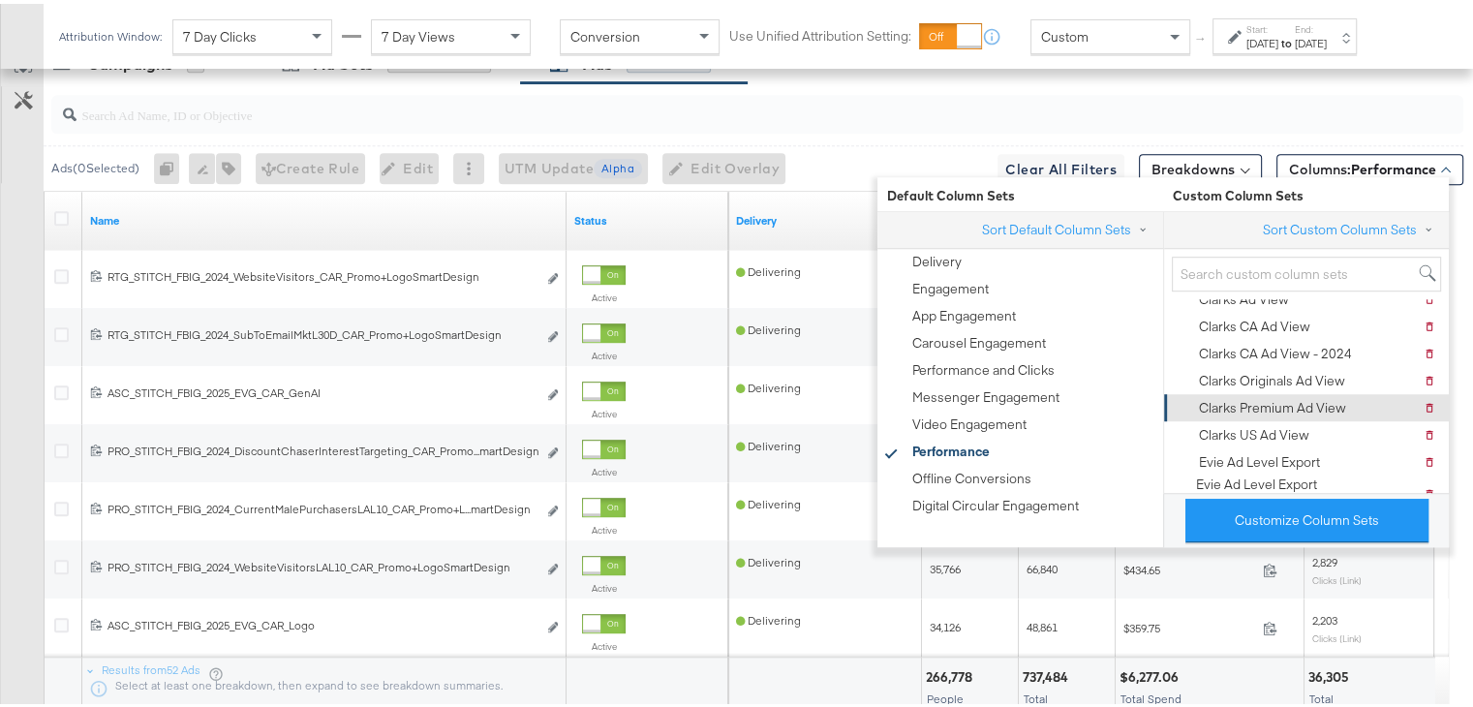
scroll to position [0, 0]
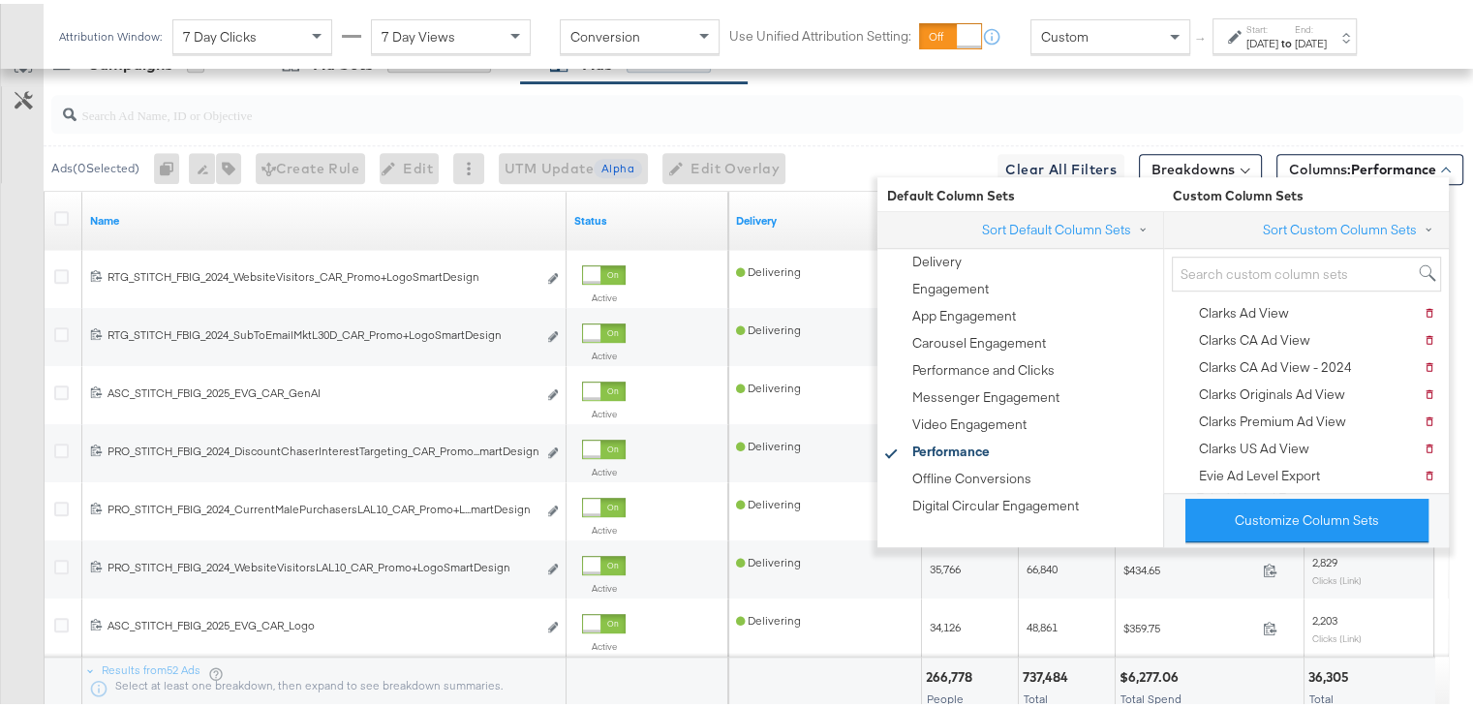
click at [936, 127] on div at bounding box center [757, 110] width 1412 height 46
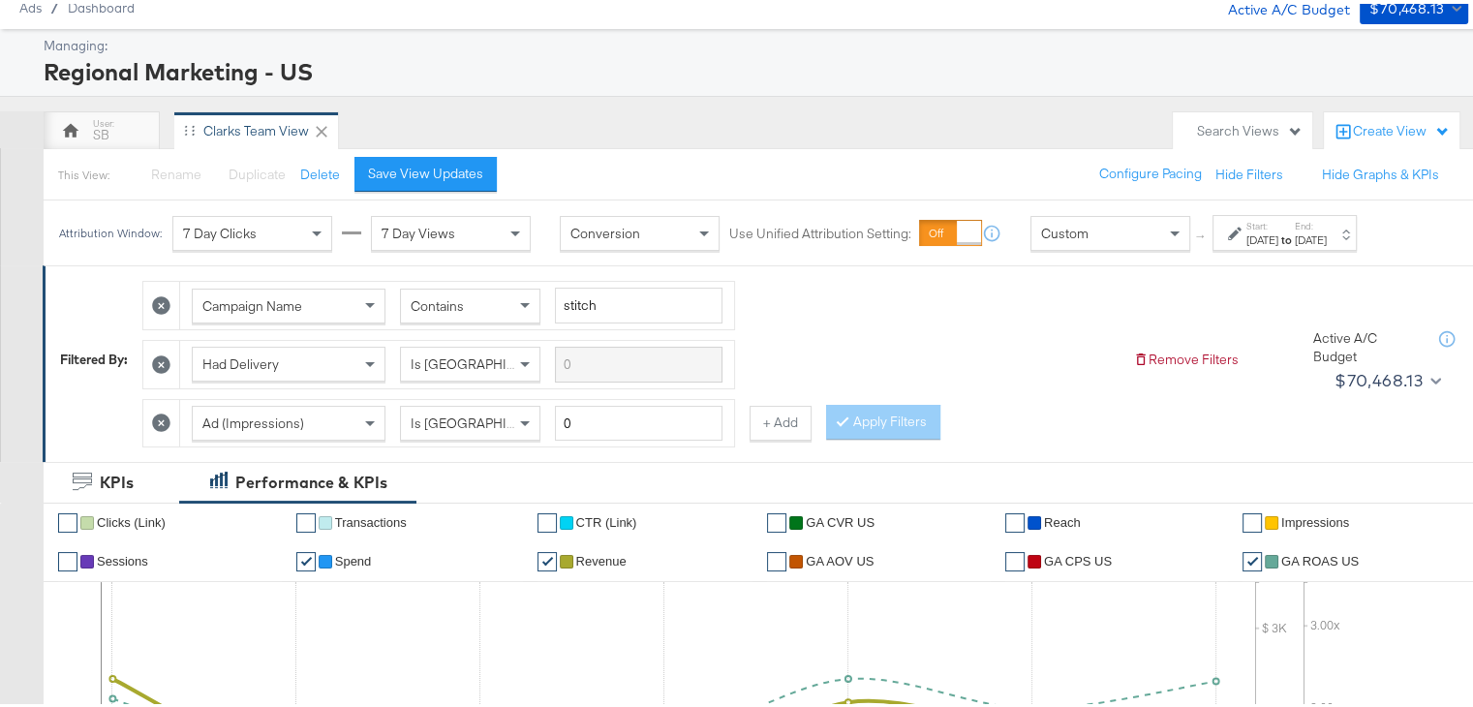
scroll to position [23, 0]
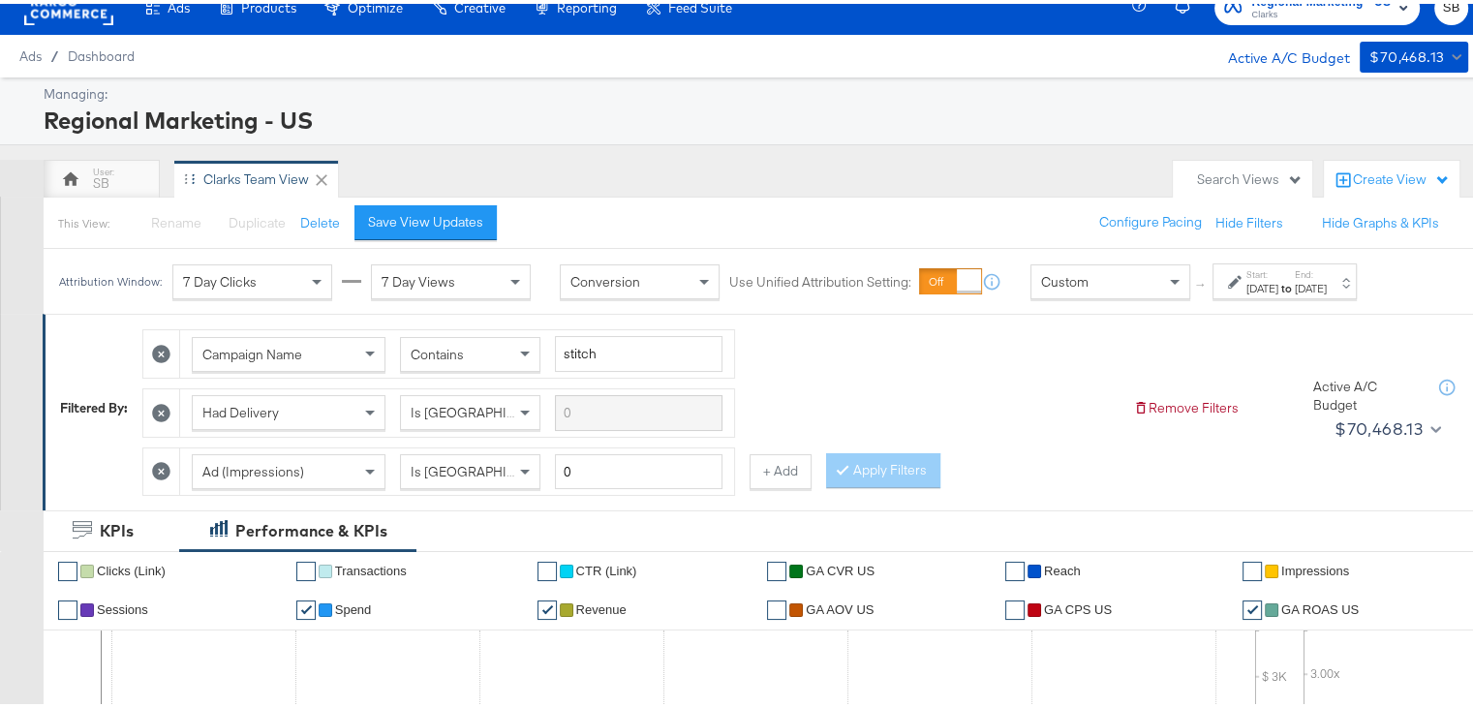
click at [252, 180] on div "Clarks Team View" at bounding box center [256, 176] width 106 height 18
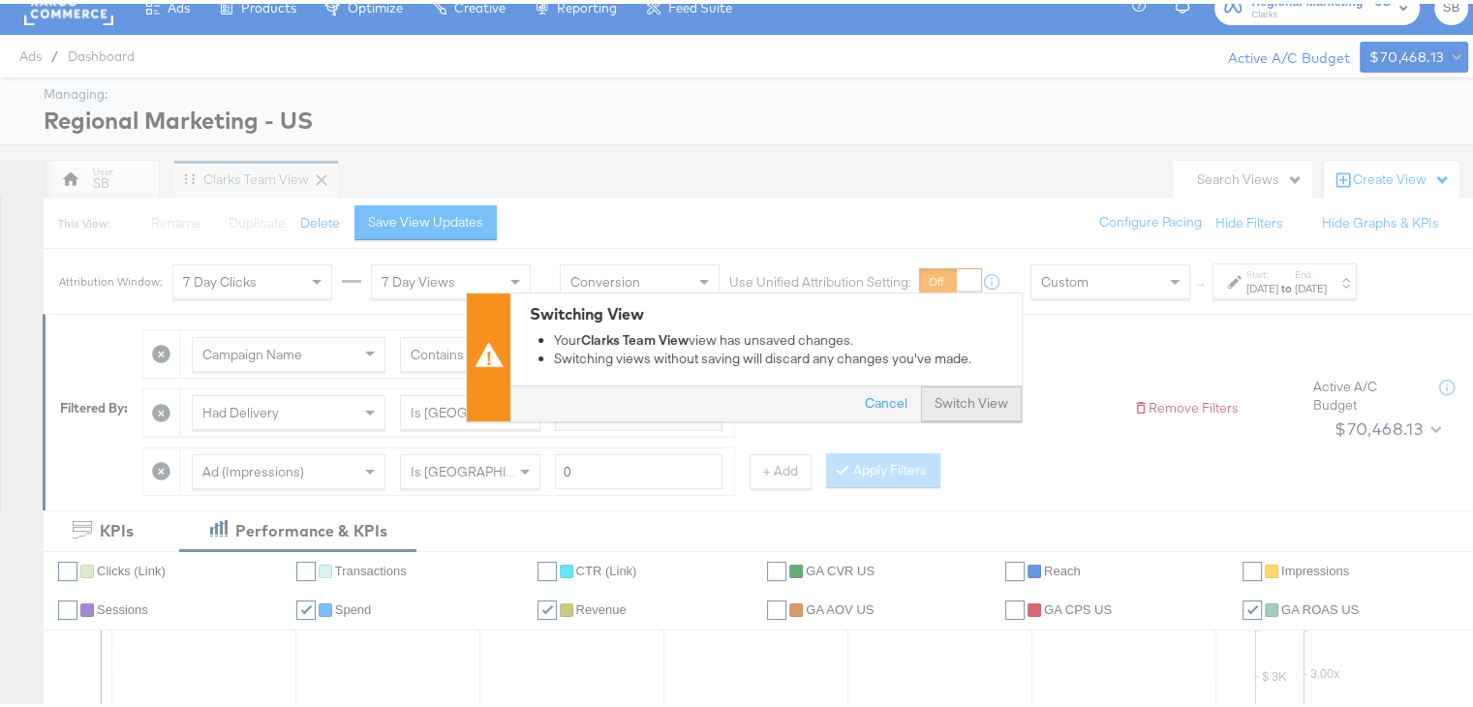
click at [949, 388] on button "Switch View" at bounding box center [971, 400] width 101 height 35
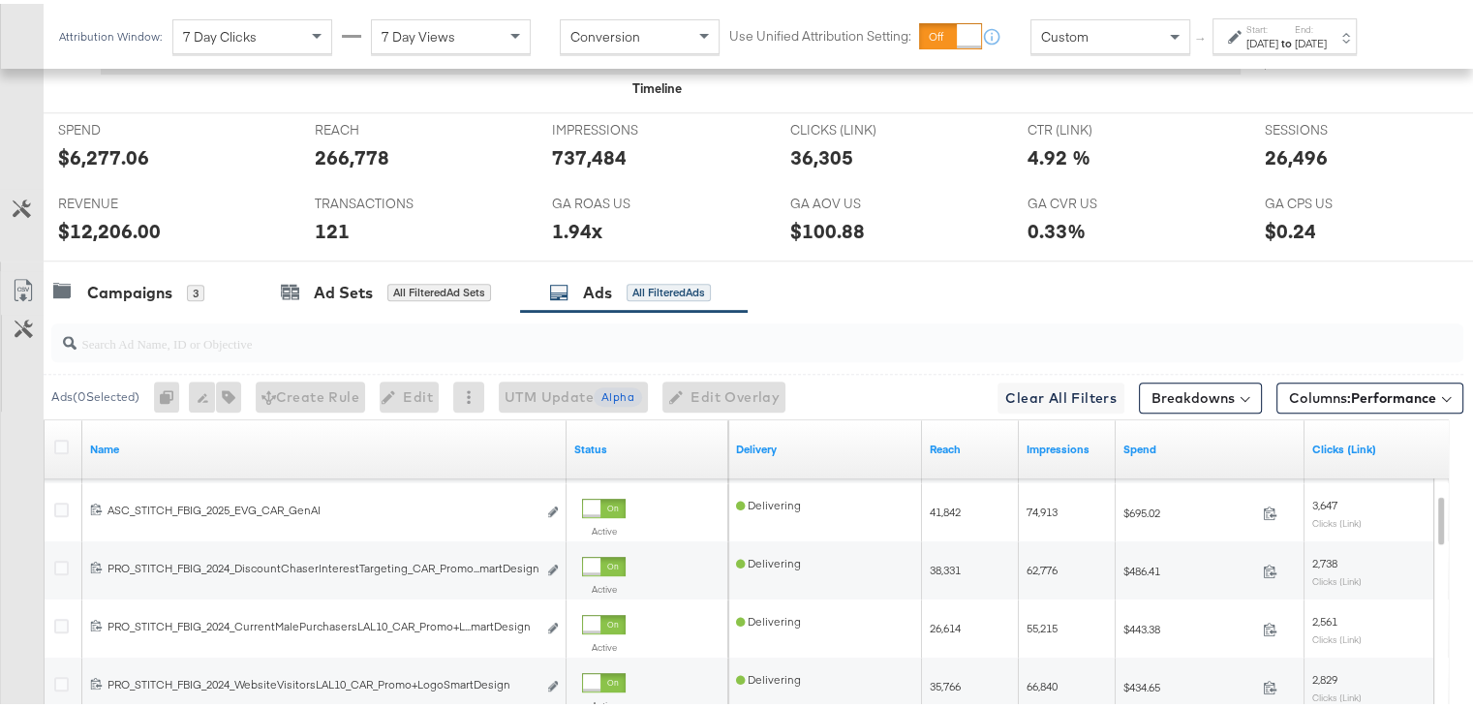
scroll to position [991, 0]
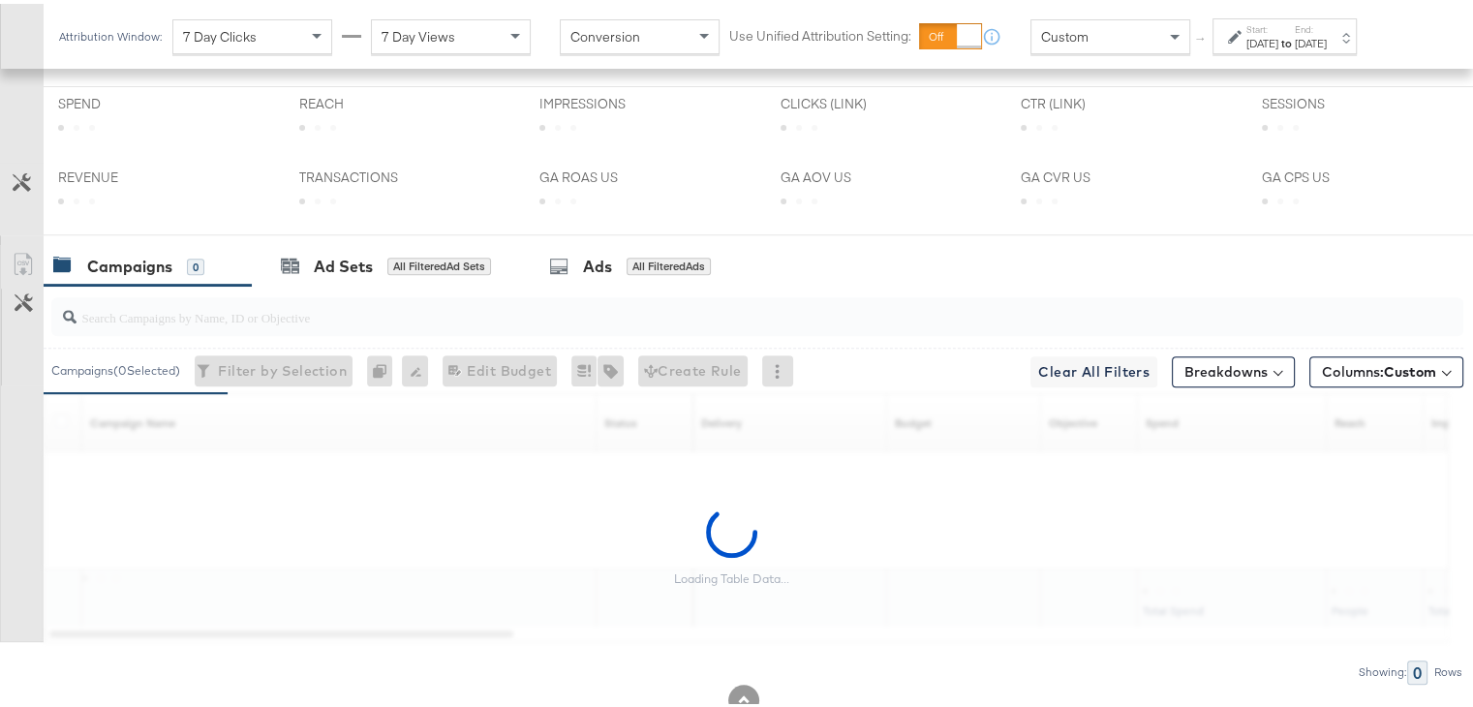
scroll to position [771, 0]
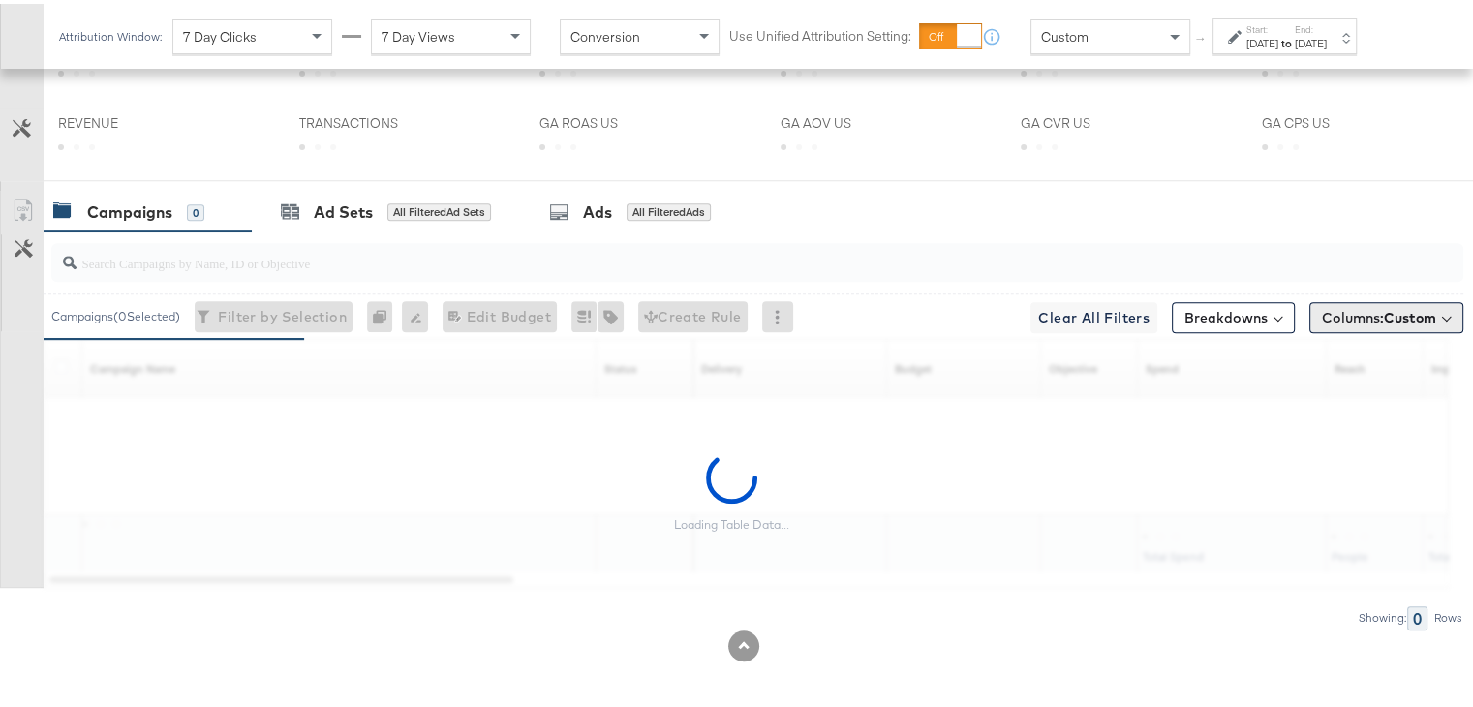
click at [1363, 315] on span "Columns: Custom" at bounding box center [1379, 313] width 114 height 19
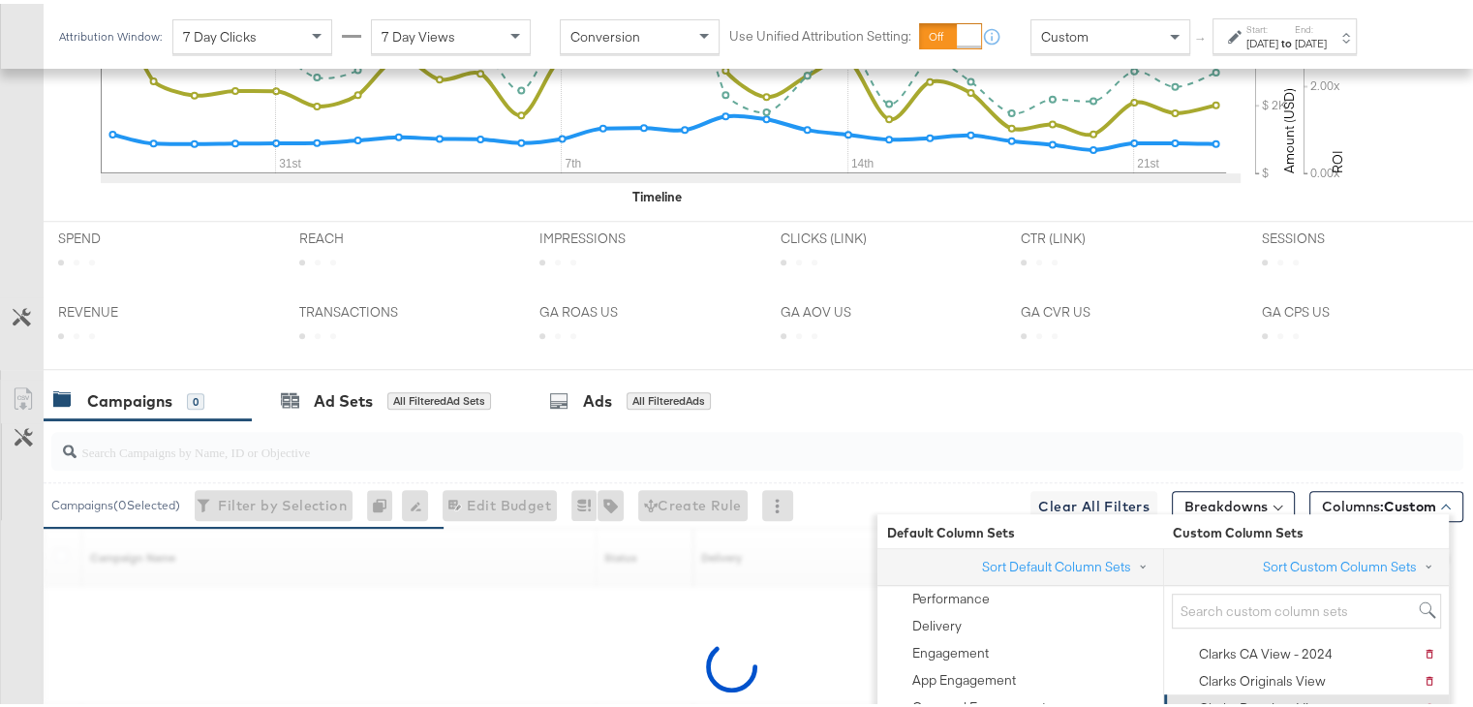
scroll to position [960, 0]
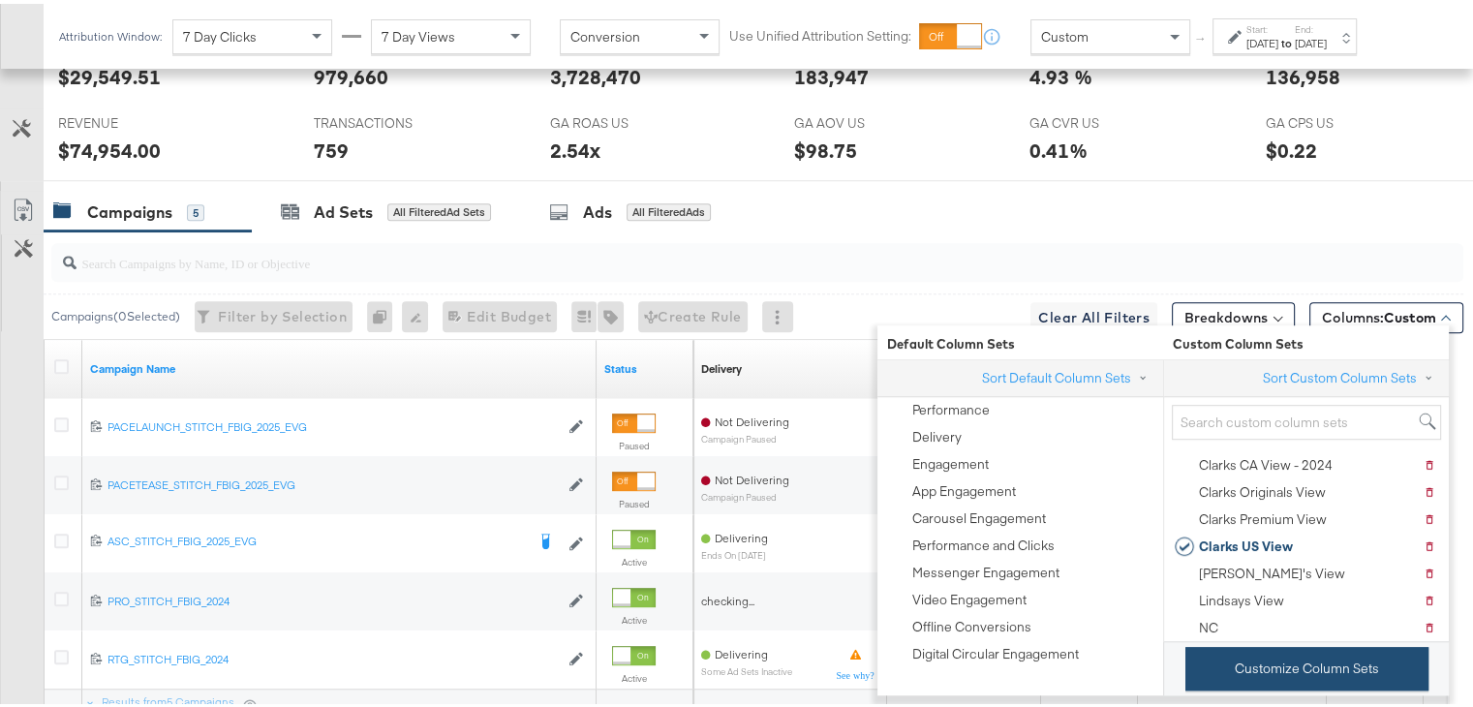
click at [1255, 652] on button "Customize Column Sets" at bounding box center [1306, 665] width 243 height 44
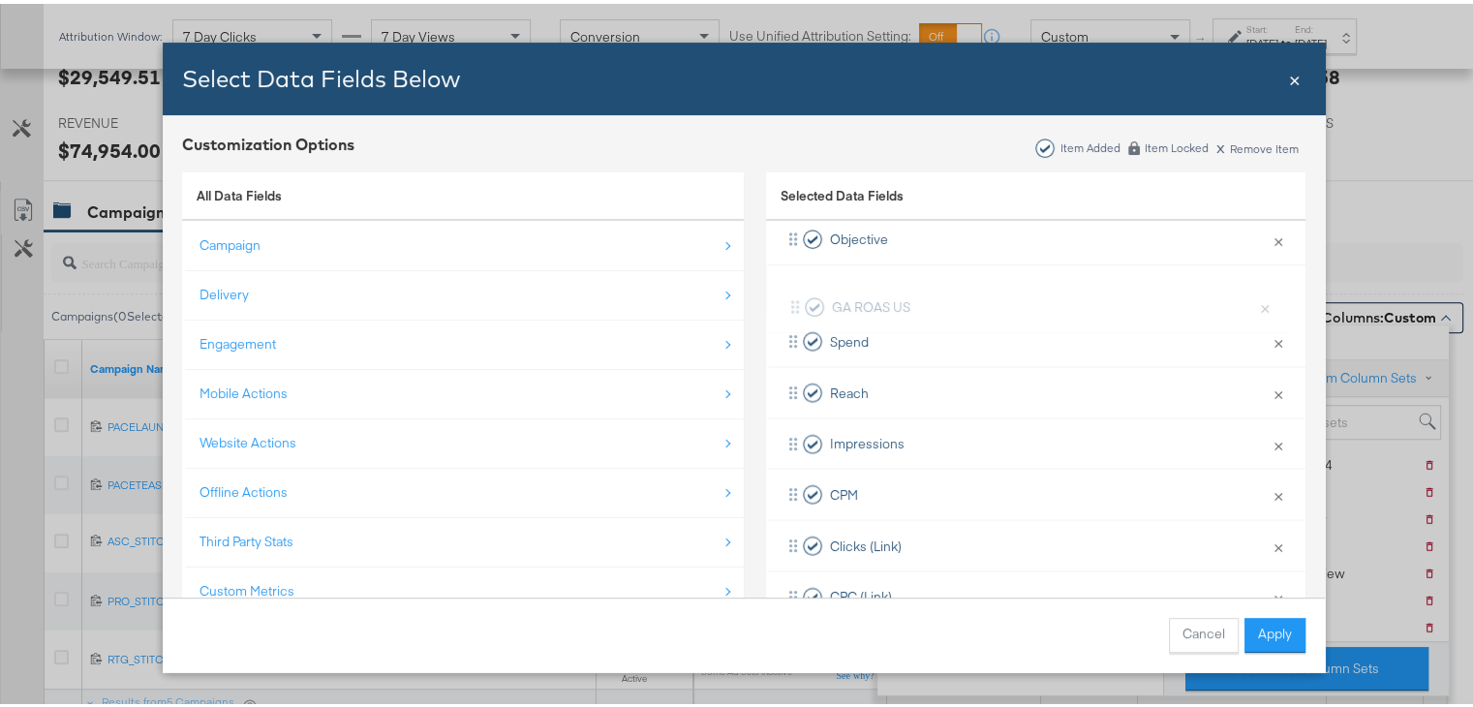
scroll to position [199, 0]
drag, startPoint x: 864, startPoint y: 502, endPoint x: 870, endPoint y: 327, distance: 174.4
click at [870, 327] on div "Delivery × Remove from KPIs Budget × Remove from KPIs Objective × Remove from K…" at bounding box center [1035, 644] width 539 height 1072
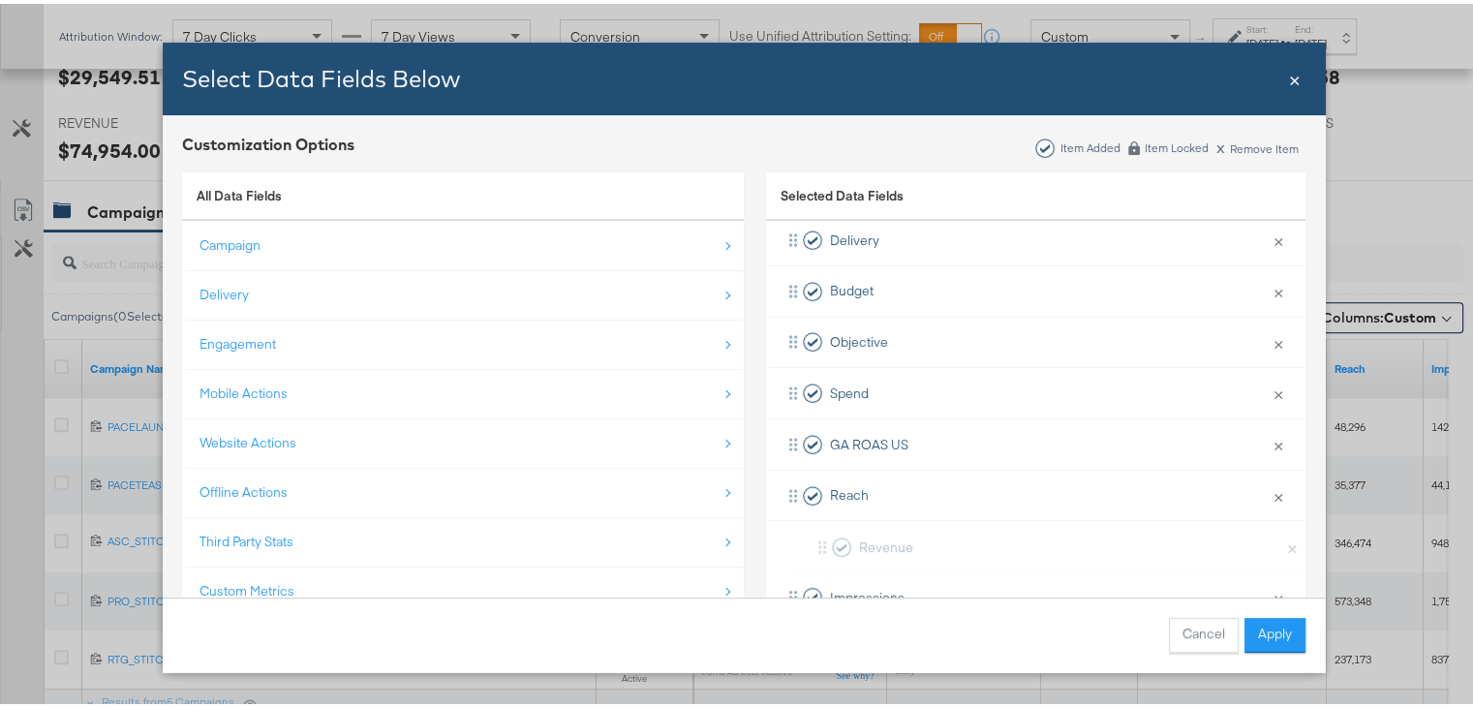
scroll to position [159, 0]
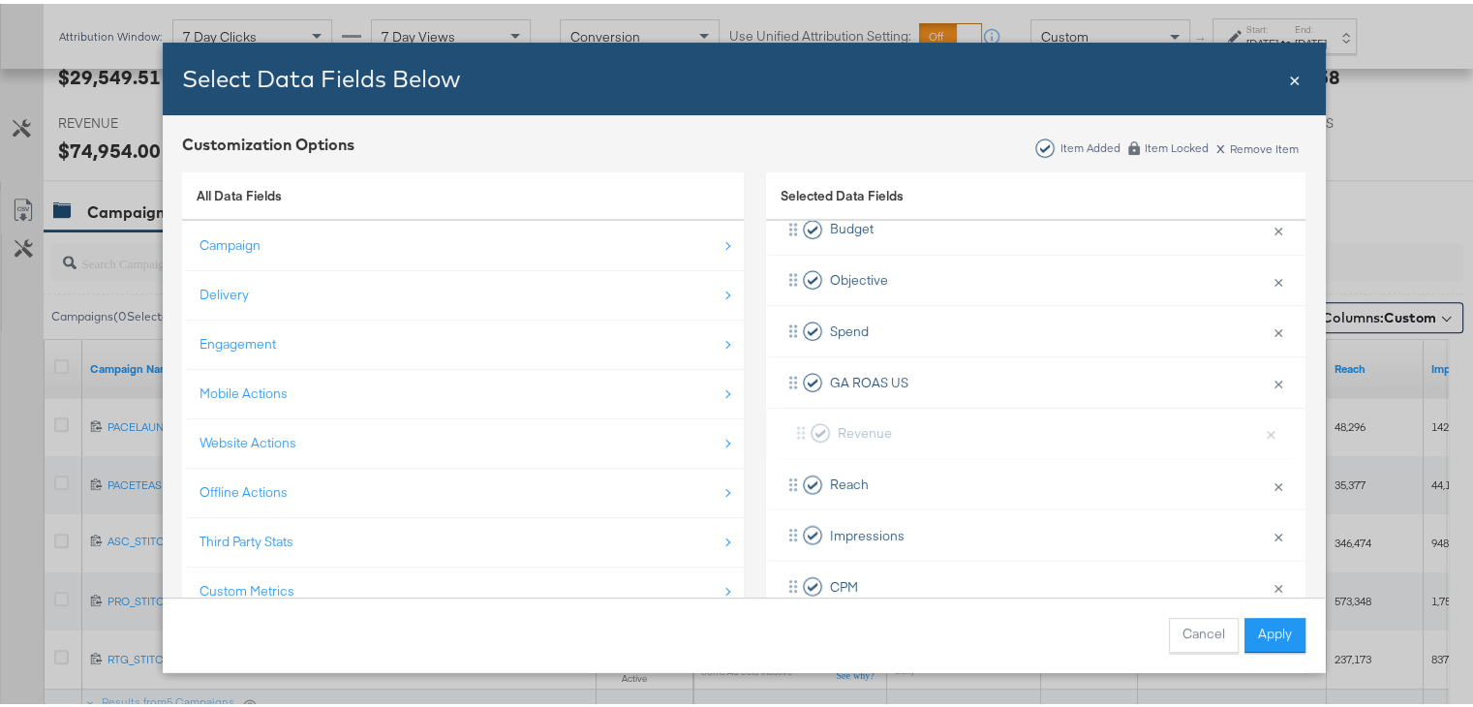
drag, startPoint x: 844, startPoint y: 463, endPoint x: 859, endPoint y: 421, distance: 44.1
click at [859, 421] on div "Delivery × Remove from KPIs Budget × Remove from KPIs Objective × Remove from K…" at bounding box center [1035, 685] width 539 height 1072
click at [878, 412] on div "Delivery × Remove from KPIs Budget × Remove from KPIs Objective × Remove from K…" at bounding box center [1035, 631] width 539 height 1072
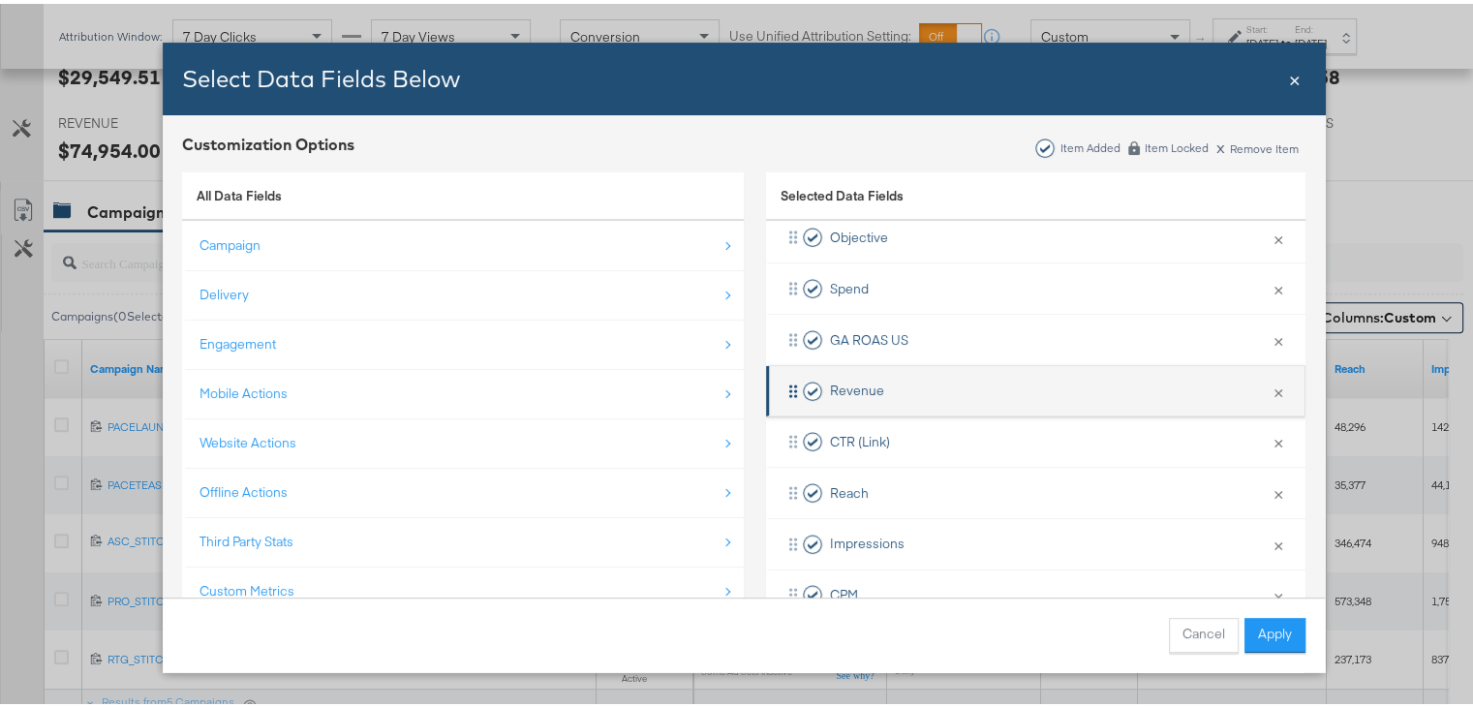
scroll to position [205, 0]
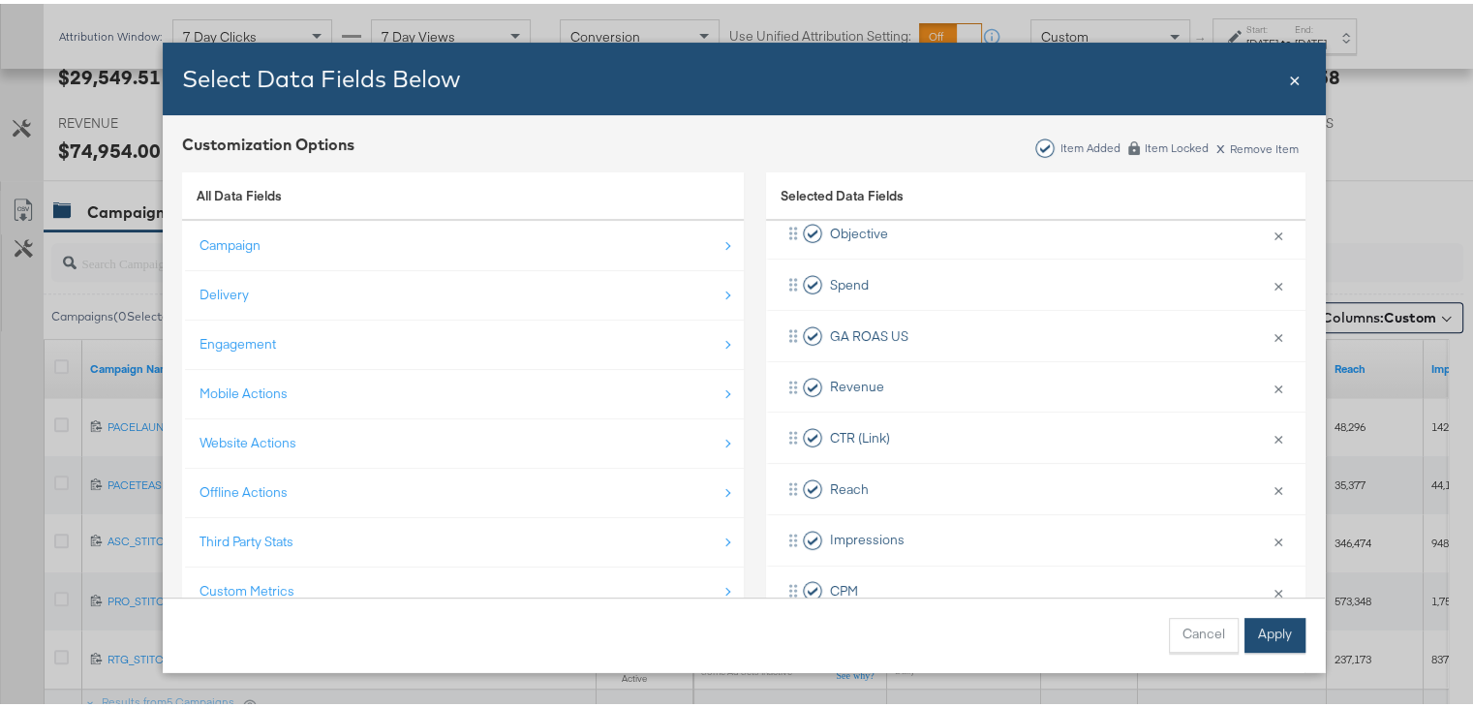
click at [1250, 622] on button "Apply" at bounding box center [1274, 631] width 61 height 35
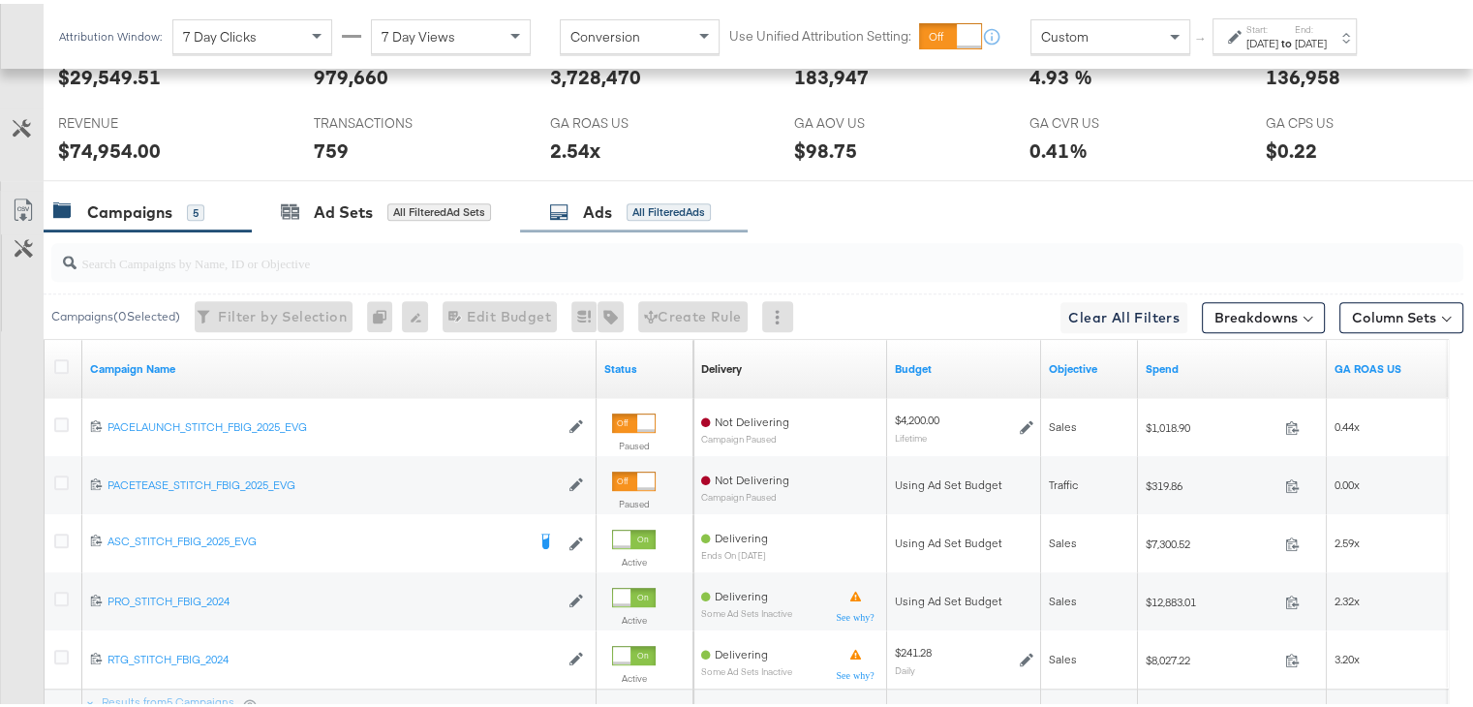
click at [576, 202] on div "Ads All Filtered Ads" at bounding box center [630, 209] width 162 height 22
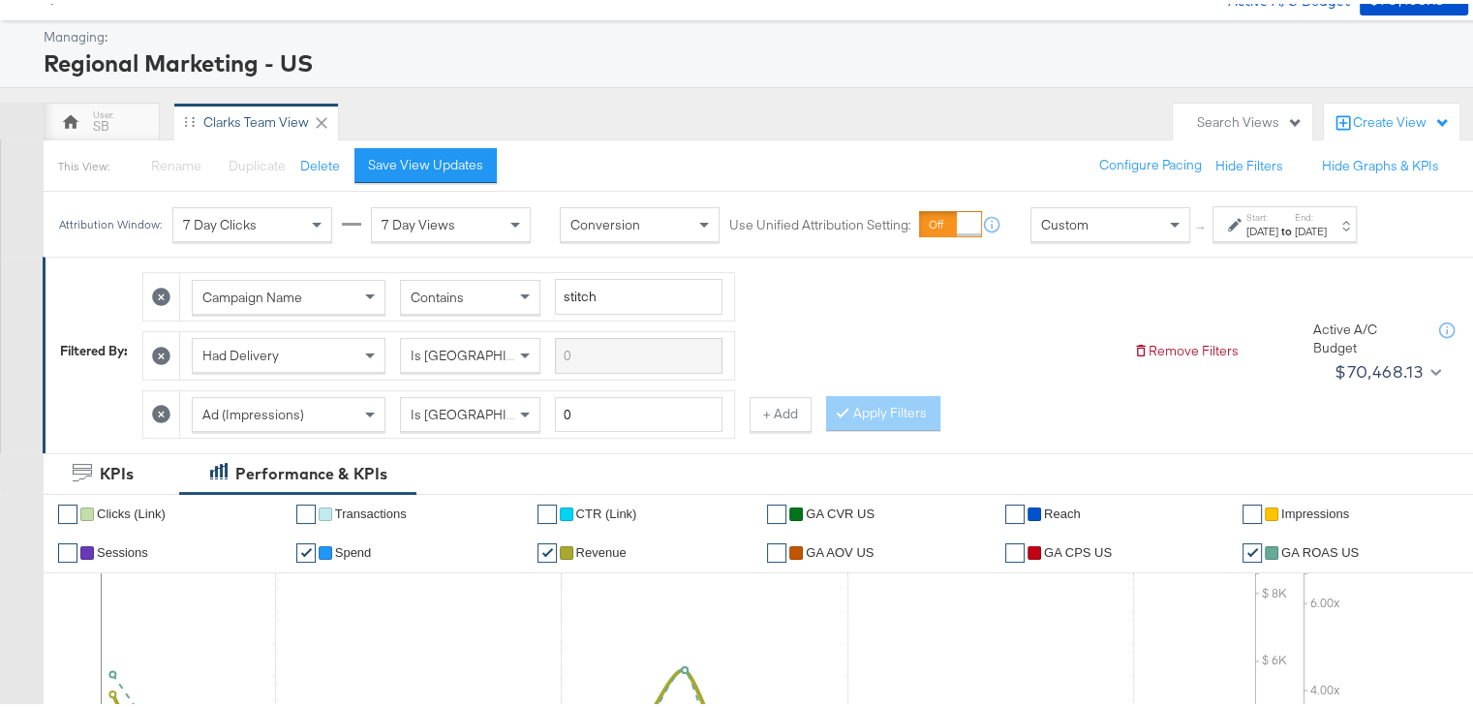
scroll to position [80, 0]
click at [786, 398] on button "+ Add" at bounding box center [780, 410] width 62 height 35
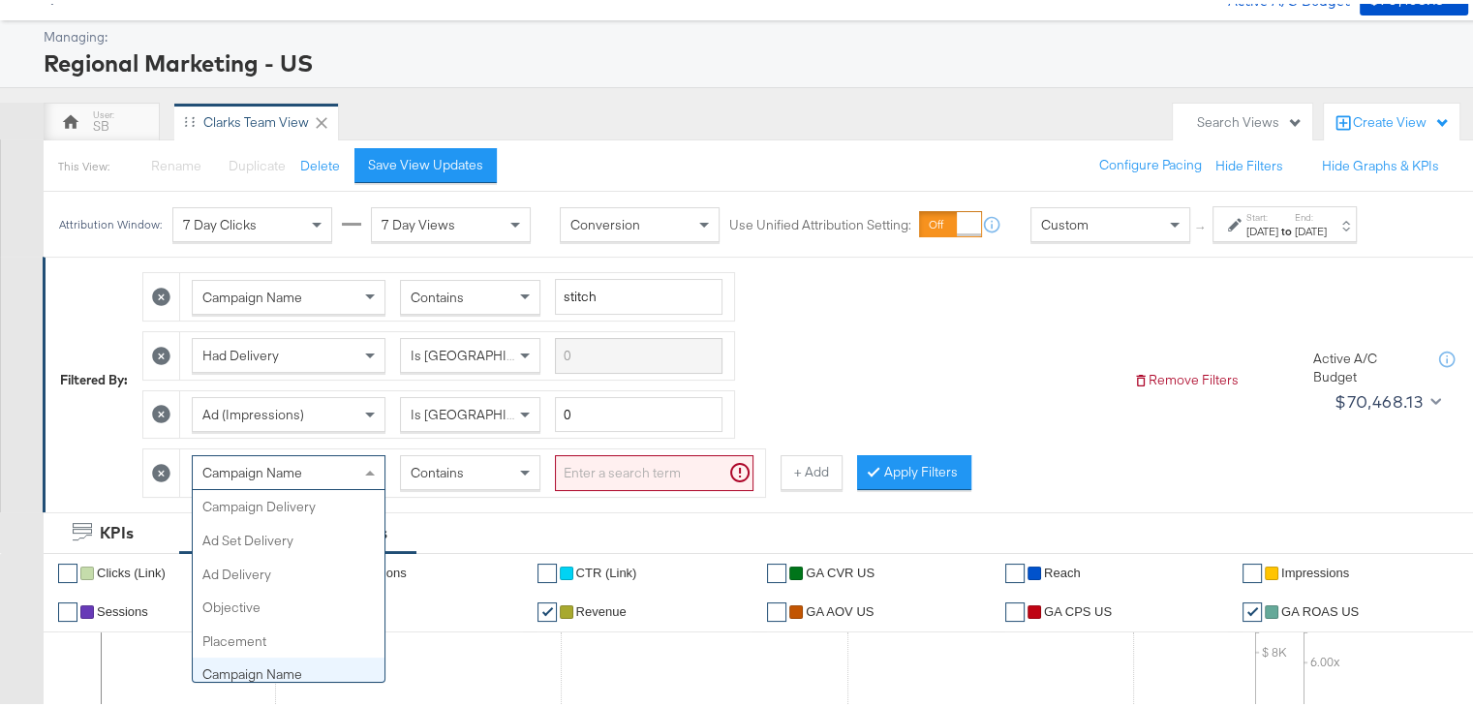
click at [328, 473] on div "Campaign Name" at bounding box center [289, 468] width 192 height 33
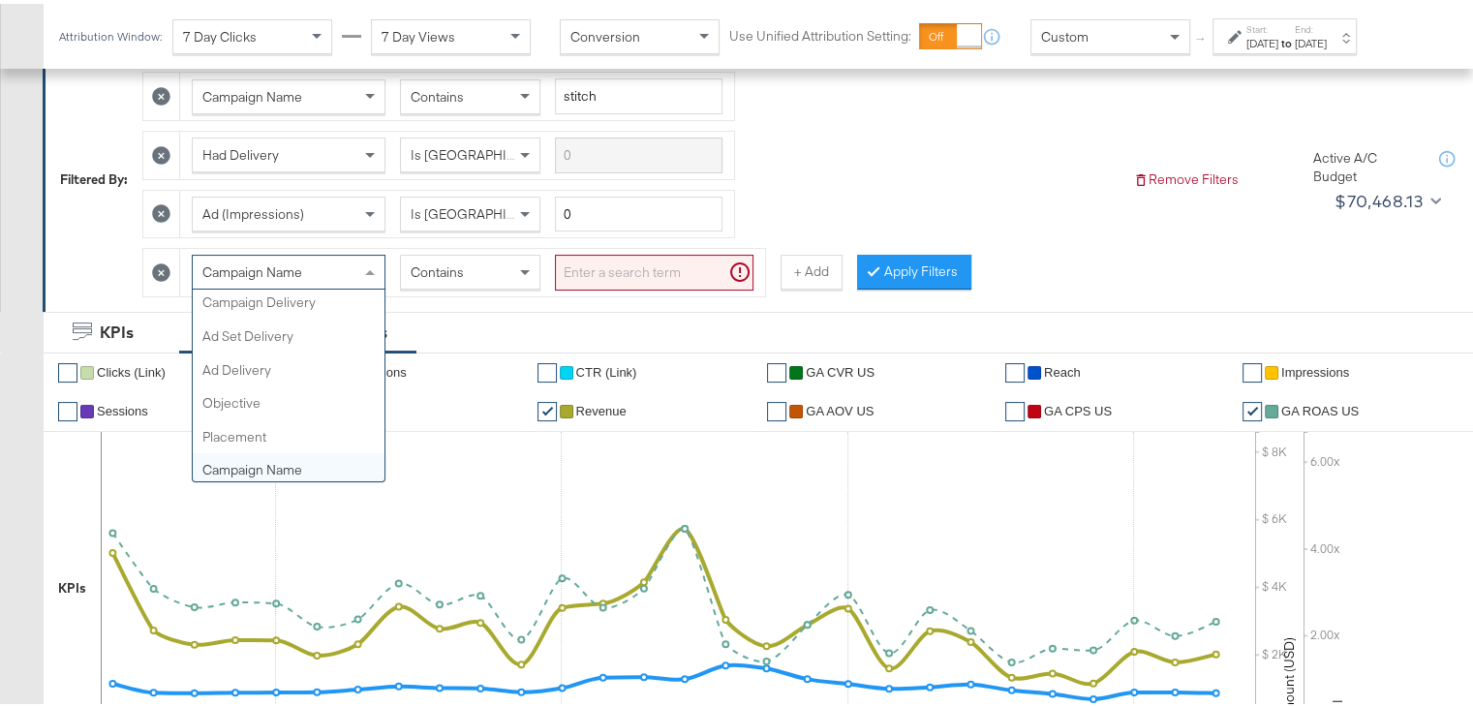
scroll to position [0, 0]
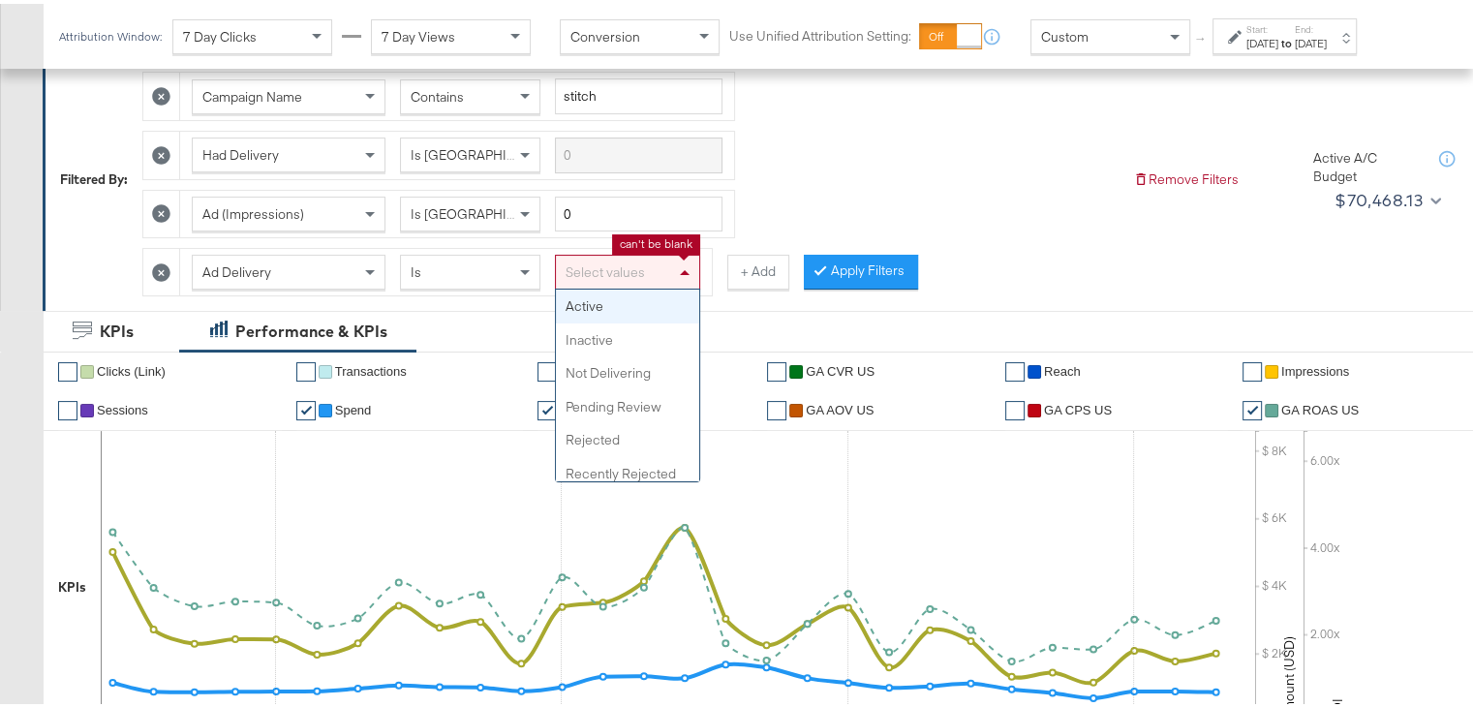
click at [625, 263] on div "Select values" at bounding box center [627, 268] width 143 height 33
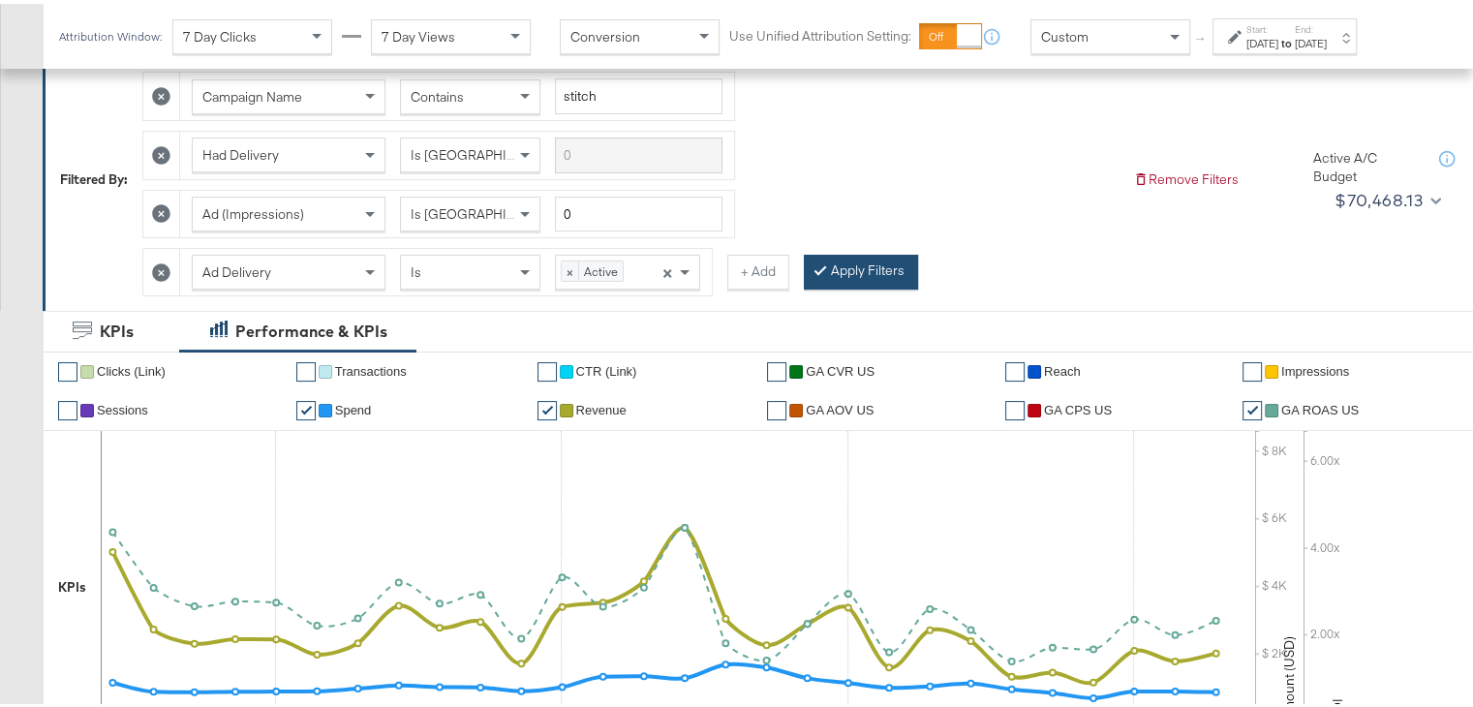
click at [838, 259] on button "Apply Filters" at bounding box center [861, 268] width 114 height 35
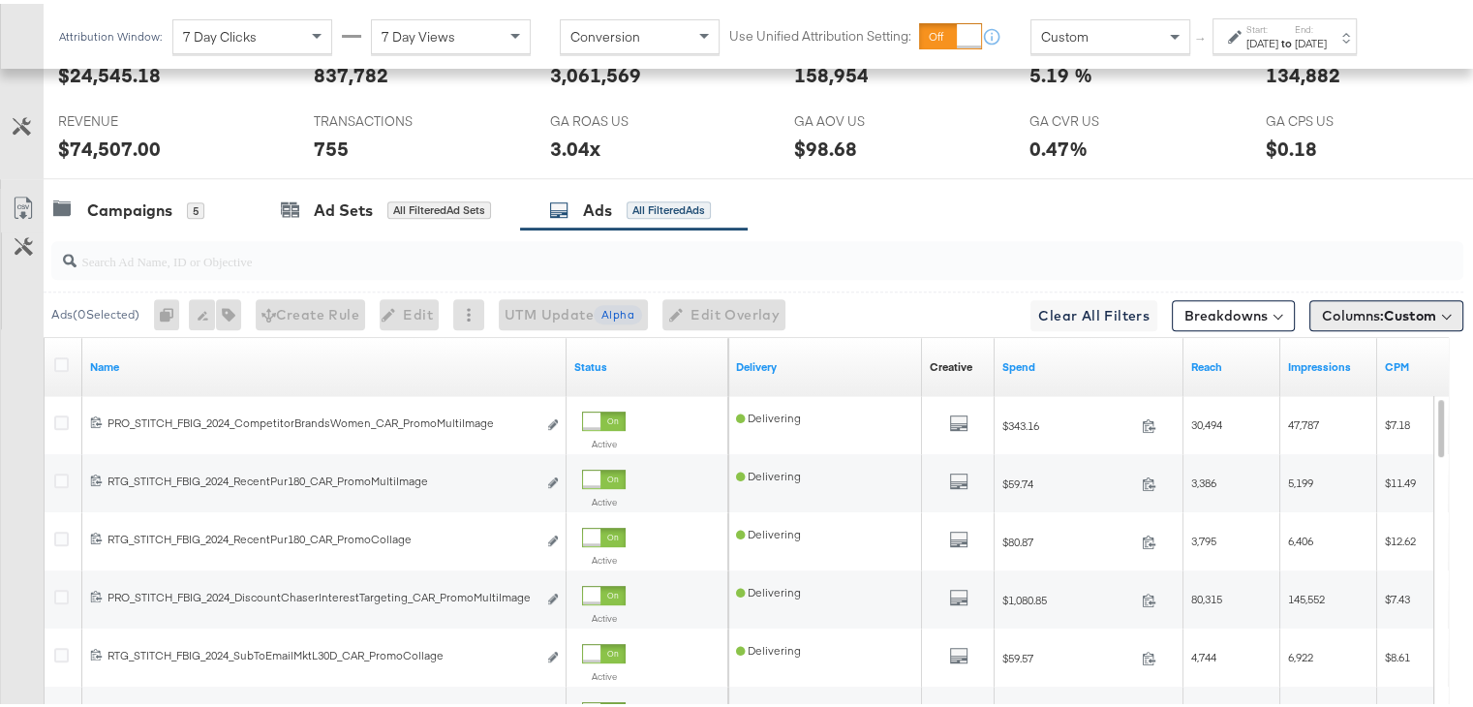
scroll to position [1020, 0]
click at [1371, 317] on button "Columns: Custom" at bounding box center [1386, 311] width 154 height 31
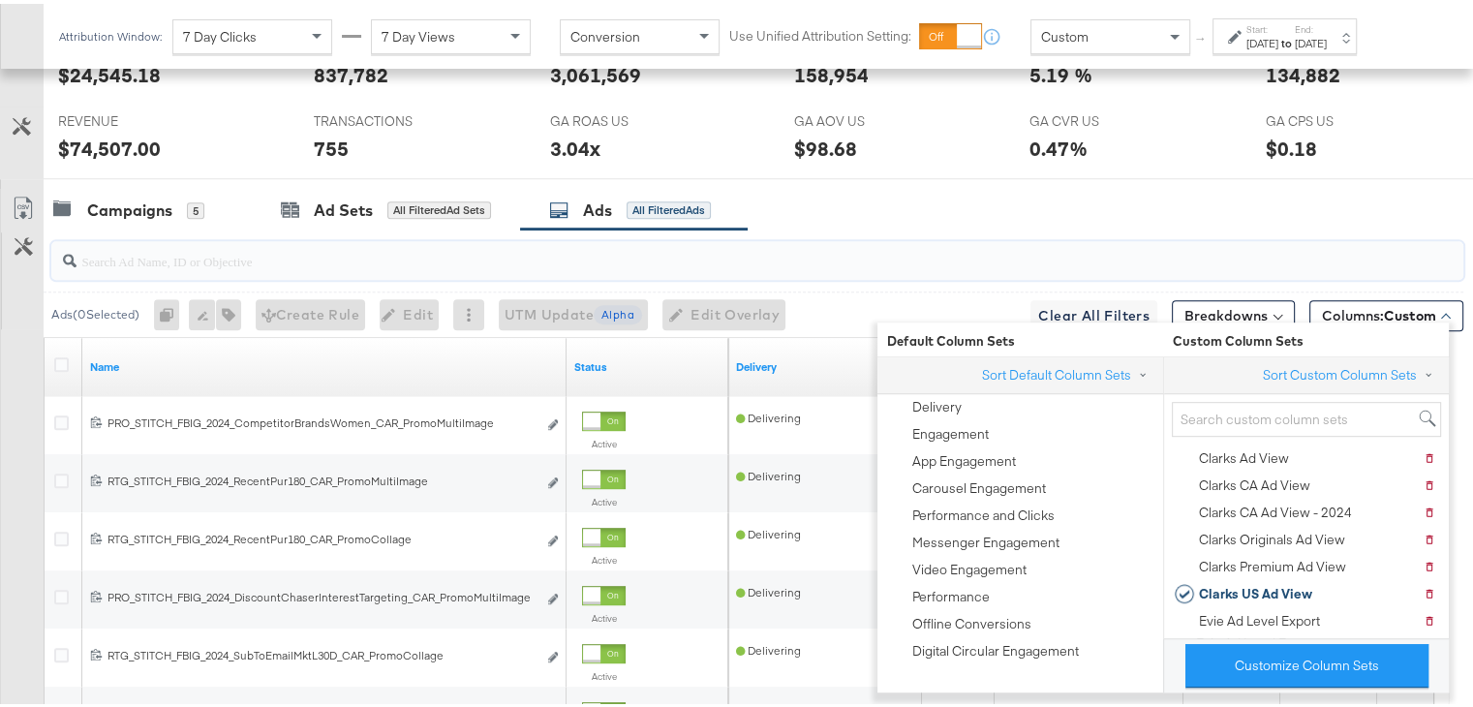
click at [1264, 230] on input "search" at bounding box center [706, 249] width 1260 height 38
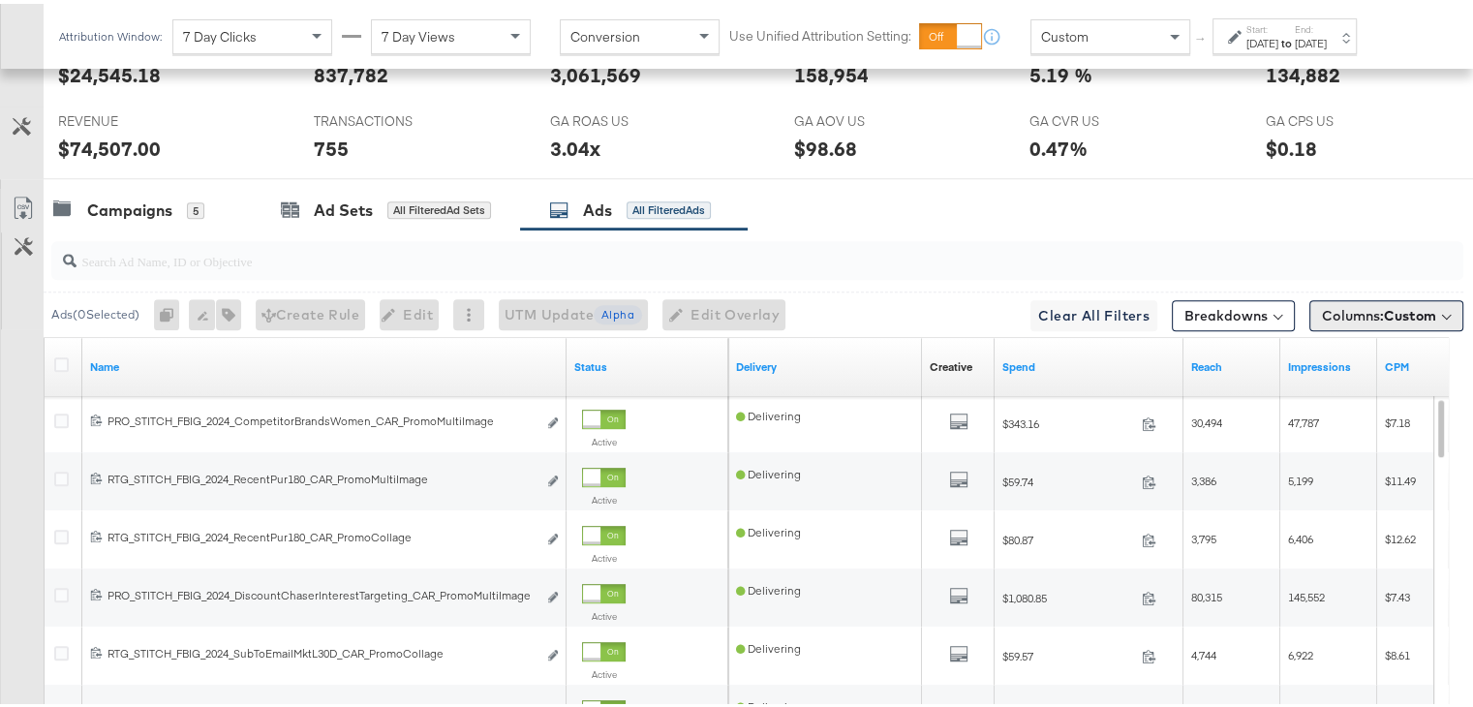
click at [1322, 304] on span "Columns: Custom" at bounding box center [1379, 311] width 114 height 19
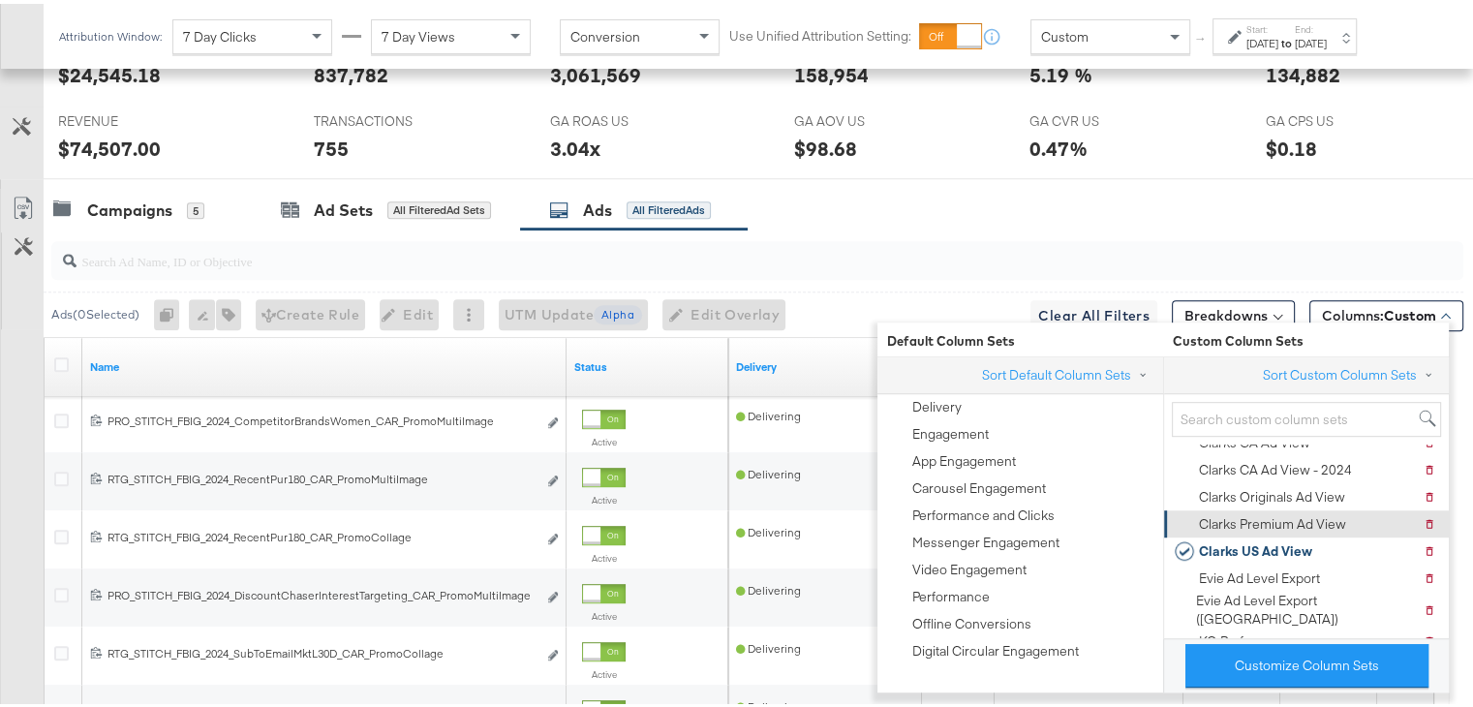
scroll to position [46, 0]
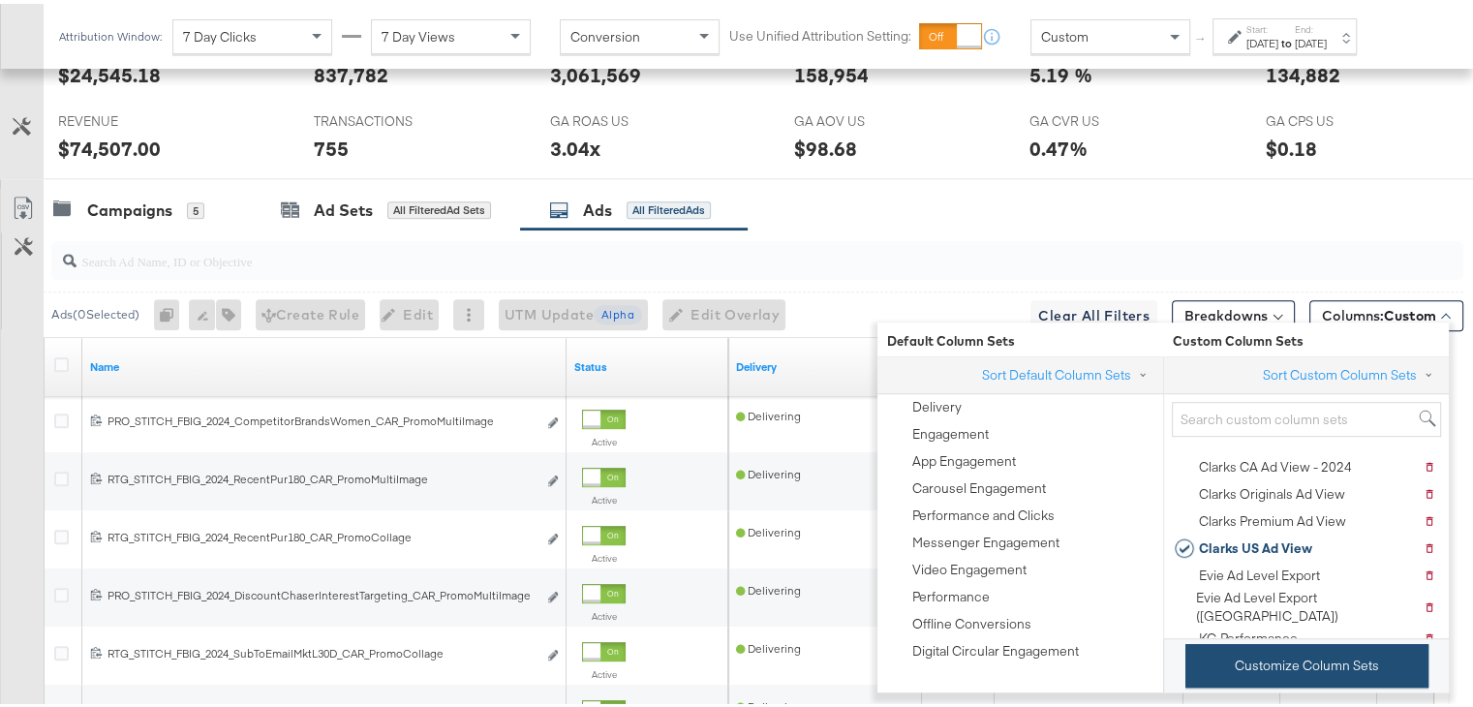
click at [1263, 656] on button "Customize Column Sets" at bounding box center [1306, 662] width 243 height 44
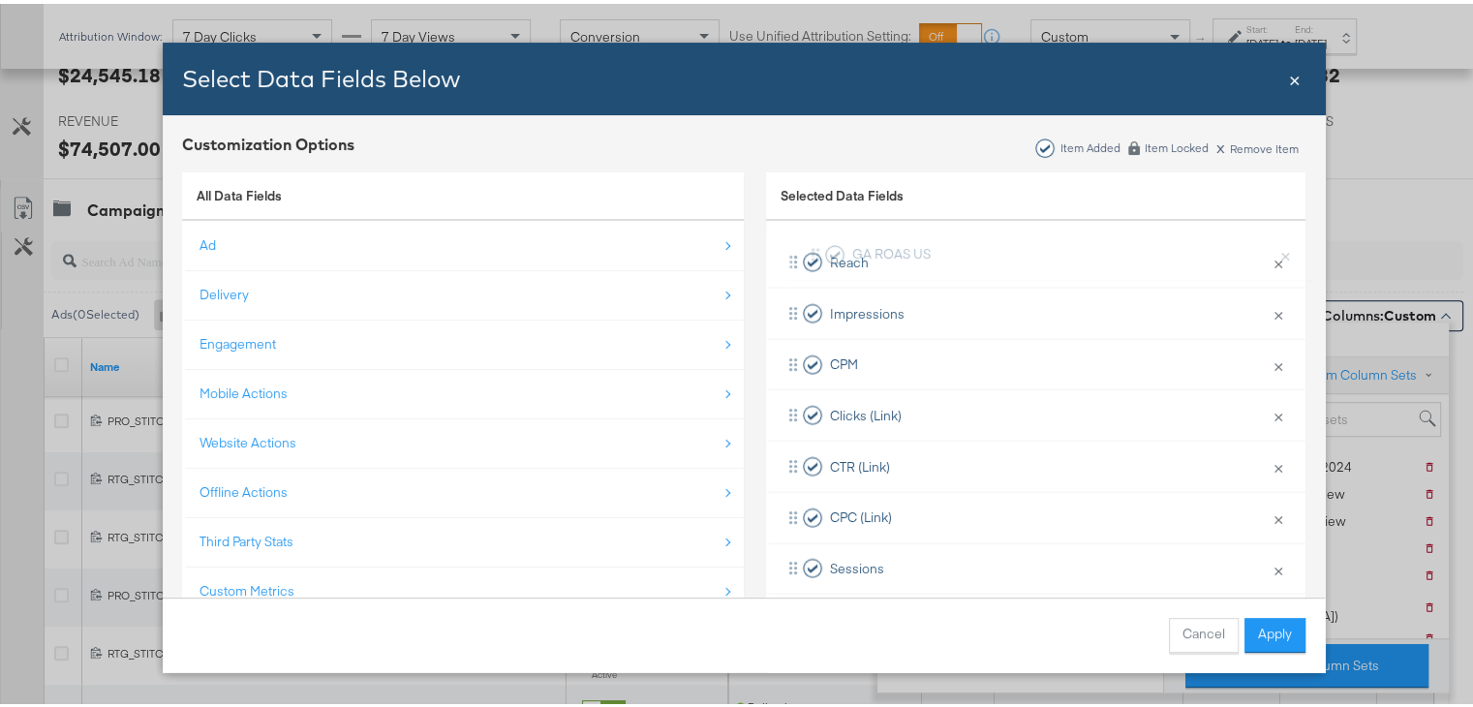
scroll to position [201, 0]
drag, startPoint x: 913, startPoint y: 528, endPoint x: 923, endPoint y: 289, distance: 239.4
click at [923, 289] on div "Delivery × Remove from KPIs Creative × Remove from KPIs Spend × Remove from KPI…" at bounding box center [1035, 621] width 539 height 969
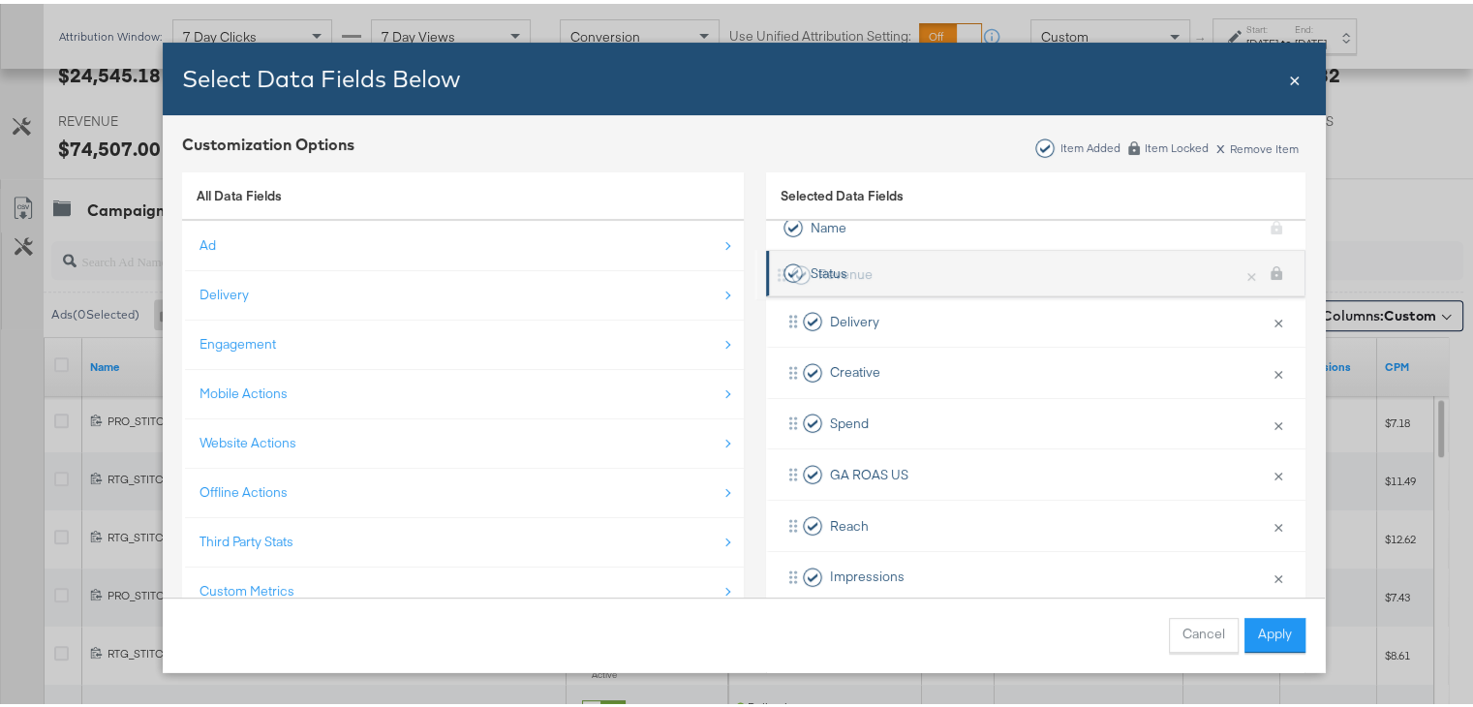
scroll to position [0, 0]
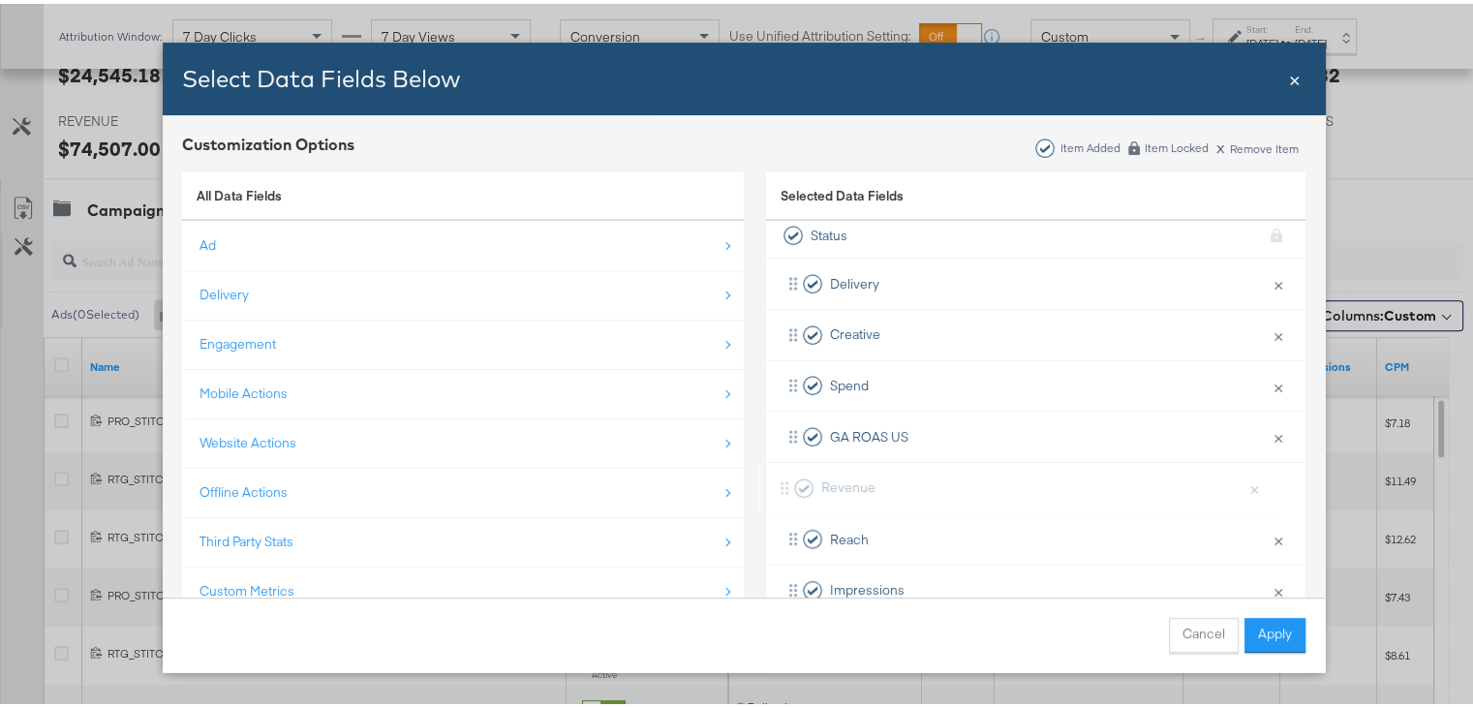
drag, startPoint x: 871, startPoint y: 432, endPoint x: 880, endPoint y: 464, distance: 33.1
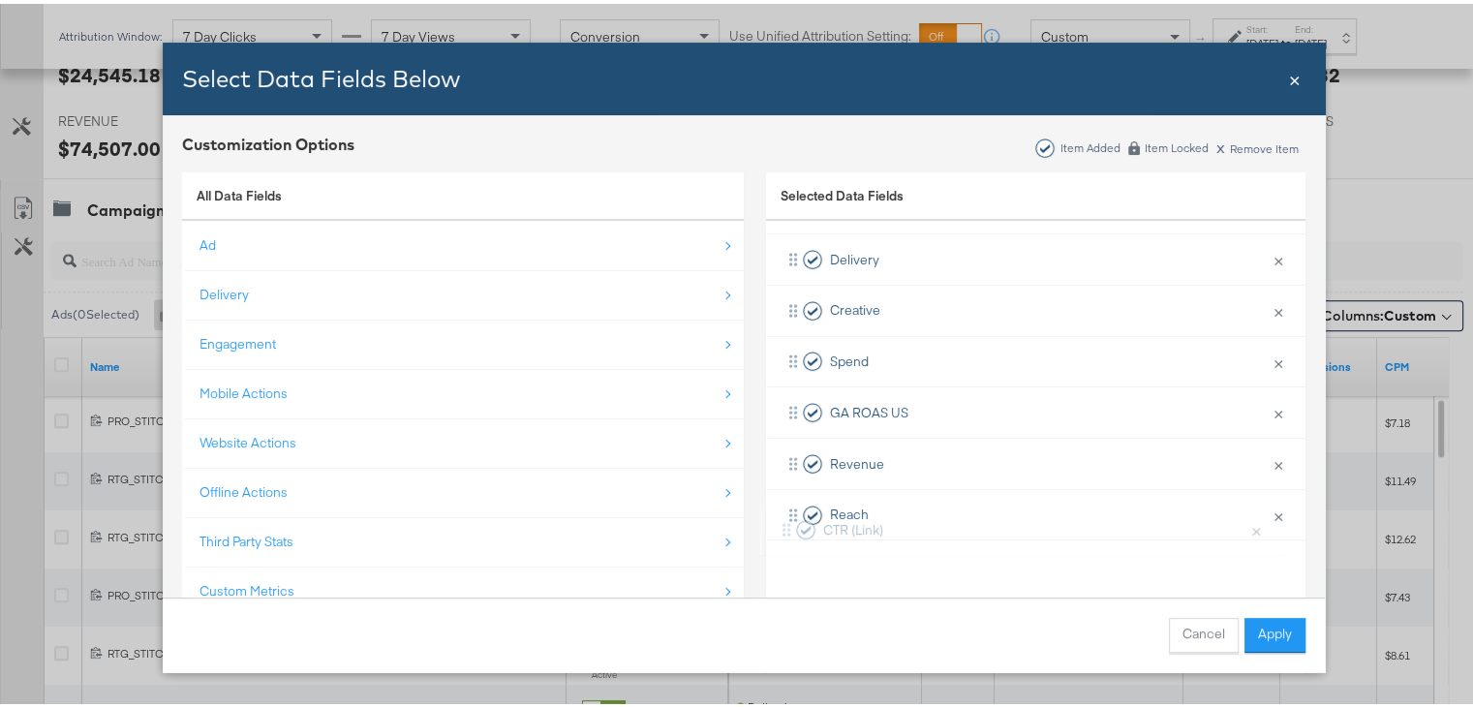
drag, startPoint x: 902, startPoint y: 482, endPoint x: 902, endPoint y: 537, distance: 55.2
click at [902, 537] on div "Delivery × Remove from KPIs Creative × Remove from KPIs Spend × Remove from KPI…" at bounding box center [1035, 714] width 539 height 969
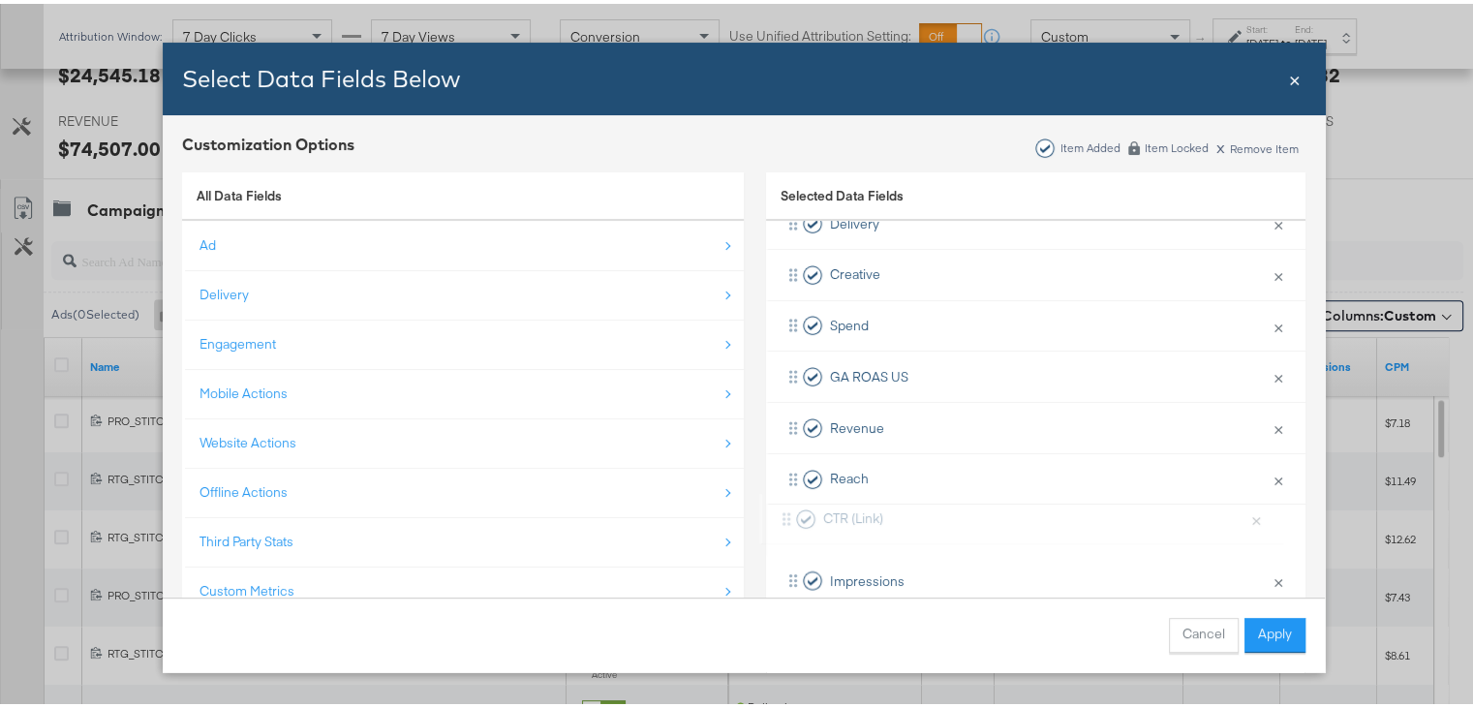
scroll to position [115, 0]
drag, startPoint x: 918, startPoint y: 540, endPoint x: 919, endPoint y: 460, distance: 80.4
click at [919, 460] on div "Delivery × Remove from KPIs Creative × Remove from KPIs Spend × Remove from KPI…" at bounding box center [1035, 677] width 539 height 969
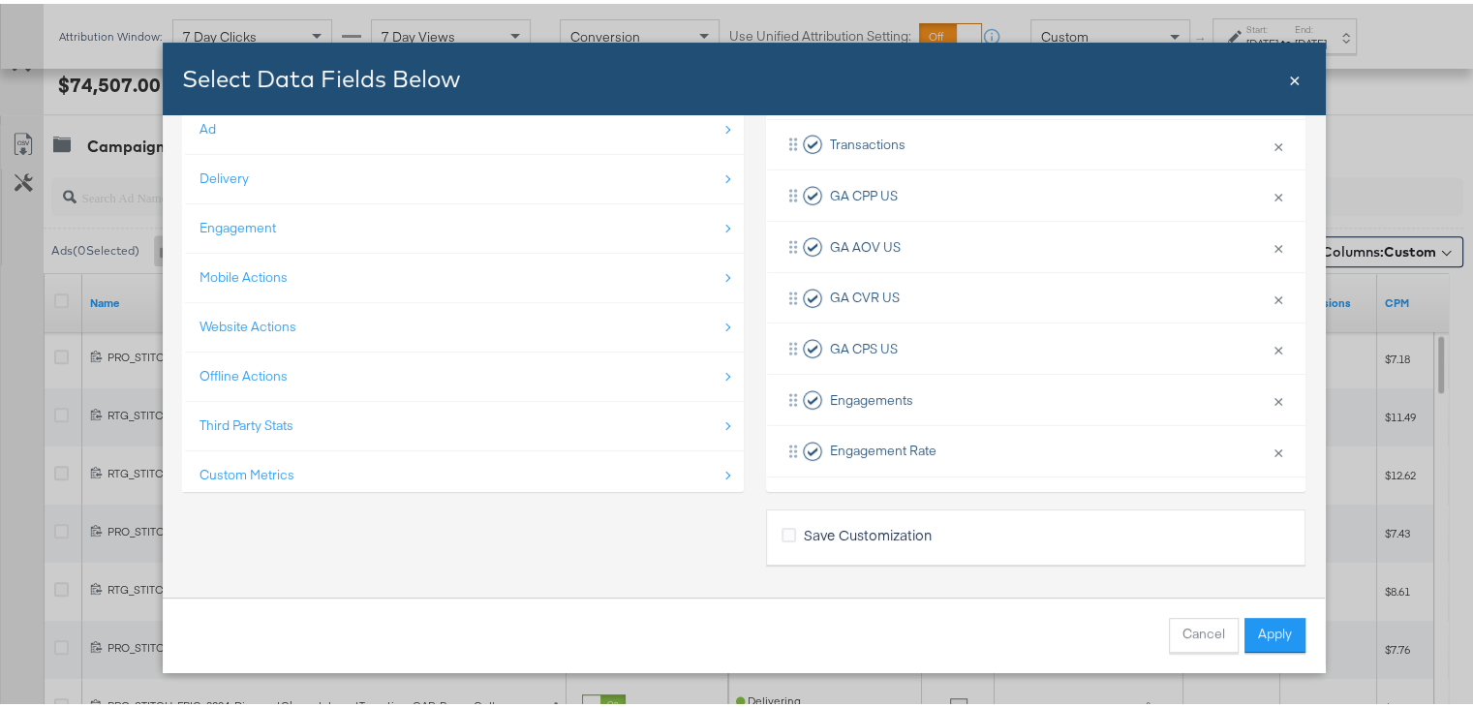
scroll to position [1087, 0]
click at [781, 524] on icon "Bulk Add Locations Modal" at bounding box center [788, 531] width 15 height 15
click at [0, 0] on input "Save Customization" at bounding box center [0, 0] width 0 height 0
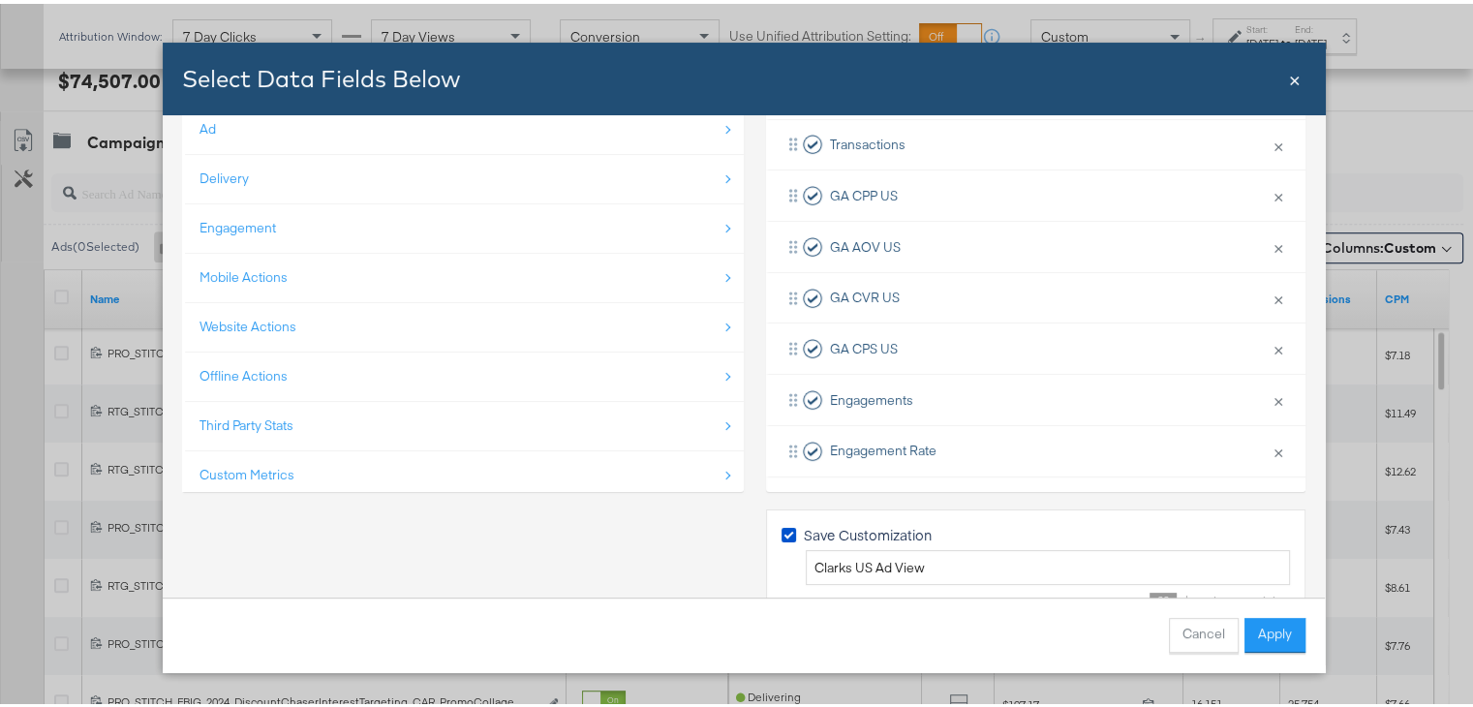
scroll to position [166, 0]
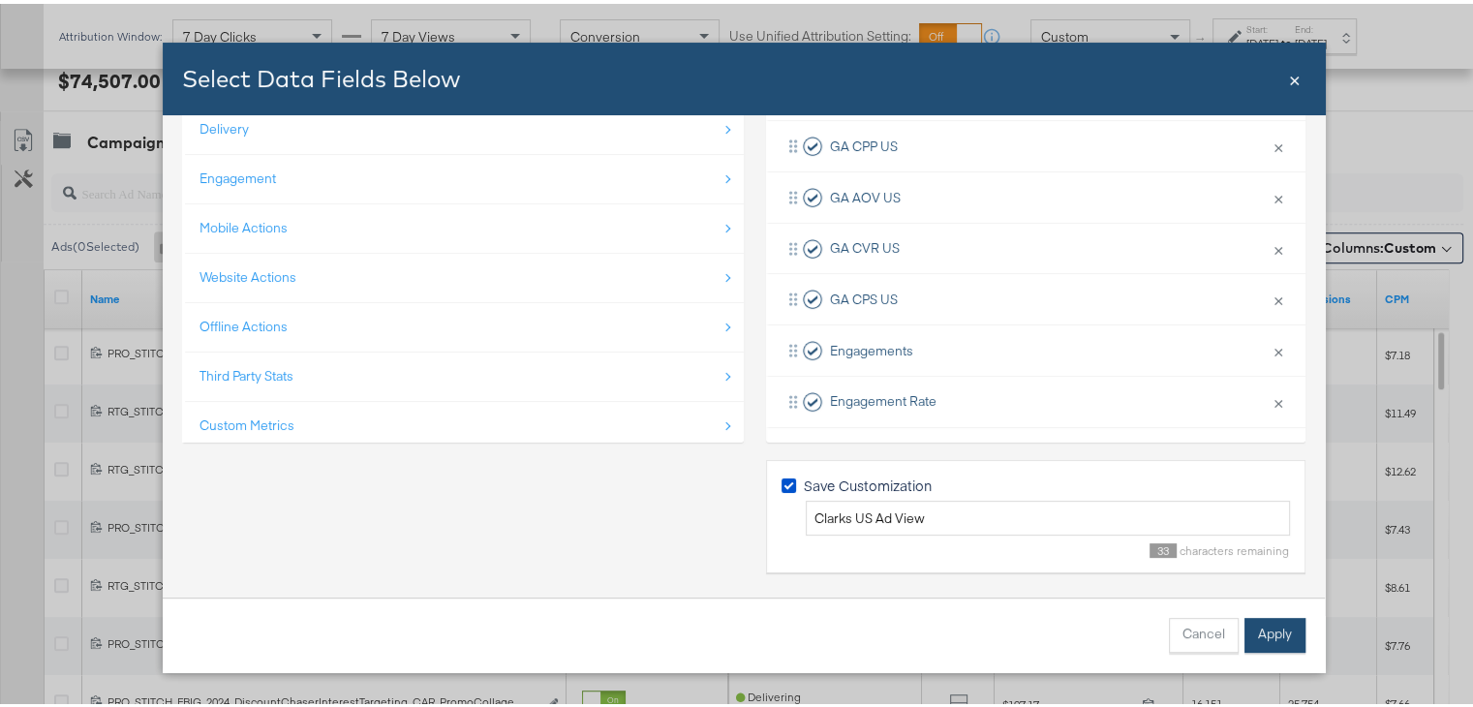
click at [1276, 630] on button "Apply" at bounding box center [1274, 631] width 61 height 35
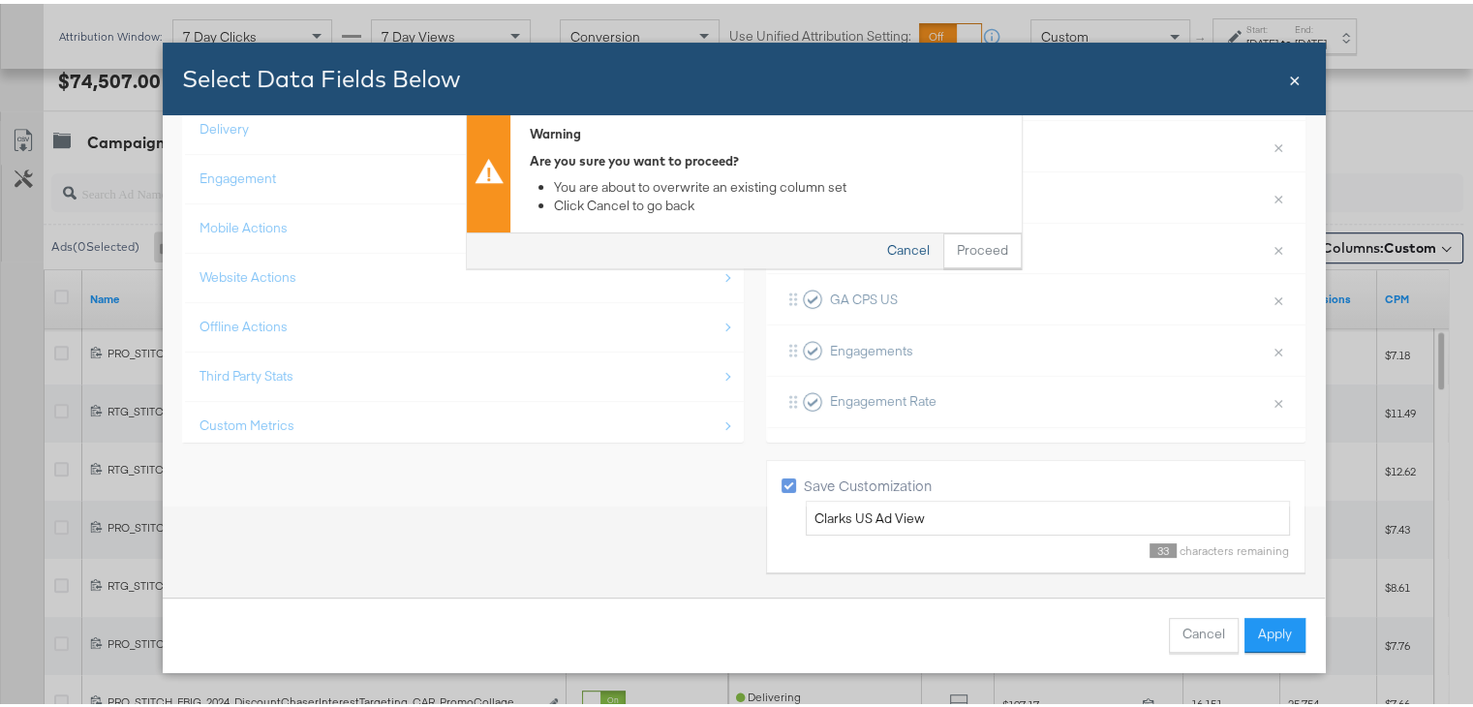
click at [898, 246] on button "Cancel" at bounding box center [908, 247] width 70 height 35
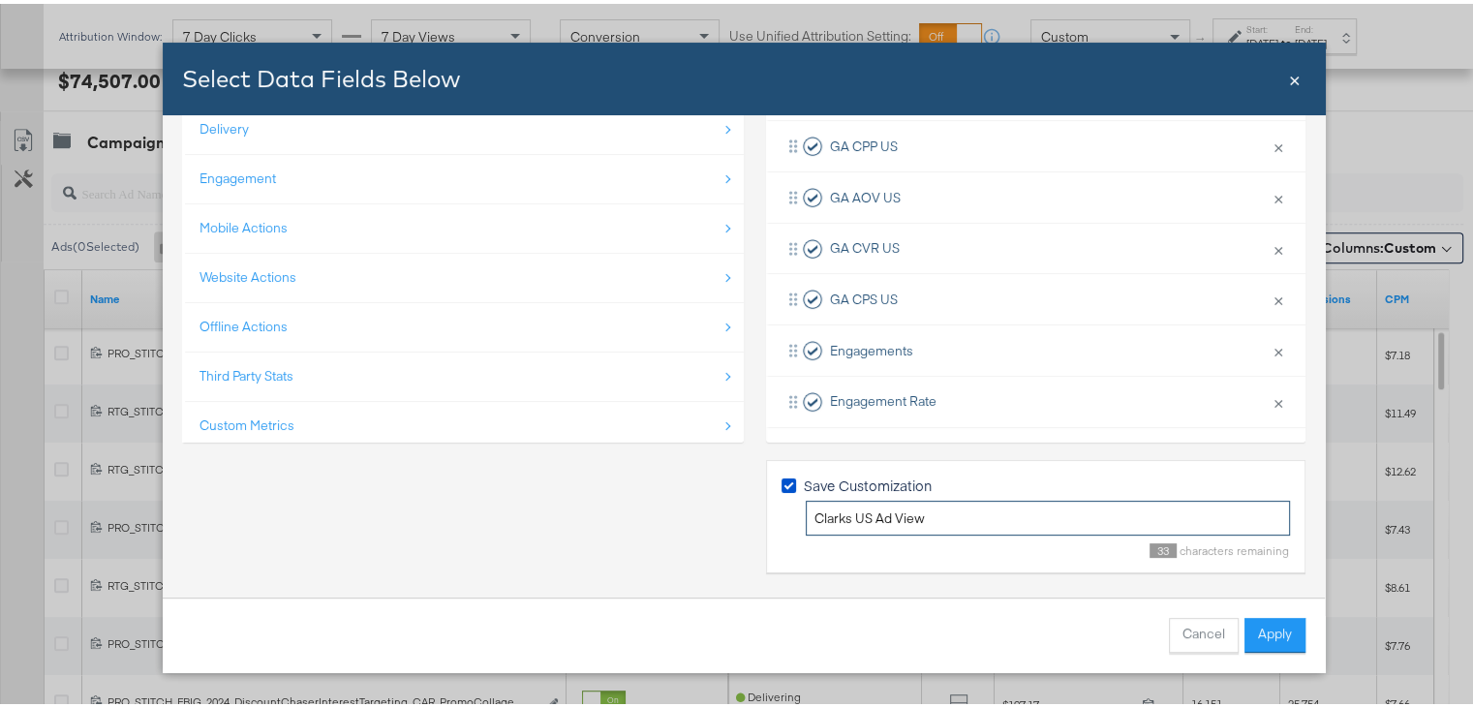
click at [937, 509] on input "Clarks US Ad View" at bounding box center [1048, 515] width 484 height 36
type input "[PERSON_NAME] US Creative Report"
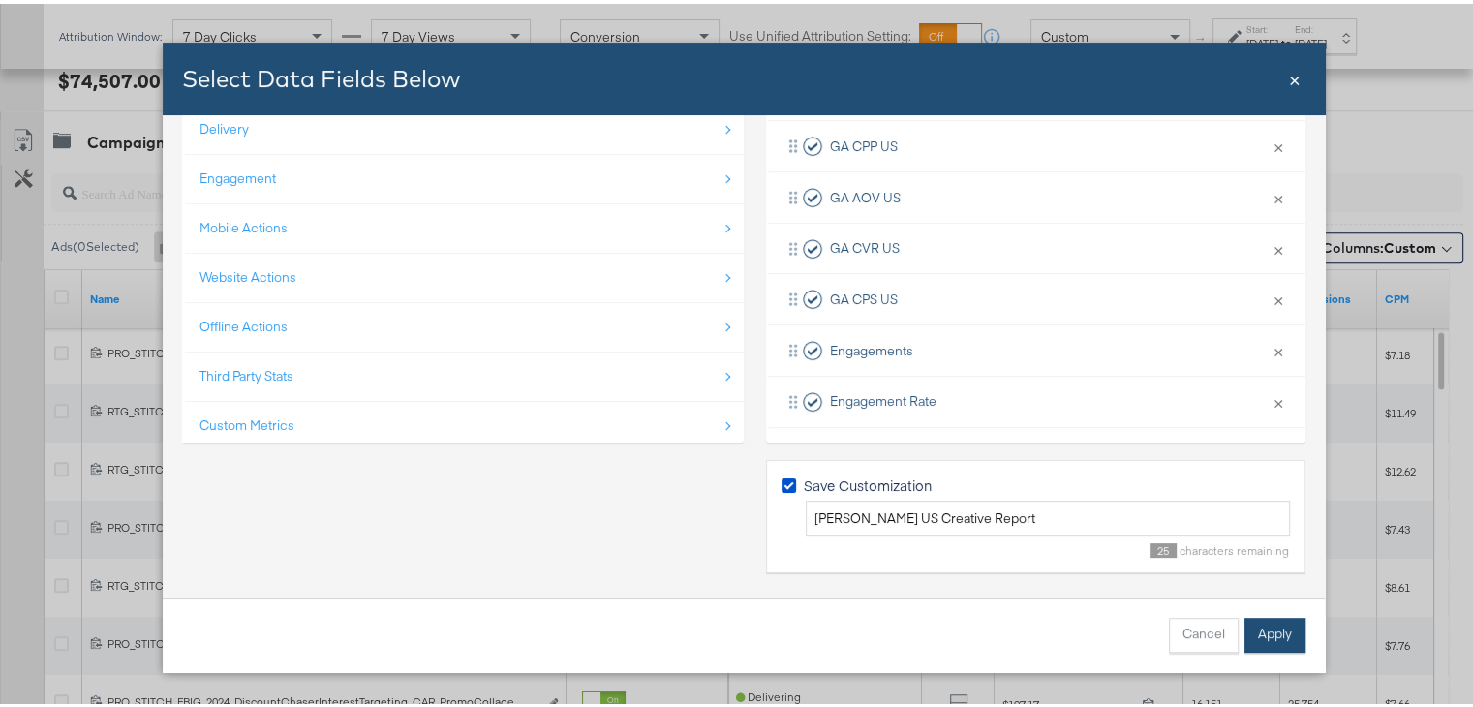
click at [1256, 634] on button "Apply" at bounding box center [1274, 631] width 61 height 35
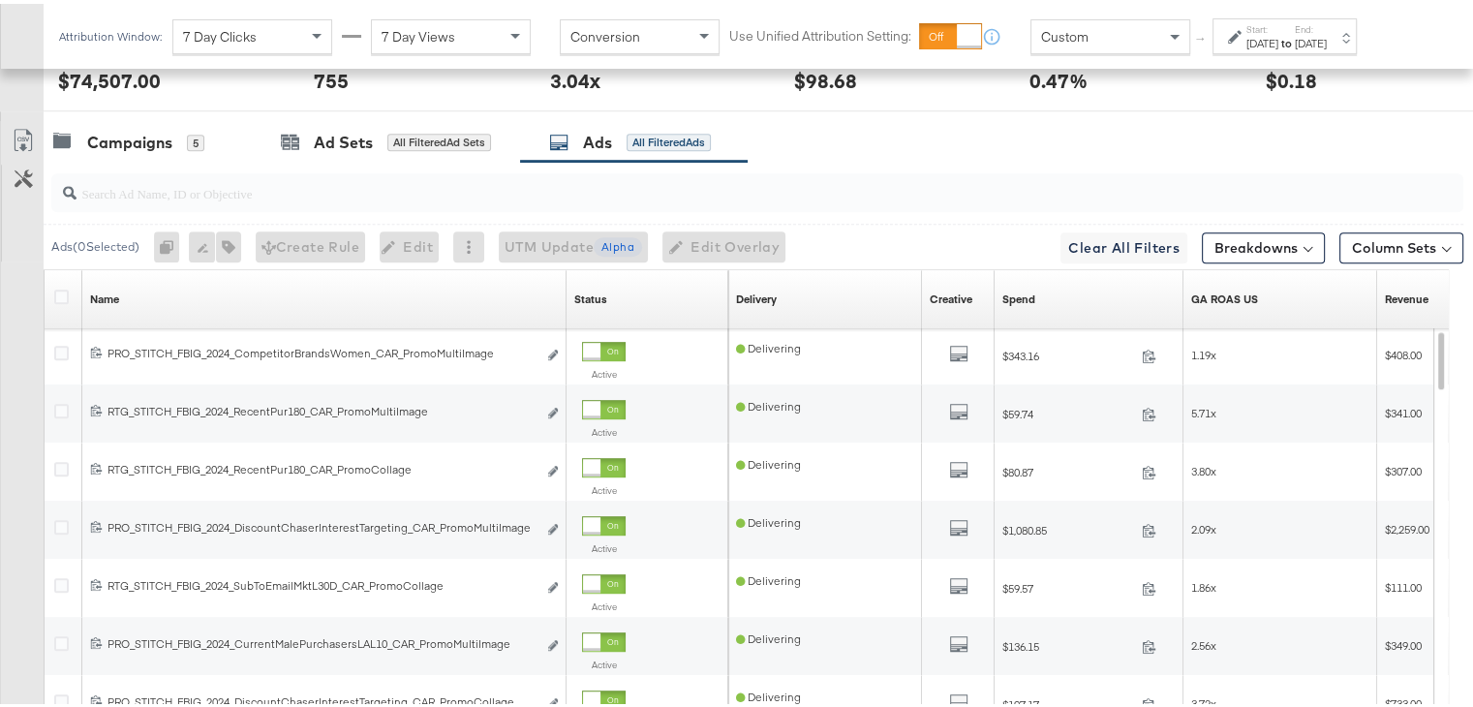
scroll to position [116, 0]
click at [1349, 239] on span "Columns: Custom" at bounding box center [1379, 243] width 114 height 19
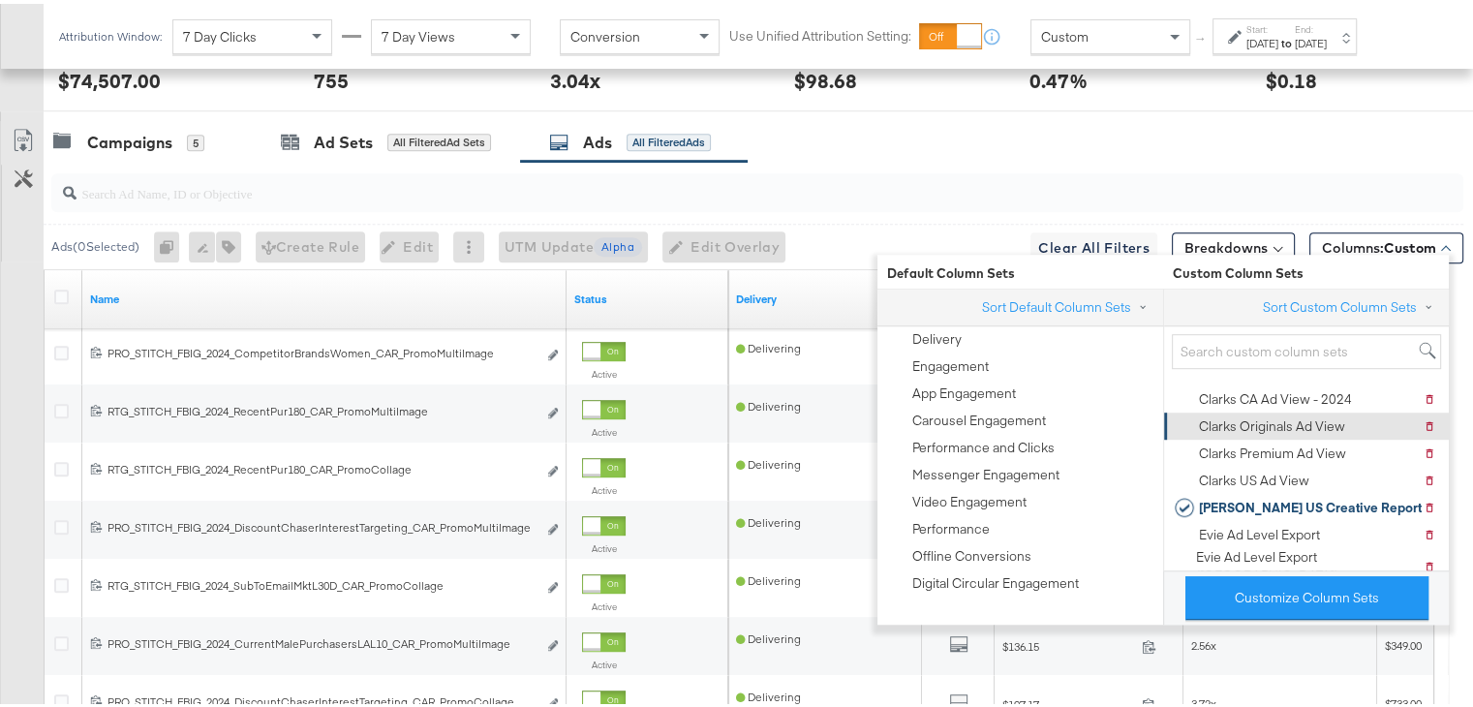
scroll to position [46, 0]
click at [1148, 168] on input "search" at bounding box center [706, 182] width 1260 height 38
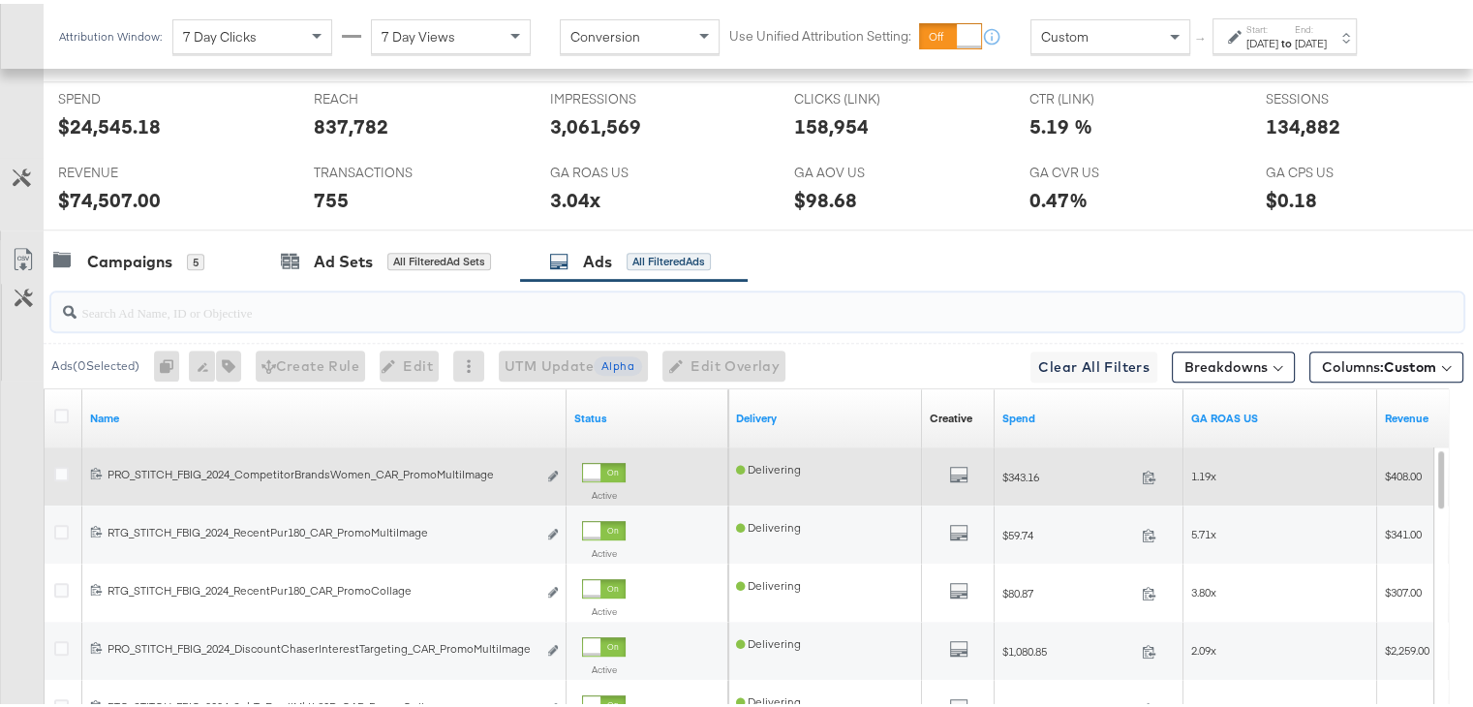
scroll to position [967, 0]
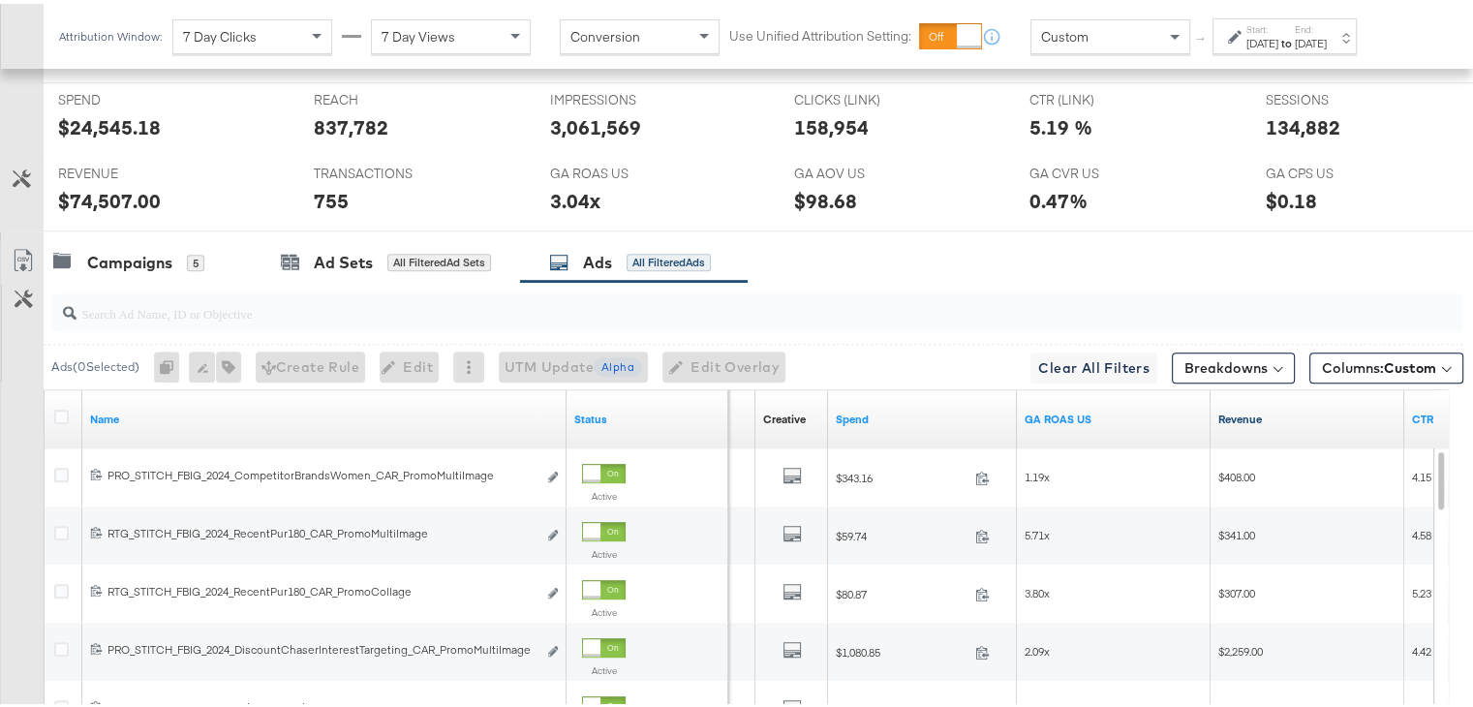
click at [1236, 408] on link "Revenue" at bounding box center [1307, 415] width 178 height 15
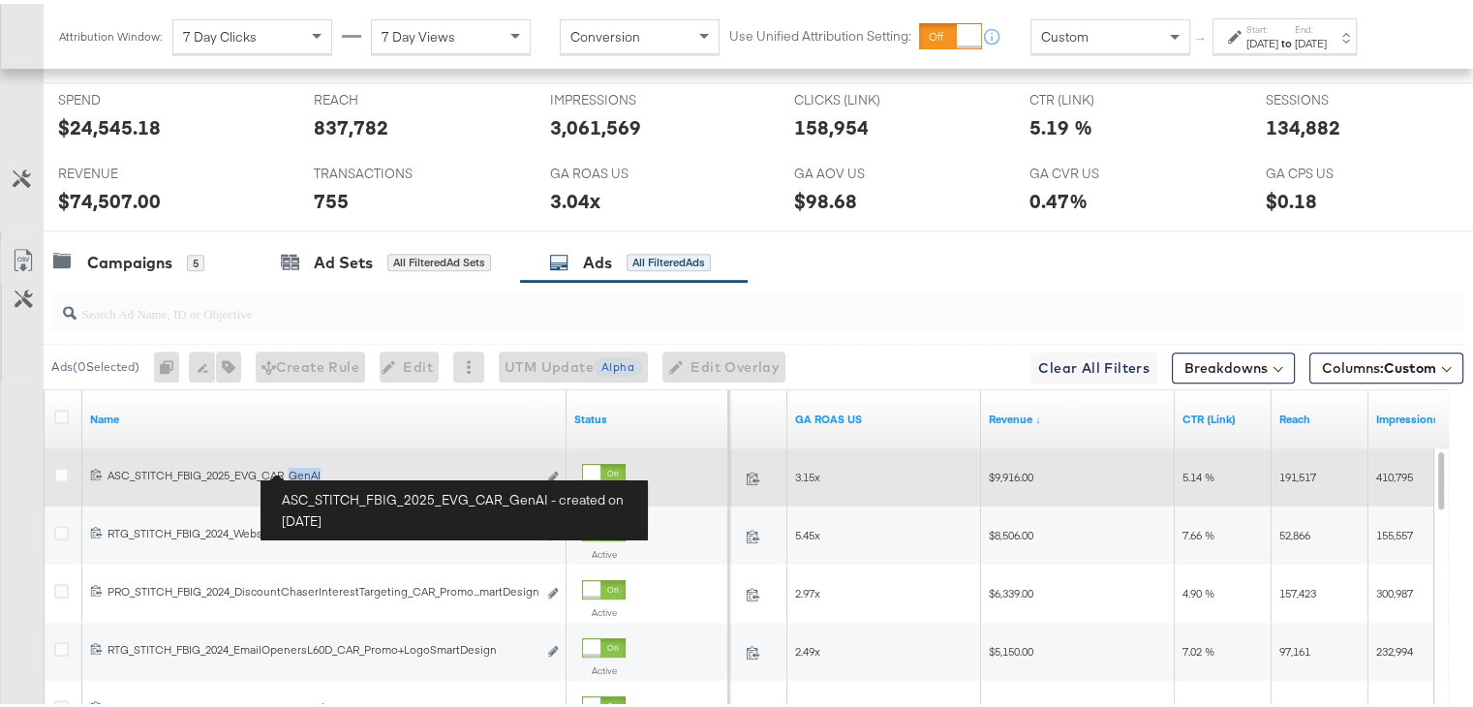
drag, startPoint x: 329, startPoint y: 466, endPoint x: 294, endPoint y: 468, distance: 34.9
click at [294, 468] on div "ASC_STITCH_FBIG_2025_EVG_CAR_GenAI ASC_STITCH_FBIG_2025_EVG_CAR_GenAI" at bounding box center [321, 471] width 429 height 15
copy div "GenAI"
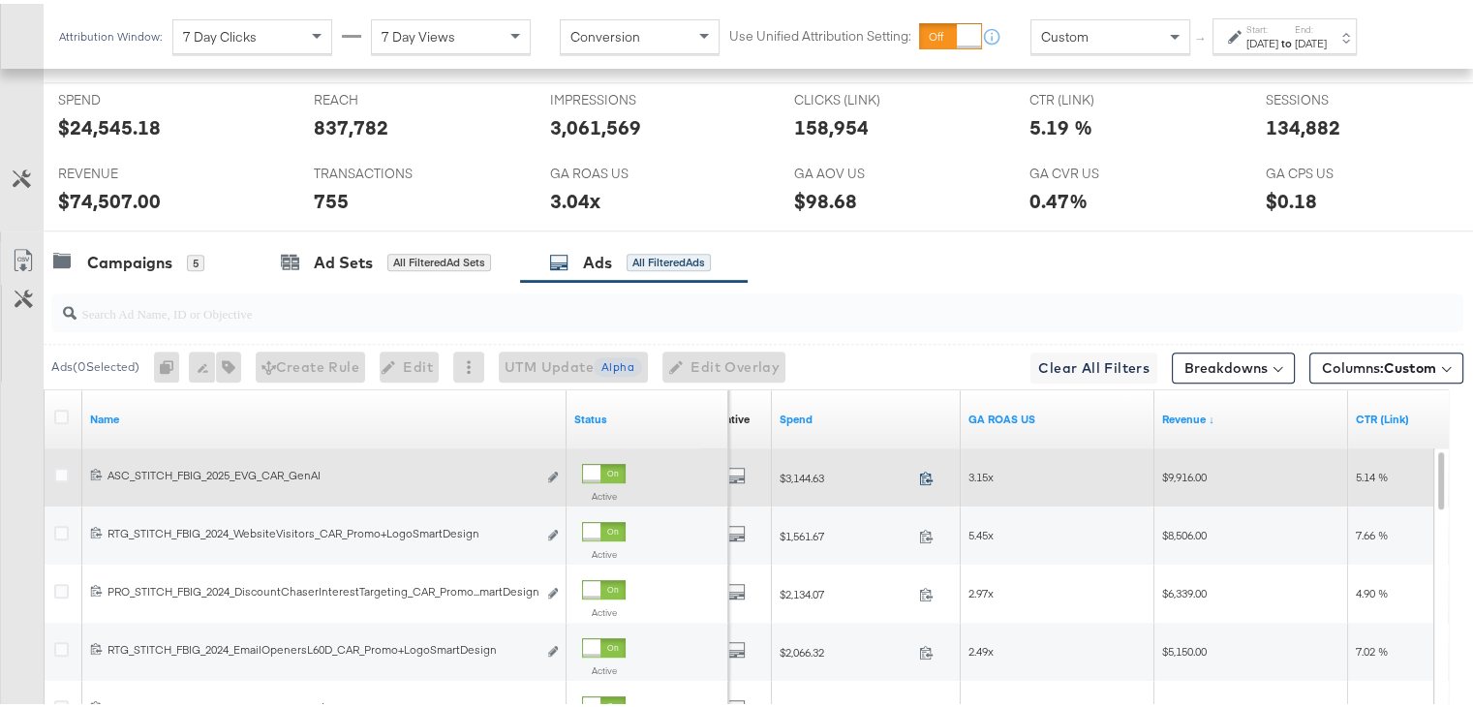
click at [927, 470] on icon at bounding box center [926, 474] width 15 height 15
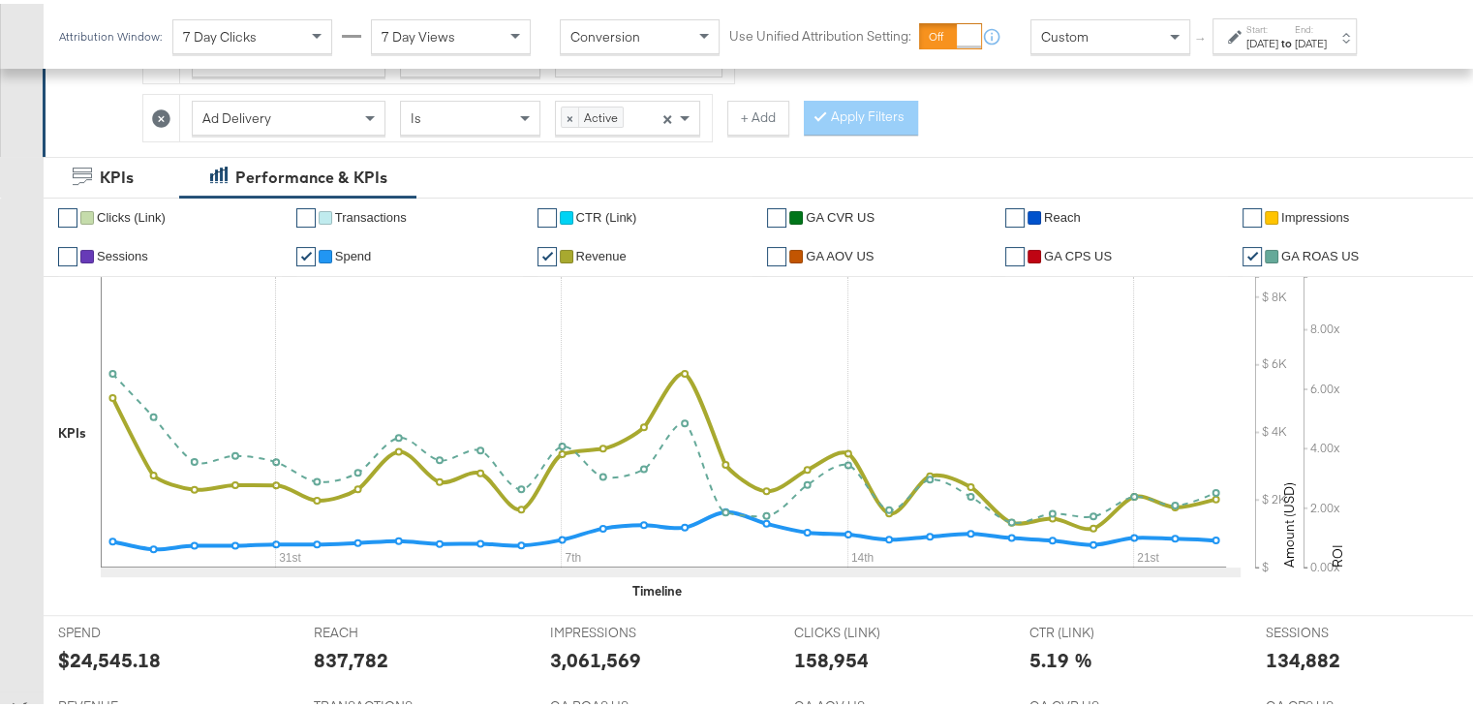
scroll to position [434, 0]
click at [1278, 23] on label "Start:" at bounding box center [1262, 25] width 32 height 13
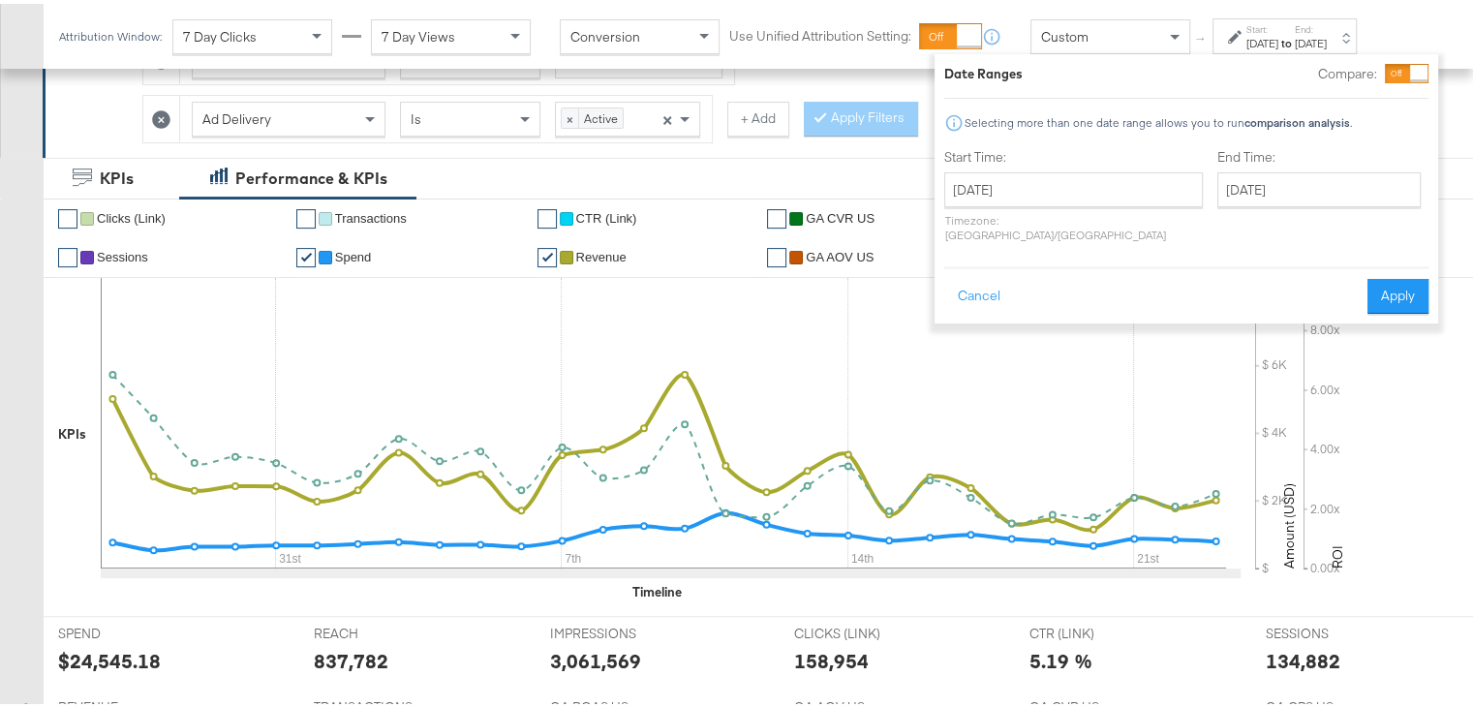
click at [1050, 205] on div "July 27th 2025 ‹ July 2025 › Su Mo Tu We Th Fr Sa 29 30 1 2 3 4 5 6 7 8 9 10 11…" at bounding box center [1073, 203] width 259 height 70
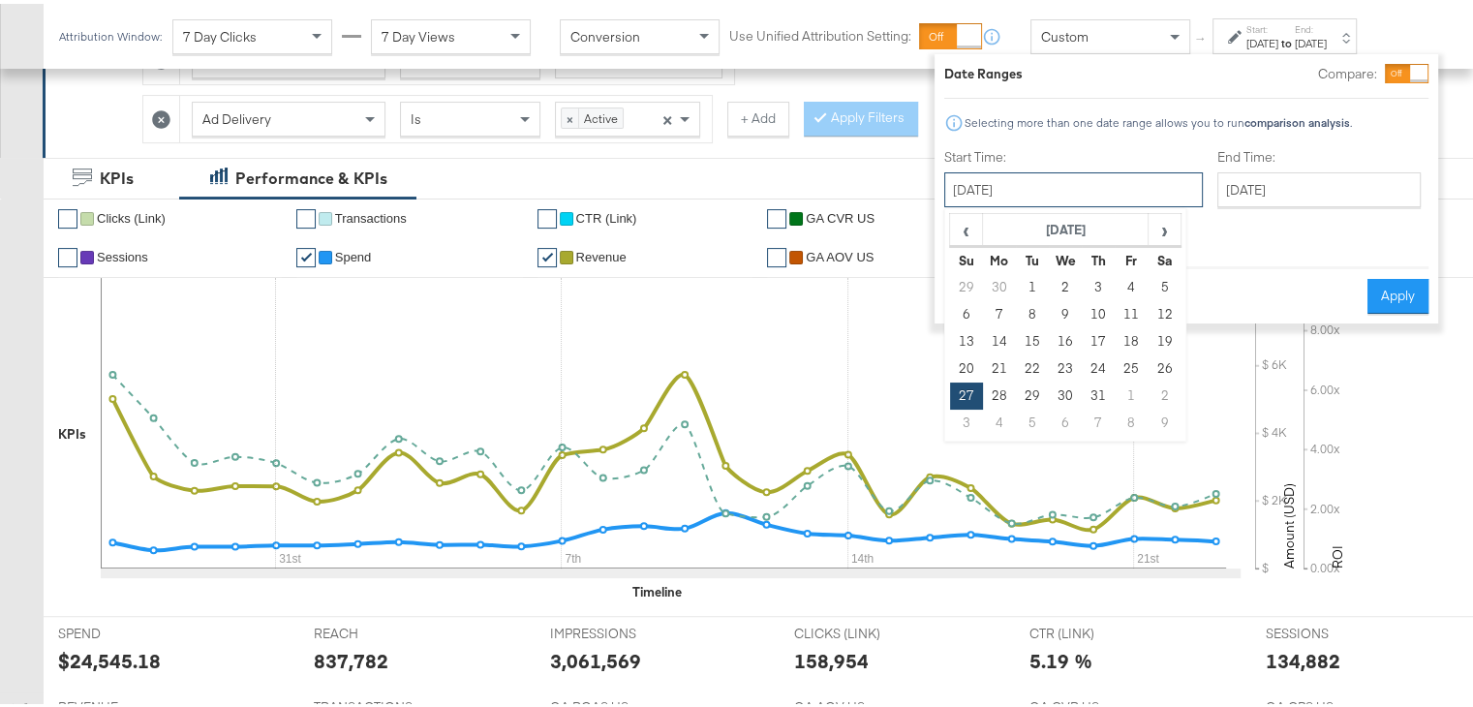
click at [1059, 192] on input "[DATE]" at bounding box center [1073, 185] width 259 height 35
click at [1164, 226] on span "›" at bounding box center [1164, 225] width 30 height 29
click at [957, 368] on td "17" at bounding box center [966, 364] width 33 height 27
type input "[DATE]"
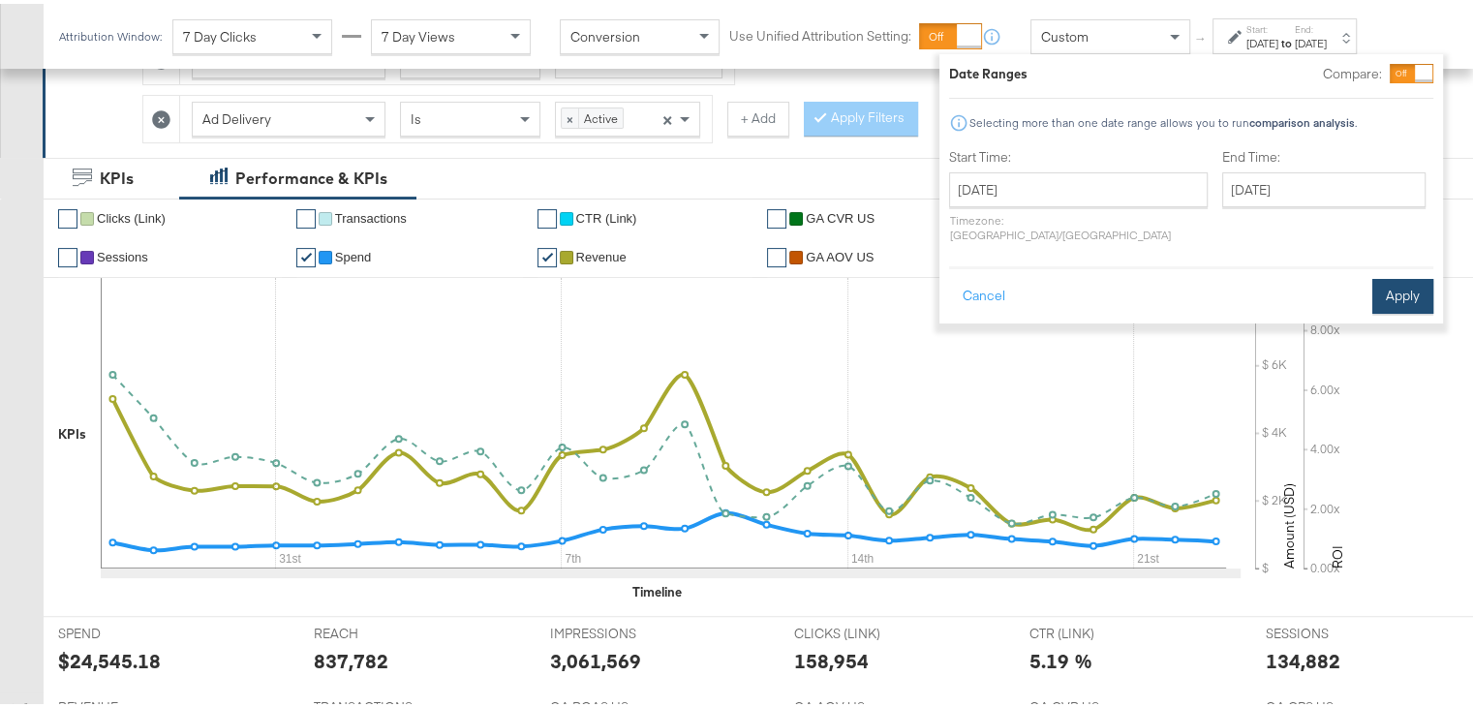
click at [1404, 275] on button "Apply" at bounding box center [1402, 292] width 61 height 35
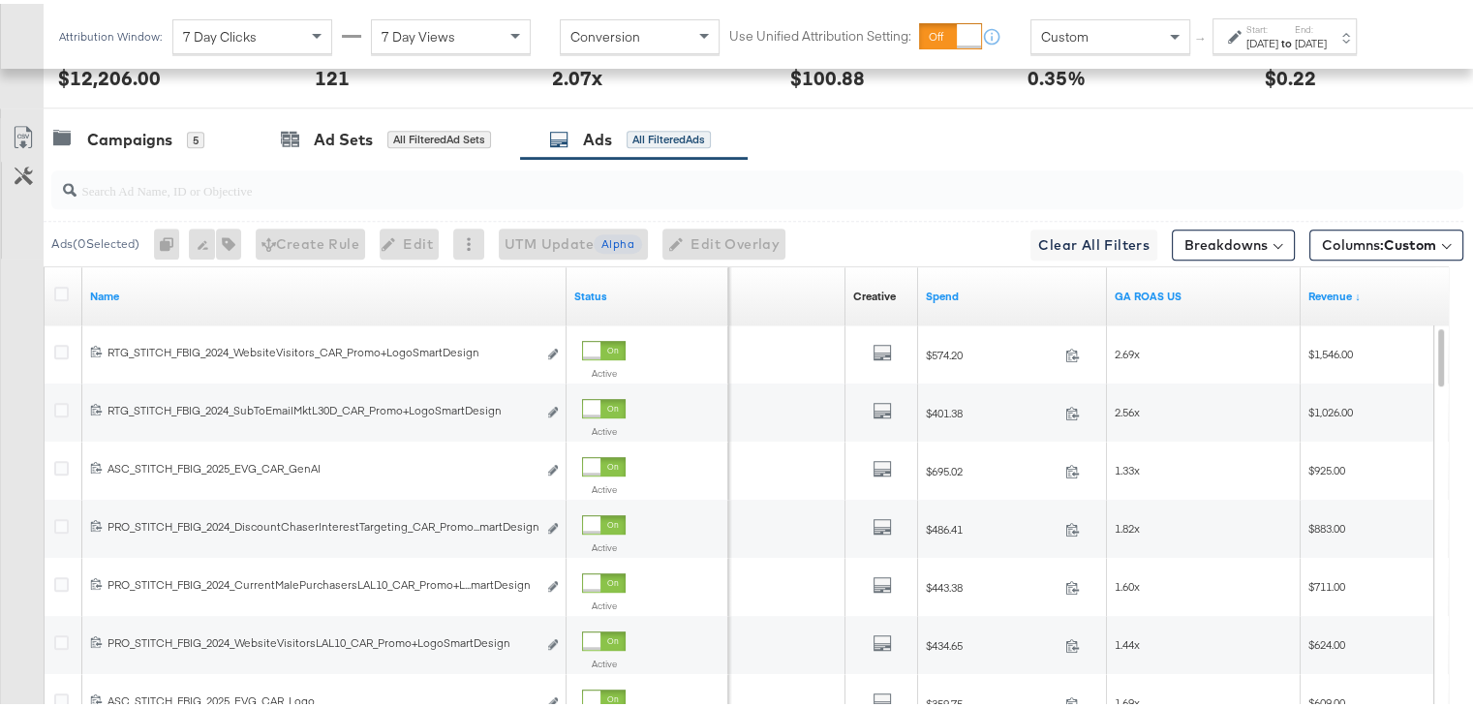
scroll to position [1170, 0]
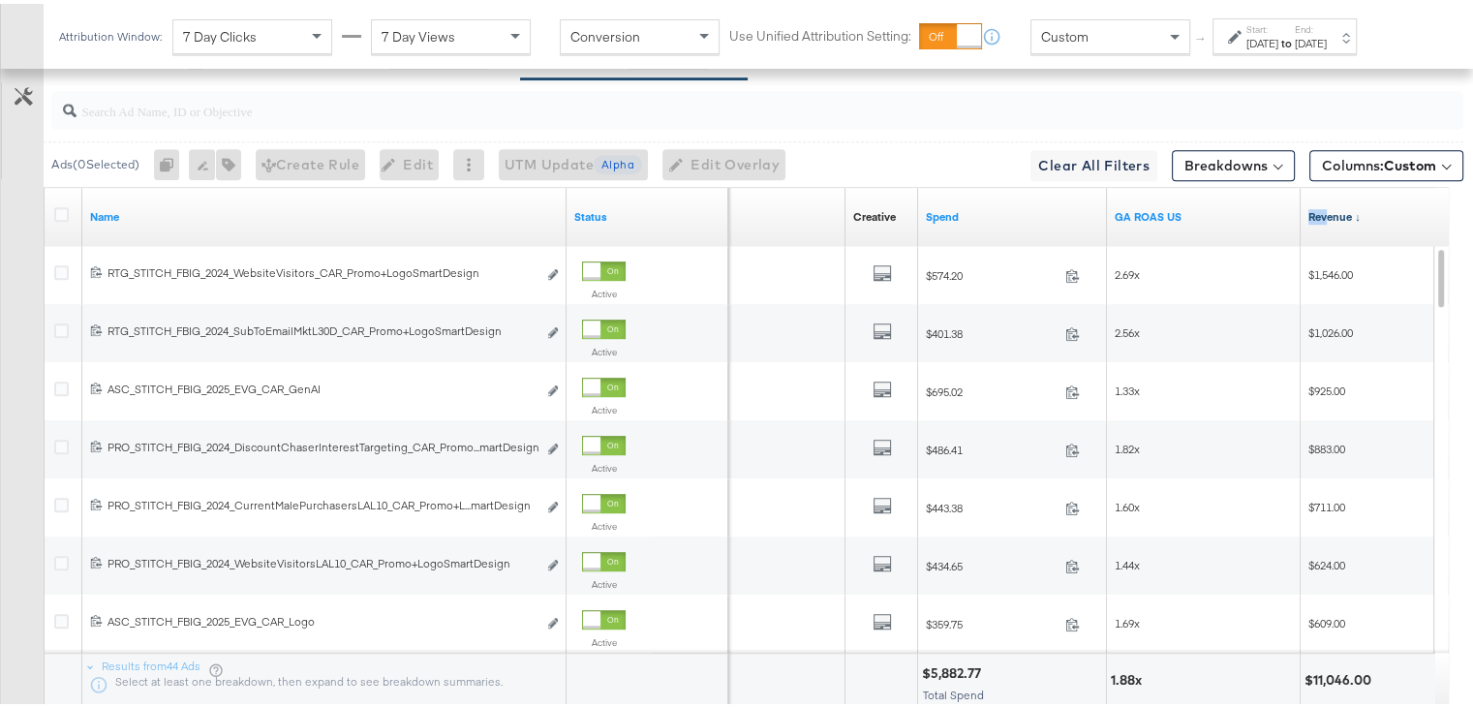
click at [1328, 203] on div "Revenue ↓" at bounding box center [1397, 213] width 194 height 31
click at [1328, 205] on link "Revenue ↓" at bounding box center [1397, 212] width 178 height 15
click at [1328, 205] on link "Revenue ↑" at bounding box center [1397, 212] width 178 height 15
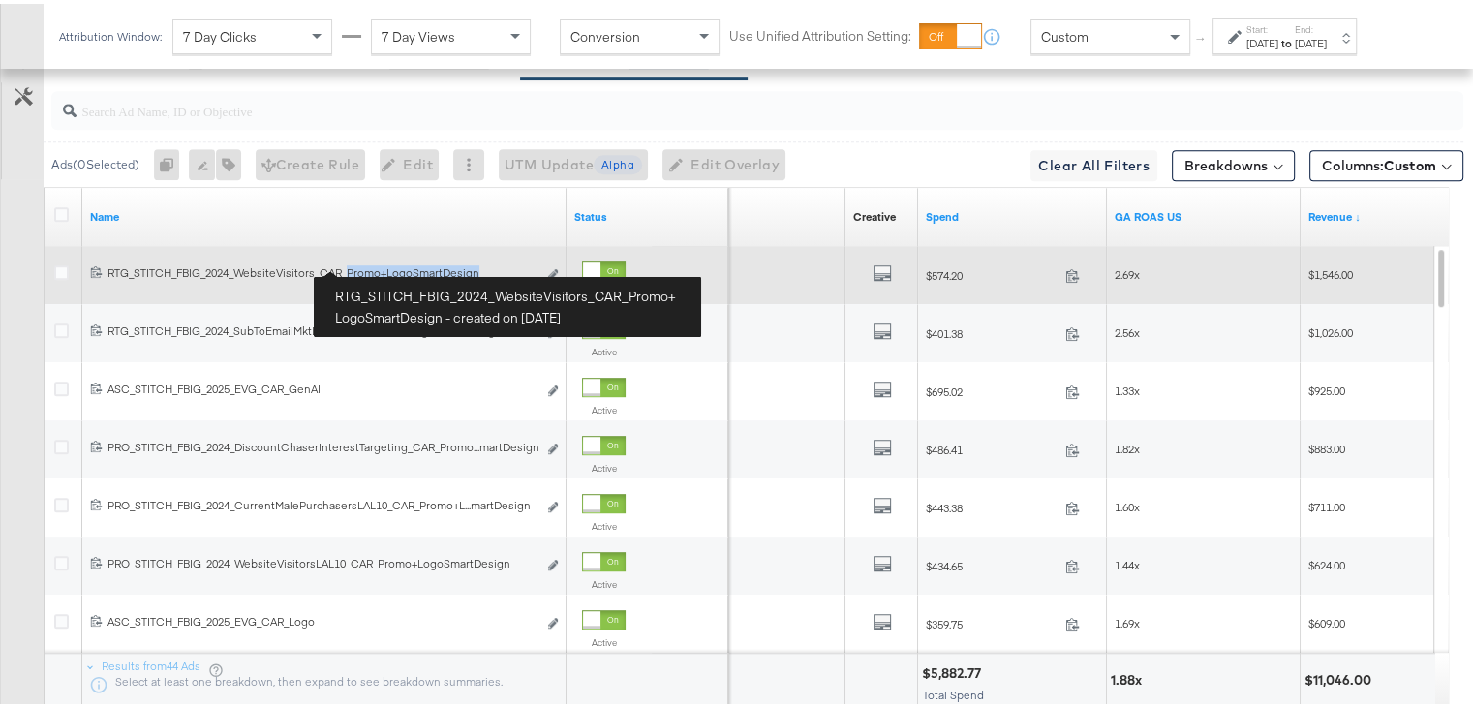
drag, startPoint x: 482, startPoint y: 264, endPoint x: 348, endPoint y: 264, distance: 134.6
click at [348, 264] on div "RTG_STITCH_FBIG_2024_WebsiteVisitors_CAR_Promo+LogoSmartDesign RTG_STITCH_FBIG_…" at bounding box center [321, 268] width 429 height 15
copy div "Promo+LogoSmartDesign"
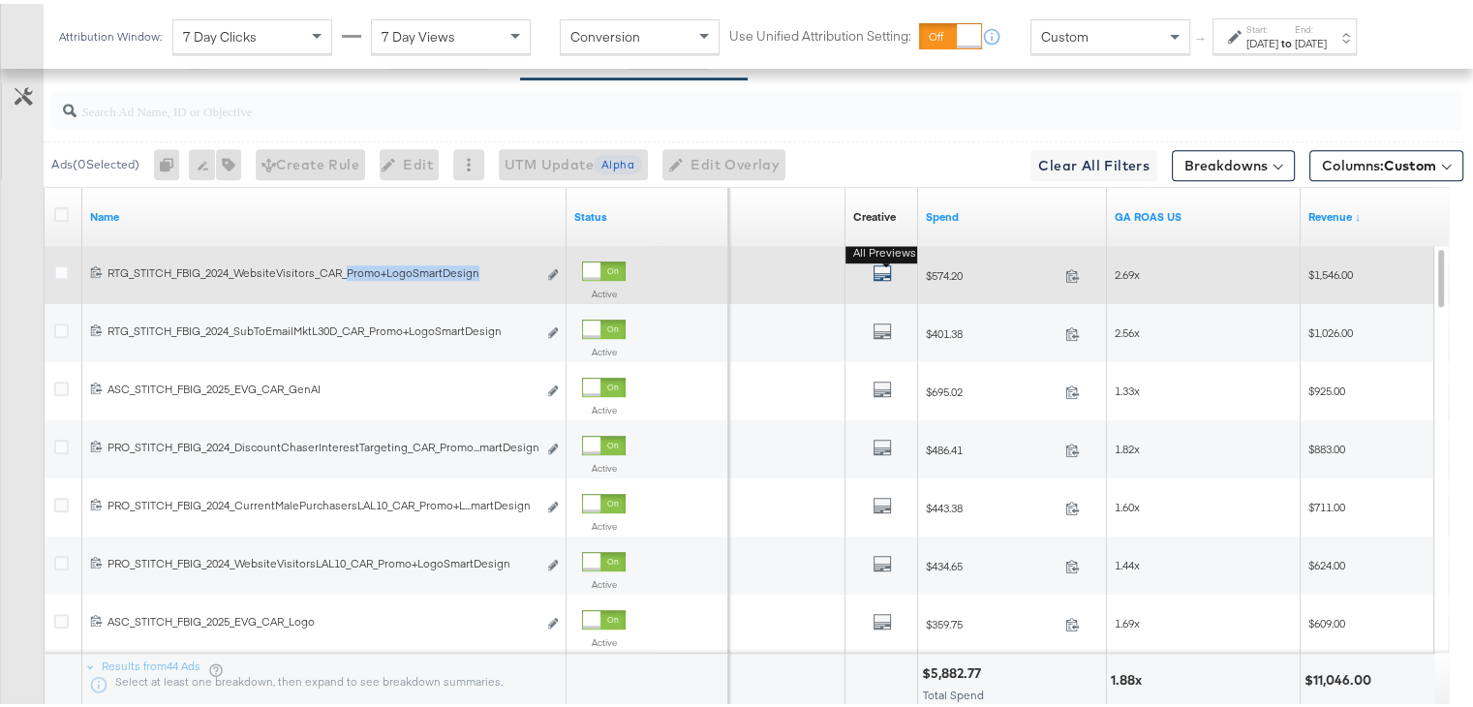
click at [885, 264] on icon "default" at bounding box center [881, 268] width 19 height 19
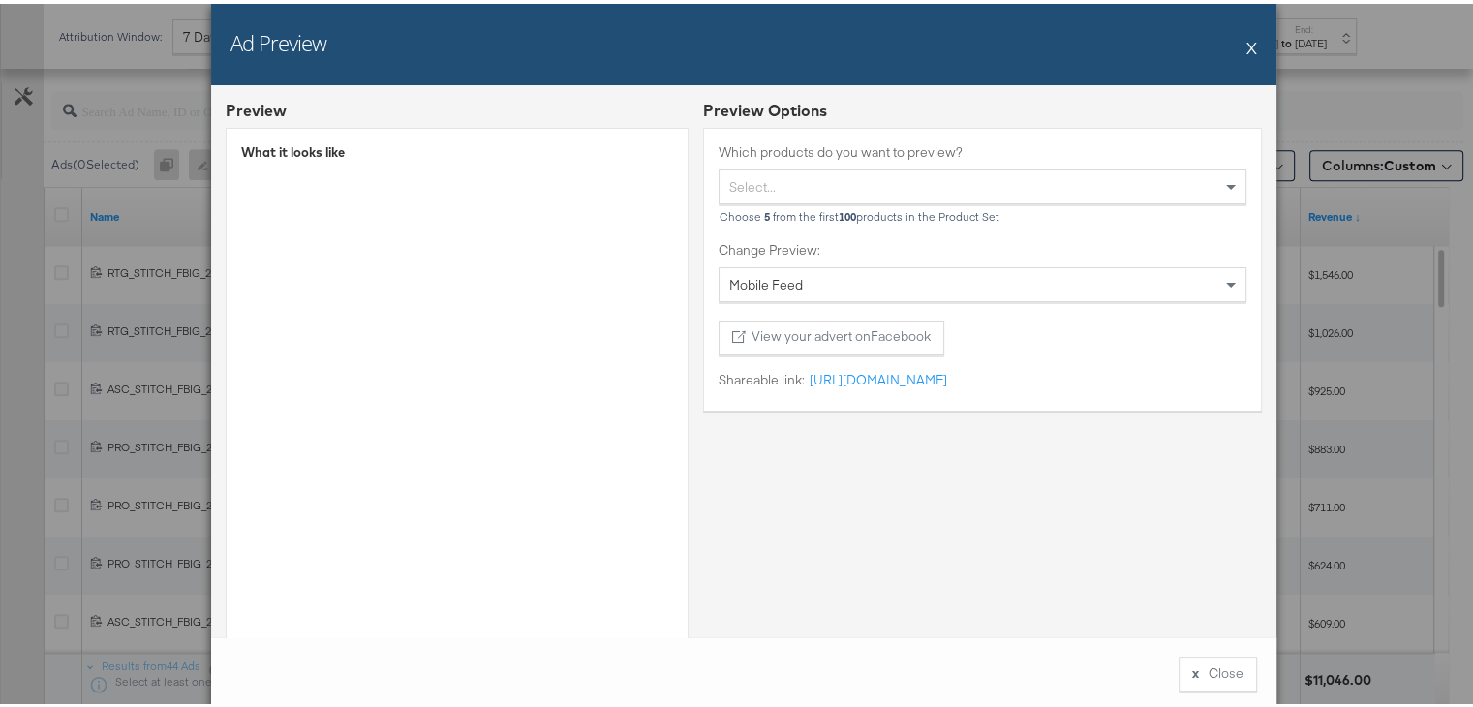
click at [1247, 50] on button "X" at bounding box center [1251, 43] width 11 height 39
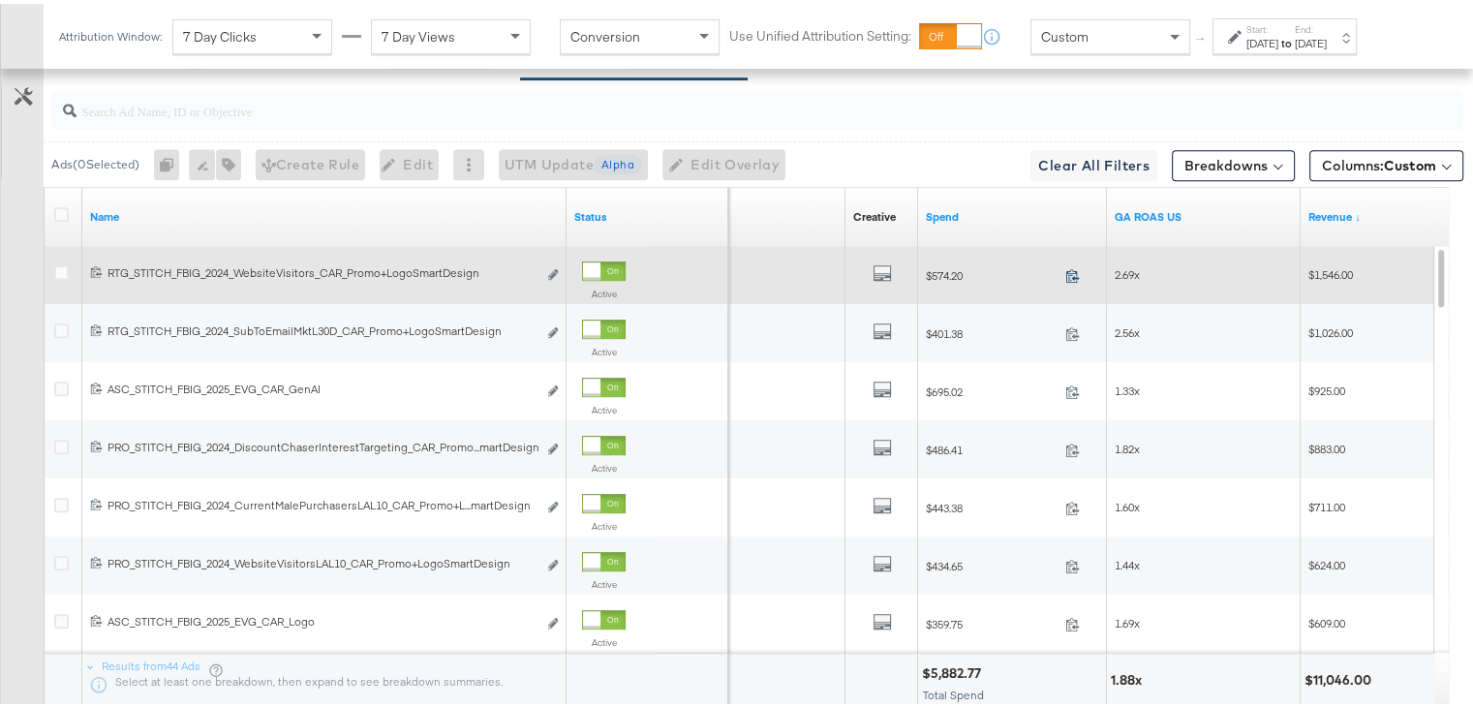
click at [1073, 264] on icon at bounding box center [1072, 271] width 15 height 15
click at [1123, 263] on span "2.69x" at bounding box center [1126, 270] width 25 height 15
copy span "2.69x"
click at [1123, 263] on span "2.69x" at bounding box center [1126, 270] width 25 height 15
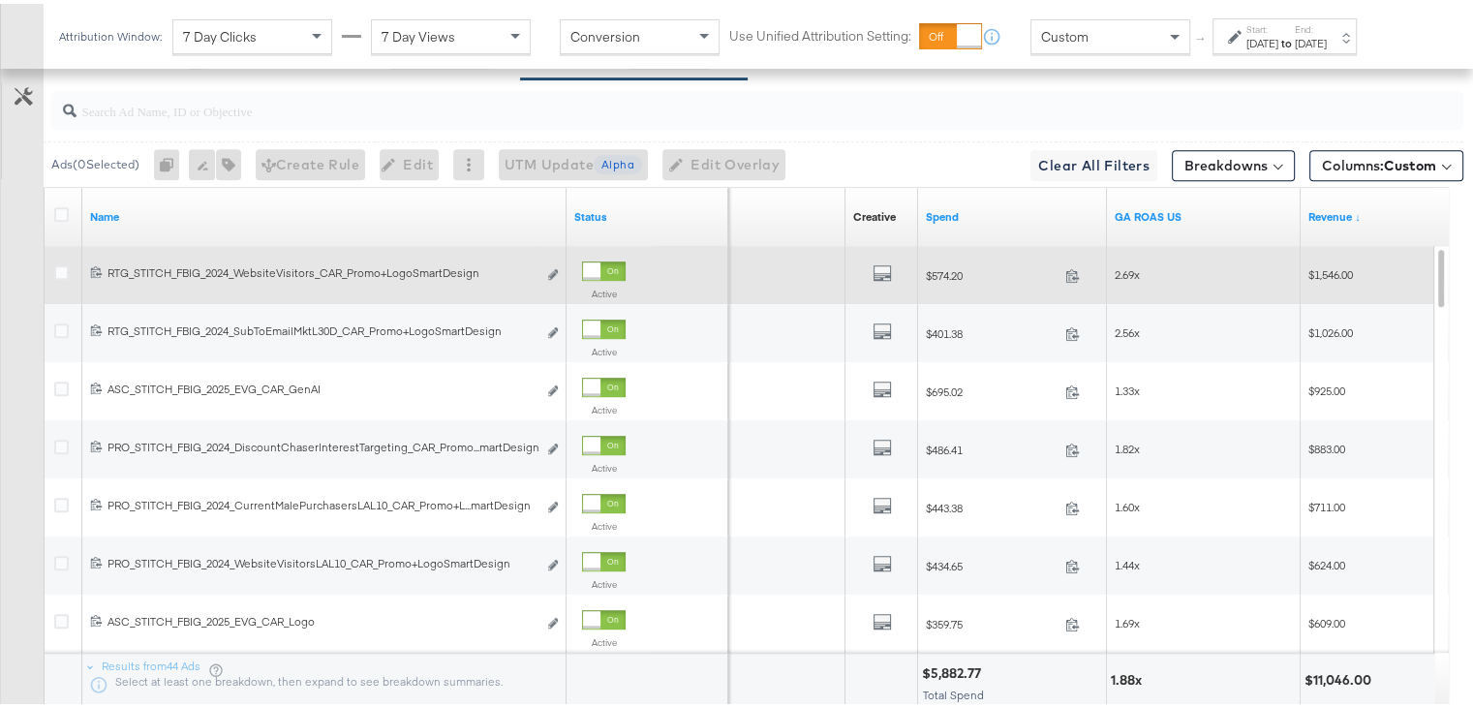
click at [1335, 263] on span "$1,546.00" at bounding box center [1330, 270] width 45 height 15
copy span "1,546.00"
drag, startPoint x: 841, startPoint y: 207, endPoint x: 837, endPoint y: 251, distance: 43.8
click at [837, 251] on div "Name Status Delivery Creative Sorting Unavailable Spend GA ROAS US Revenue ↓ 12…" at bounding box center [747, 445] width 1405 height 523
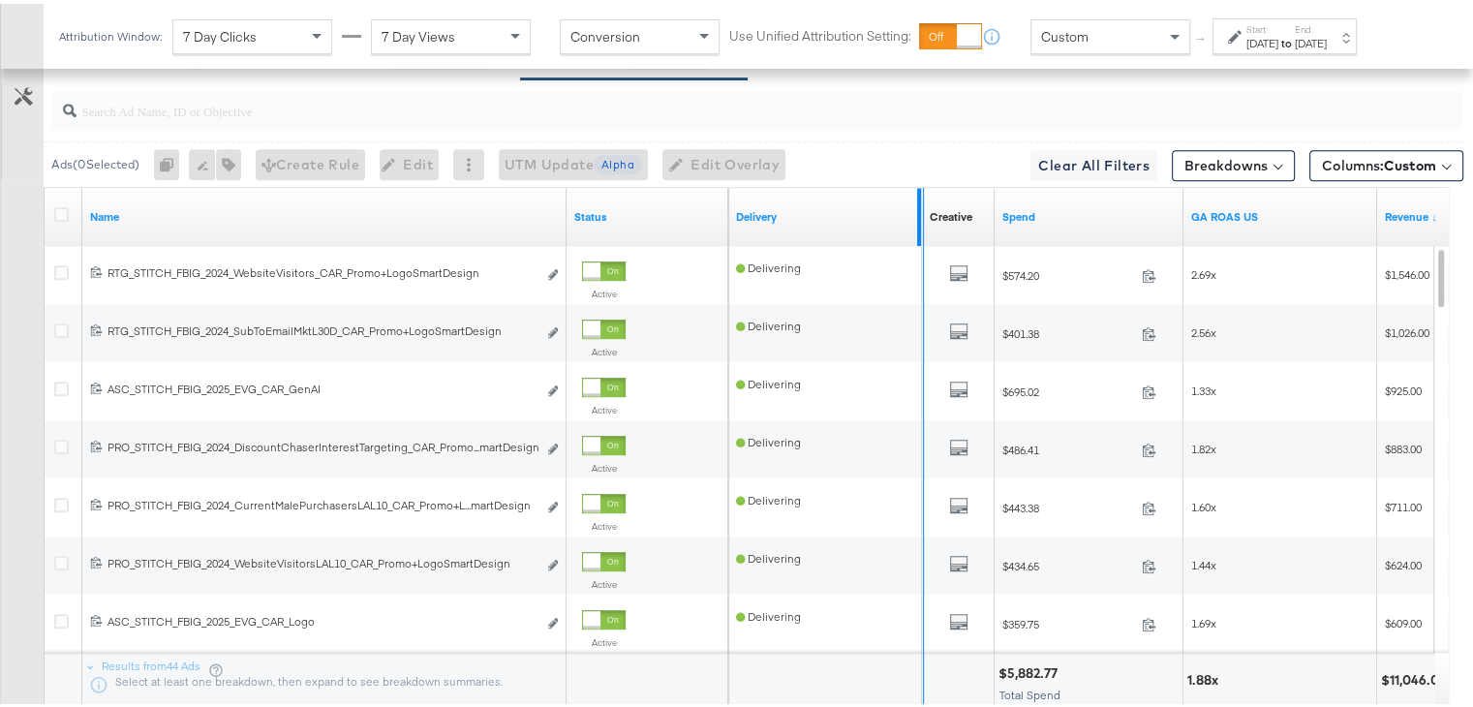
click at [919, 202] on div at bounding box center [919, 213] width 4 height 58
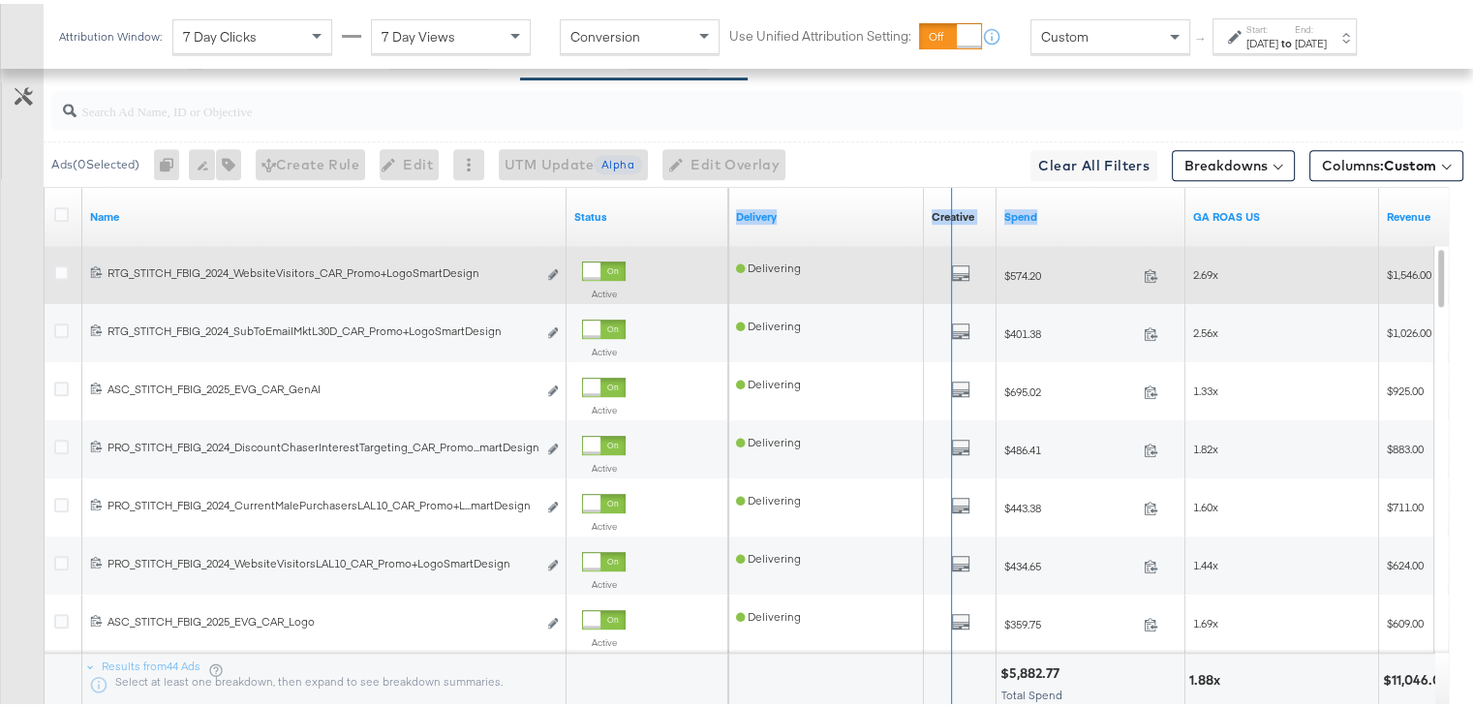
drag, startPoint x: 919, startPoint y: 202, endPoint x: 1063, endPoint y: 264, distance: 157.0
click at [1063, 264] on div "Name Status Delivery Creative Sorting Unavailable Spend GA ROAS US Revenue ↓ 12…" at bounding box center [747, 445] width 1405 height 523
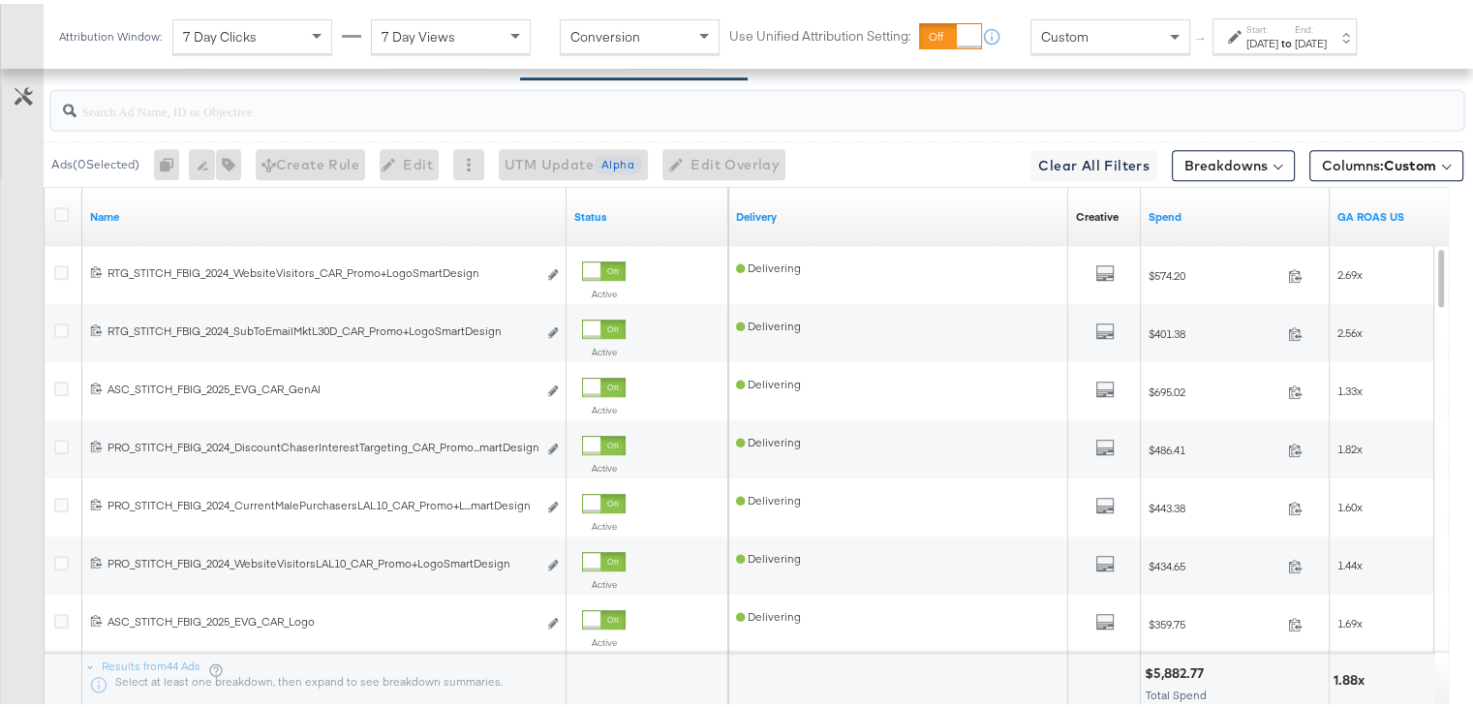
click at [968, 107] on input "search" at bounding box center [706, 99] width 1260 height 38
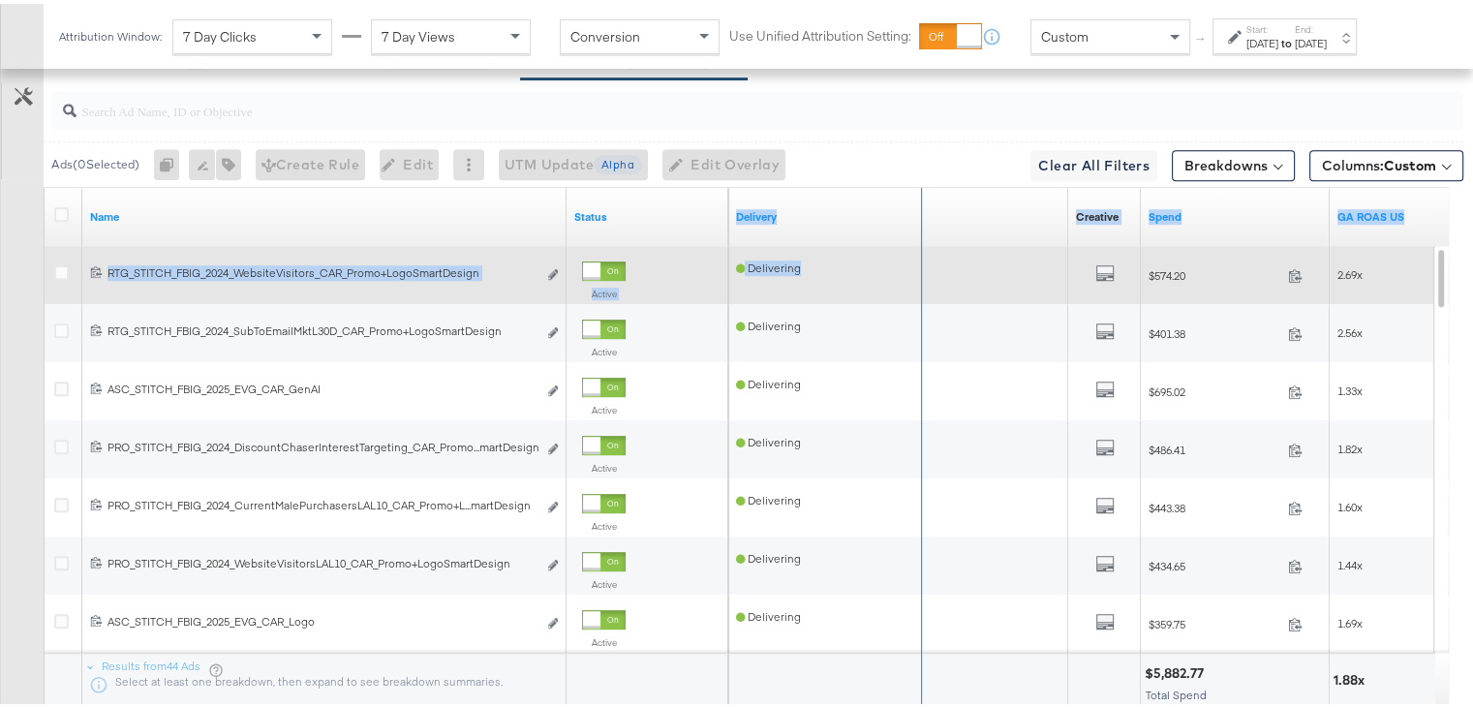
drag, startPoint x: 1065, startPoint y: 225, endPoint x: 820, endPoint y: 244, distance: 245.7
click at [820, 244] on div "Name Status Delivery Creative Sorting Unavailable Spend GA ROAS US 120212082287…" at bounding box center [747, 445] width 1405 height 523
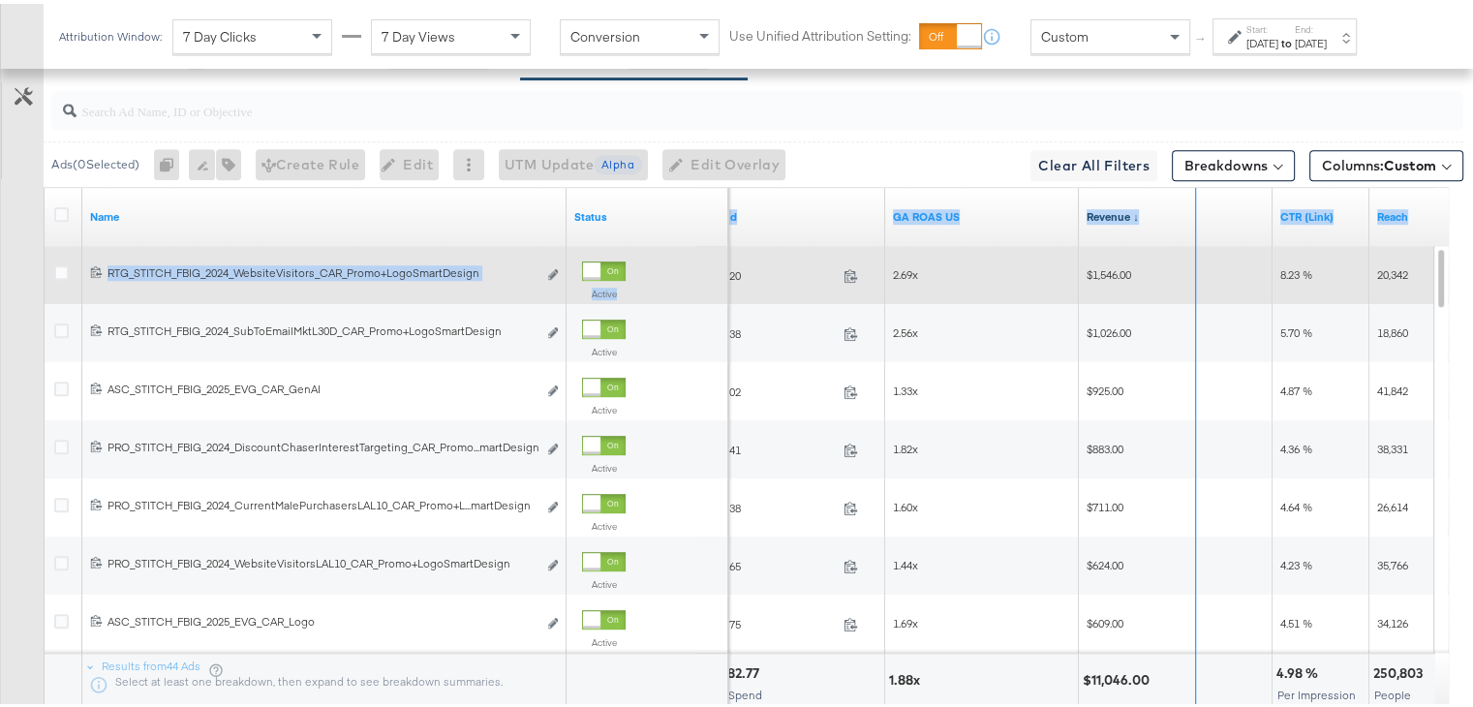
click at [1194, 205] on link "Revenue ↓" at bounding box center [1175, 212] width 178 height 15
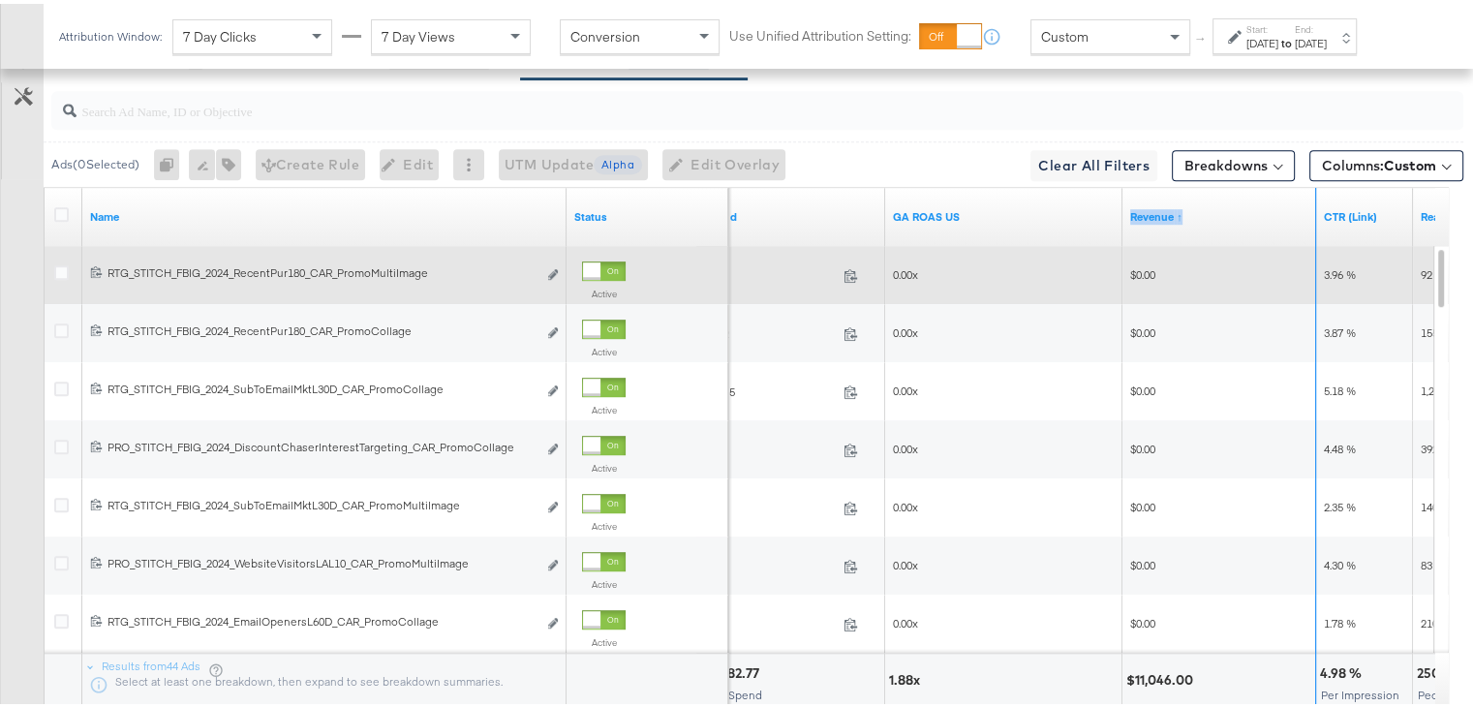
drag, startPoint x: 1310, startPoint y: 199, endPoint x: 1216, endPoint y: 218, distance: 95.7
click at [1216, 218] on div "Revenue ↑" at bounding box center [1219, 213] width 194 height 58
click at [1216, 218] on div "Revenue ↑" at bounding box center [1219, 213] width 194 height 31
drag, startPoint x: 1314, startPoint y: 220, endPoint x: 1262, endPoint y: 215, distance: 52.5
click at [1262, 215] on div "Revenue ↑" at bounding box center [1219, 213] width 194 height 58
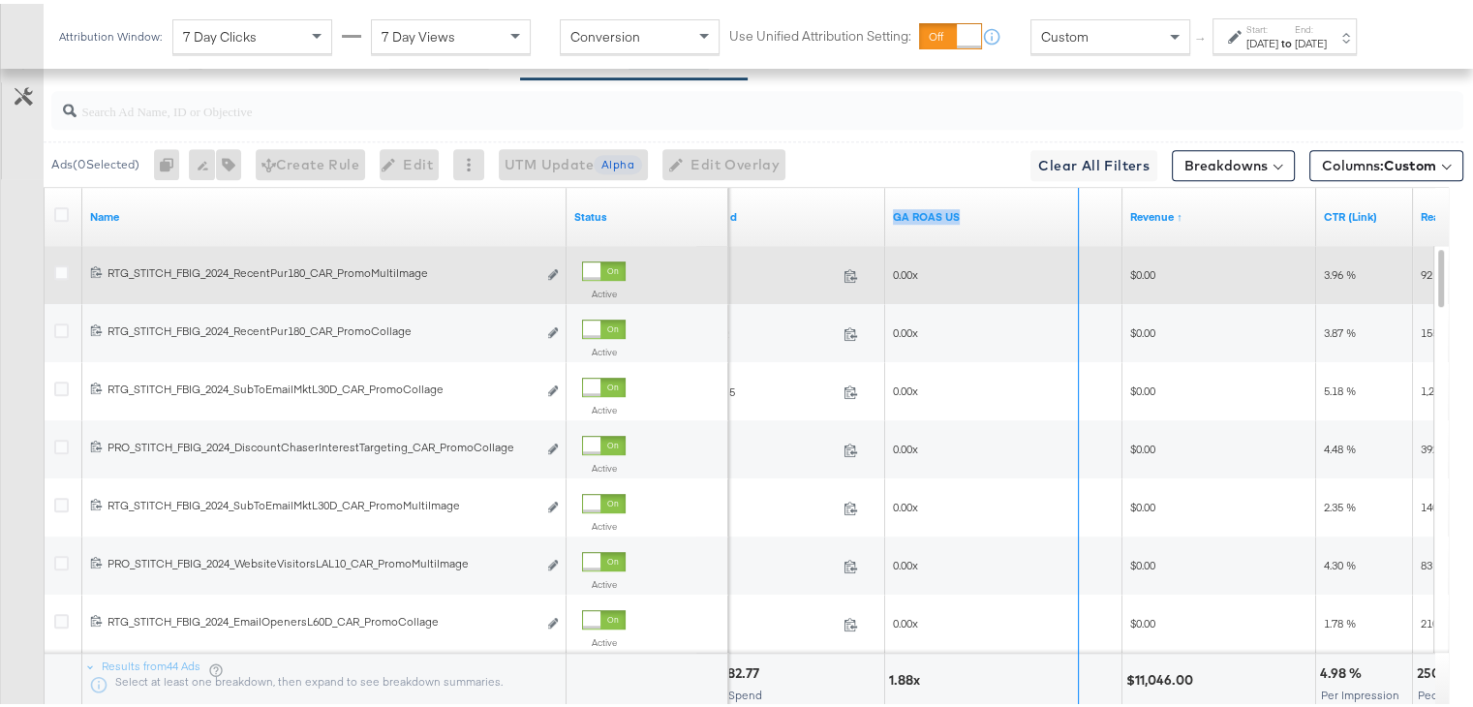
drag, startPoint x: 1117, startPoint y: 219, endPoint x: 1006, endPoint y: 224, distance: 111.5
click at [1006, 224] on div "GA ROAS US" at bounding box center [1003, 213] width 237 height 58
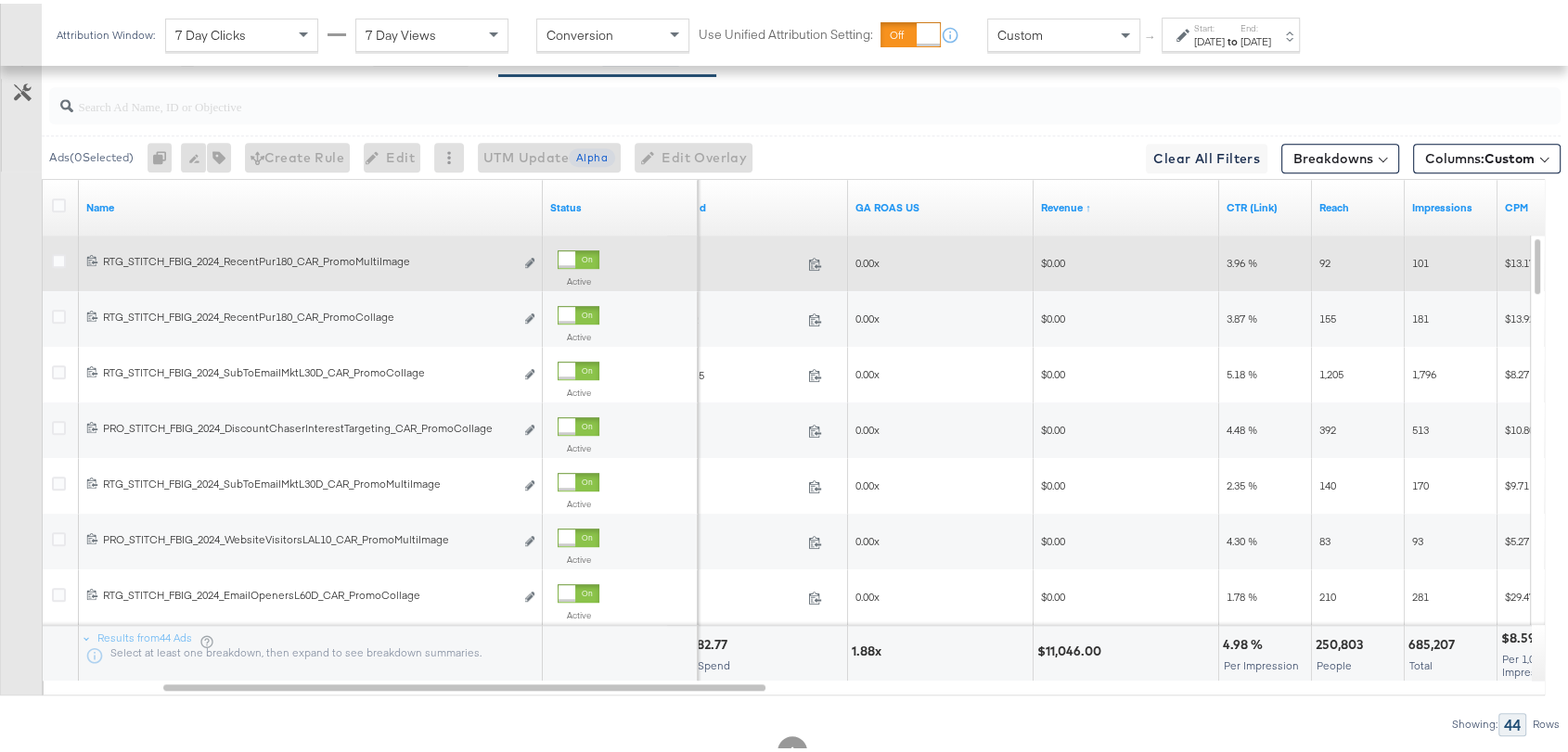
drag, startPoint x: 1362, startPoint y: 2, endPoint x: 1018, endPoint y: 121, distance: 364.0
click at [1018, 121] on div at bounding box center [801, 103] width 1519 height 59
click at [1239, 261] on span "3.96 %" at bounding box center [1242, 259] width 31 height 14
copy span "3.96"
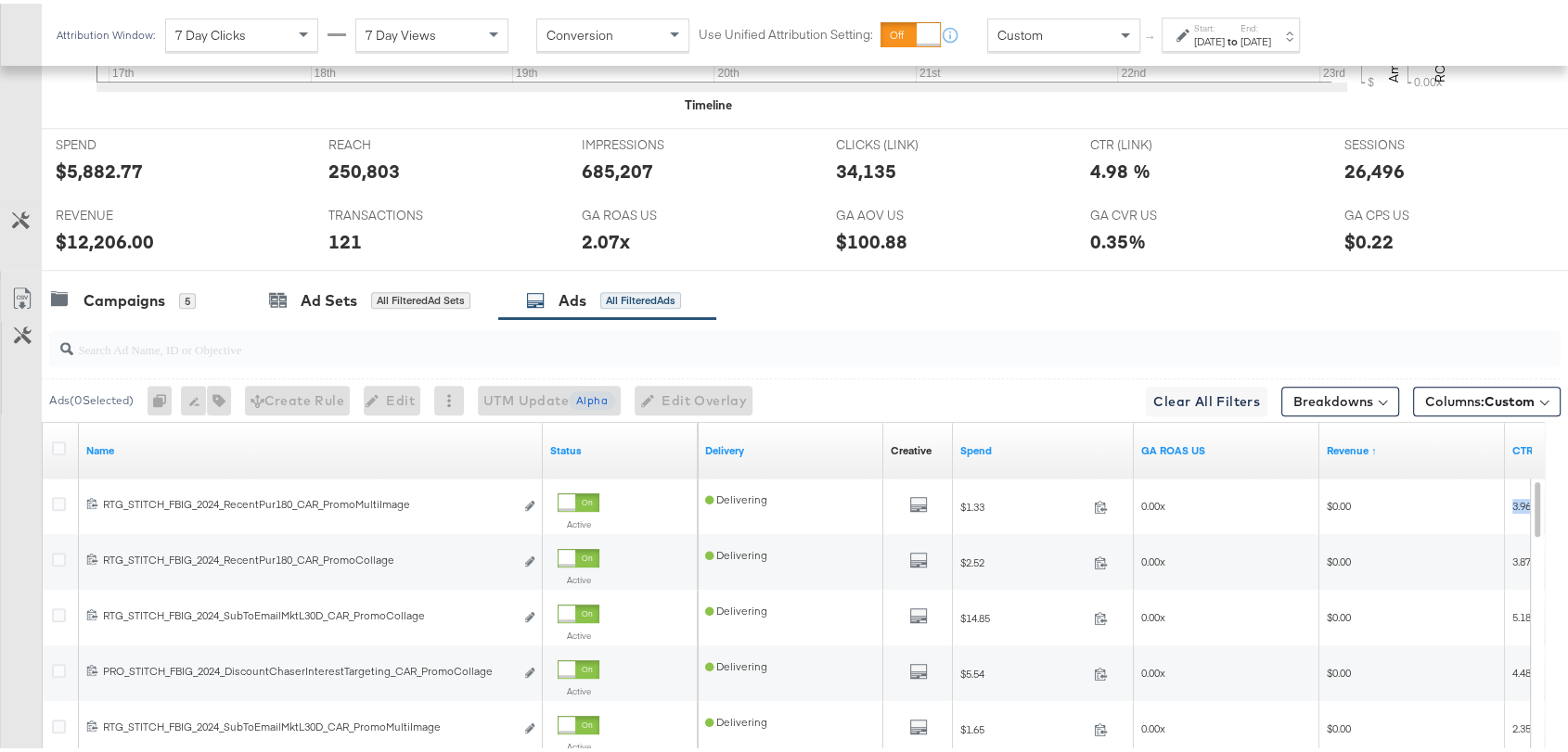
scroll to position [1019, 0]
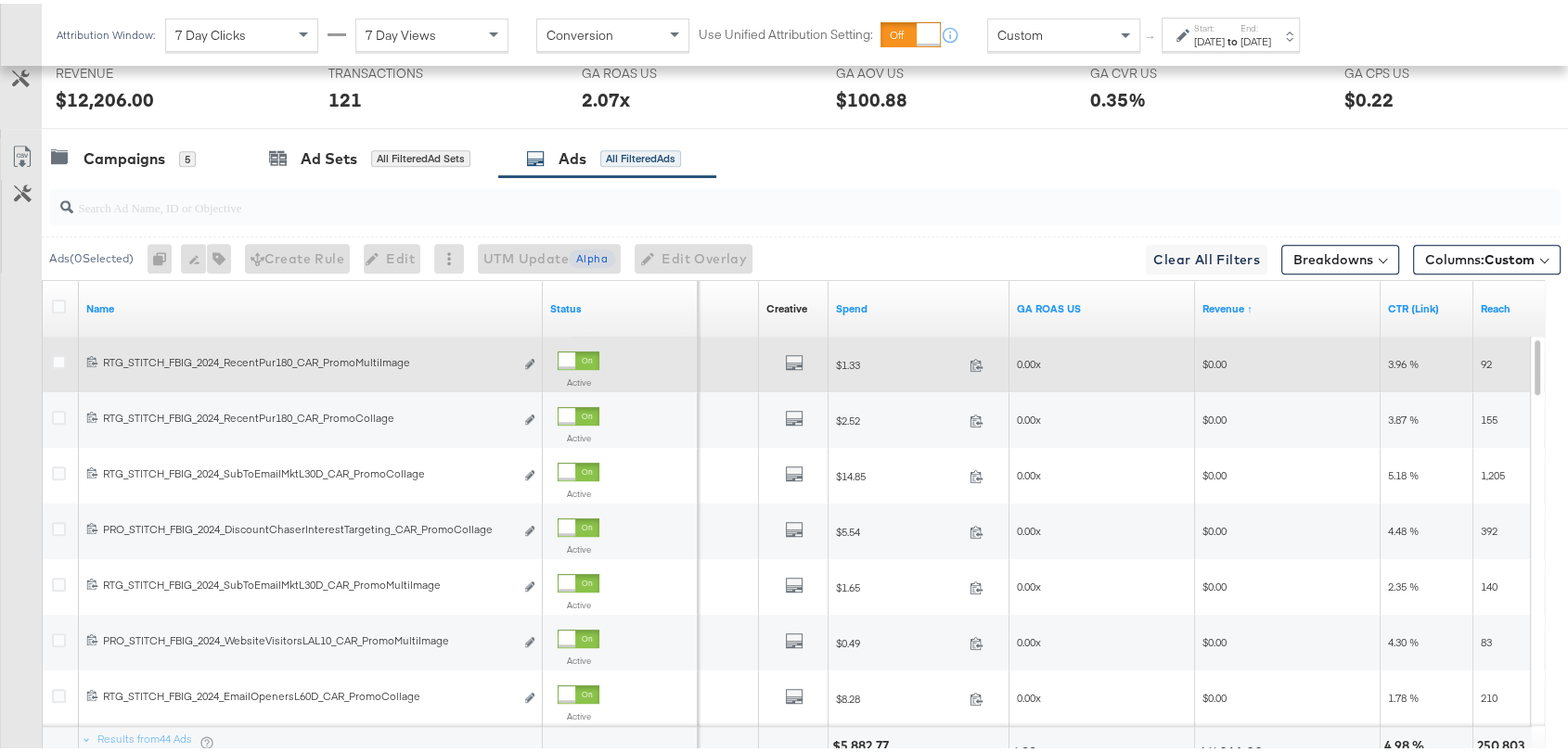
click at [1212, 361] on span "$0.00" at bounding box center [1214, 360] width 24 height 14
click at [788, 357] on icon "default" at bounding box center [794, 358] width 18 height 18
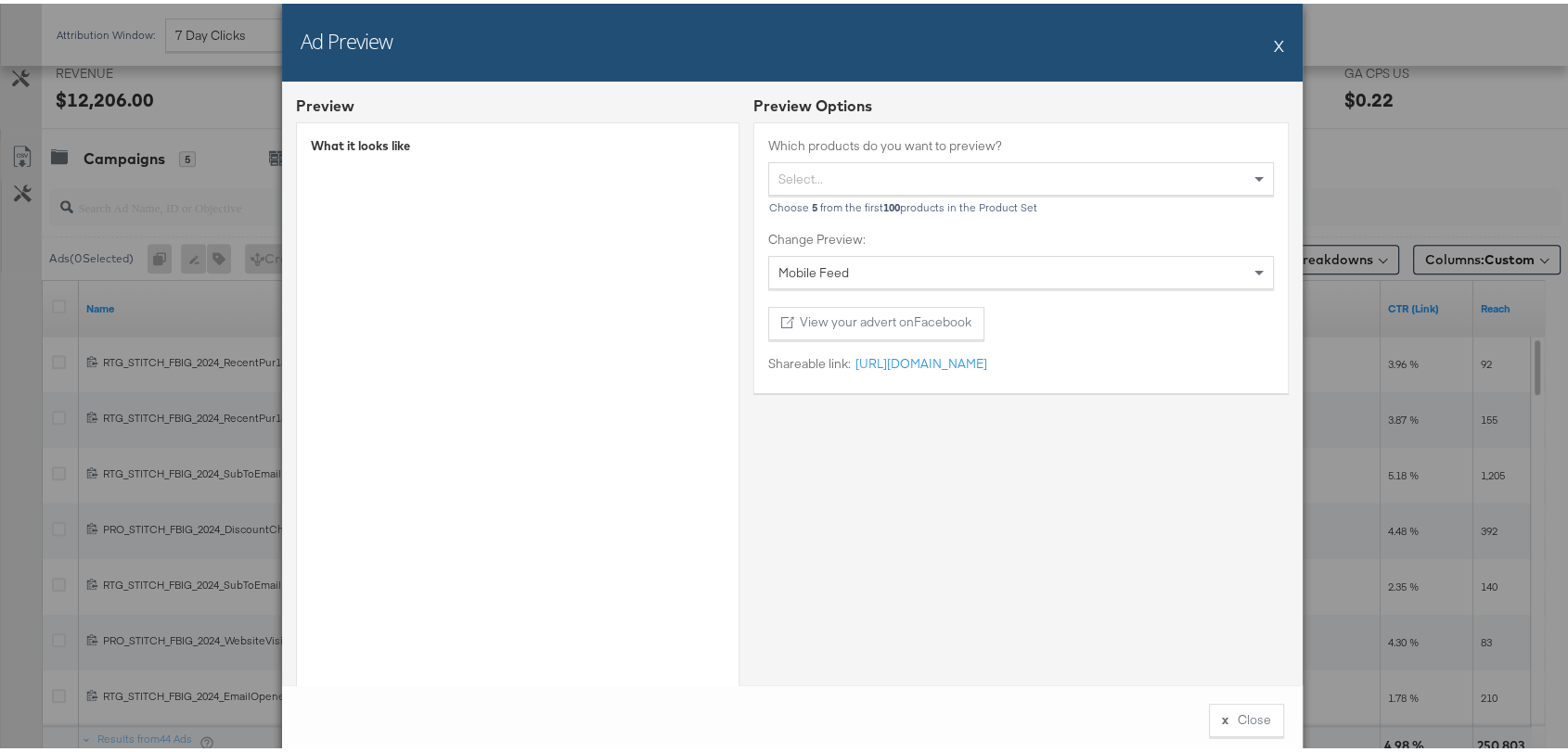
click at [1264, 39] on div "Ad Preview X" at bounding box center [792, 38] width 1021 height 78
click at [1274, 41] on button "X" at bounding box center [1279, 41] width 11 height 37
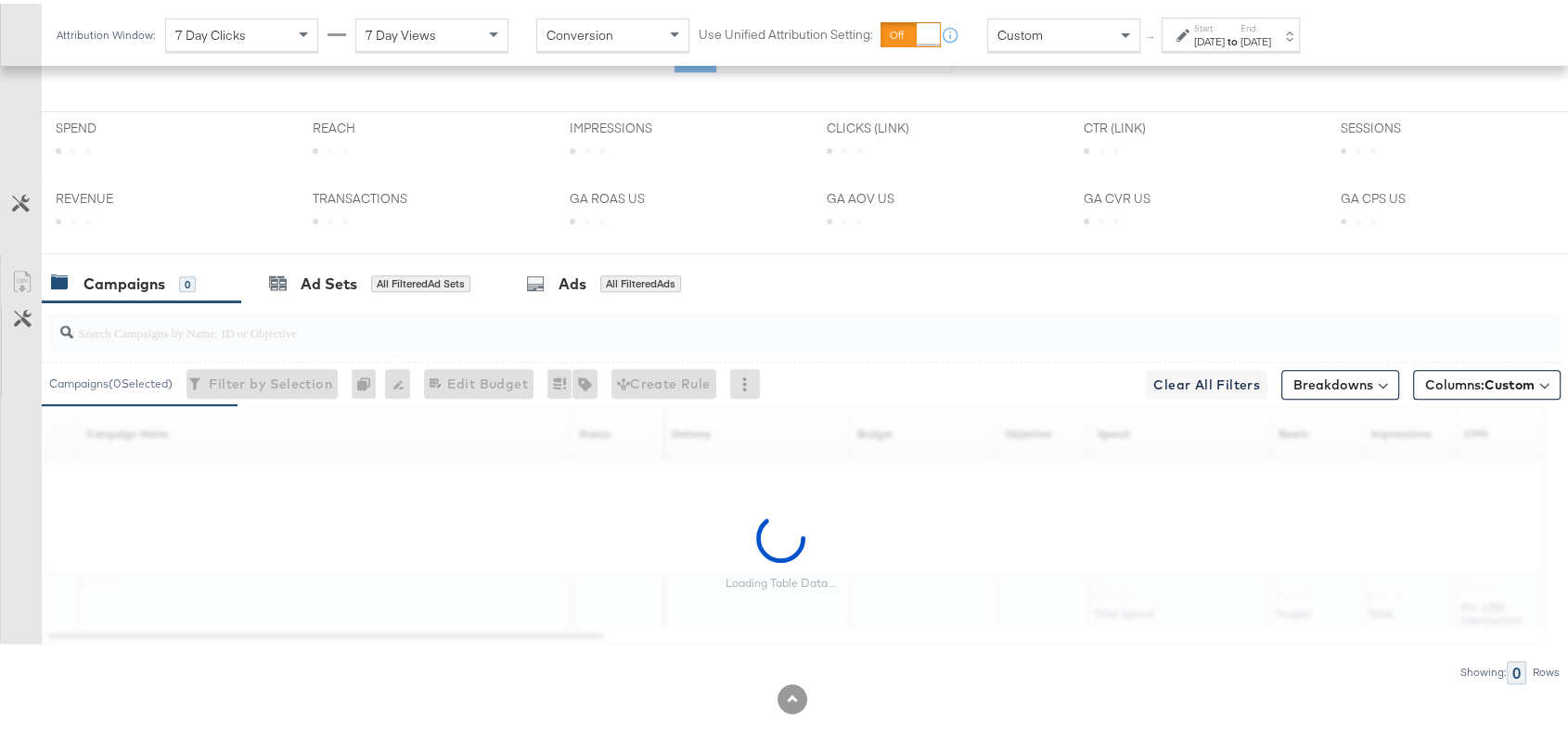
scroll to position [665, 0]
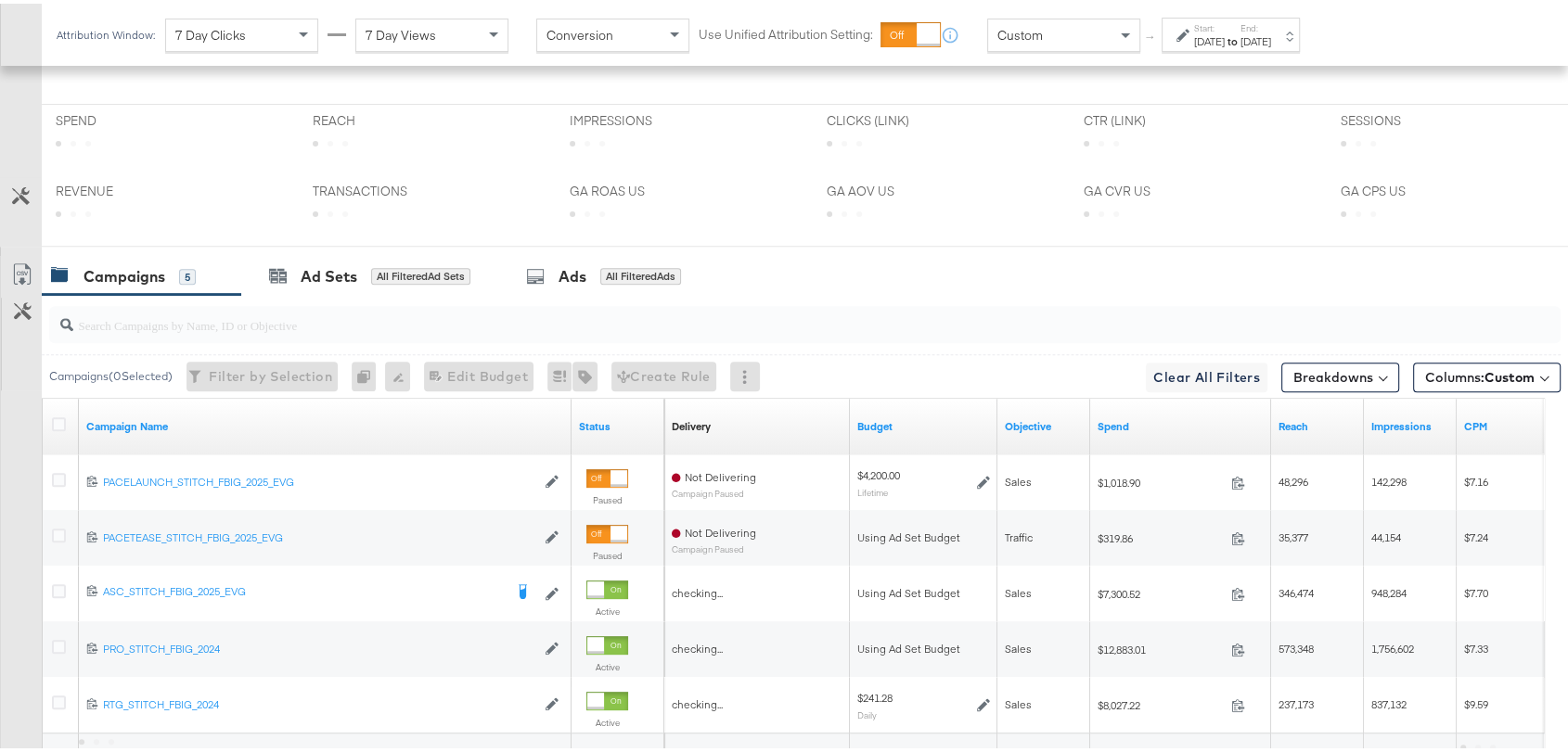
click at [1261, 28] on div "Start: [DATE] to End: [DATE]" at bounding box center [1233, 32] width 77 height 27
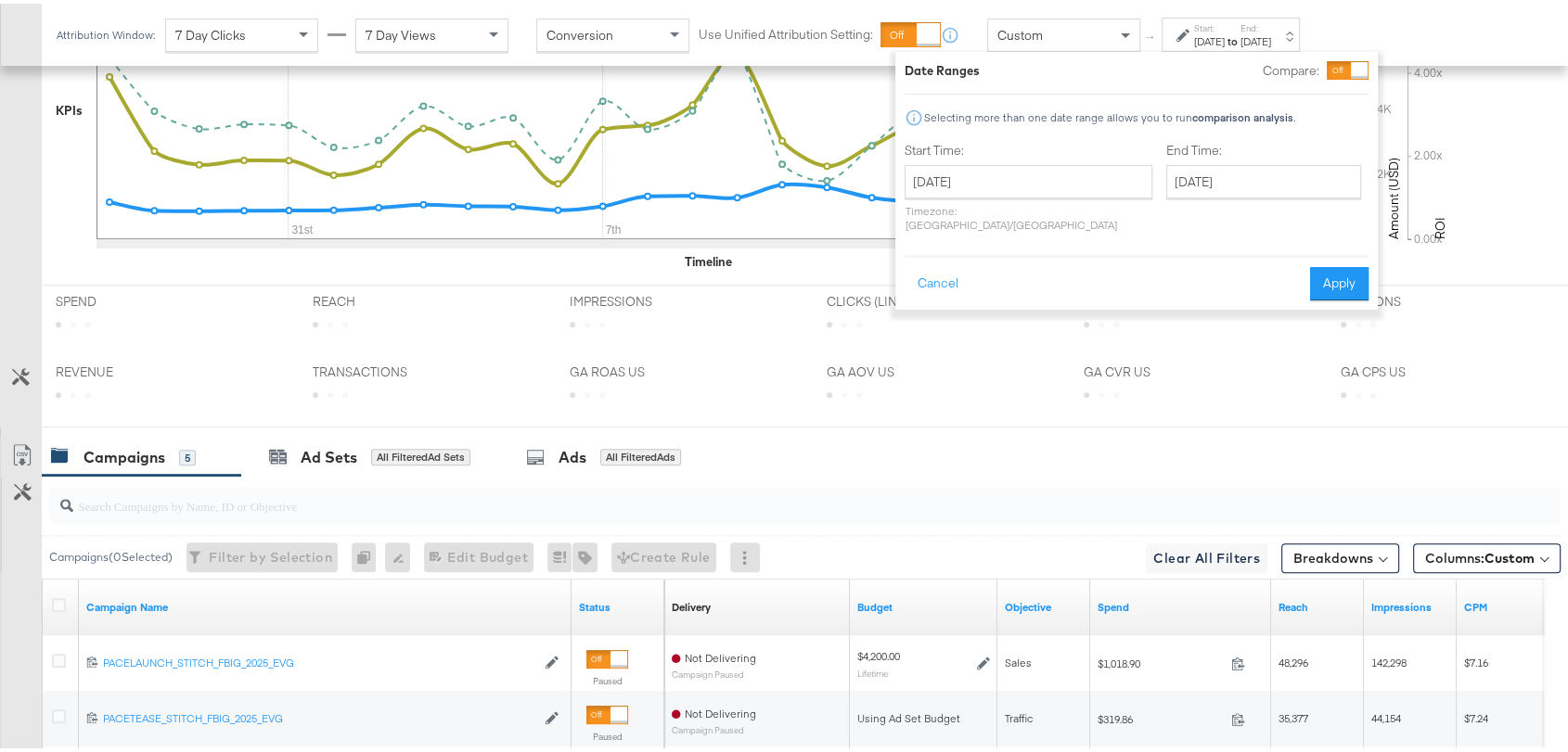
scroll to position [846, 0]
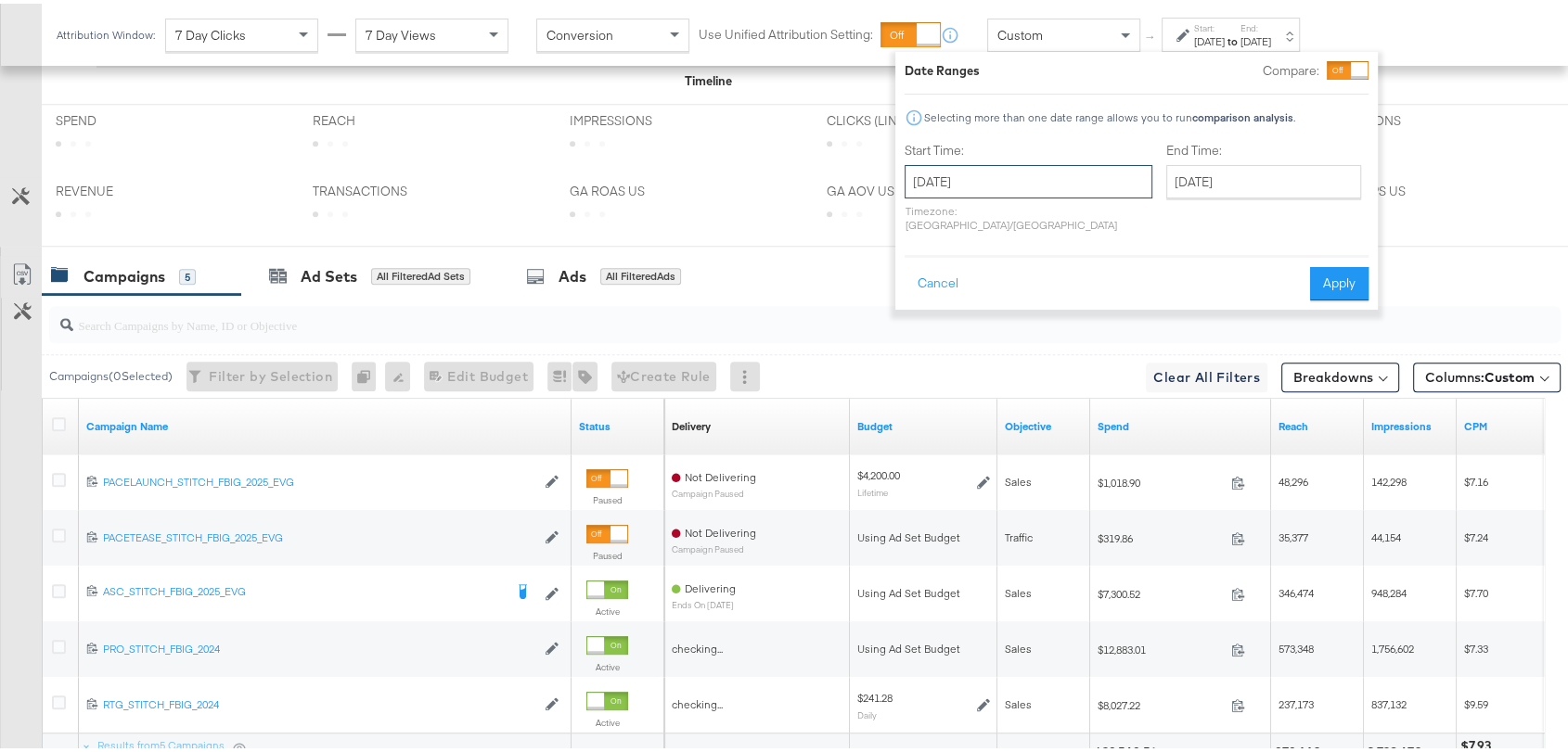
click at [1017, 177] on input "[DATE]" at bounding box center [1028, 177] width 248 height 34
click at [1101, 216] on span "›" at bounding box center [1116, 216] width 29 height 28
click at [921, 351] on td "17" at bounding box center [926, 349] width 32 height 26
type input "[DATE]"
click at [1349, 278] on button "Apply" at bounding box center [1344, 280] width 58 height 34
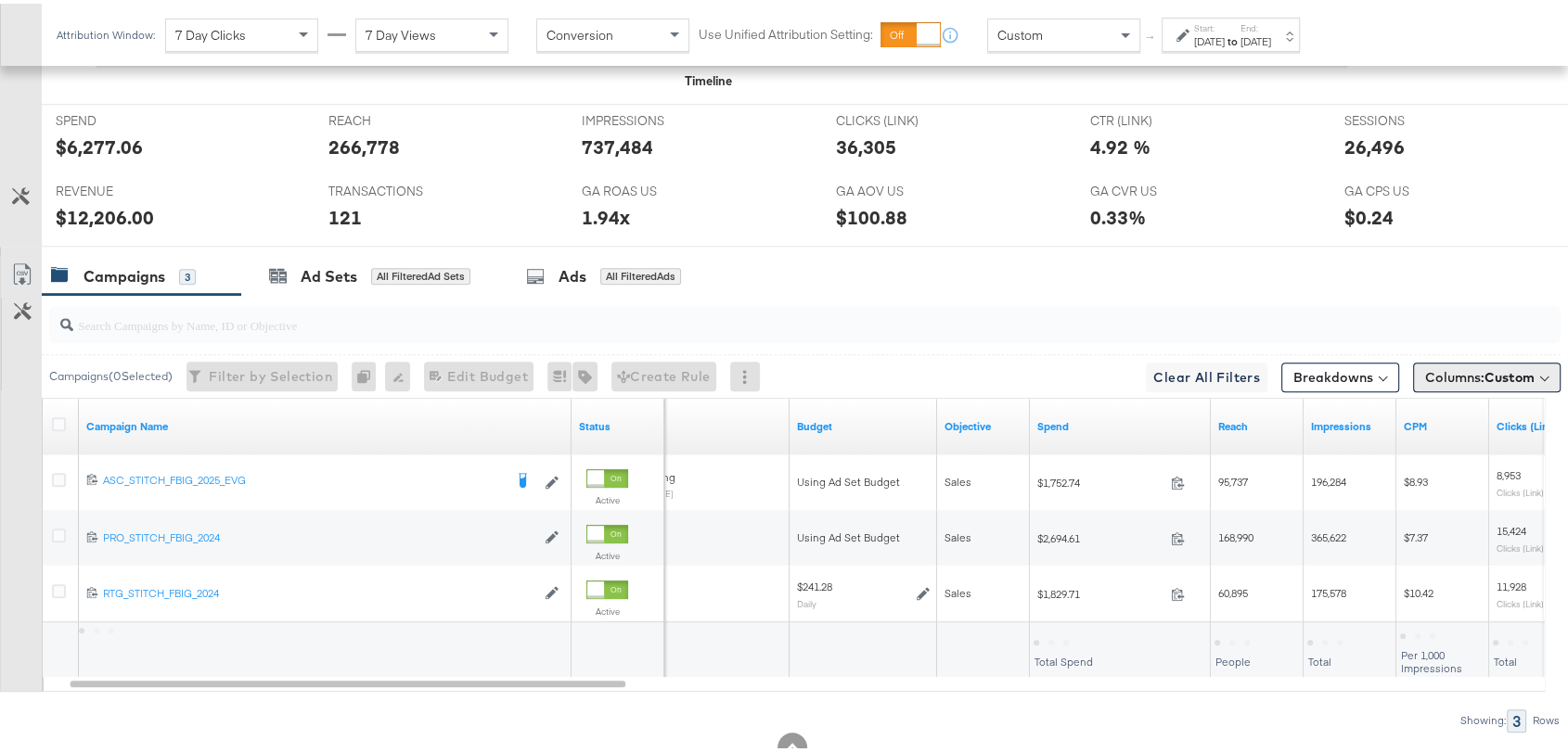
click at [1485, 365] on span "Custom" at bounding box center [1510, 373] width 50 height 16
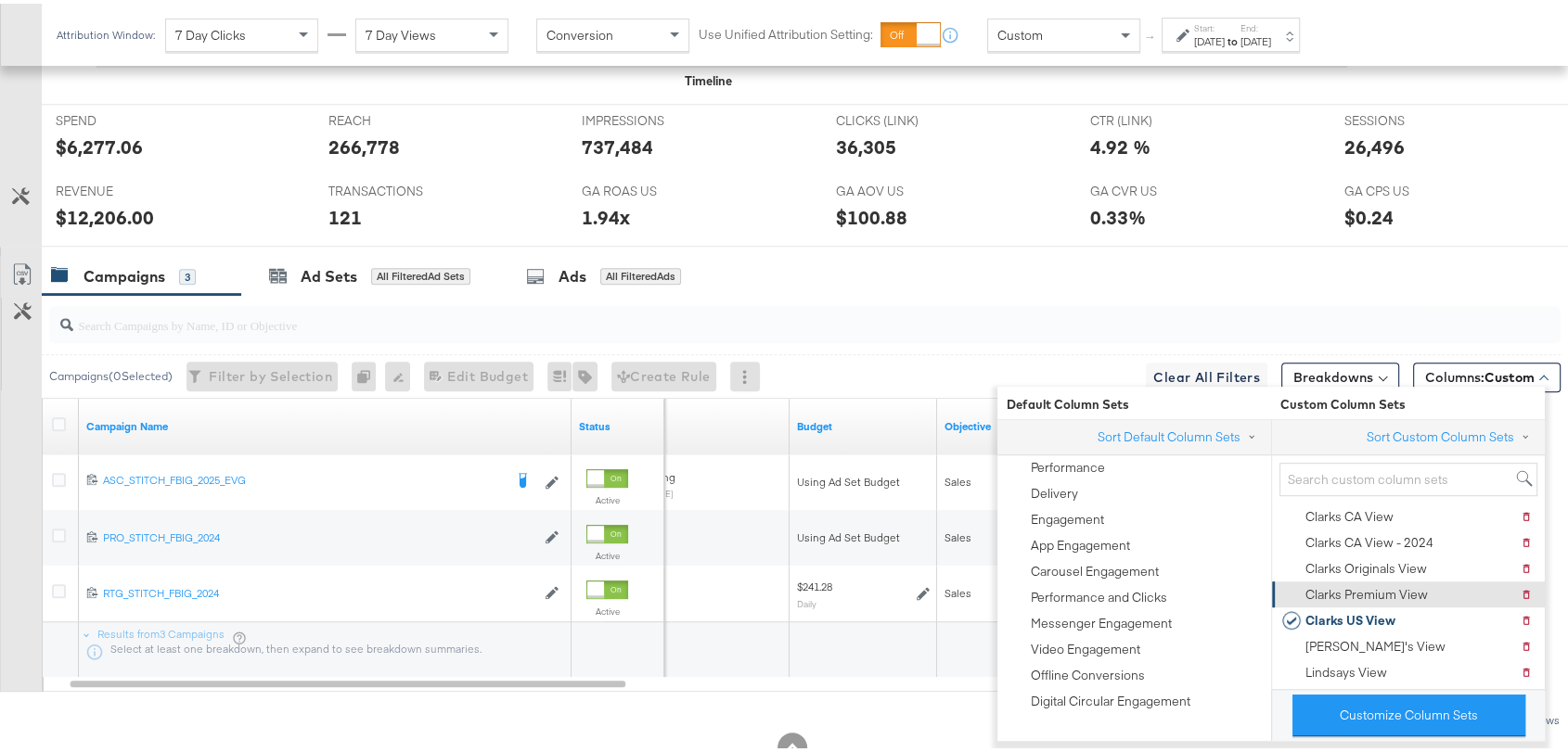
scroll to position [37, 0]
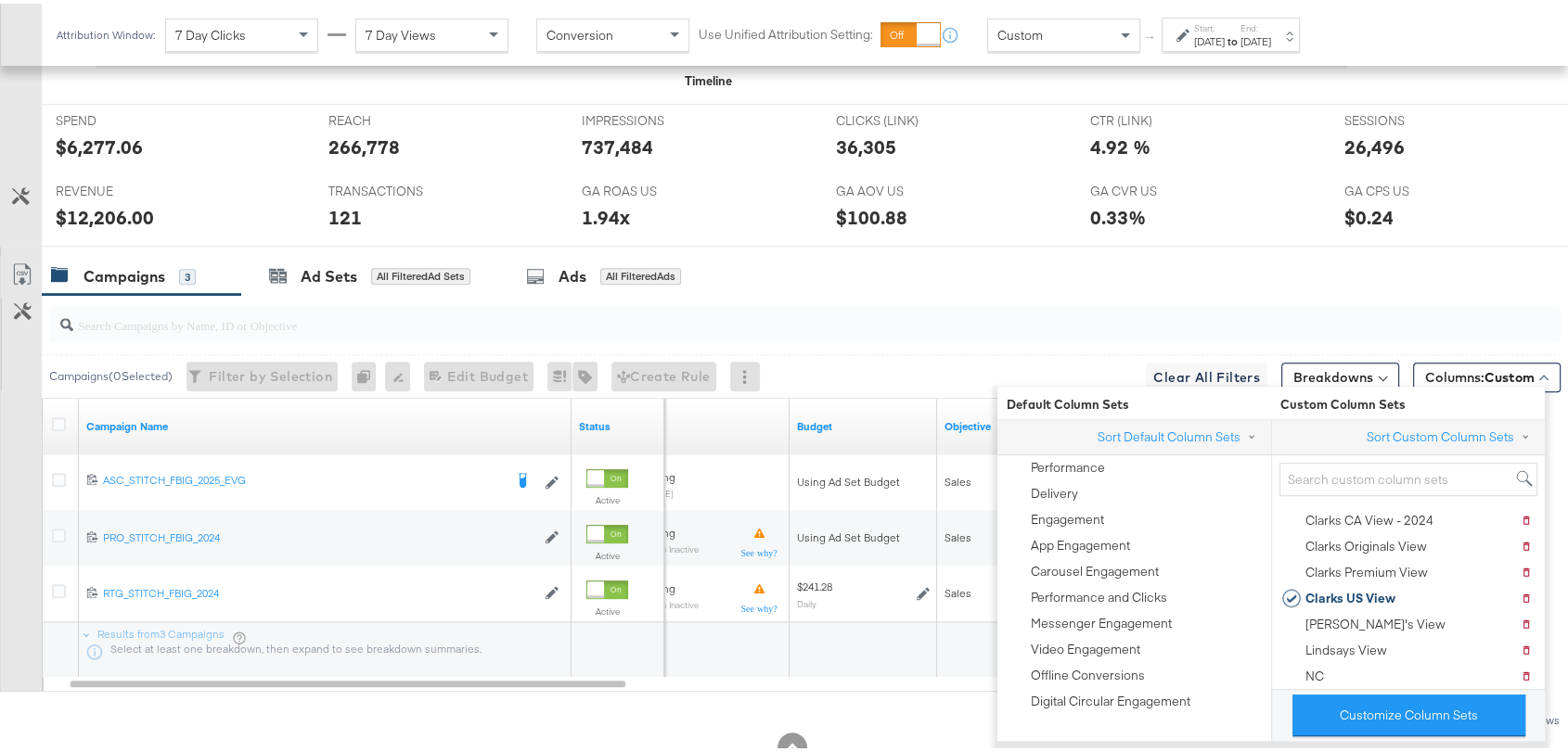
click at [1287, 281] on div "Campaigns 3 Ad Sets All Filtered Ad Sets Ads All Filtered Ads" at bounding box center [813, 273] width 1542 height 40
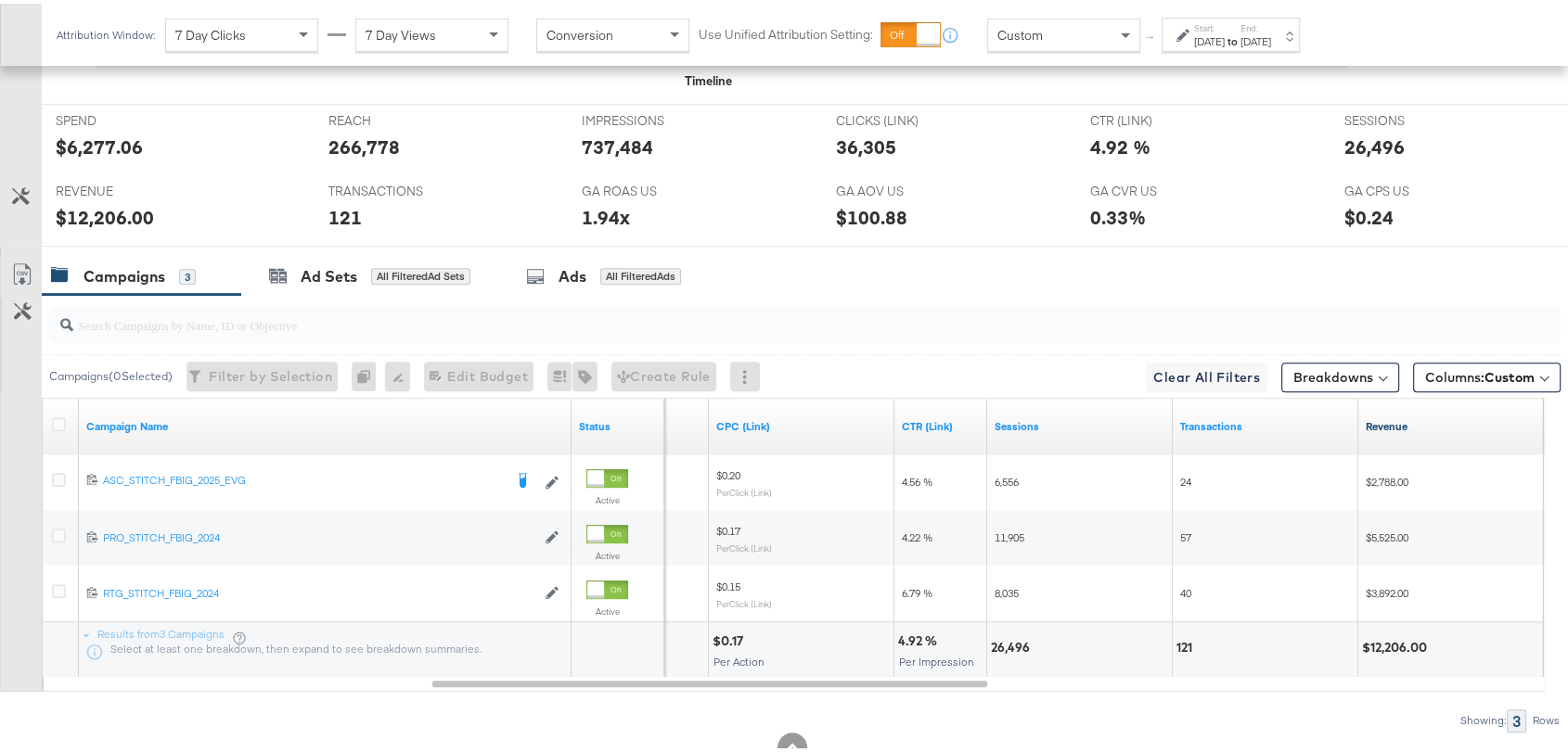
click at [1395, 418] on link "Revenue" at bounding box center [1451, 422] width 171 height 14
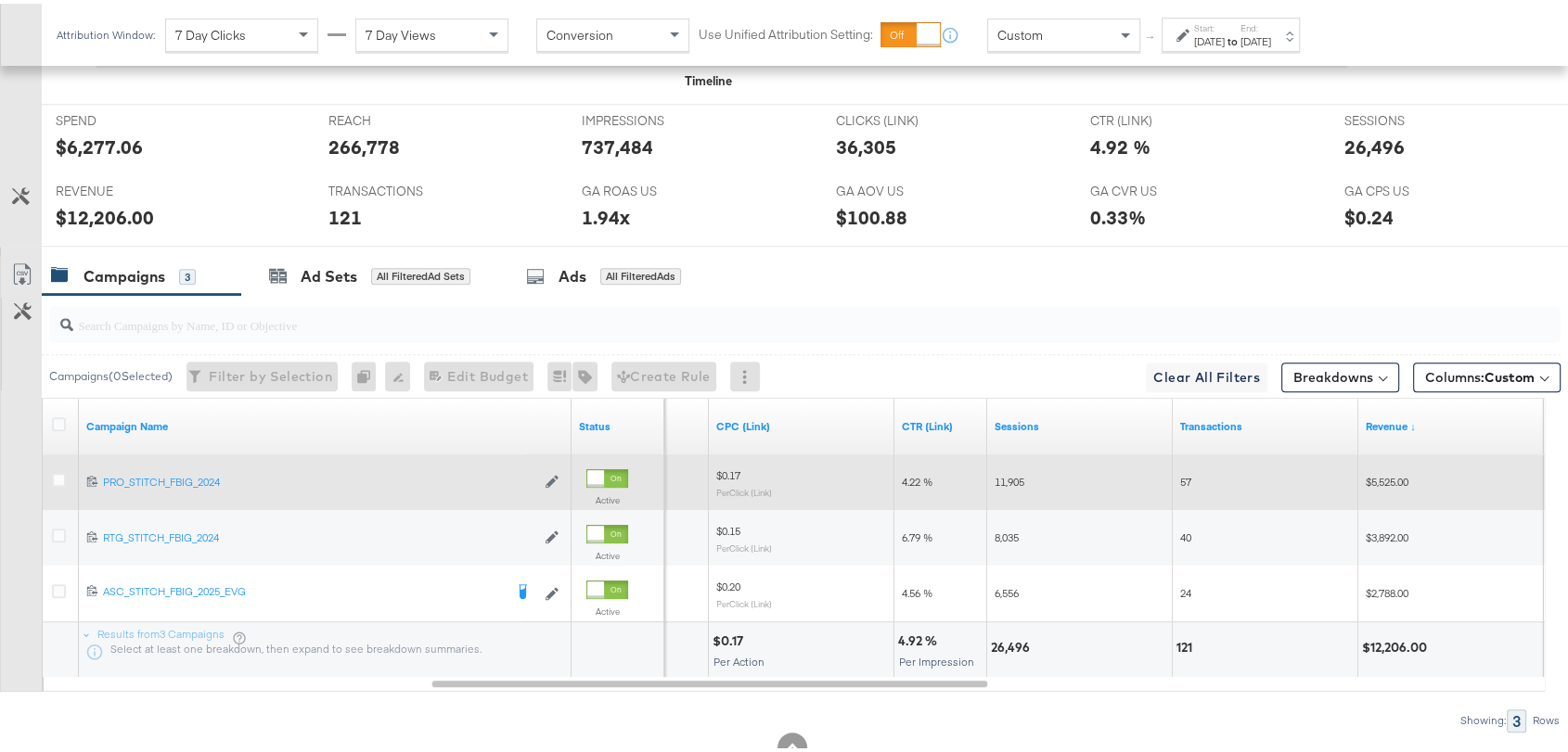
scroll to position [786, 0]
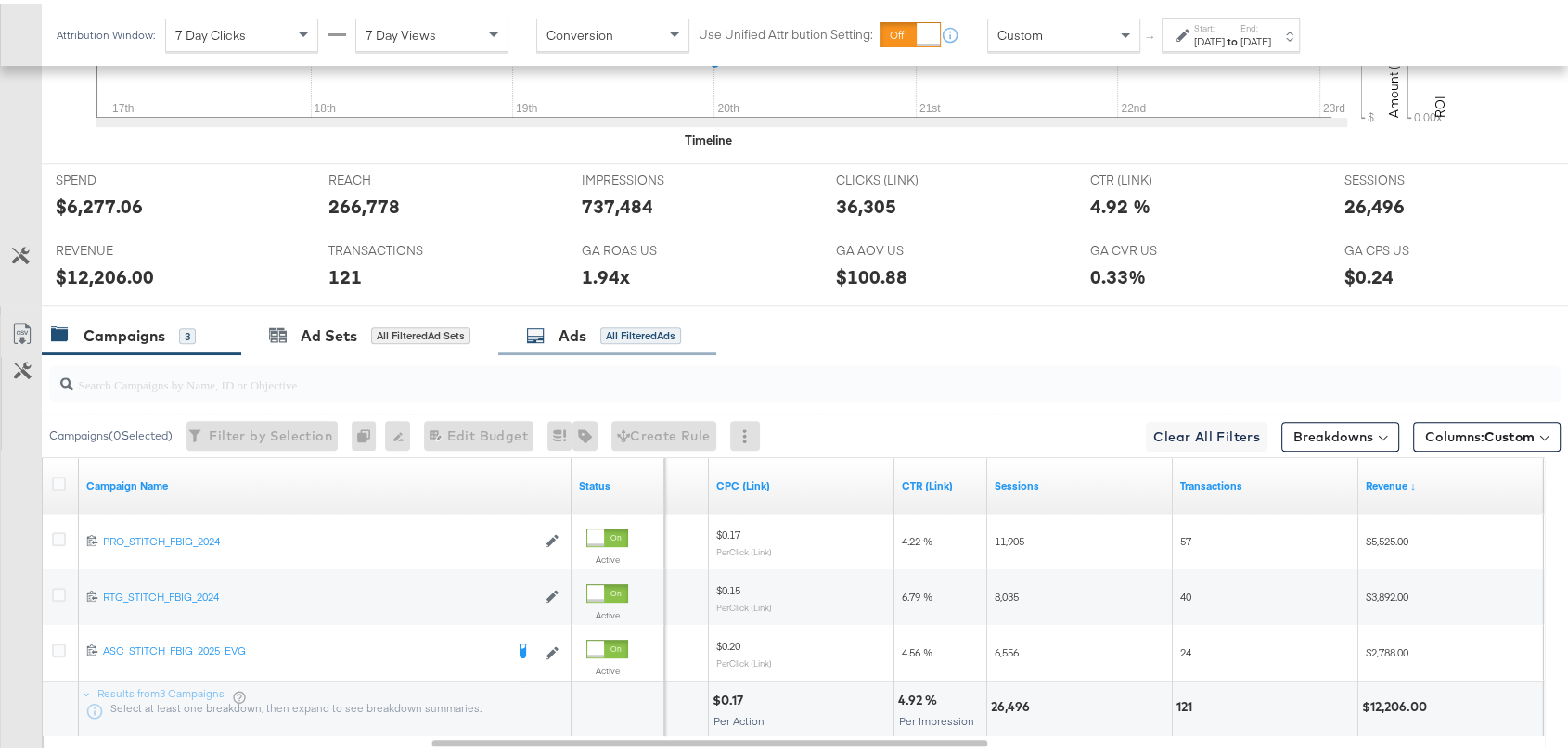
click at [561, 336] on div "Ads" at bounding box center [572, 332] width 28 height 21
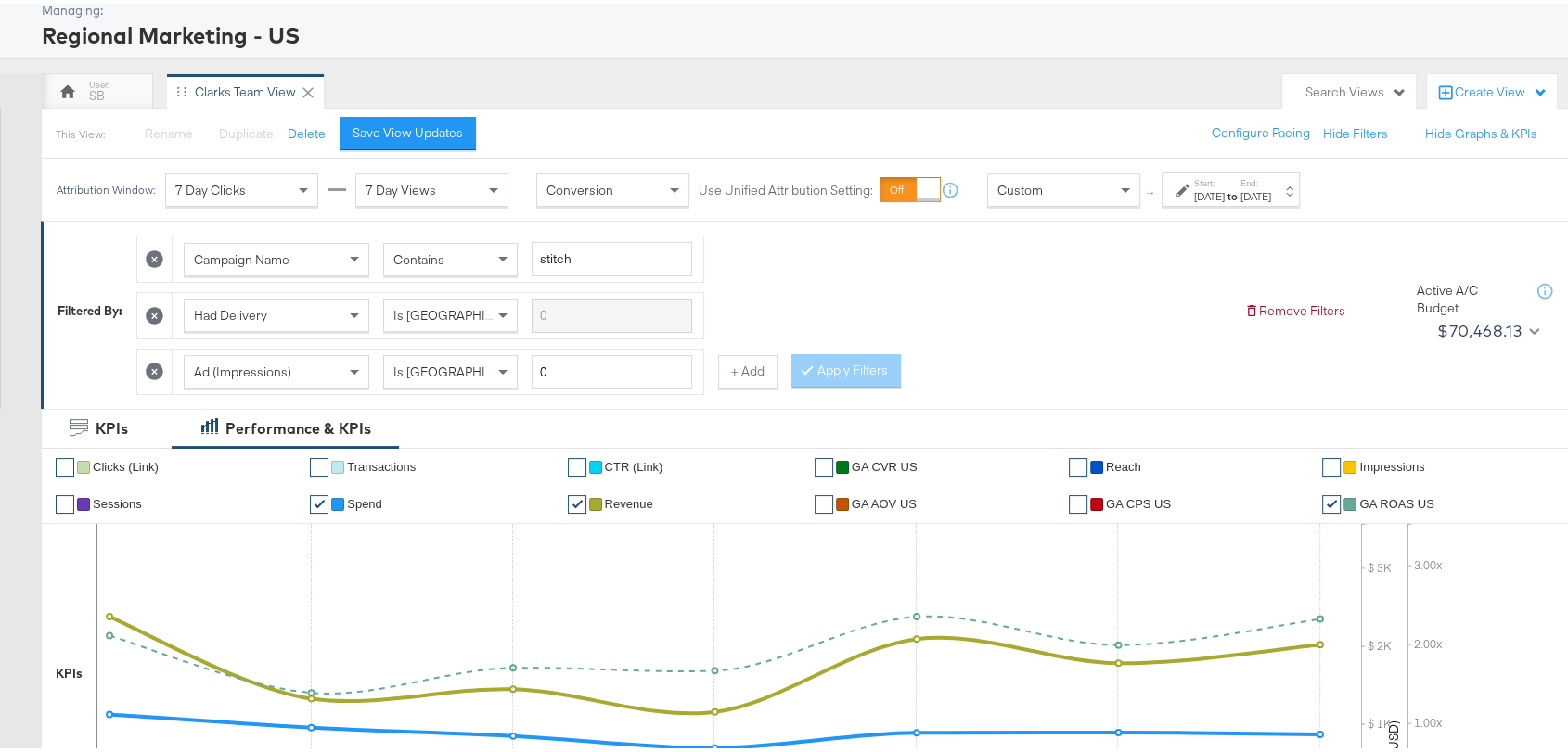
scroll to position [101, 0]
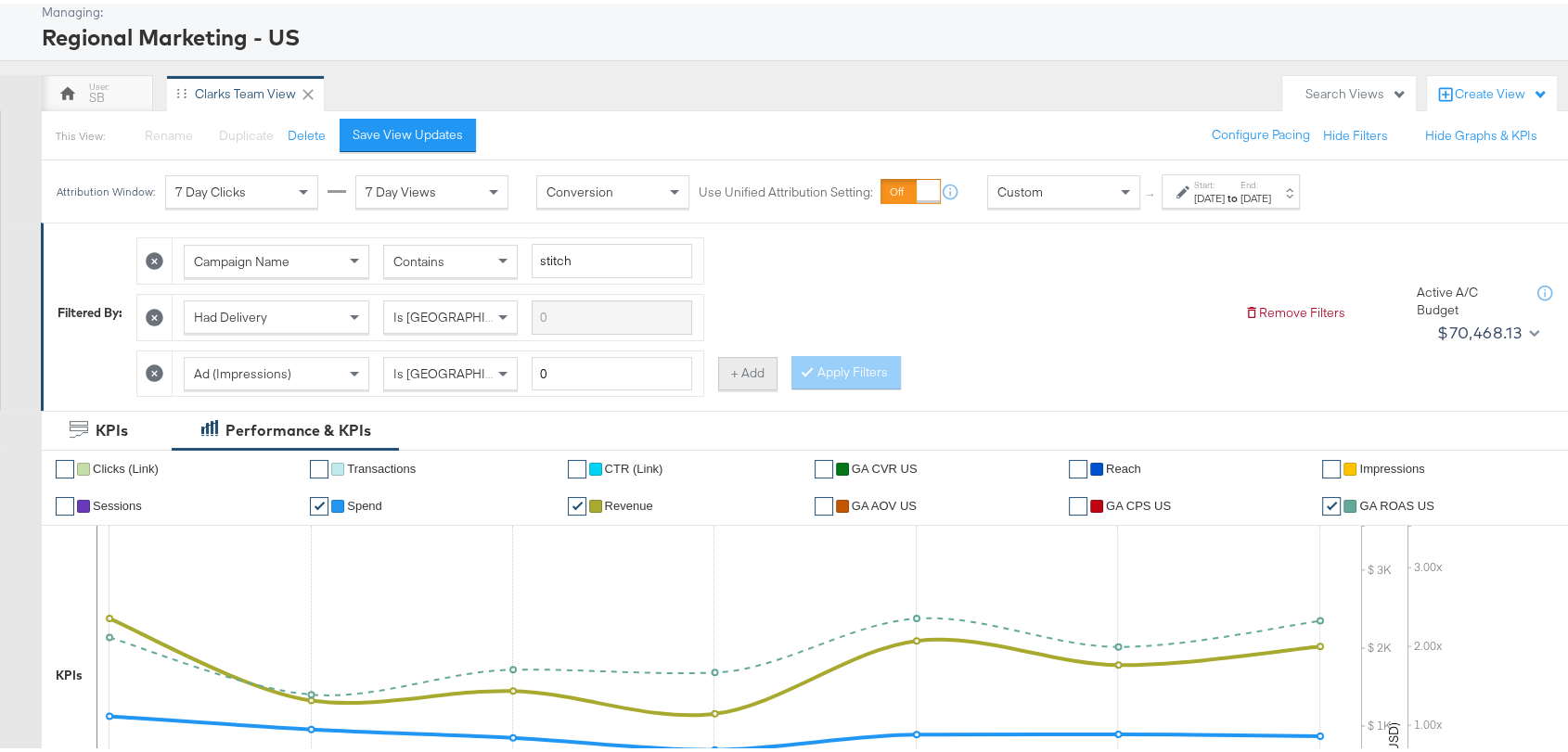
click at [746, 360] on button "+ Add" at bounding box center [748, 370] width 59 height 34
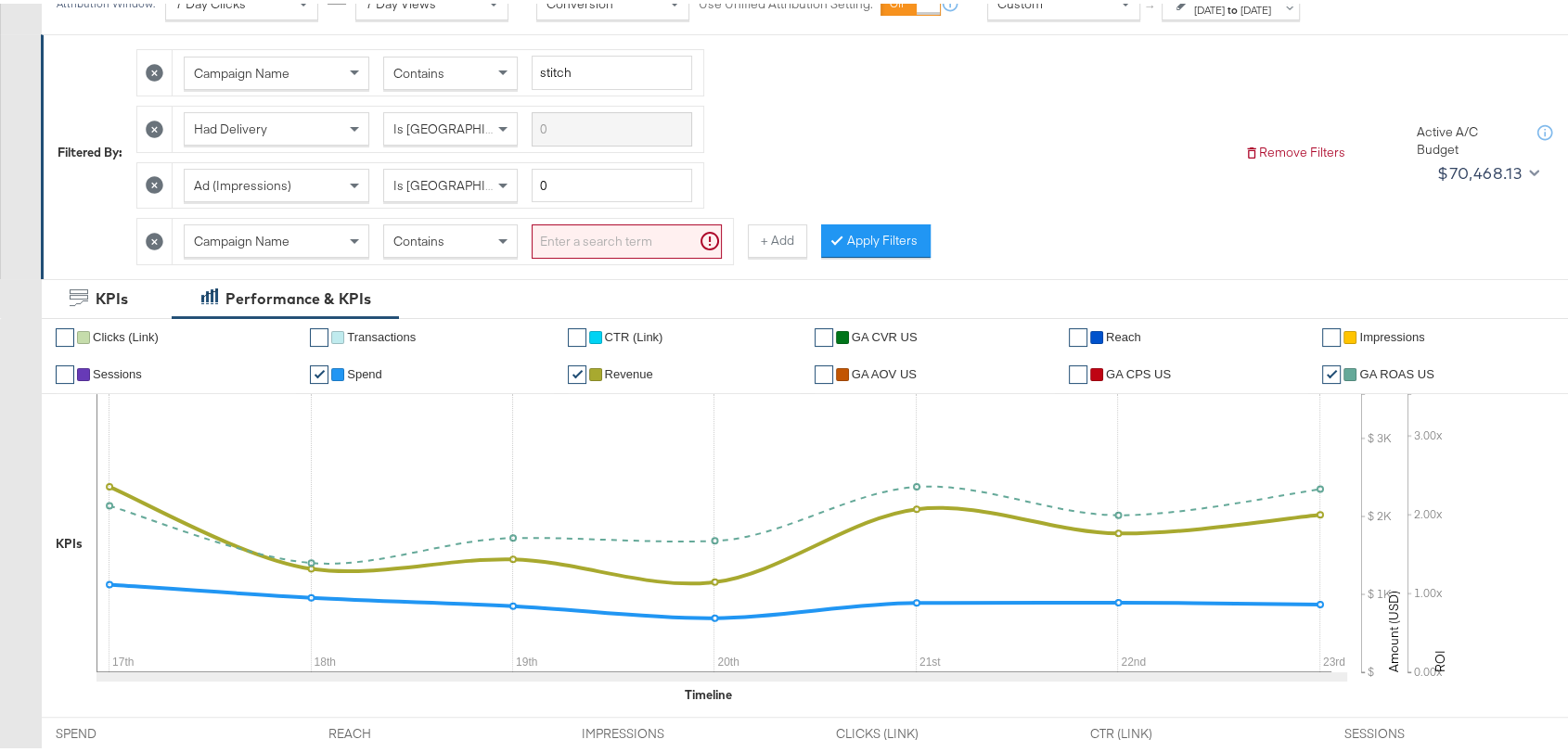
scroll to position [0, 0]
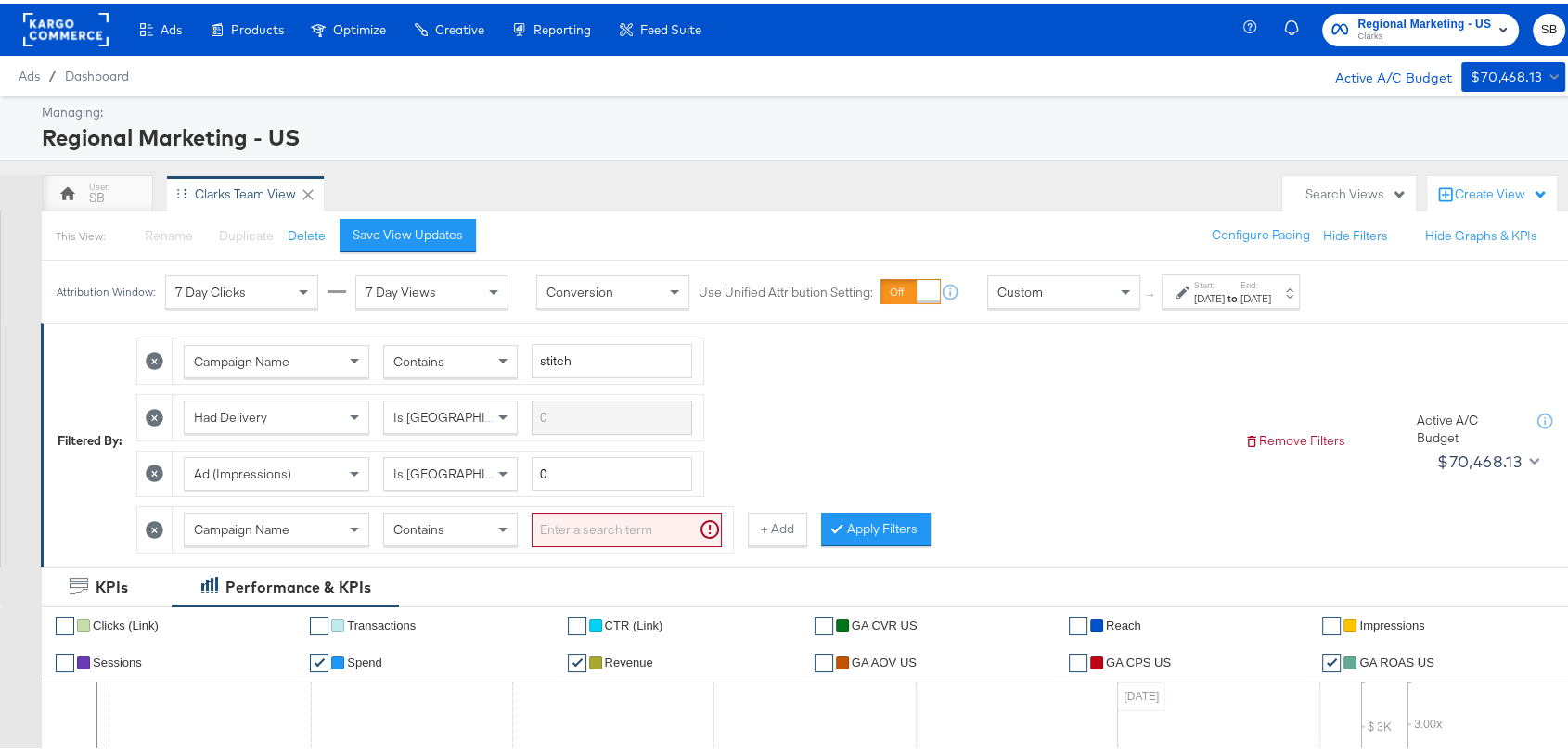
click at [232, 184] on div "Clarks Team View" at bounding box center [245, 191] width 102 height 17
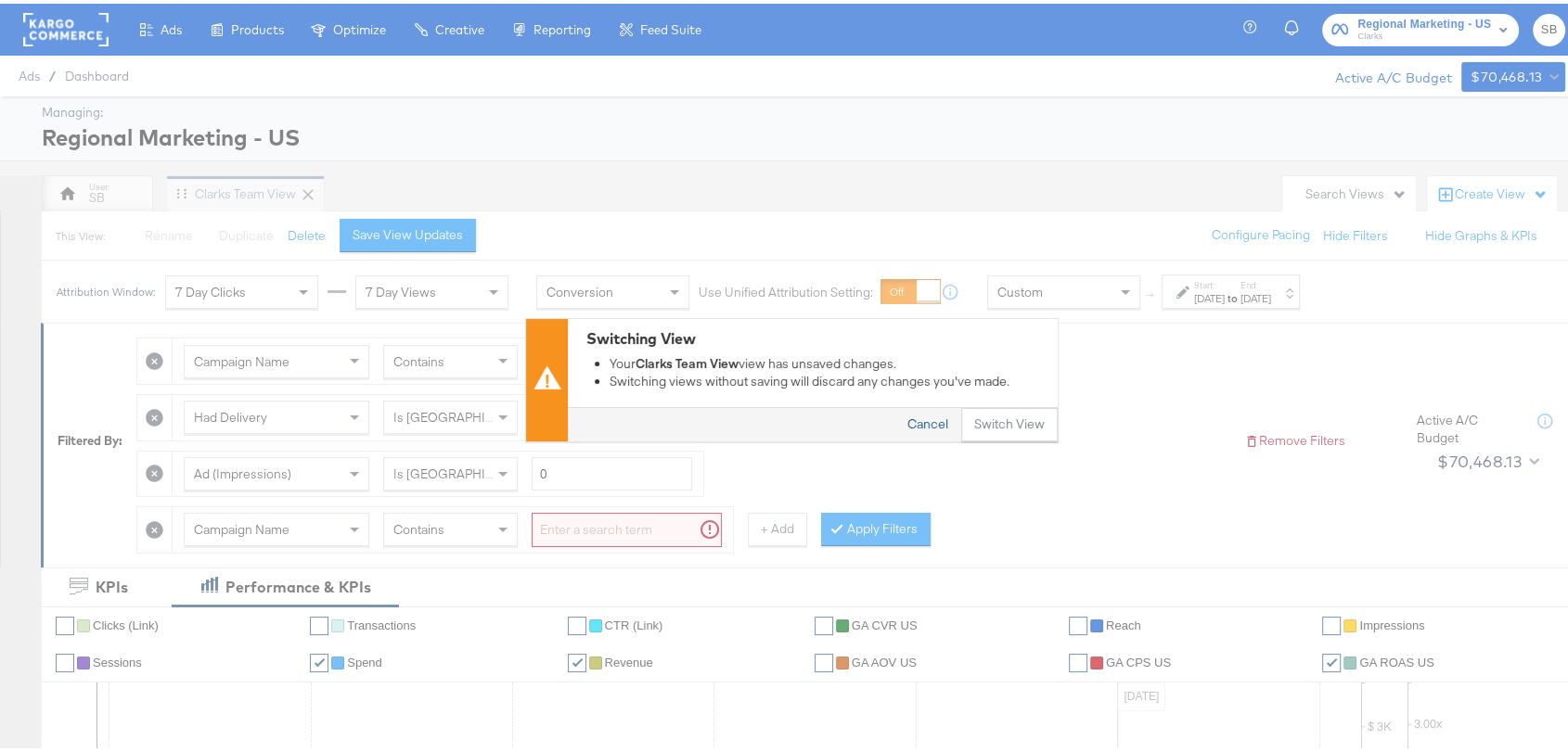
click at [921, 428] on button "Cancel" at bounding box center [928, 421] width 67 height 34
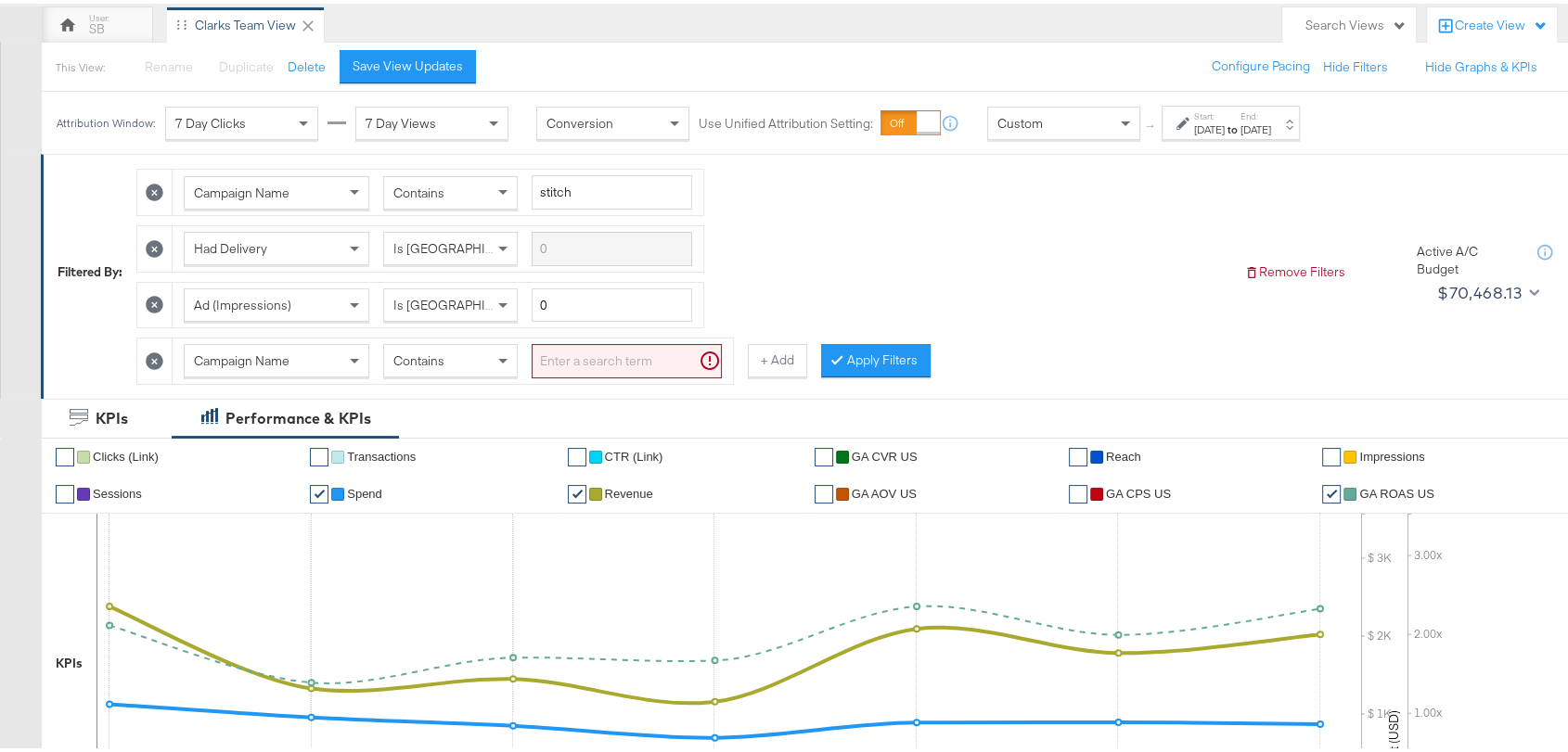
scroll to position [42, 0]
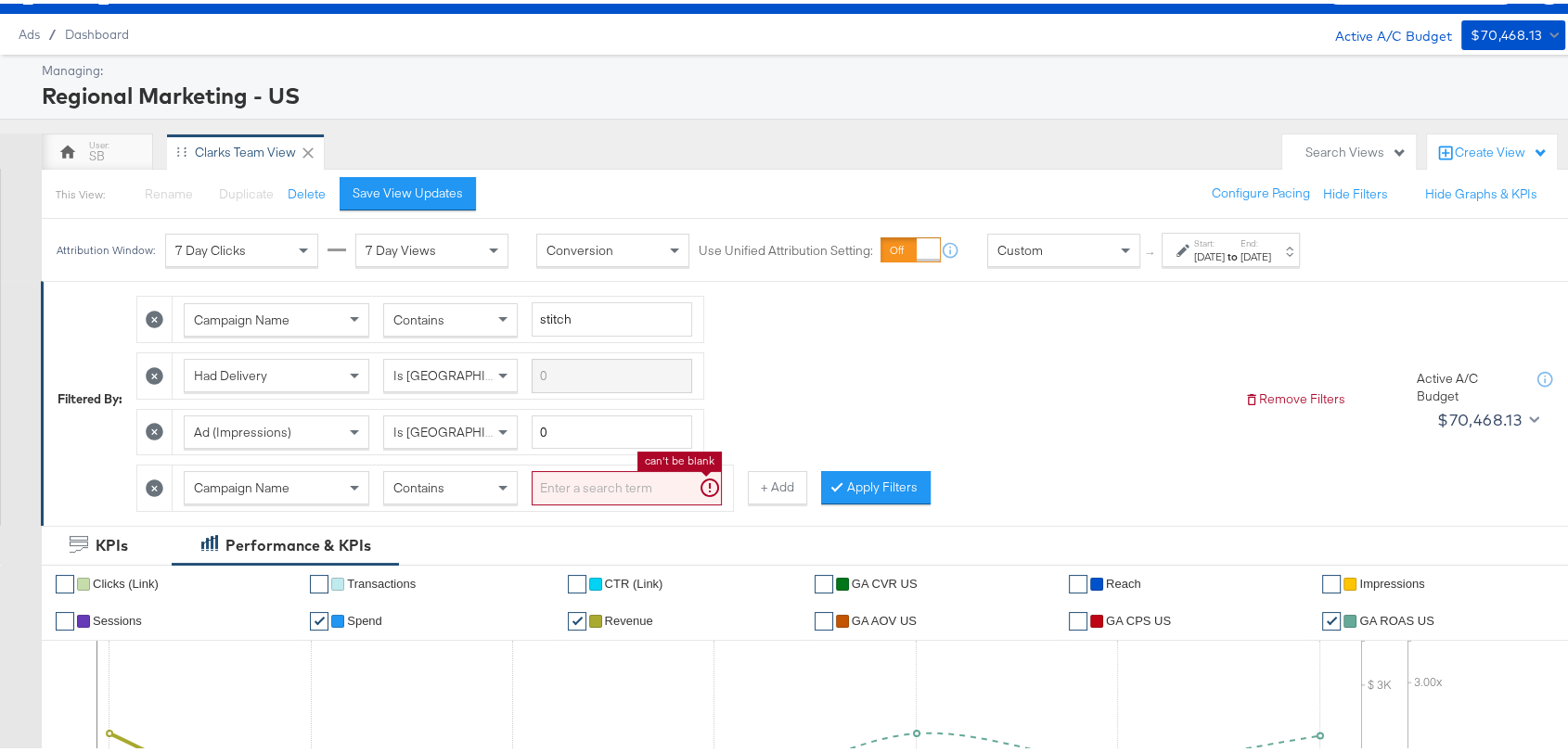
click at [584, 491] on input "search" at bounding box center [627, 485] width 190 height 34
click at [334, 476] on div "Campaign Name" at bounding box center [277, 484] width 184 height 32
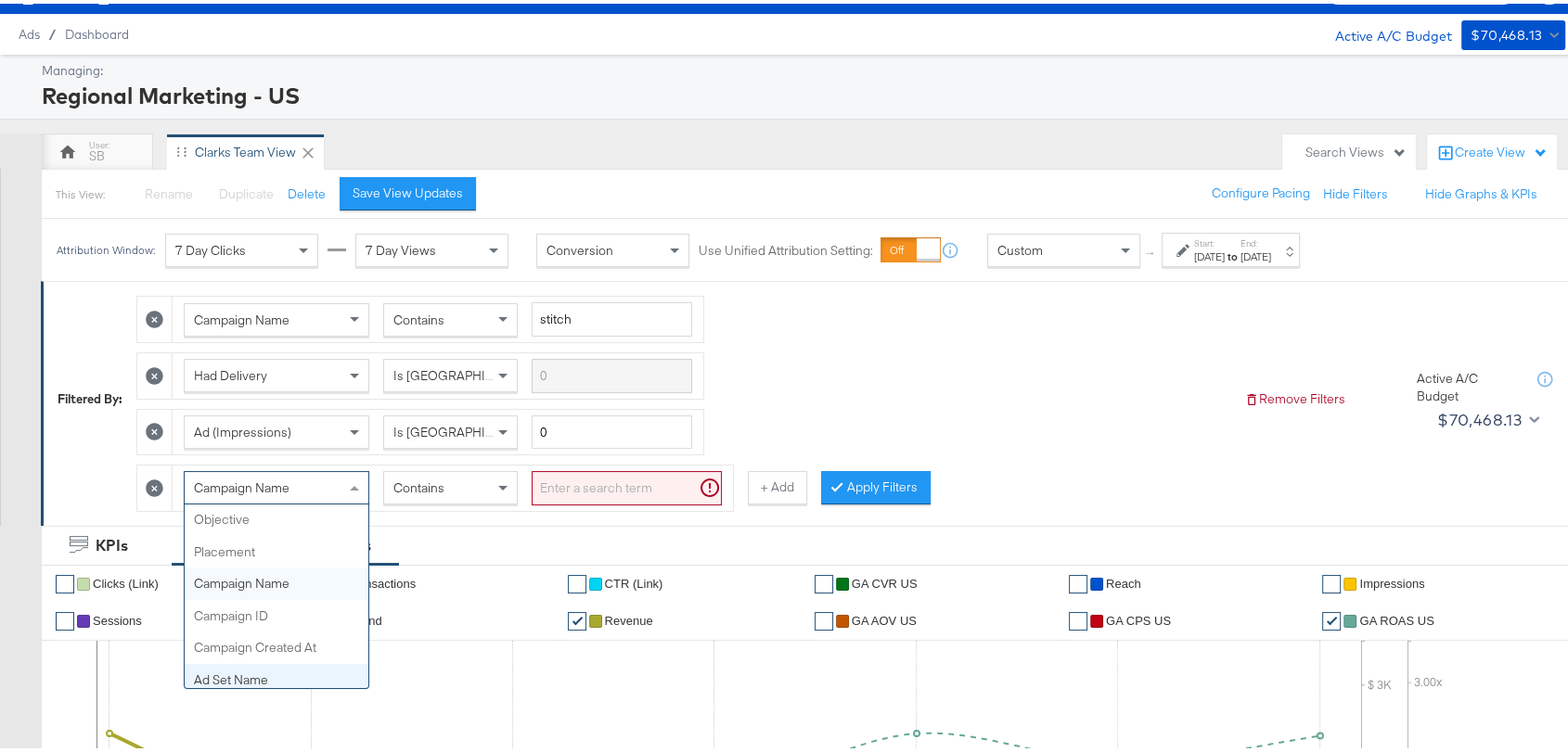
scroll to position [0, 0]
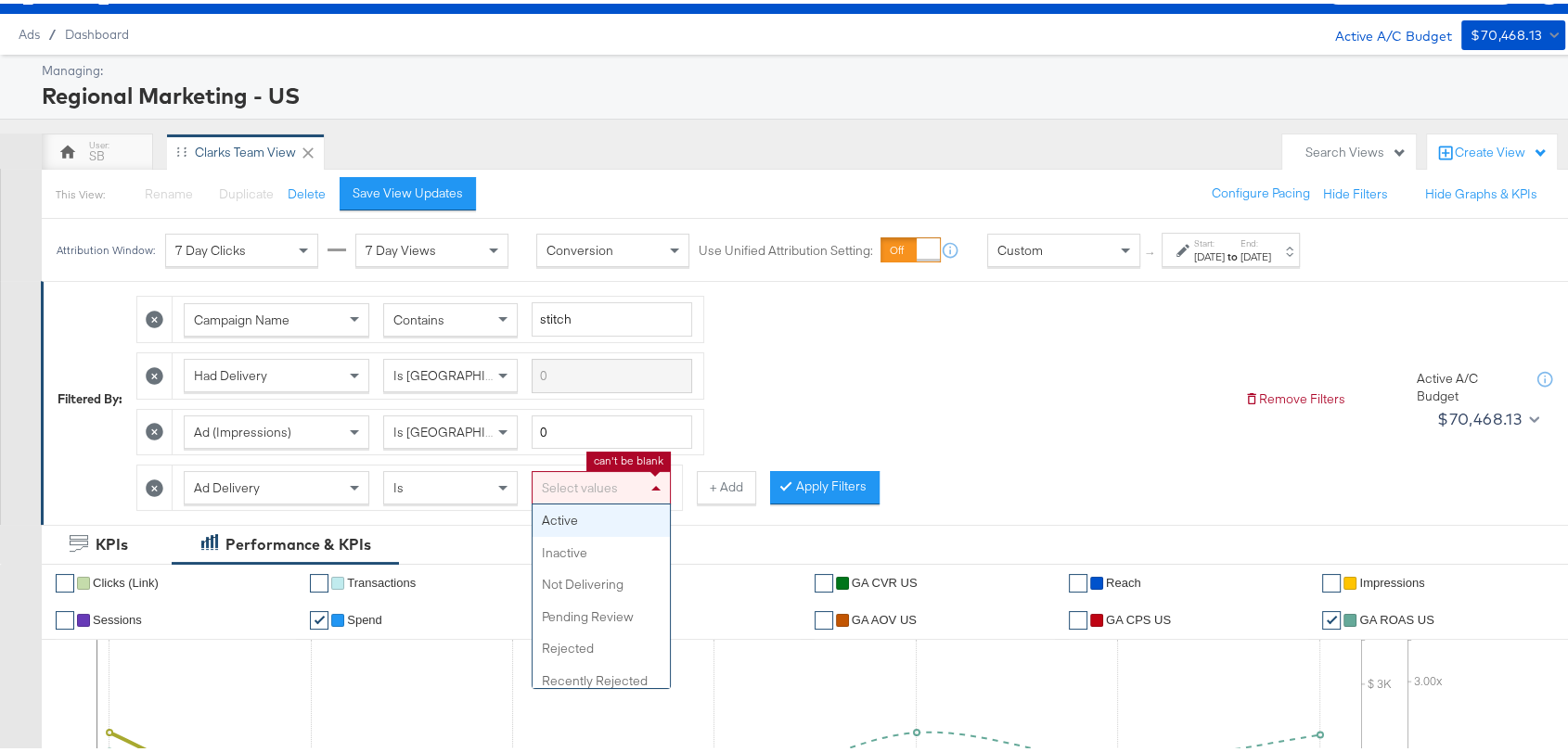
click at [572, 476] on div "Select values" at bounding box center [601, 484] width 137 height 32
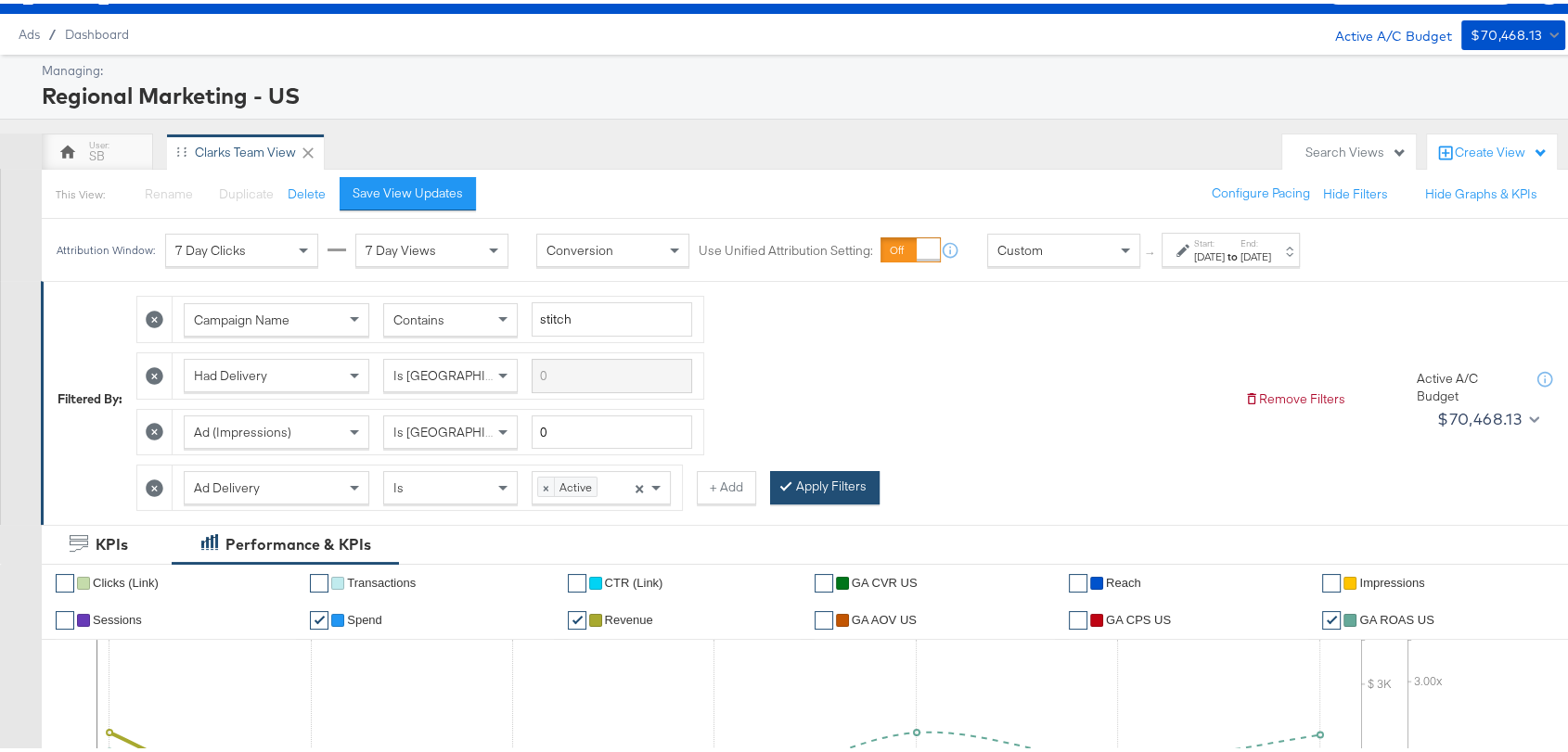
click at [821, 483] on button "Apply Filters" at bounding box center [825, 484] width 109 height 34
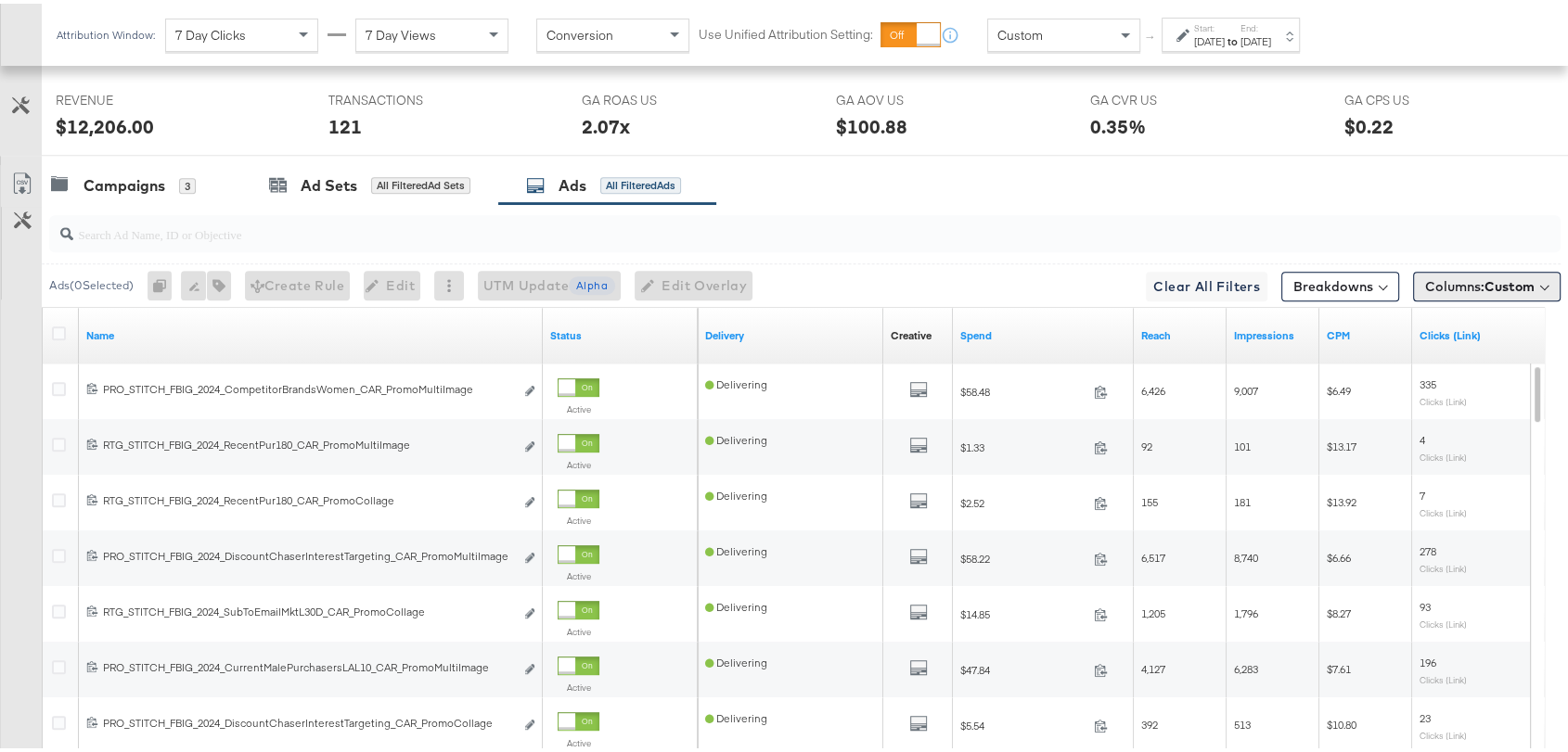
scroll to position [992, 0]
click at [1454, 276] on span "Columns: Custom" at bounding box center [1480, 283] width 109 height 18
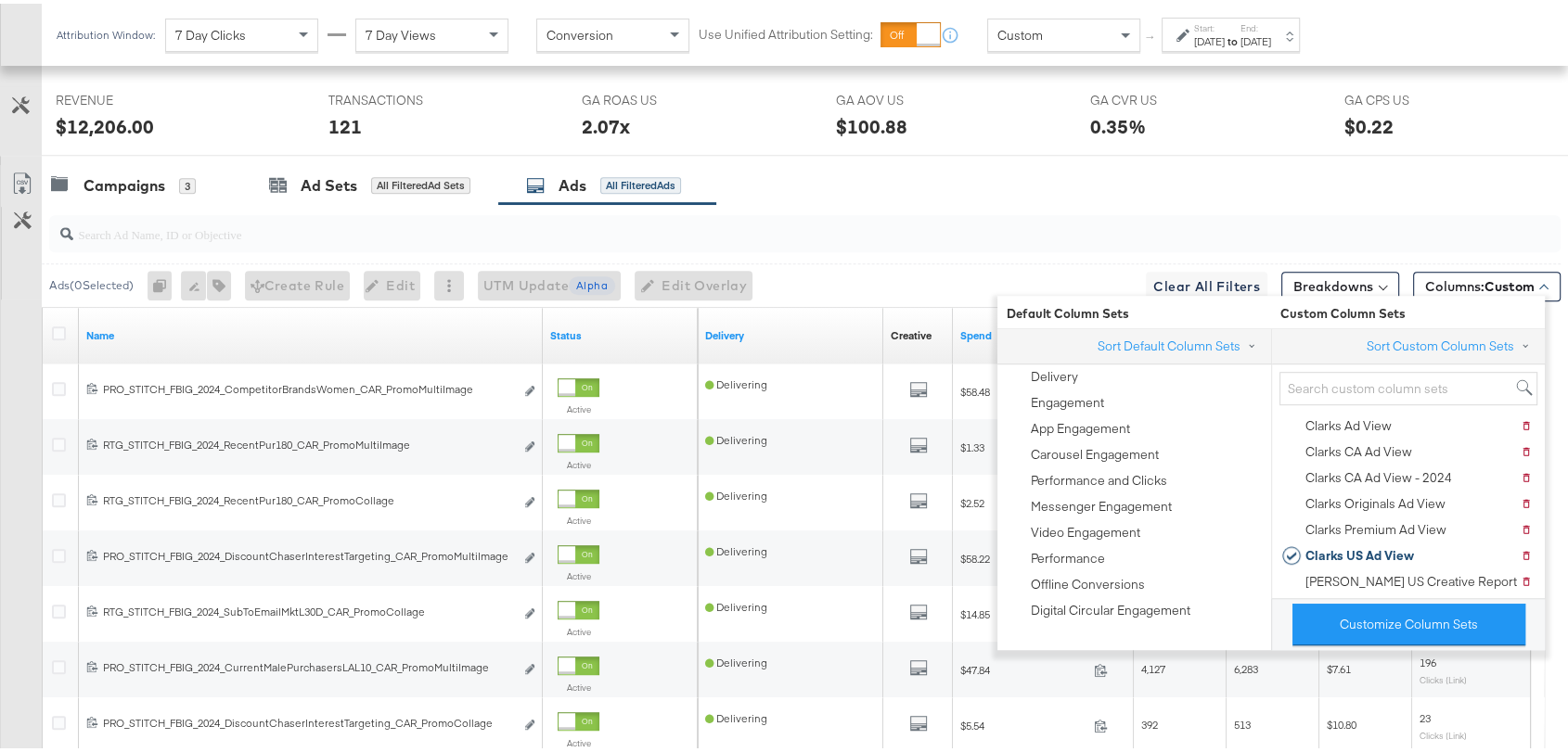
click at [1197, 179] on div "Campaigns 3 Ad Sets All Filtered Ad Sets Ads All Filtered Ads" at bounding box center [813, 182] width 1542 height 40
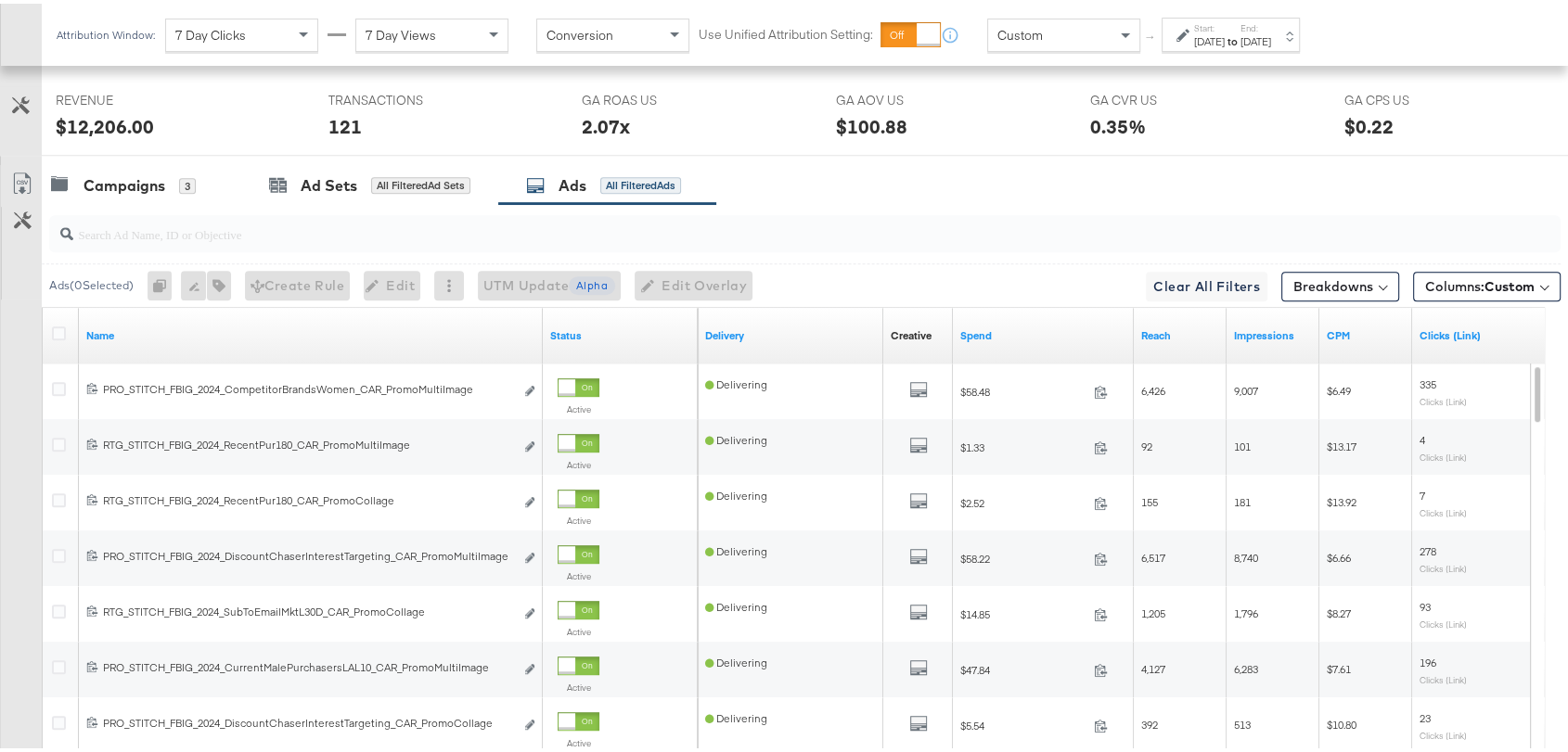
click at [1197, 179] on div "Campaigns 3 Ad Sets All Filtered Ad Sets Ads All Filtered Ads" at bounding box center [813, 182] width 1542 height 40
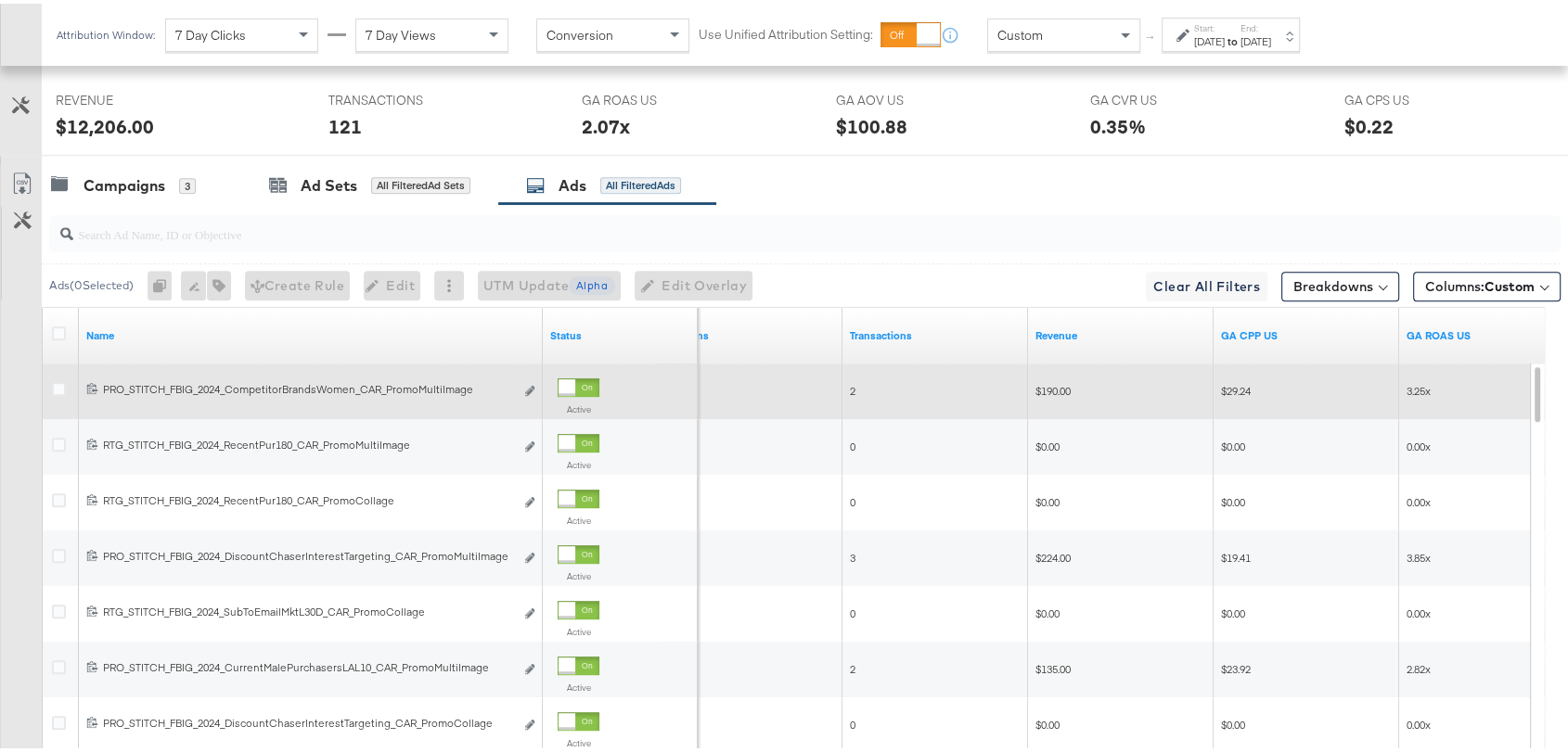
click at [1210, 409] on div "$190.00" at bounding box center [1121, 388] width 186 height 56
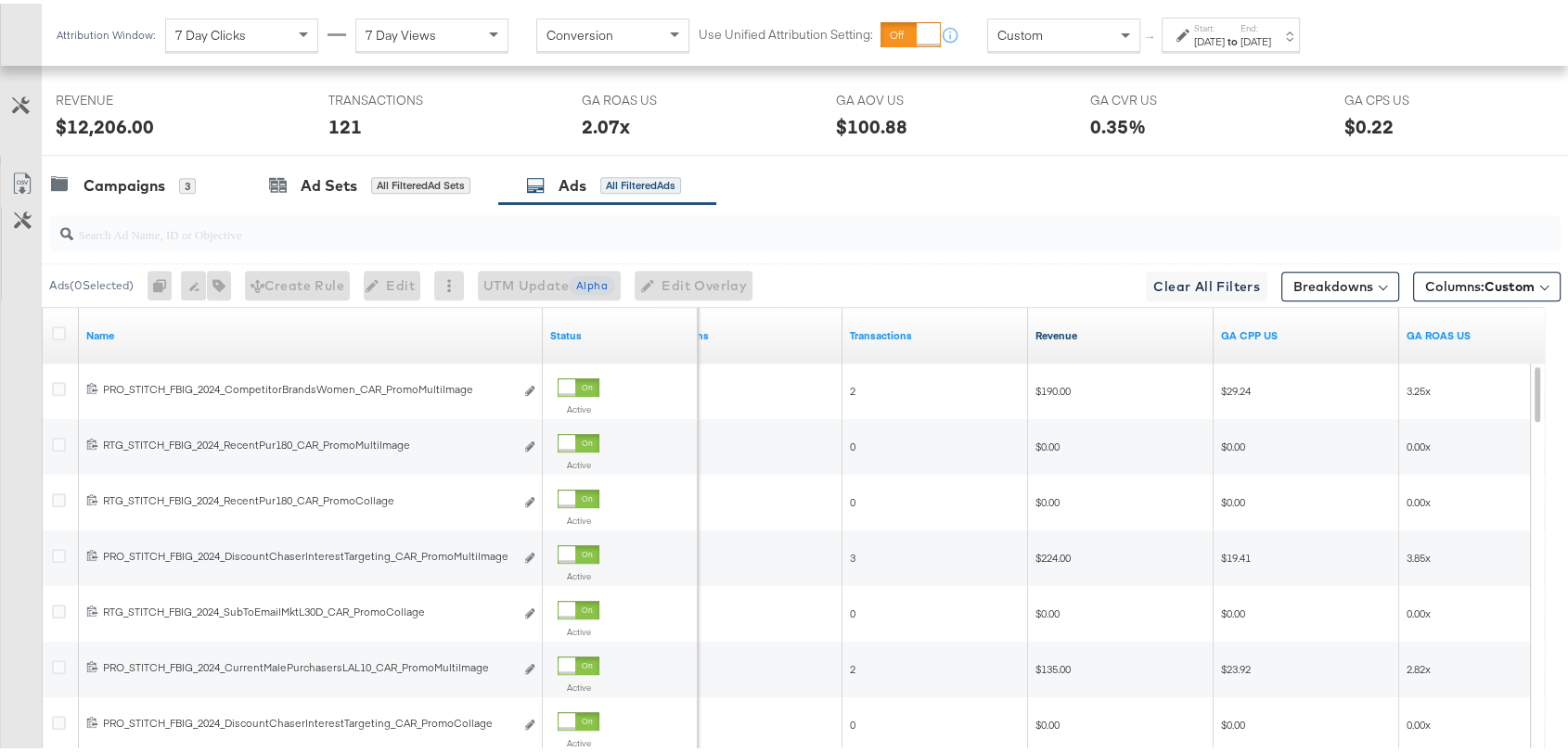
click at [1062, 325] on link "Revenue" at bounding box center [1121, 331] width 171 height 14
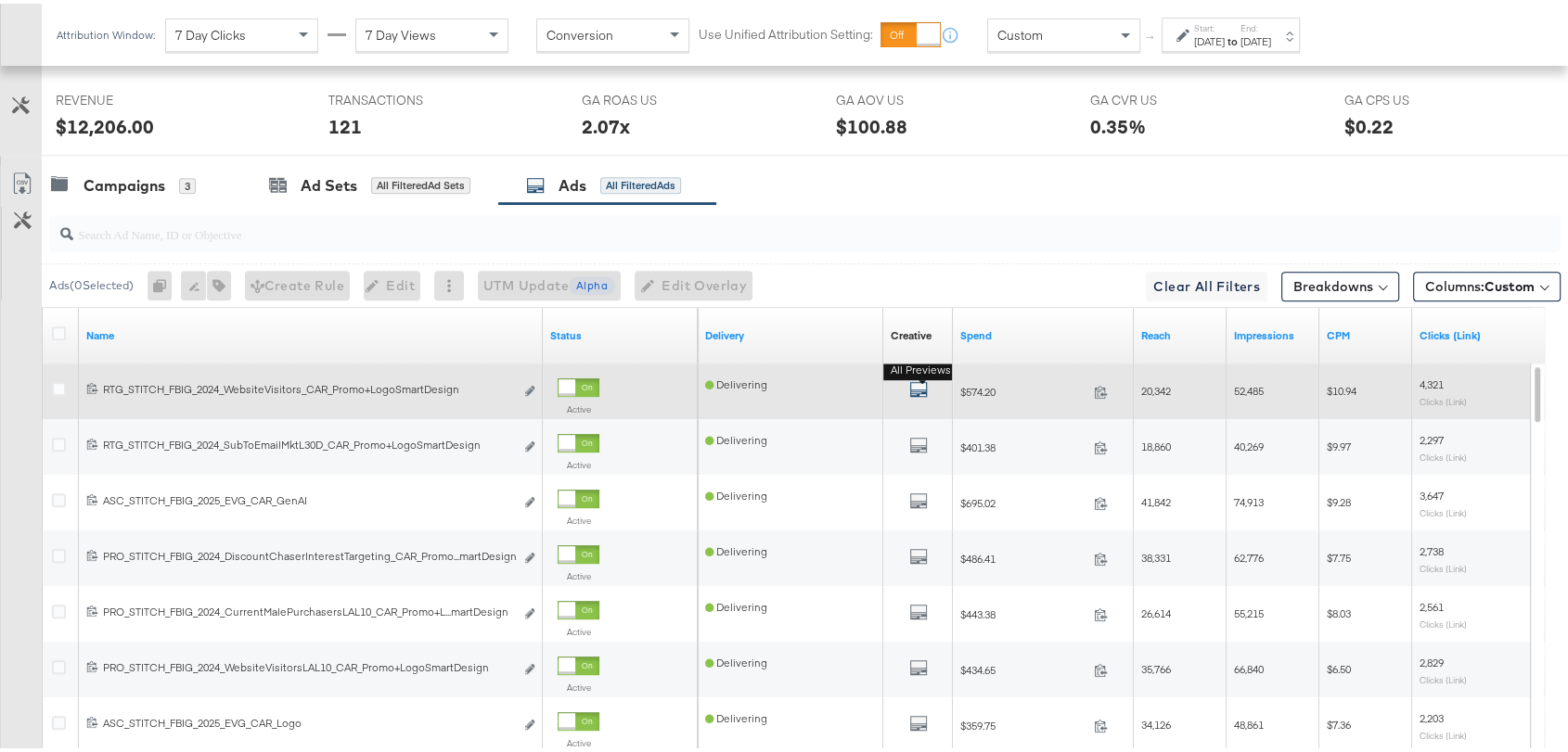
click at [916, 376] on b "All Previews" at bounding box center [921, 367] width 75 height 19
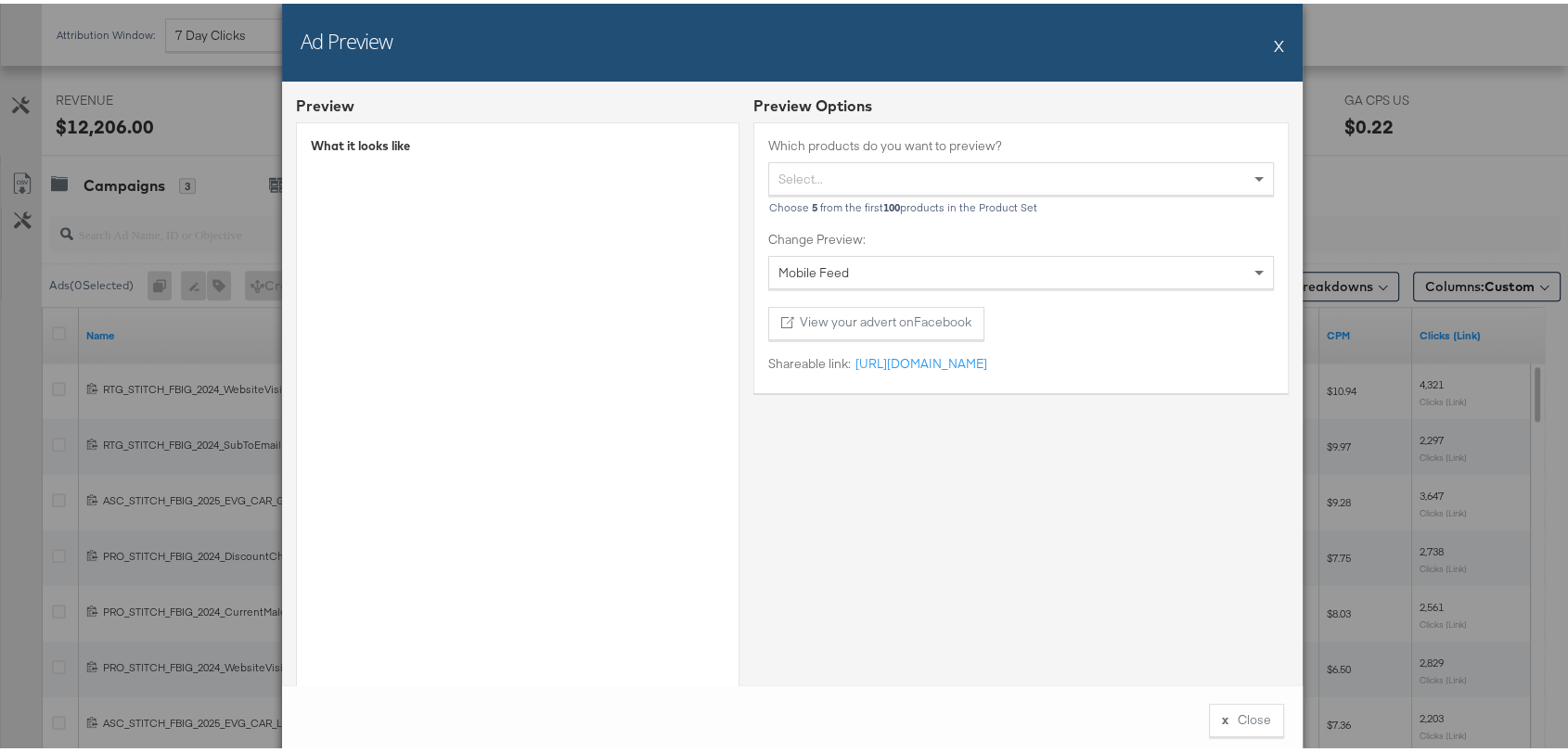
scroll to position [0, 0]
click at [1274, 37] on button "X" at bounding box center [1279, 41] width 11 height 37
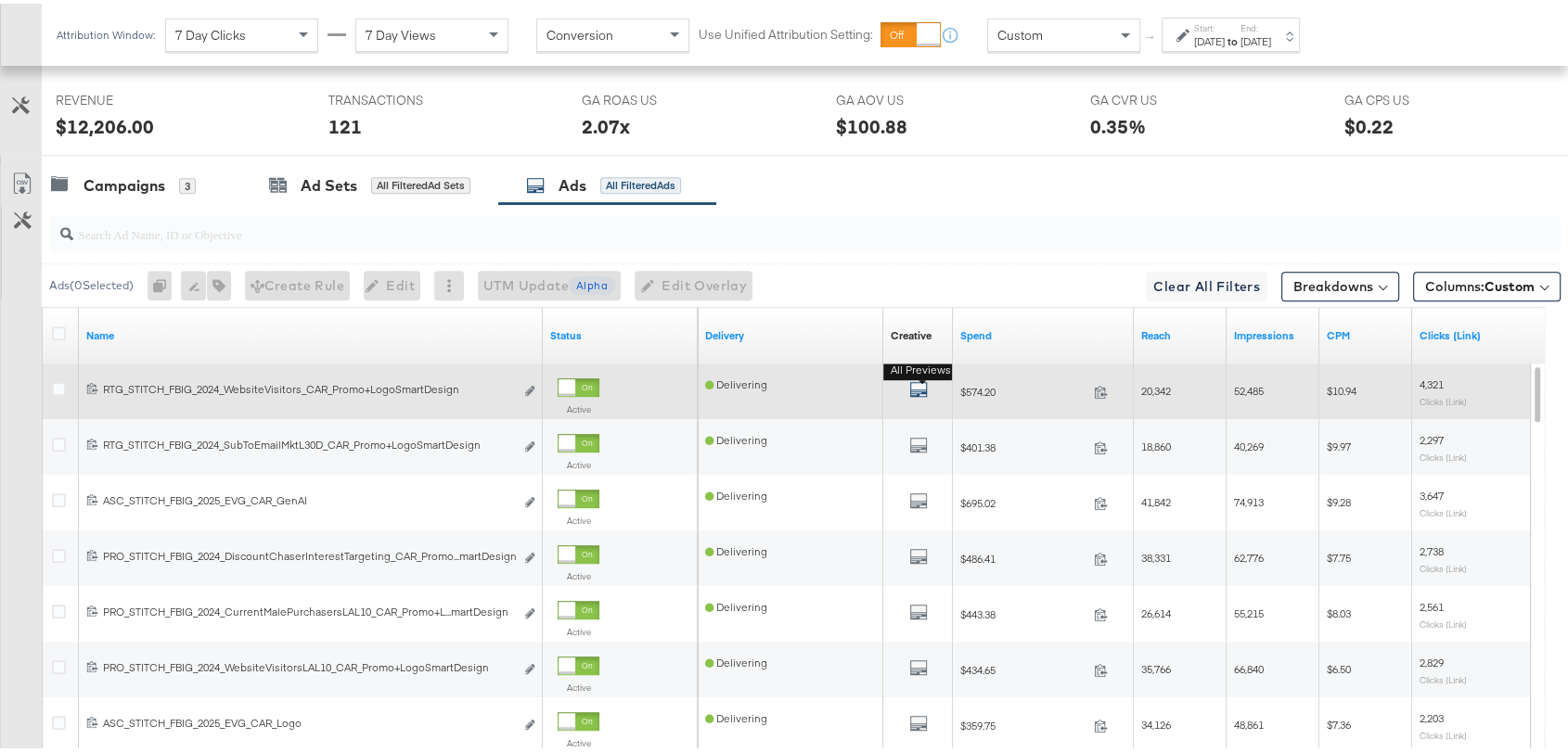
click at [912, 384] on icon "default" at bounding box center [918, 385] width 18 height 18
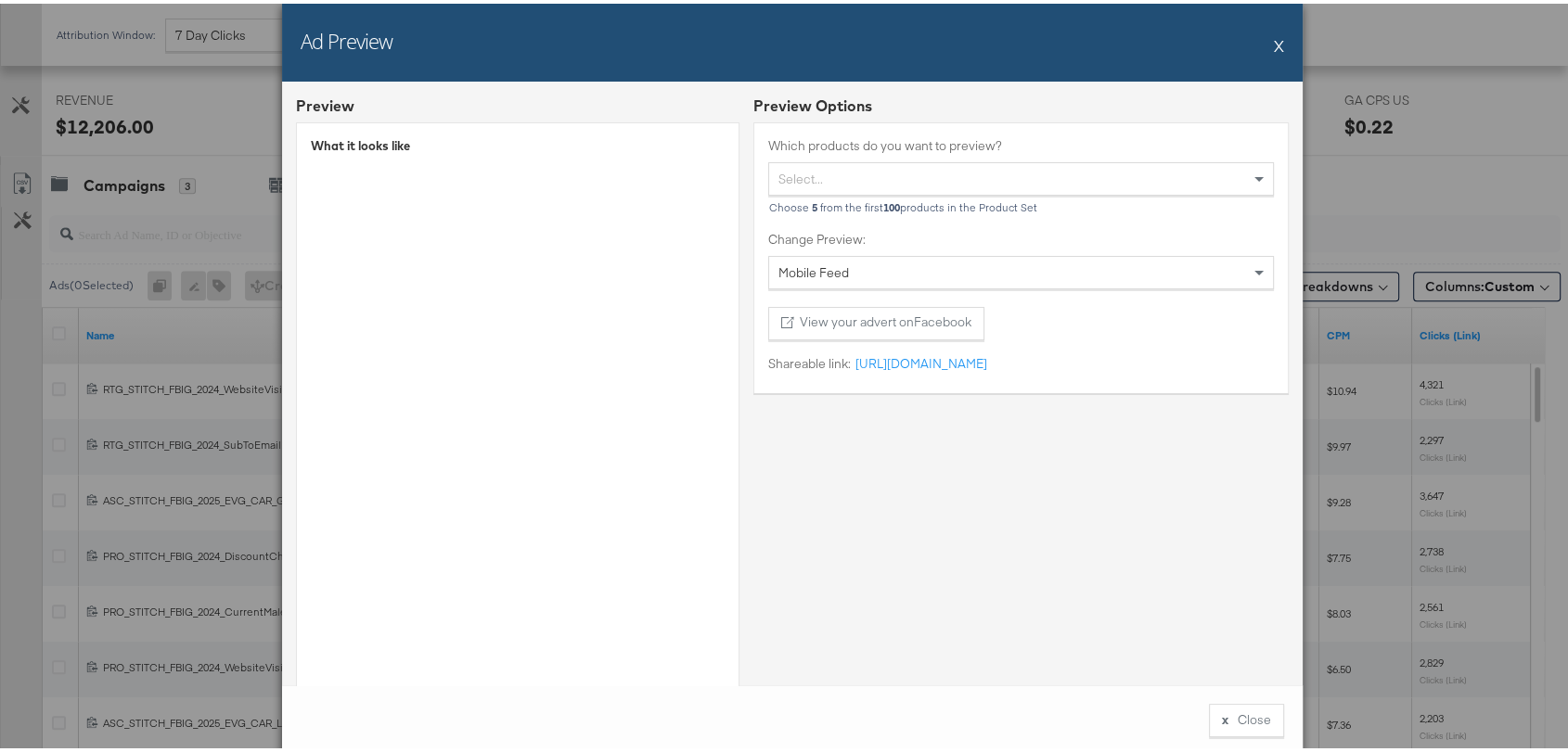
click at [928, 667] on div "Preview Options Which products do you want to preview? Select... Choose 5 from …" at bounding box center [1021, 445] width 536 height 707
click at [1274, 40] on button "X" at bounding box center [1279, 41] width 11 height 37
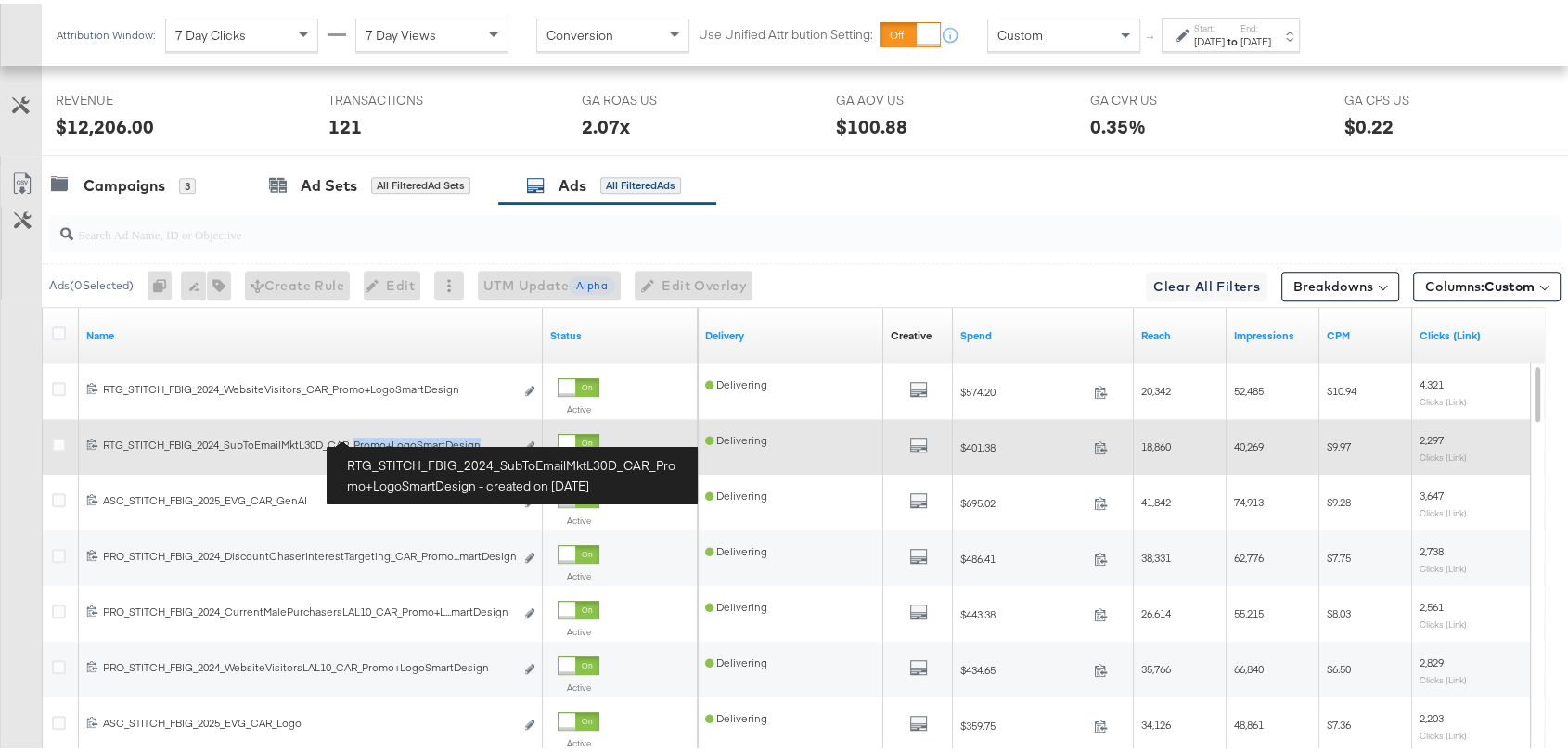
drag, startPoint x: 486, startPoint y: 438, endPoint x: 359, endPoint y: 435, distance: 127.0
click at [359, 435] on div "RTG_STITCH_FBIG_2024_SubToEmailMktL30D_CAR_Promo+LogoSmartDesign RTG_STITCH_FBI…" at bounding box center [308, 441] width 411 height 14
copy div "Promo+LogoSmartDesign"
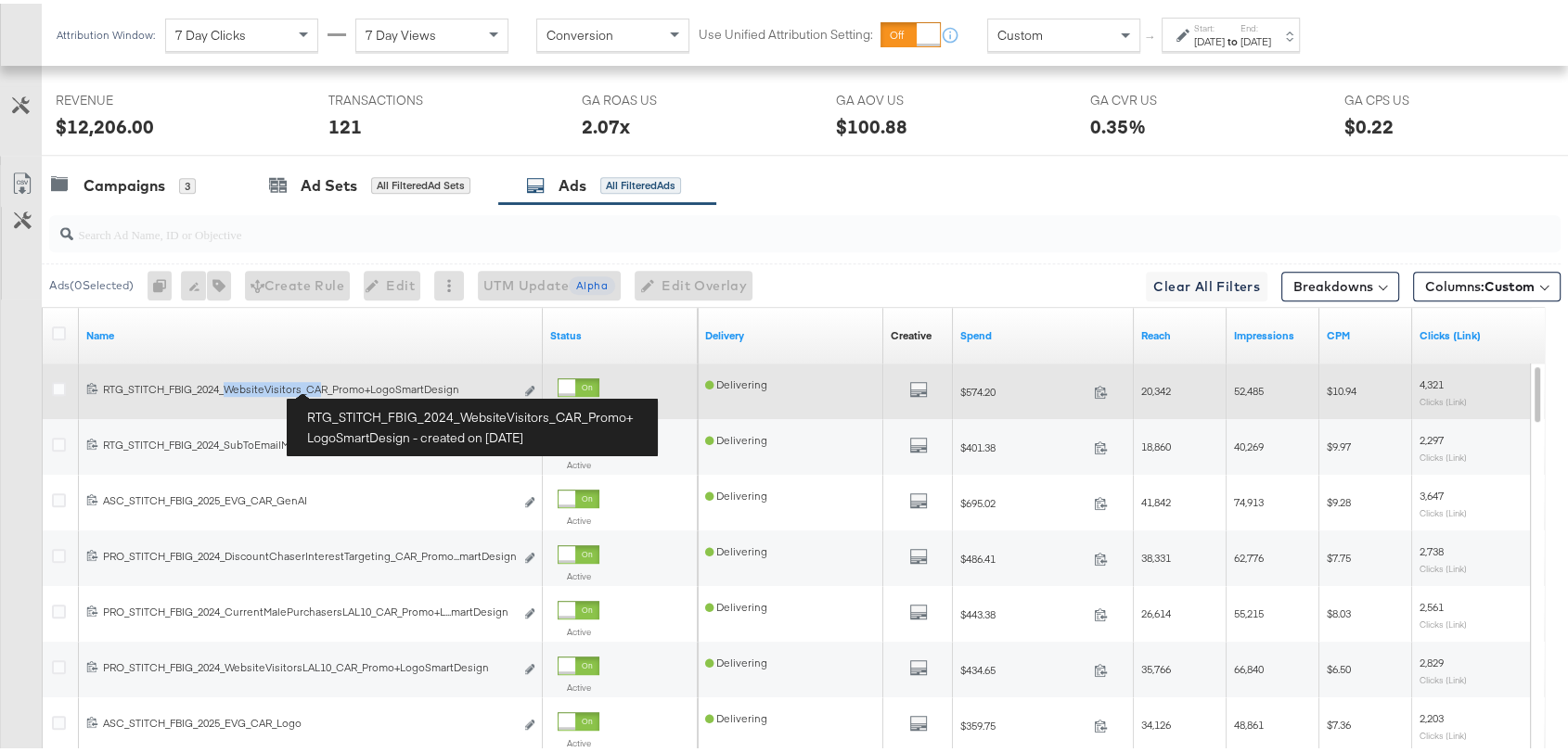
drag, startPoint x: 230, startPoint y: 381, endPoint x: 319, endPoint y: 387, distance: 89.2
click at [319, 387] on div "RTG_STITCH_FBIG_2024_WebsiteVisitors_CAR_Promo+LogoSmartDesign RTG_STITCH_FBIG_…" at bounding box center [308, 385] width 411 height 14
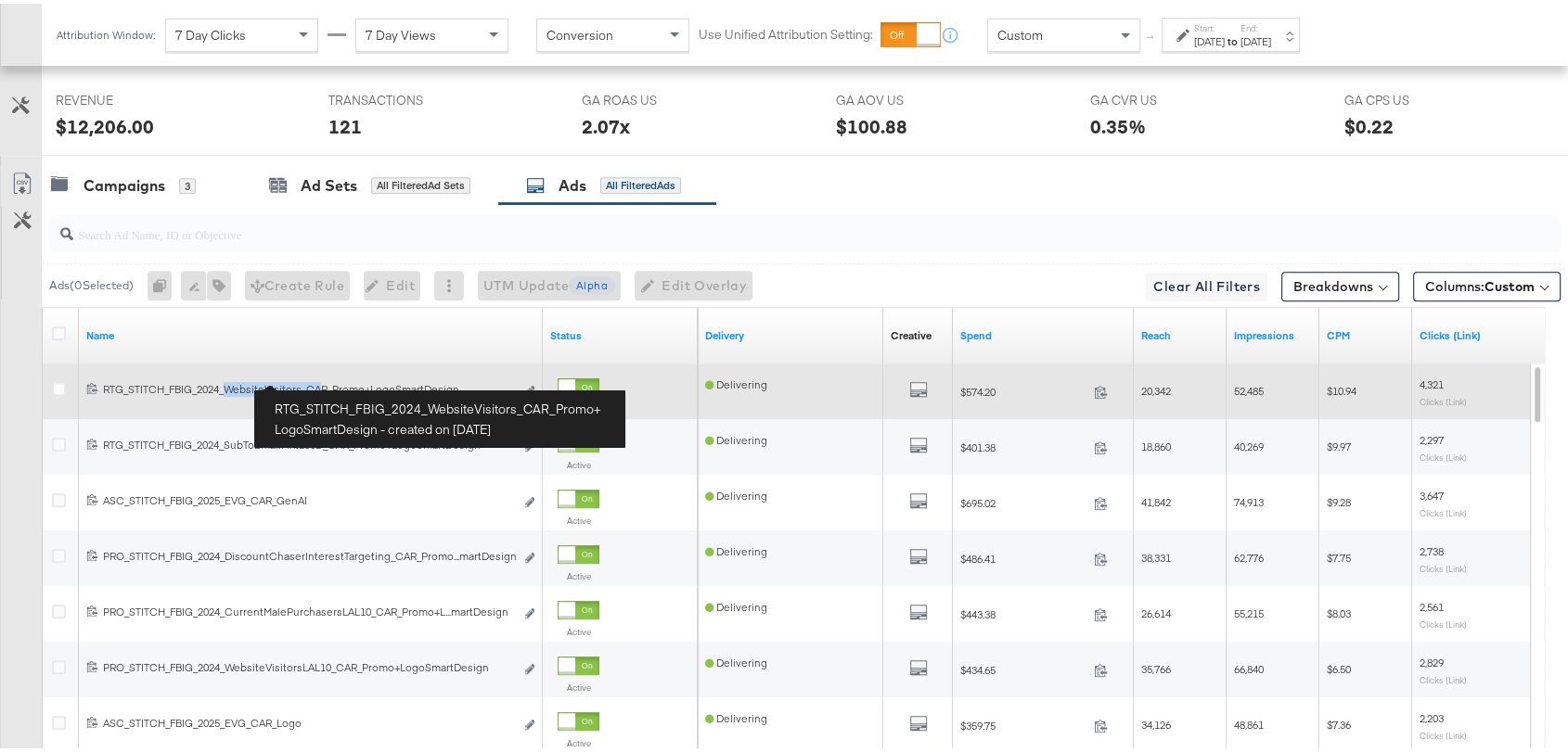
click at [287, 378] on div "RTG_STITCH_FBIG_2024_WebsiteVisitors_CAR_Promo+LogoSmartDesign RTG_STITCH_FBIG_…" at bounding box center [308, 385] width 411 height 14
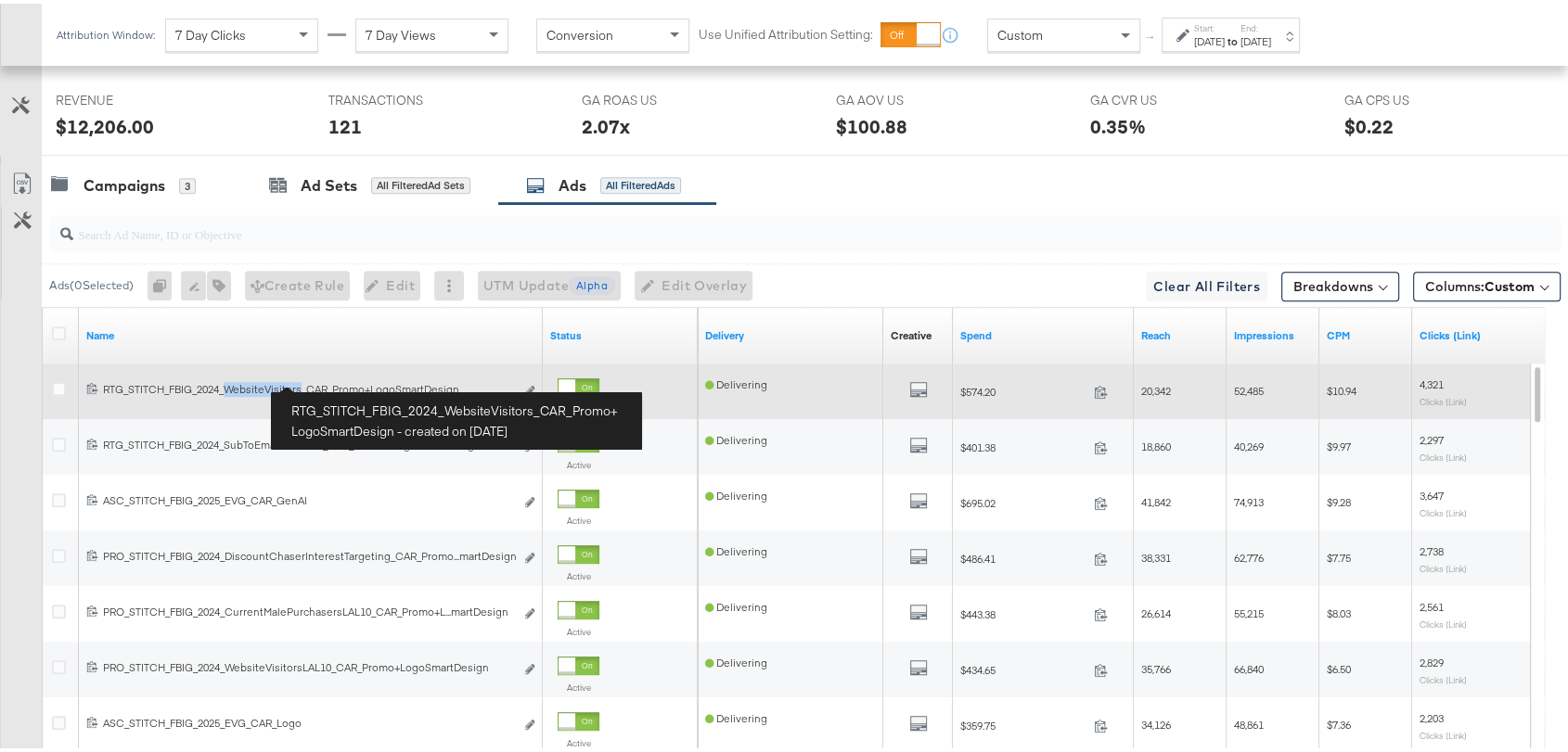
drag, startPoint x: 228, startPoint y: 380, endPoint x: 305, endPoint y: 381, distance: 77.0
click at [305, 381] on div "RTG_STITCH_FBIG_2024_WebsiteVisitors_CAR_Promo+LogoSmartDesign RTG_STITCH_FBIG_…" at bounding box center [308, 385] width 411 height 14
copy div "WebsiteVisitors"
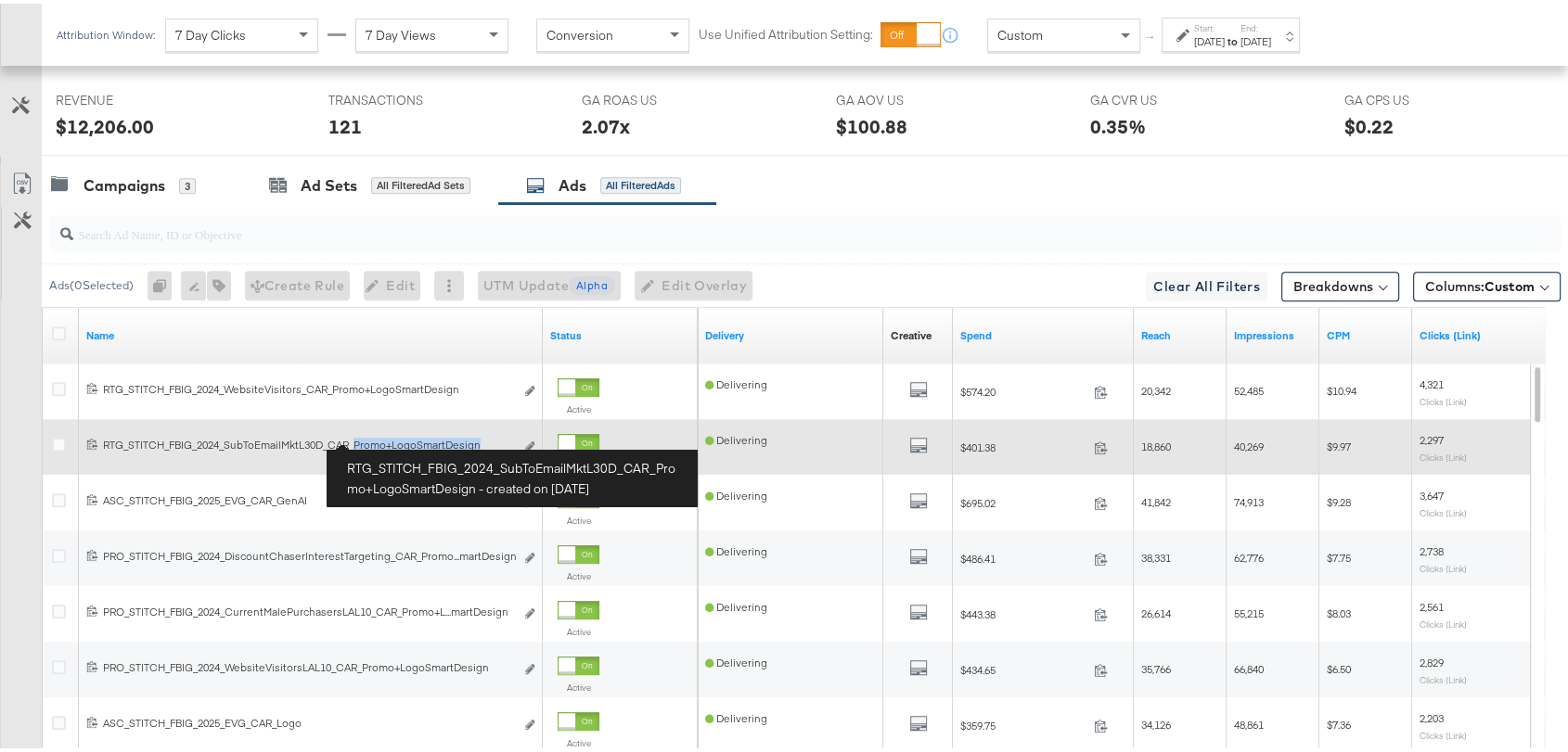
drag, startPoint x: 489, startPoint y: 439, endPoint x: 359, endPoint y: 438, distance: 130.0
click at [359, 438] on div "RTG_STITCH_FBIG_2024_SubToEmailMktL30D_CAR_Promo+LogoSmartDesign RTG_STITCH_FBI…" at bounding box center [308, 441] width 411 height 14
copy div "Promo+LogoSmartDesign"
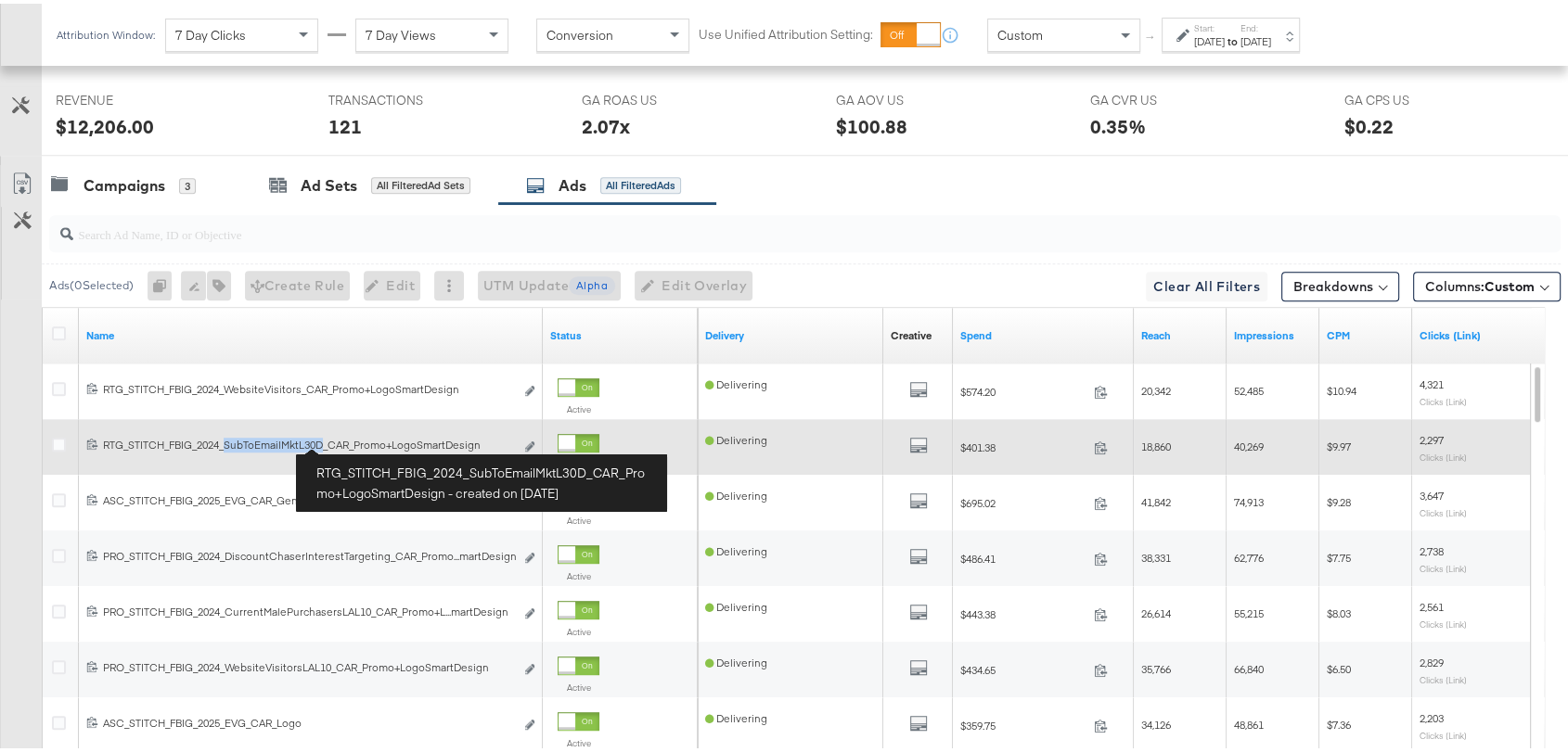
drag, startPoint x: 228, startPoint y: 433, endPoint x: 329, endPoint y: 443, distance: 101.5
click at [329, 443] on div "RTG_STITCH_FBIG_2024_SubToEmailMktL30D_CAR_Promo+LogoSmartDesign RTG_STITCH_FBI…" at bounding box center [308, 441] width 411 height 14
copy div "SubToEmailMktL30D"
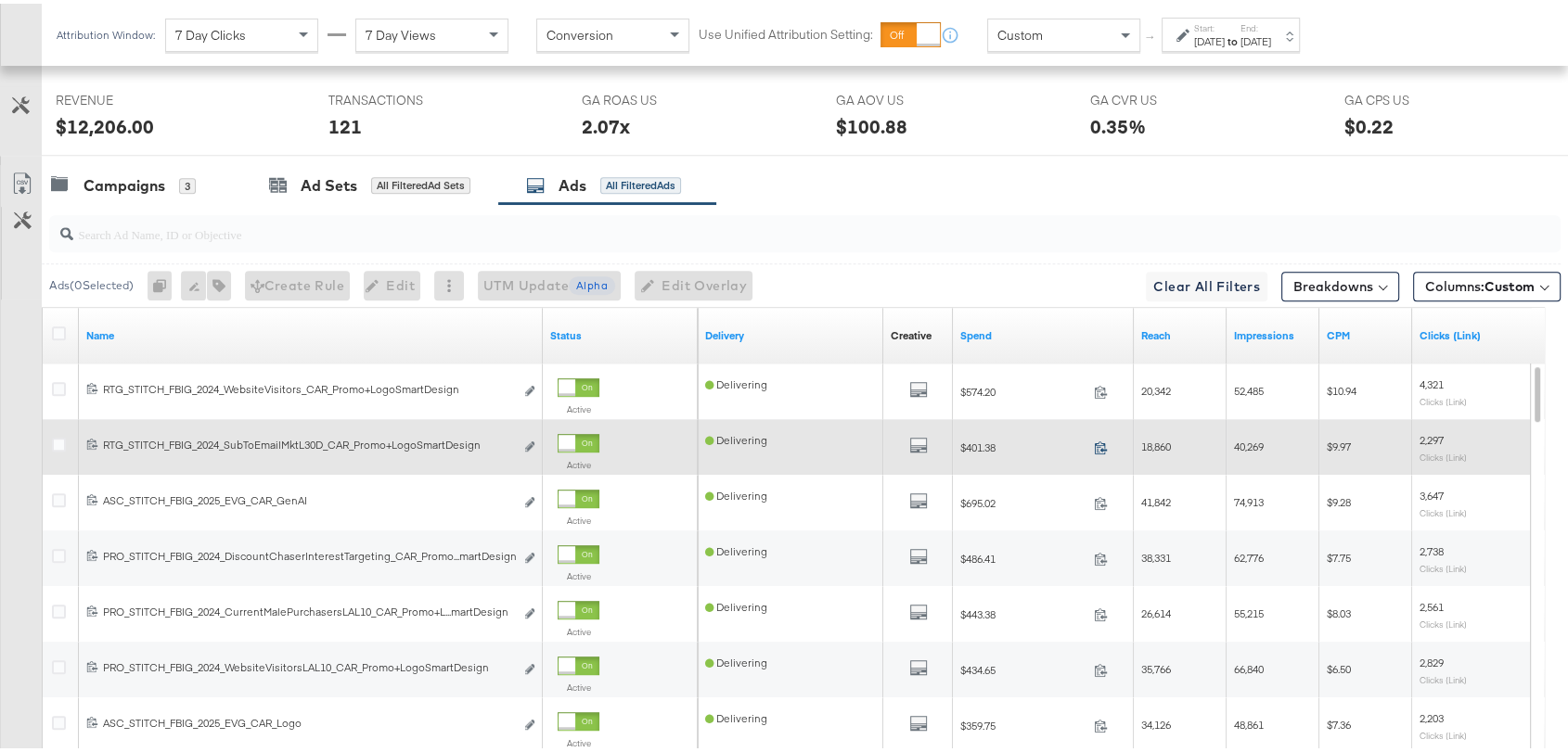
click at [1103, 442] on icon at bounding box center [1101, 444] width 14 height 14
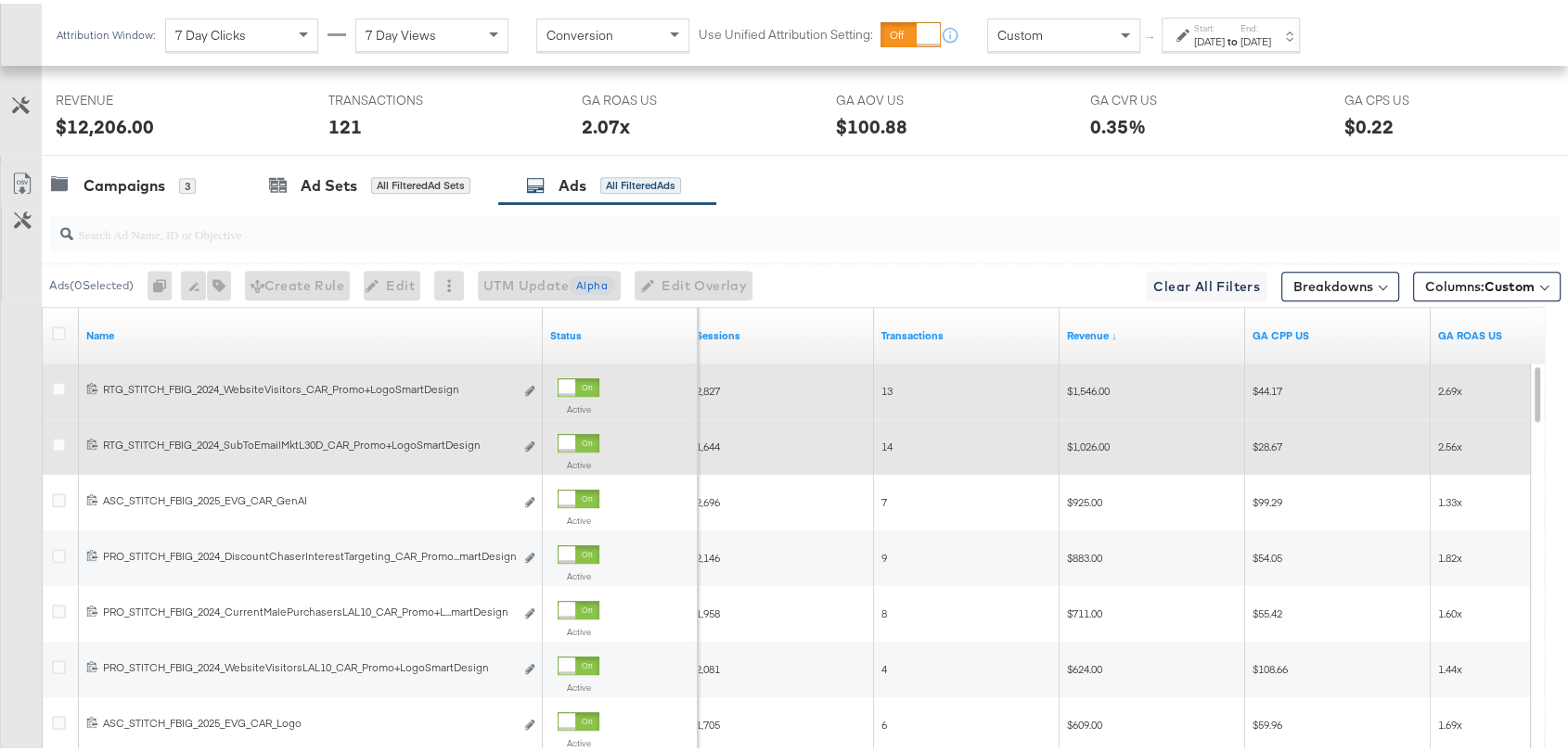
click at [1447, 380] on span "2.69x" at bounding box center [1450, 387] width 24 height 14
copy span "2.69x"
click at [1098, 380] on span "$1,546.00" at bounding box center [1088, 387] width 43 height 14
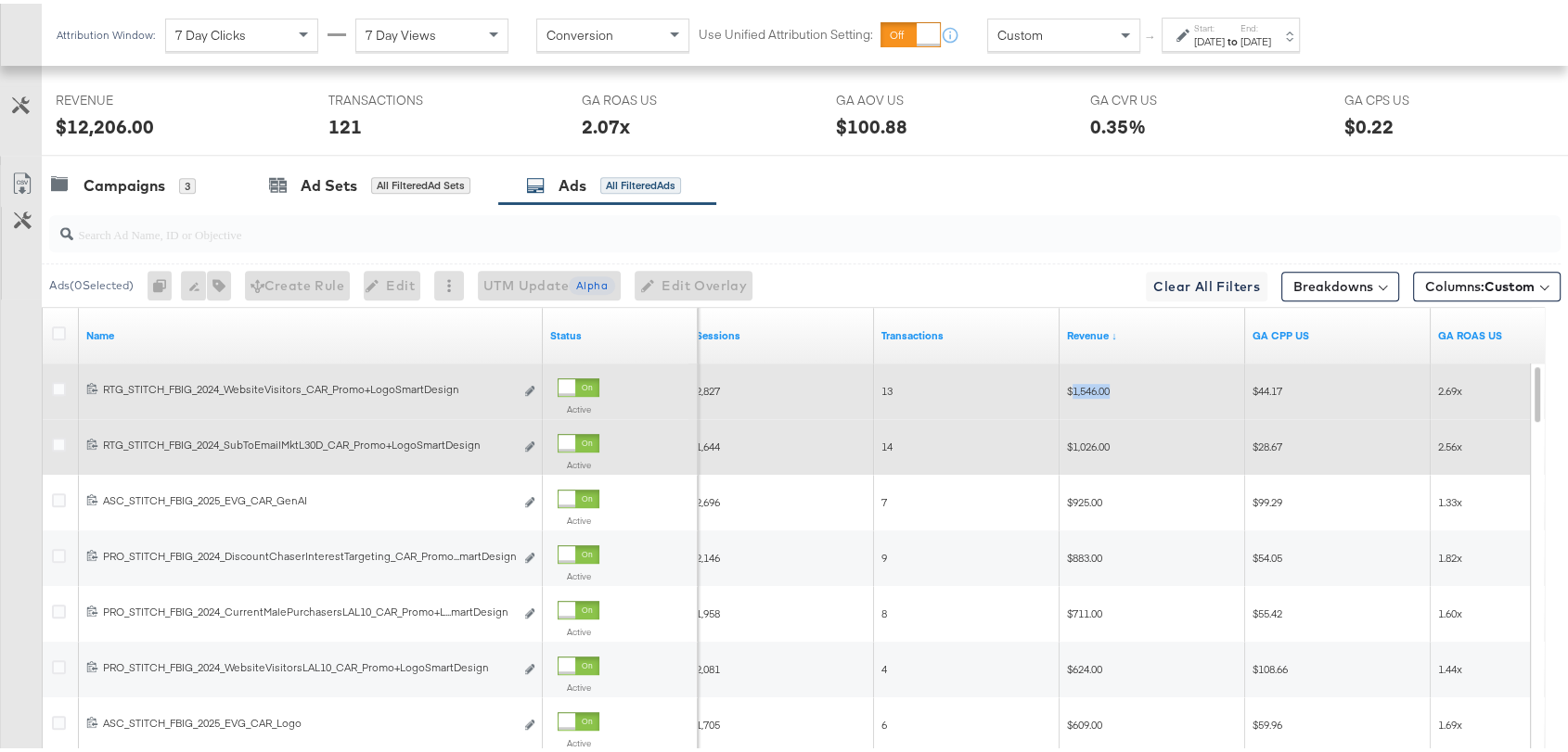
copy span "1,546.00"
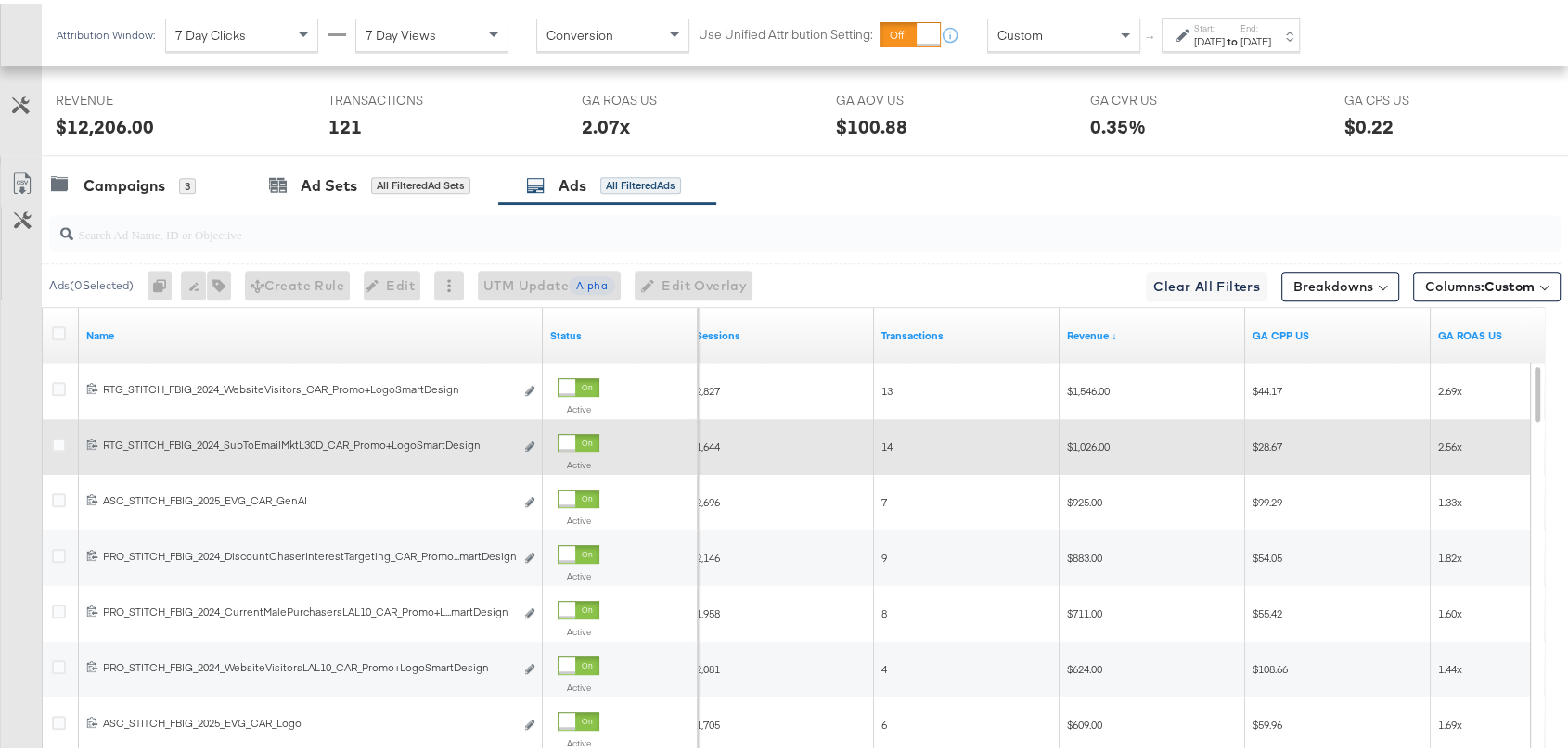
click at [1447, 440] on span "2.56x" at bounding box center [1450, 443] width 24 height 14
copy span "2.56x"
click at [1085, 440] on span "$1,026.00" at bounding box center [1088, 443] width 43 height 14
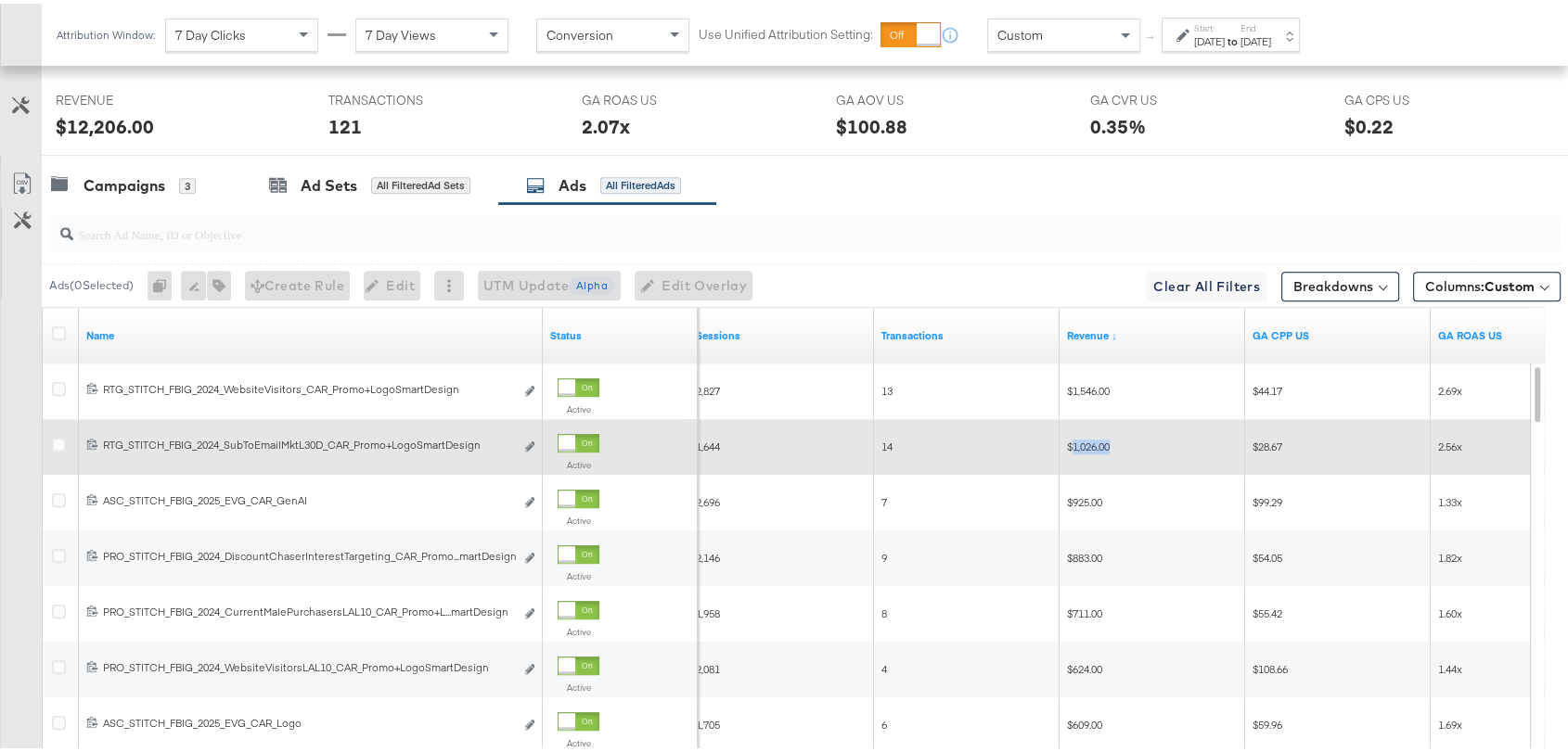
copy span "1,026.00"
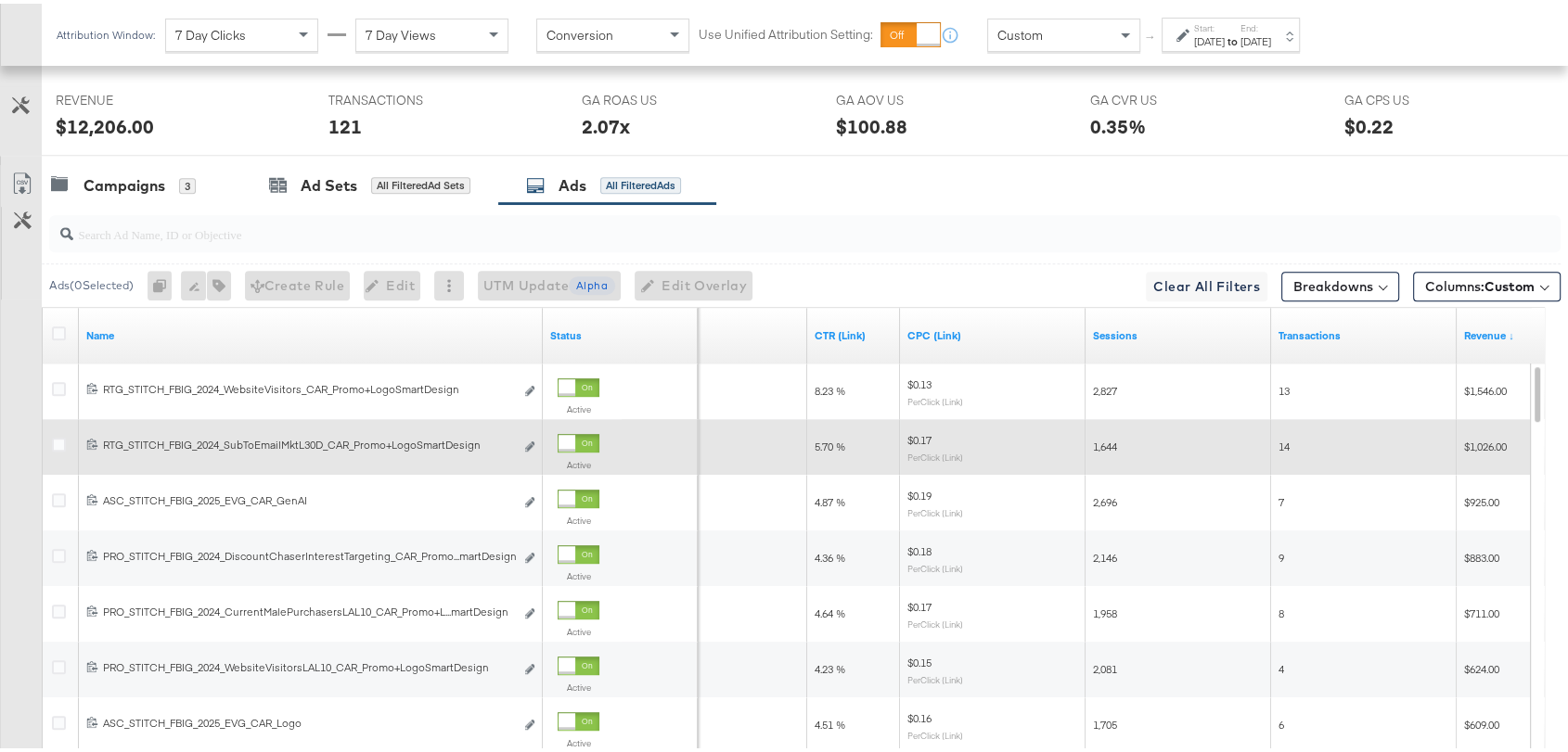
click at [823, 440] on span "5.70 %" at bounding box center [830, 443] width 31 height 14
copy span "5.70 %"
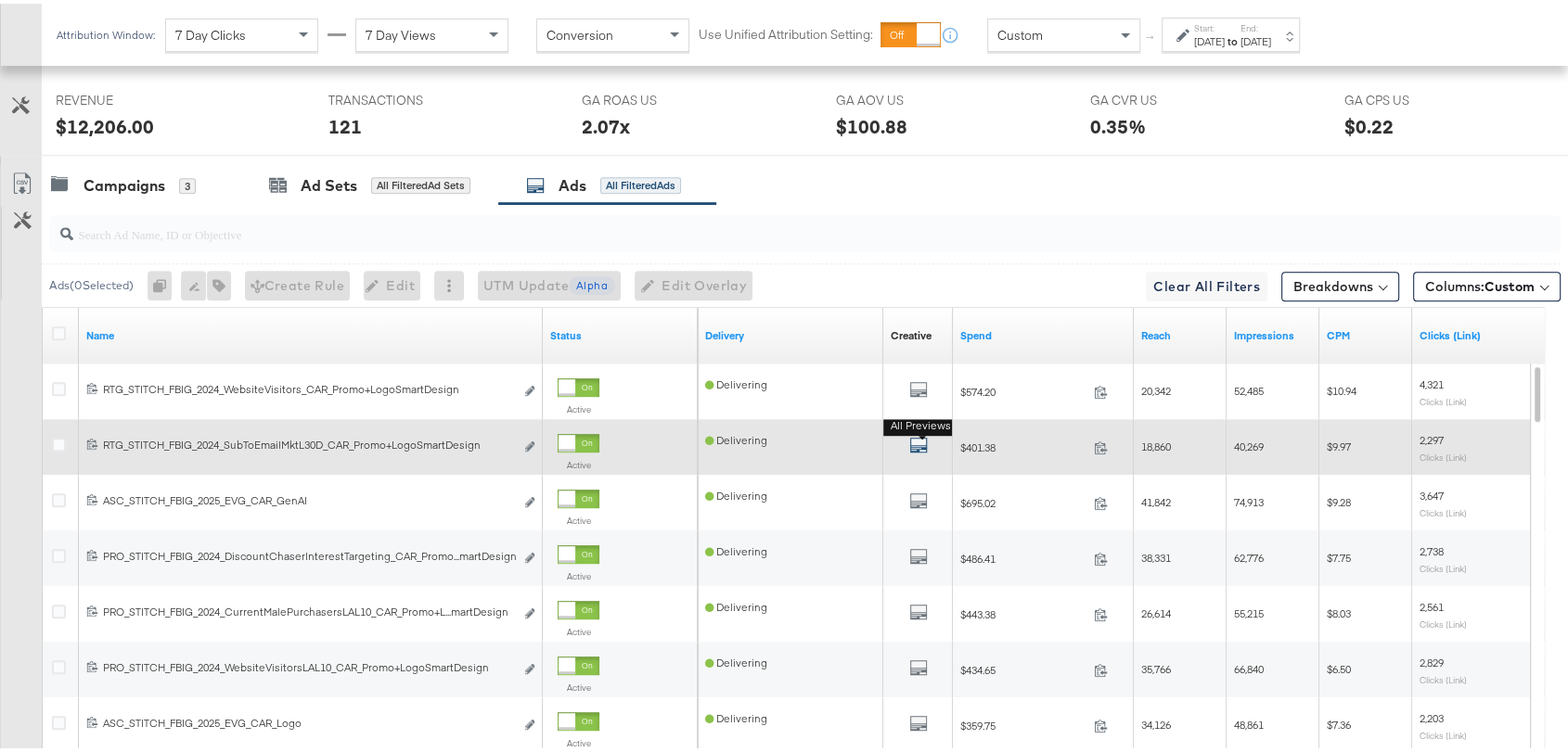
click at [910, 433] on icon "default" at bounding box center [918, 441] width 18 height 18
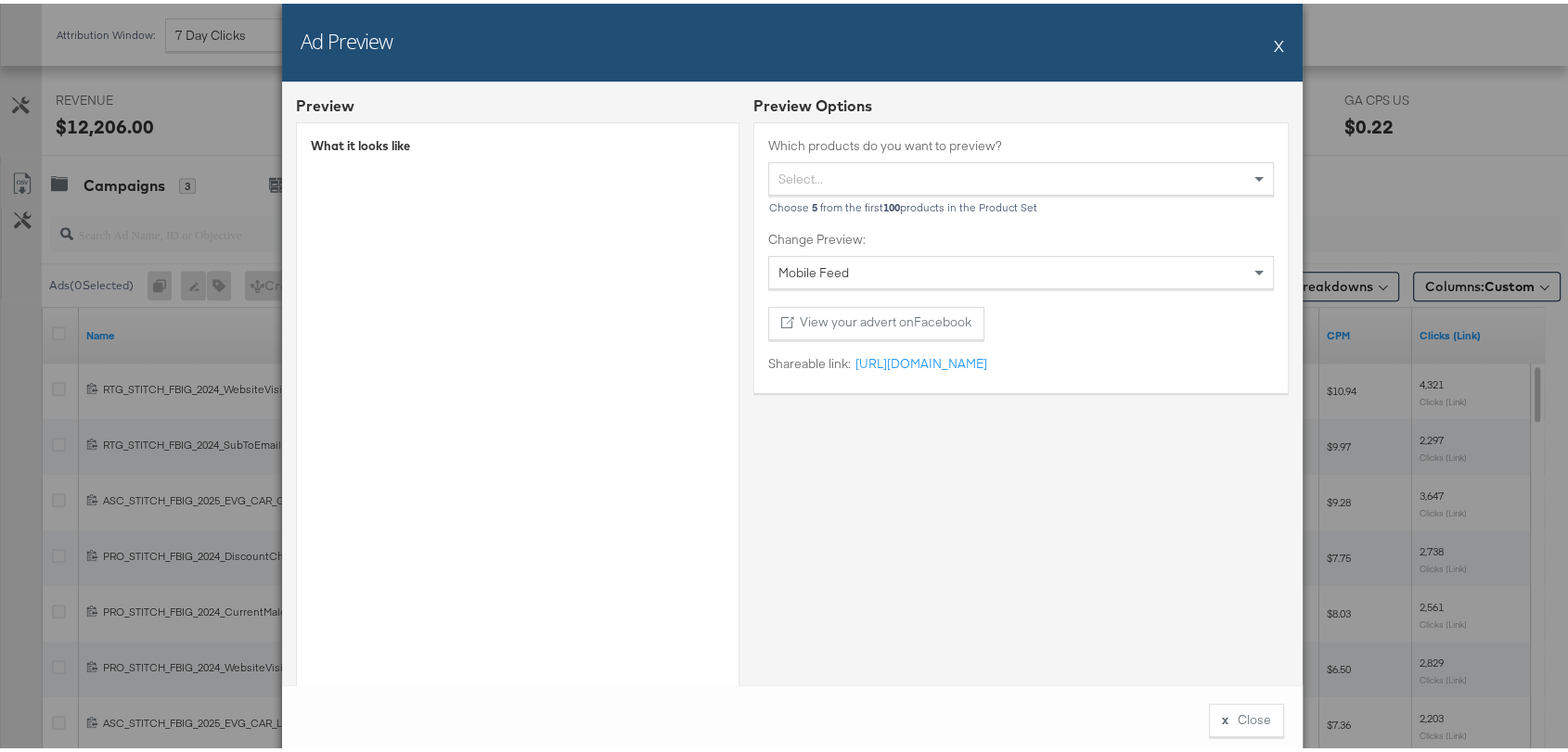
click at [1275, 35] on button "X" at bounding box center [1279, 41] width 11 height 37
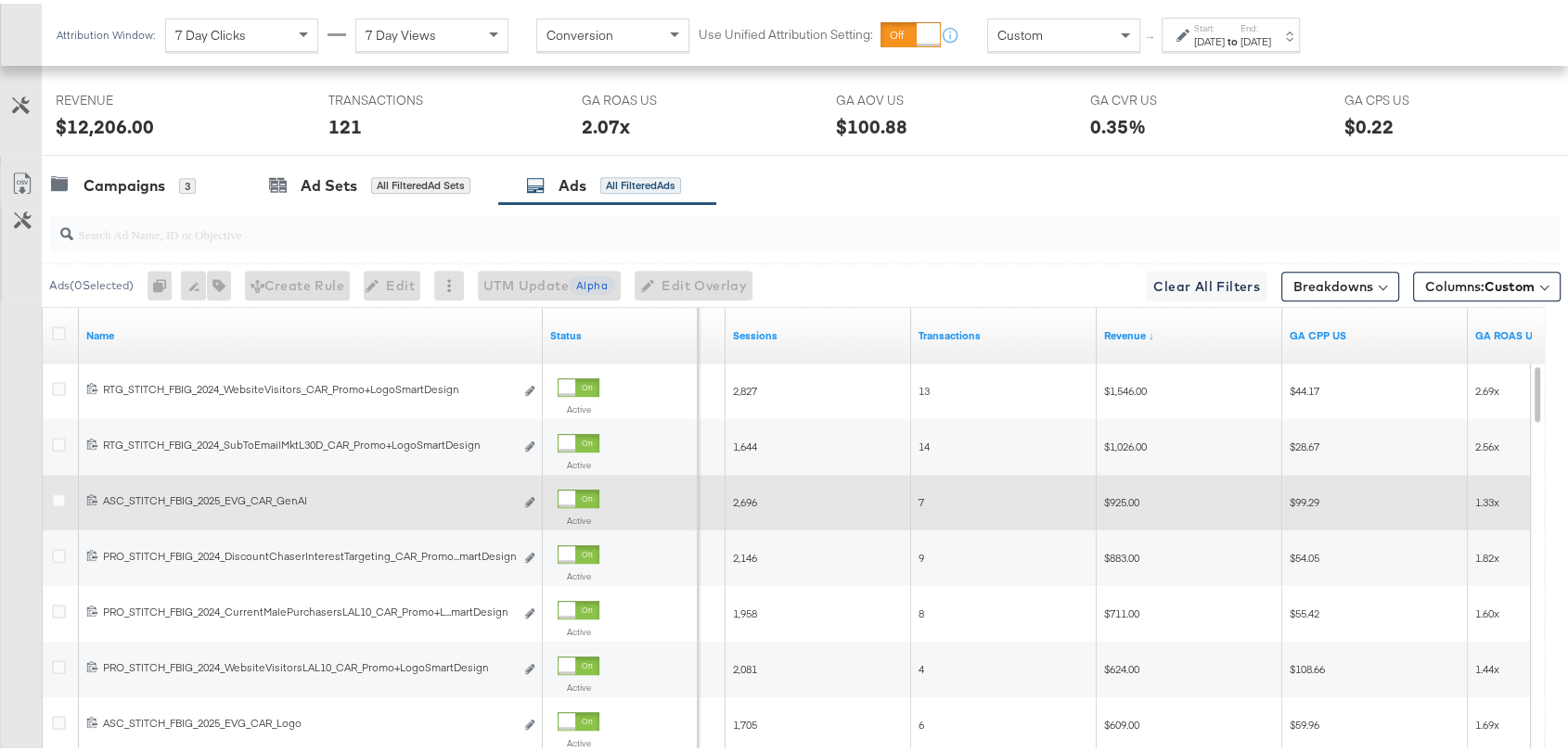
click at [1118, 499] on span "$925.00" at bounding box center [1121, 498] width 35 height 14
copy span "925.00"
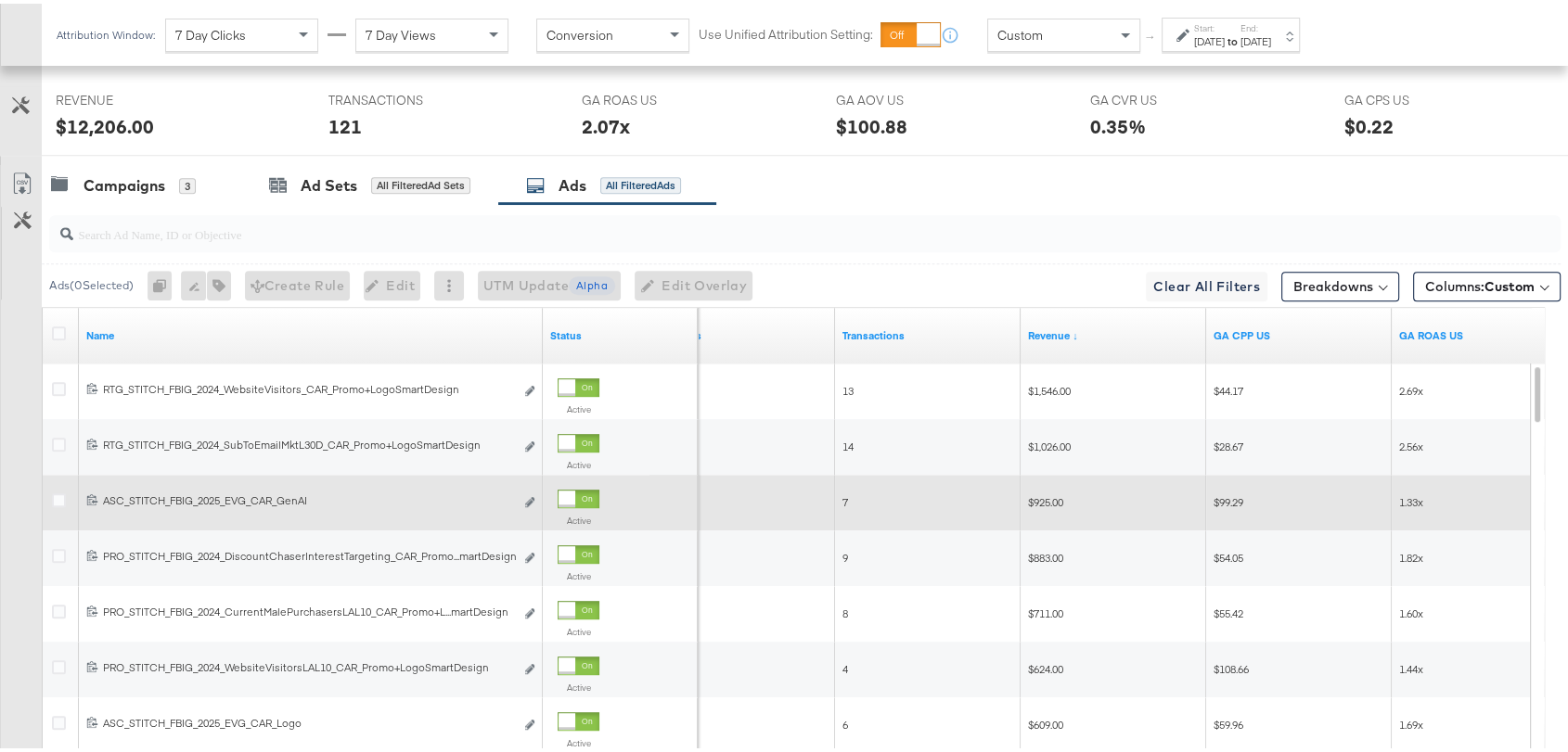
click at [1413, 491] on span "1.33x" at bounding box center [1411, 498] width 24 height 14
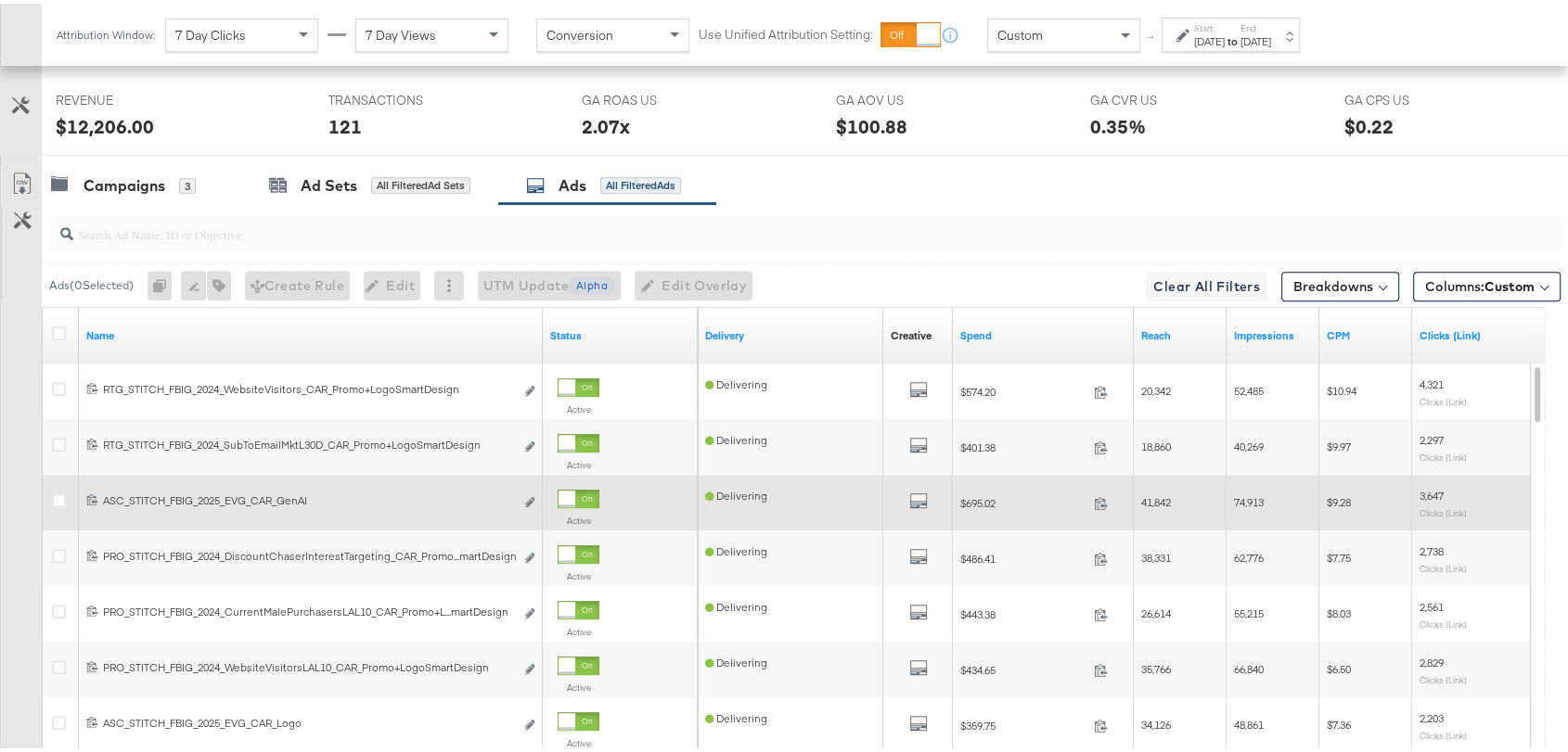
click at [981, 493] on span "$695.02" at bounding box center [1024, 499] width 127 height 14
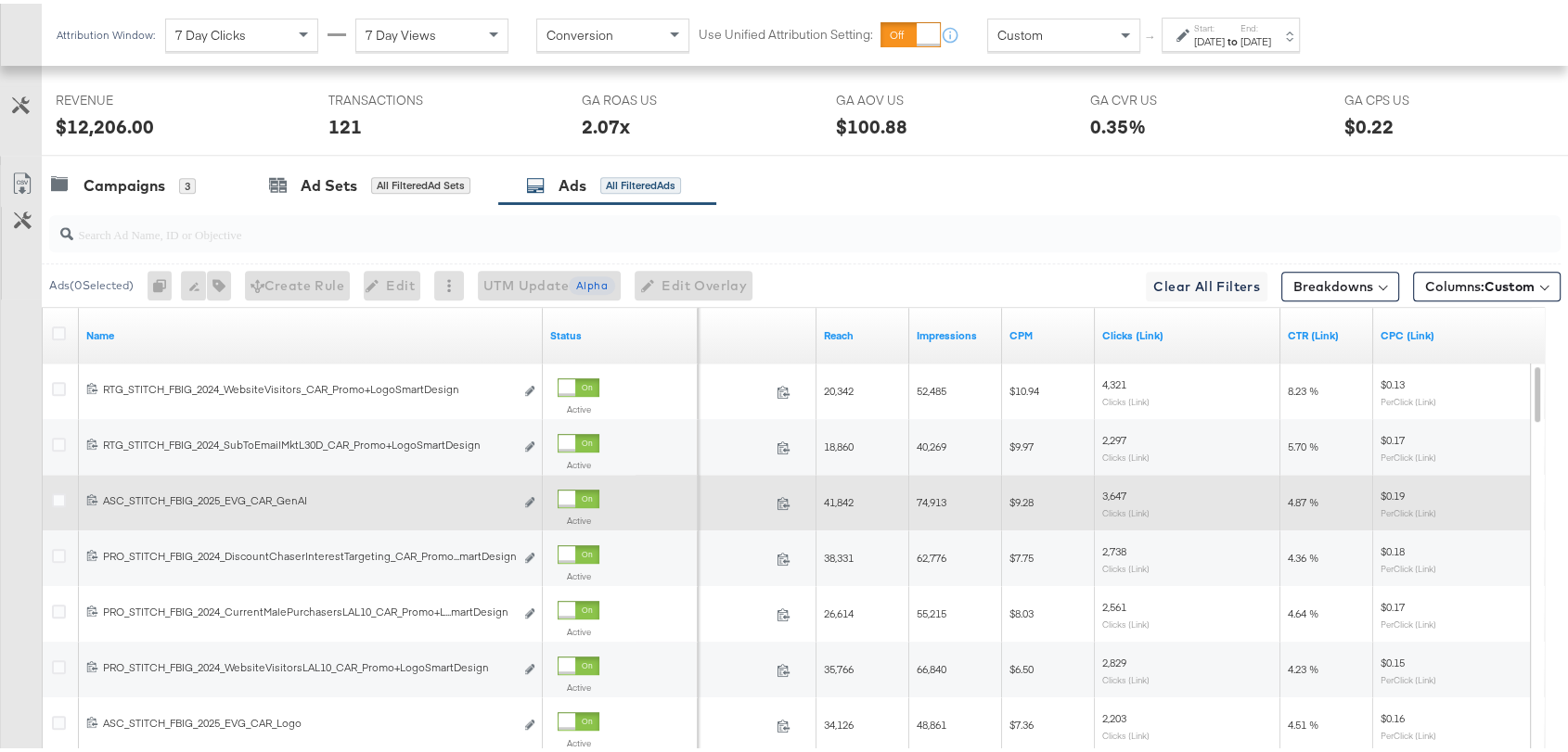
click at [1297, 491] on span "4.87 %" at bounding box center [1303, 498] width 31 height 14
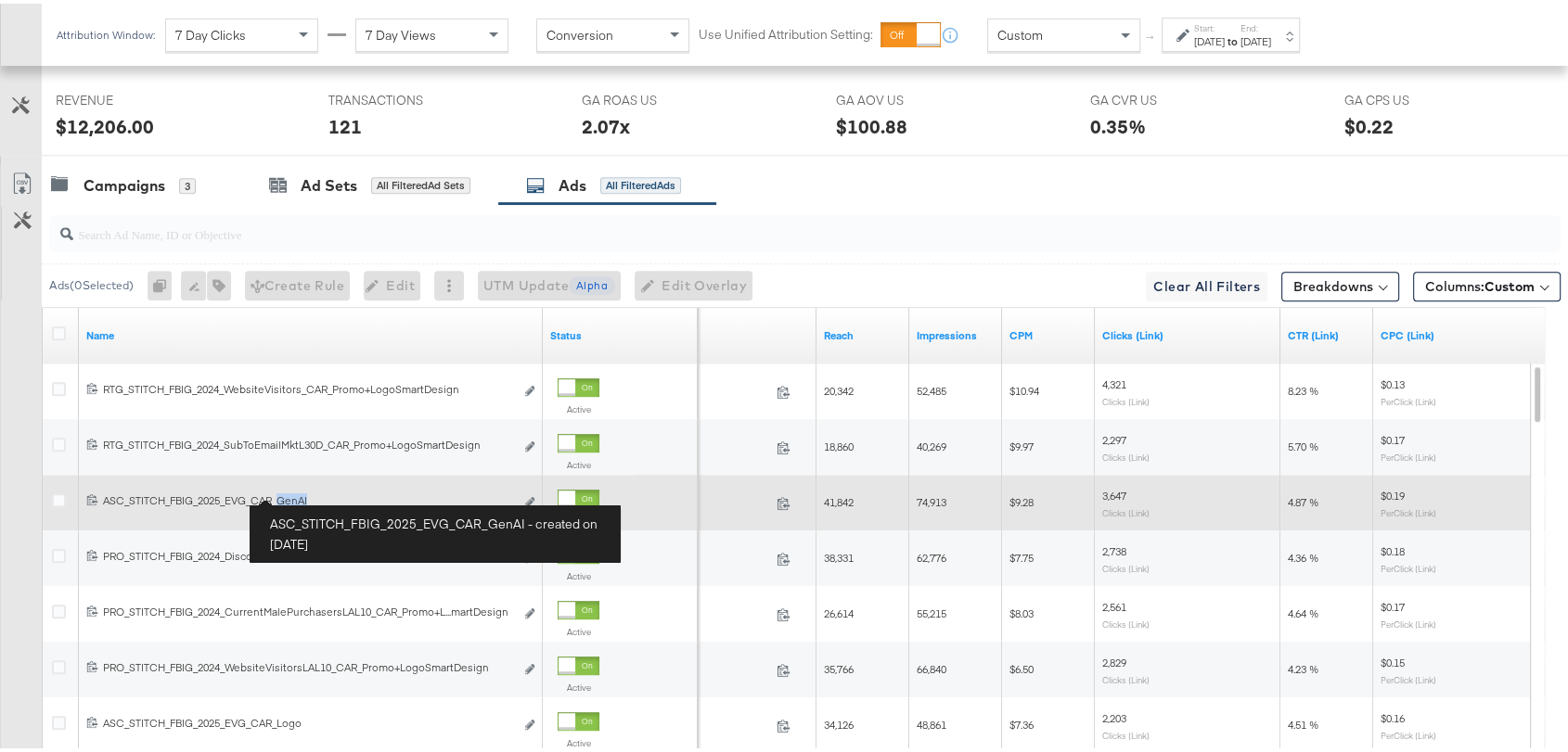
drag, startPoint x: 311, startPoint y: 491, endPoint x: 282, endPoint y: 492, distance: 29.0
click at [282, 492] on div "ASC_STITCH_FBIG_2025_EVG_CAR_GenAI ASC_STITCH_FBIG_2025_EVG_CAR_GenAI" at bounding box center [308, 496] width 411 height 14
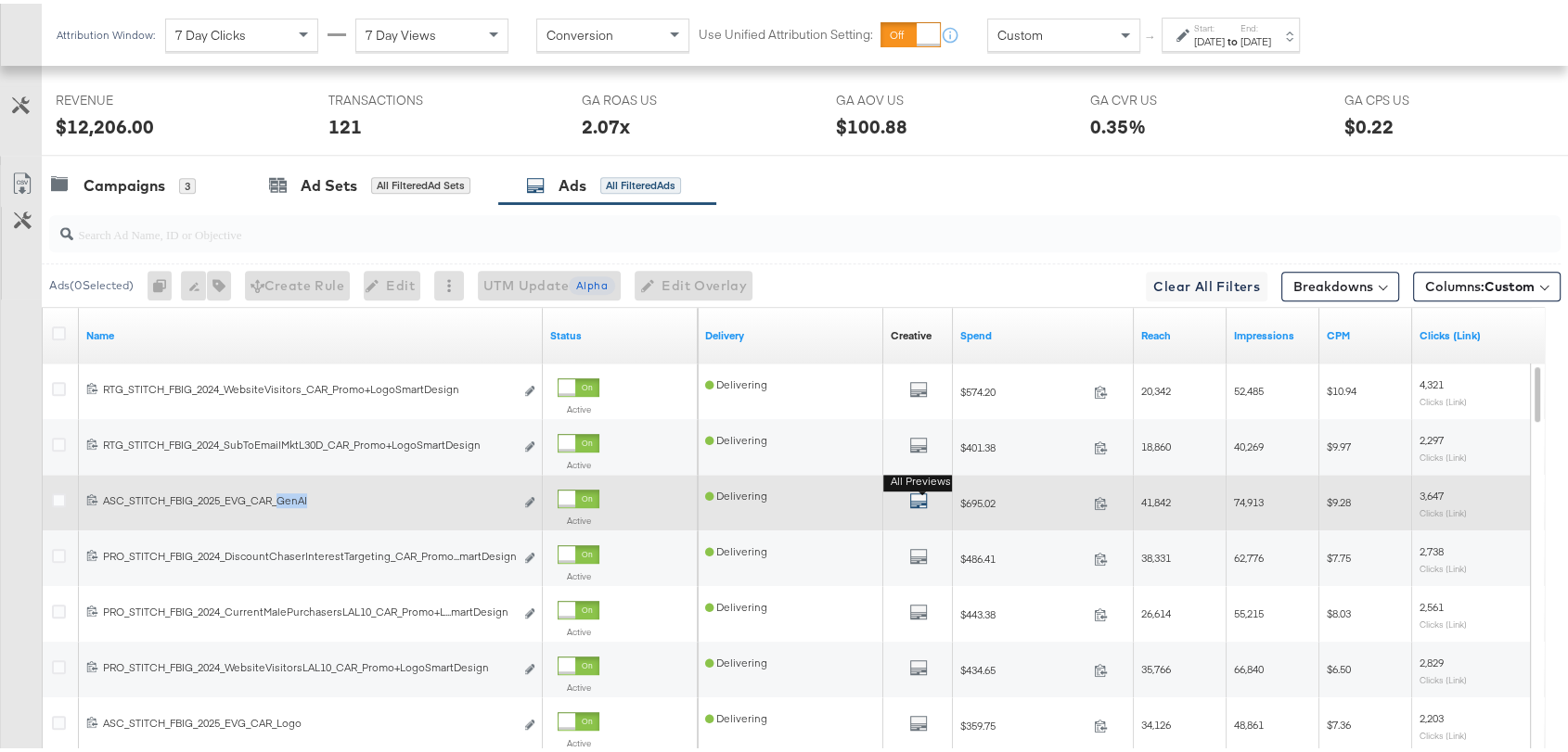
click at [917, 490] on icon "default" at bounding box center [918, 496] width 18 height 18
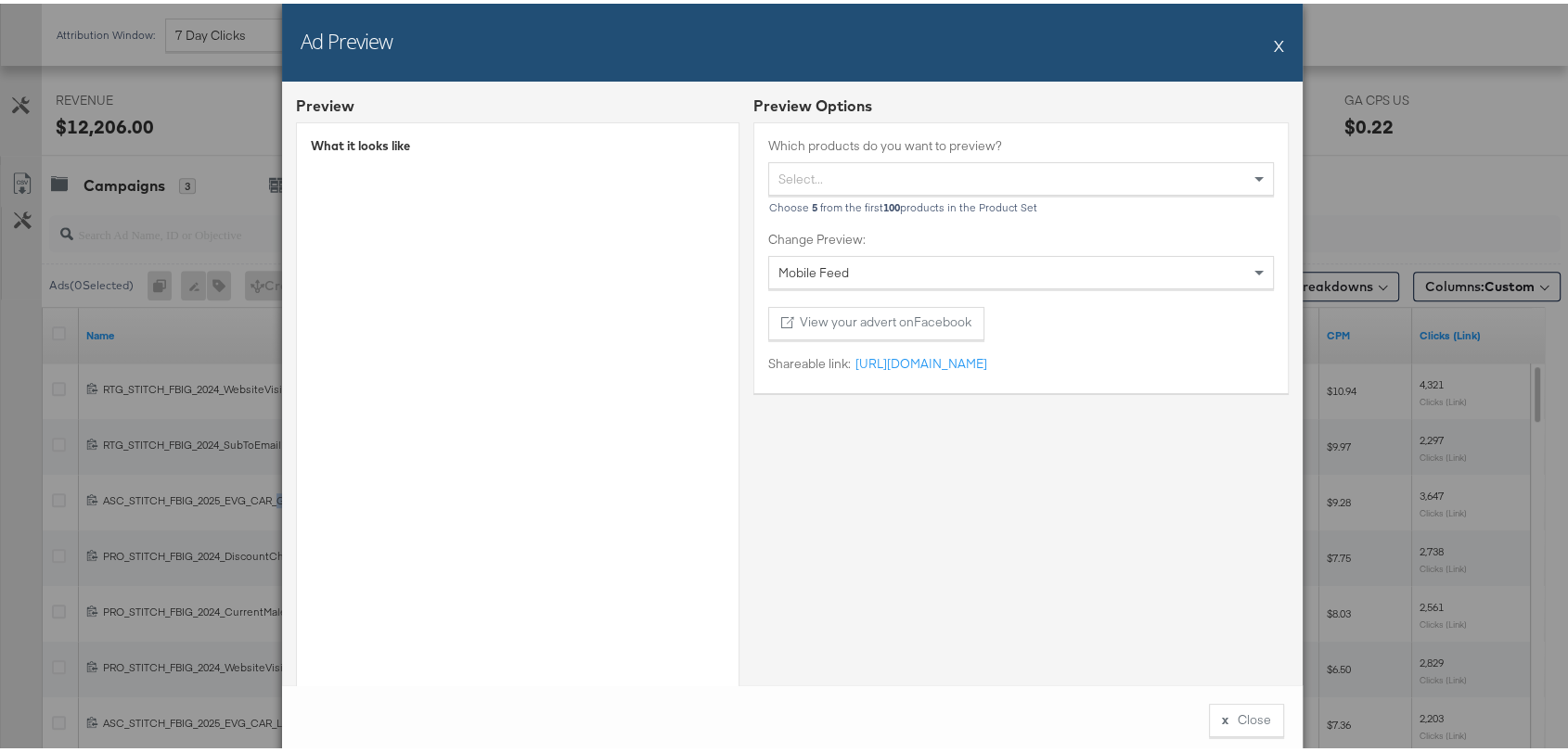
click at [1274, 44] on button "X" at bounding box center [1279, 41] width 11 height 37
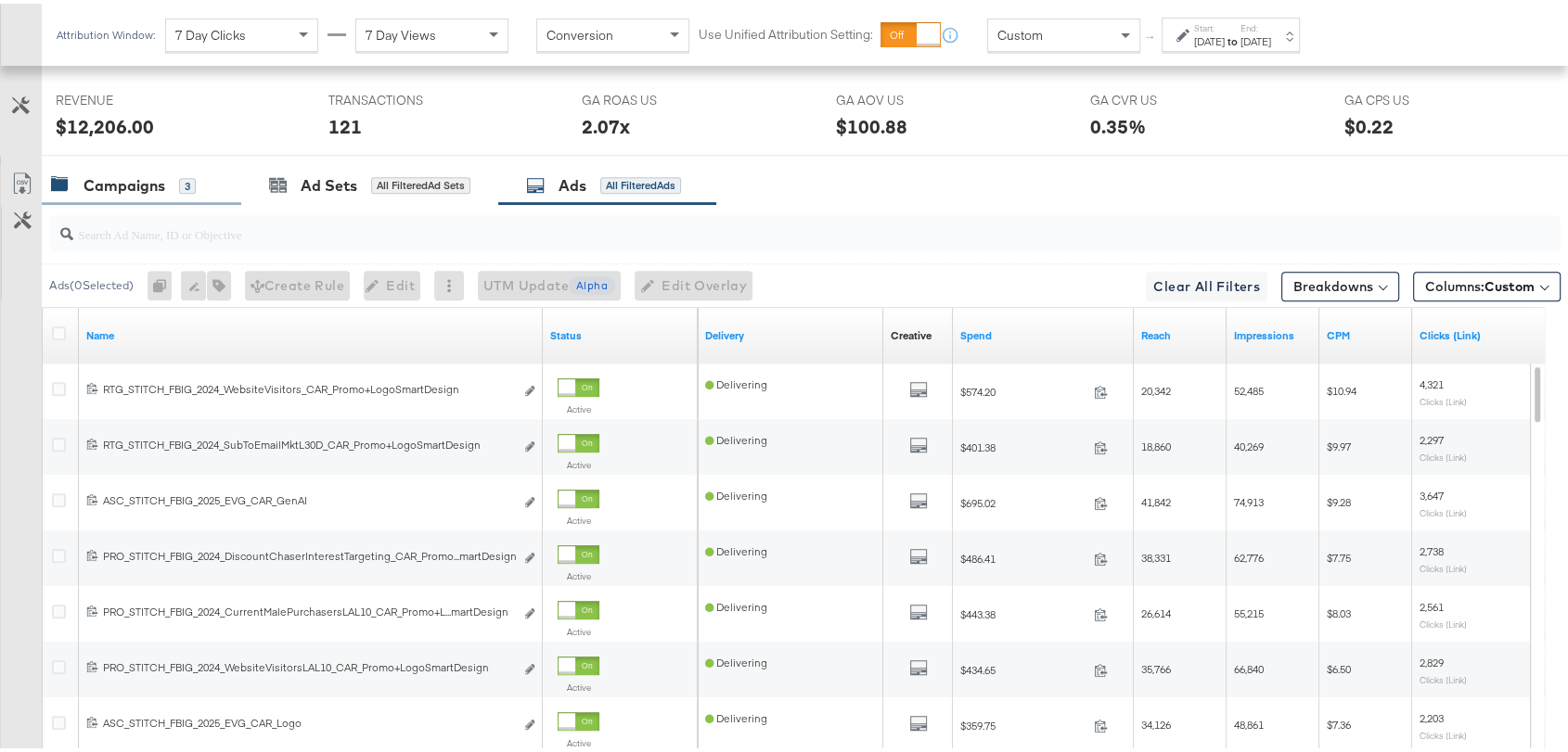
click at [111, 171] on div "Campaigns" at bounding box center [124, 182] width 81 height 21
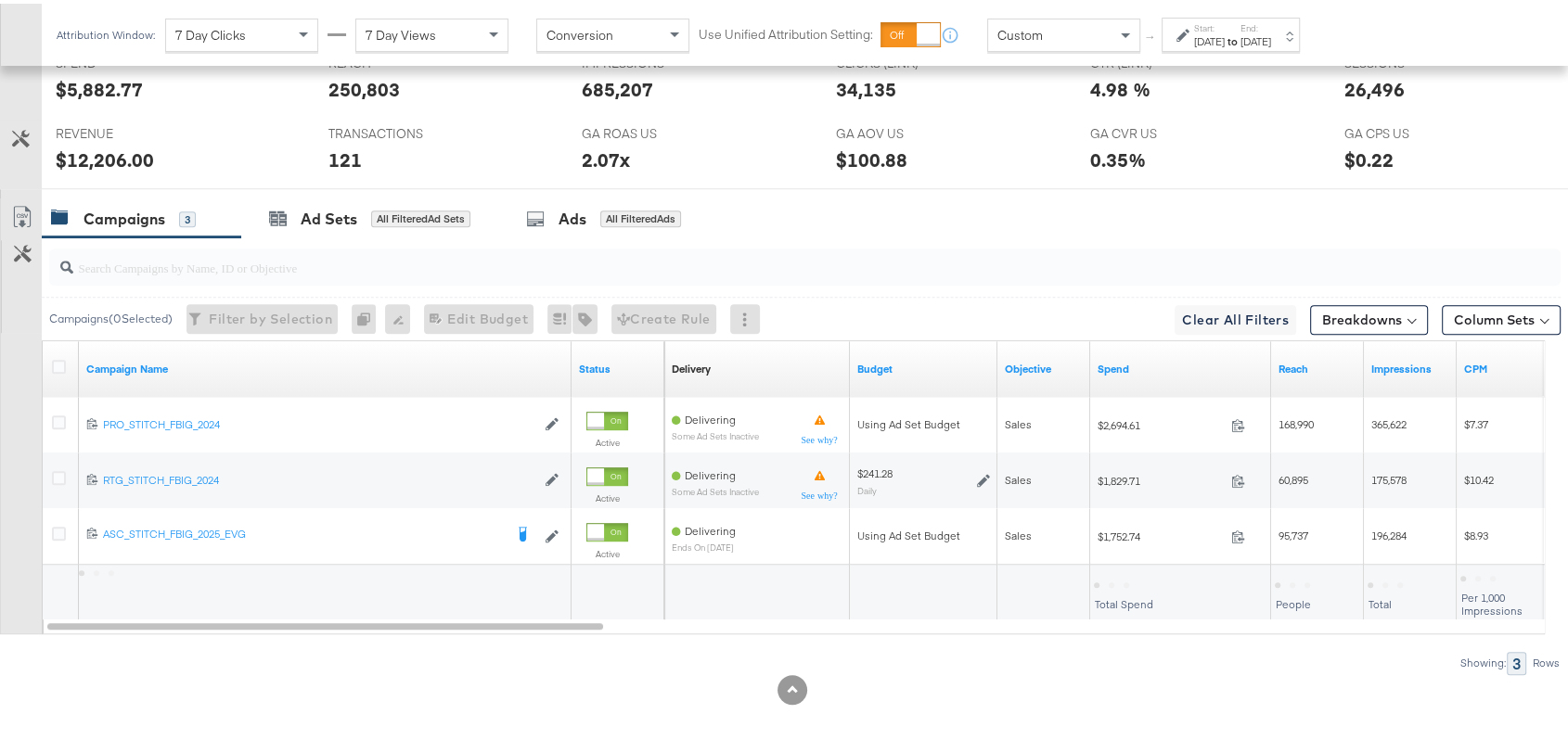
scroll to position [957, 0]
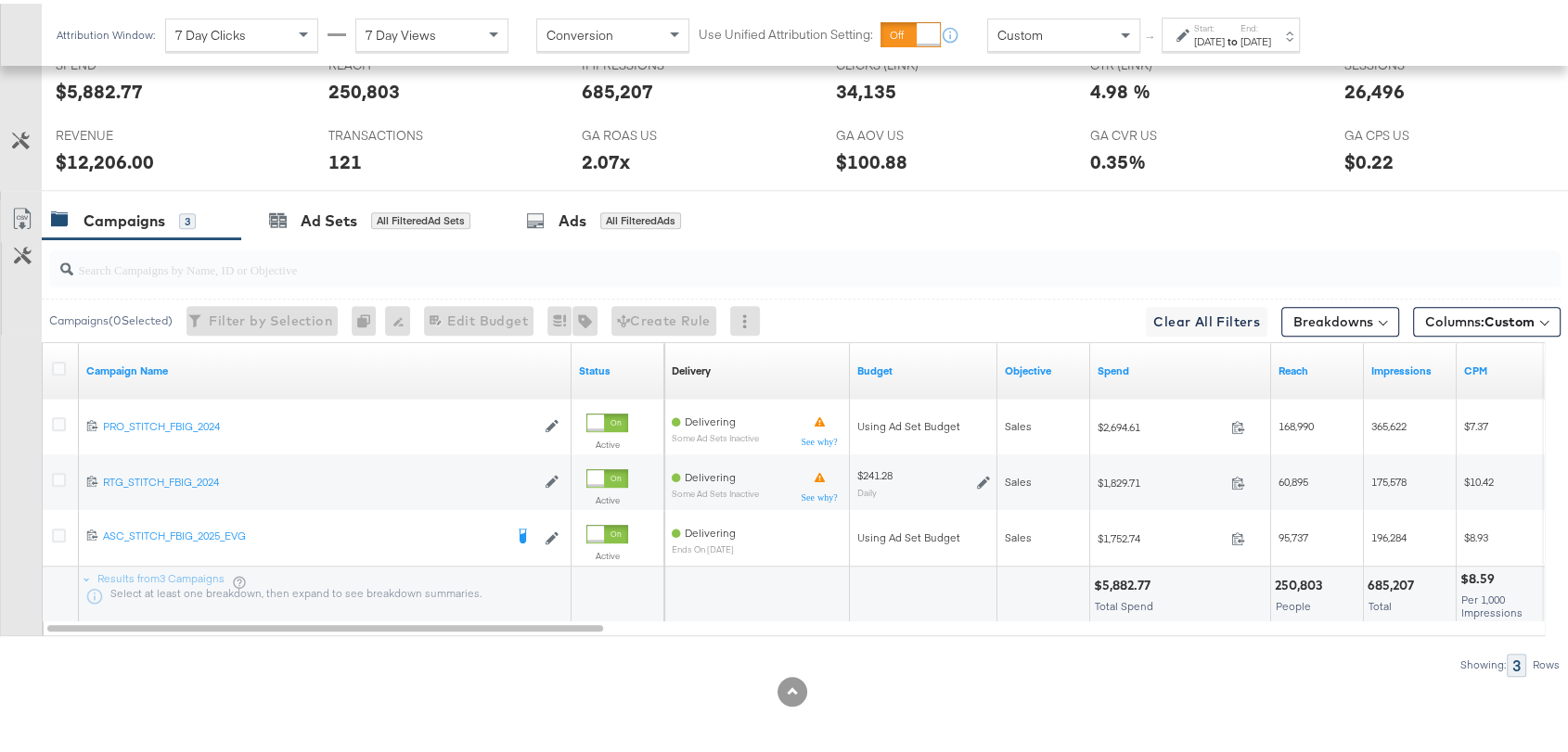
click at [1271, 18] on div "Start: [DATE] to End: [DATE]" at bounding box center [1233, 32] width 77 height 27
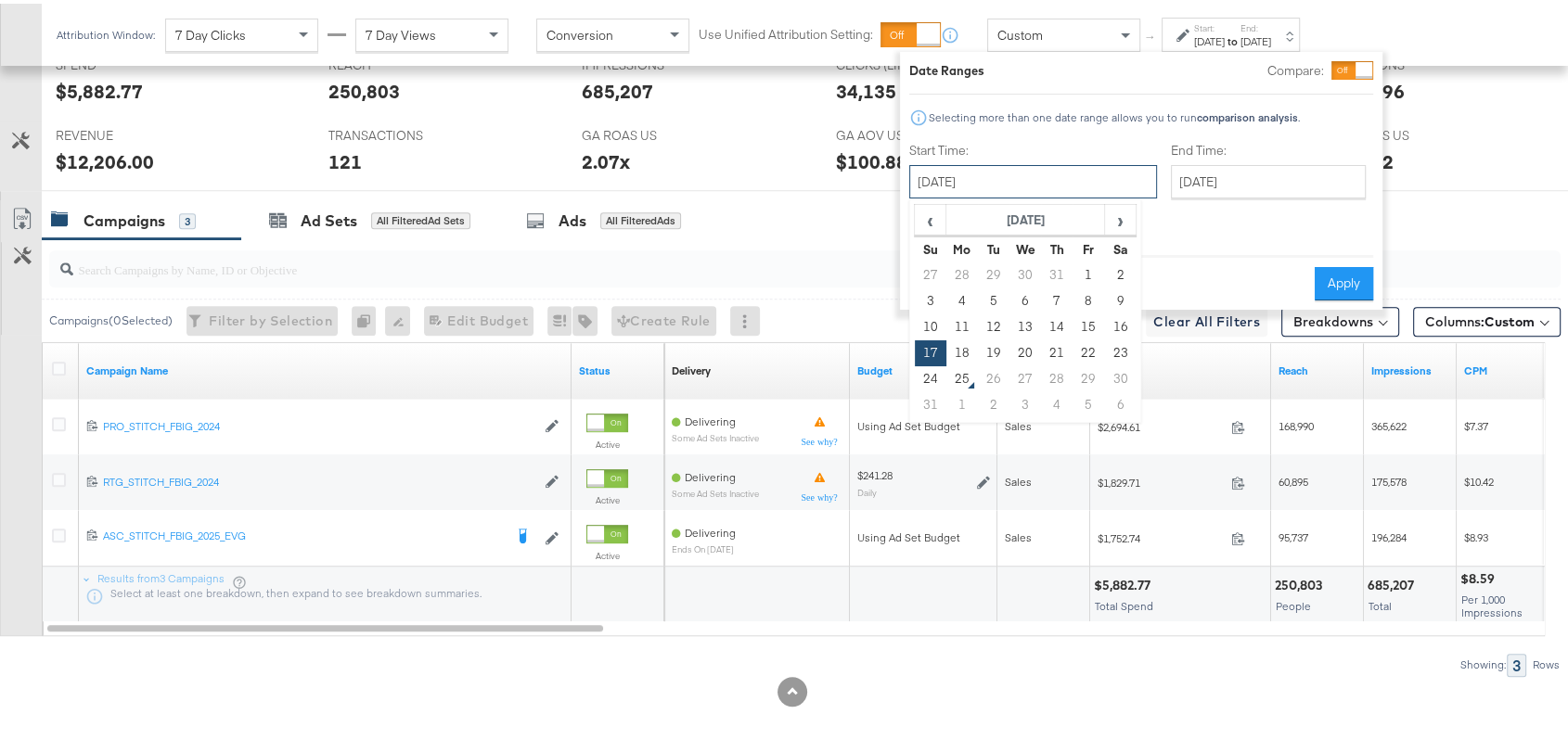
click at [1017, 183] on input "[DATE]" at bounding box center [1033, 177] width 248 height 34
click at [1015, 343] on td "20" at bounding box center [1025, 349] width 32 height 26
type input "[DATE]"
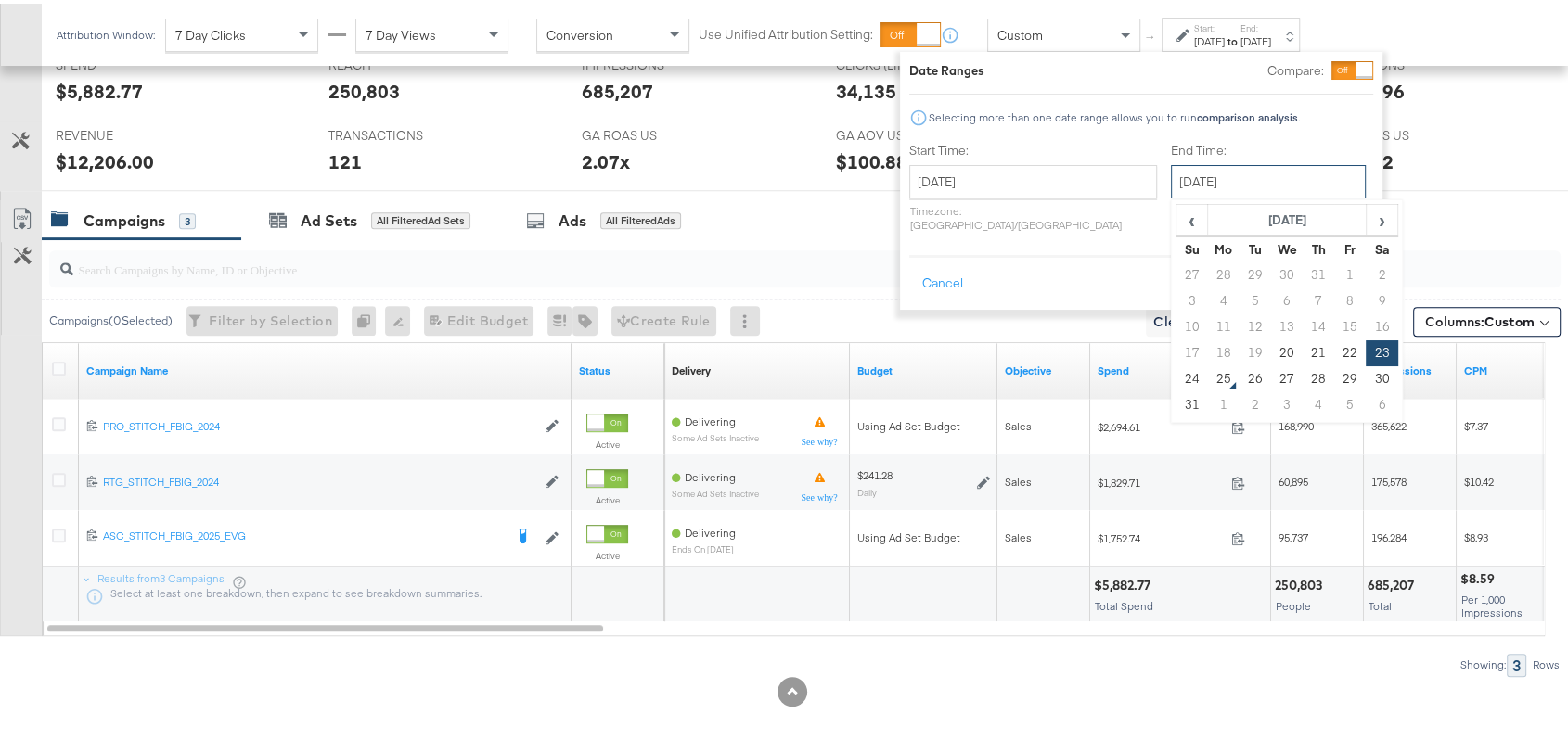
click at [1191, 184] on input "[DATE]" at bounding box center [1268, 177] width 195 height 34
click at [1177, 372] on td "24" at bounding box center [1192, 376] width 32 height 26
type input "[DATE]"
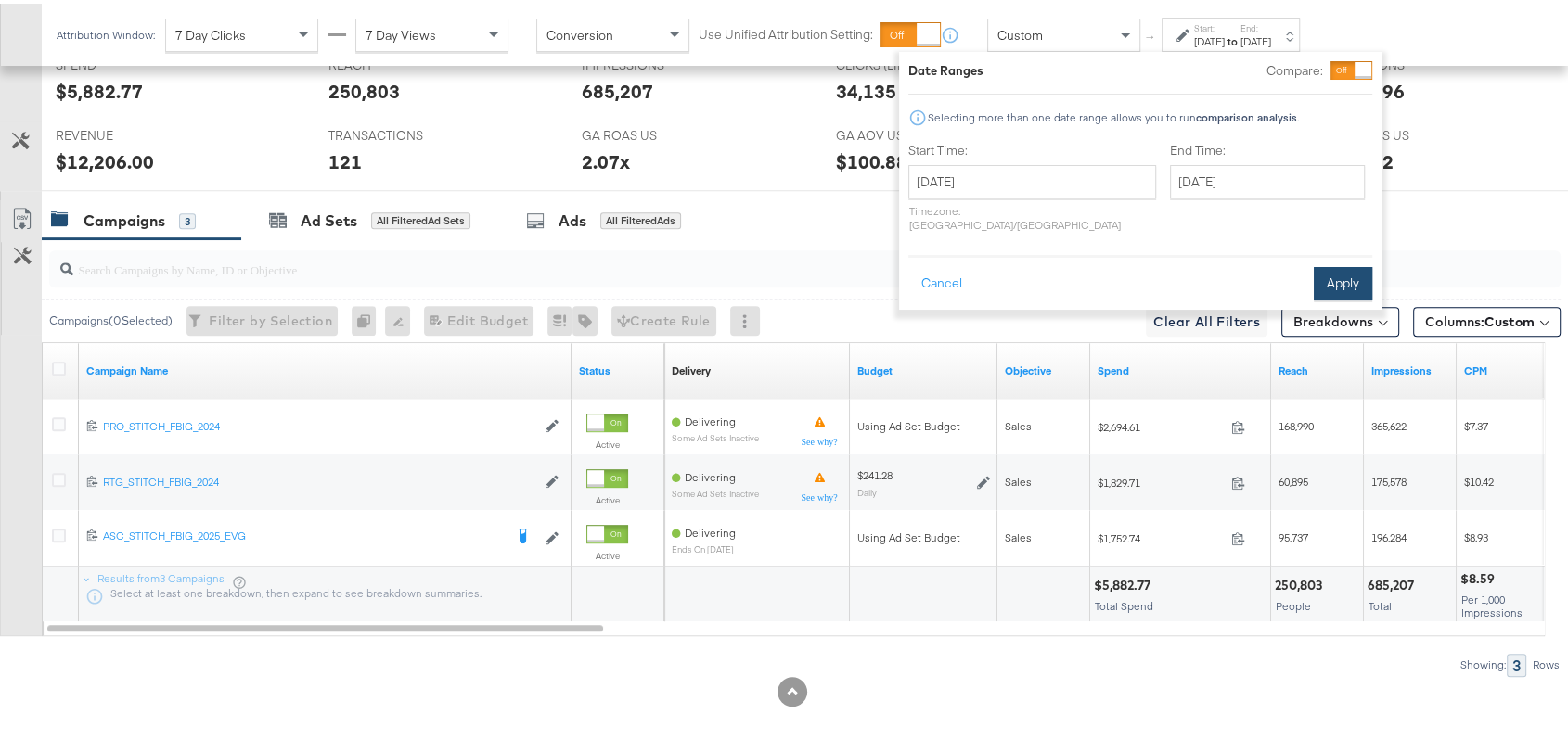
click at [1345, 263] on button "Apply" at bounding box center [1343, 280] width 58 height 34
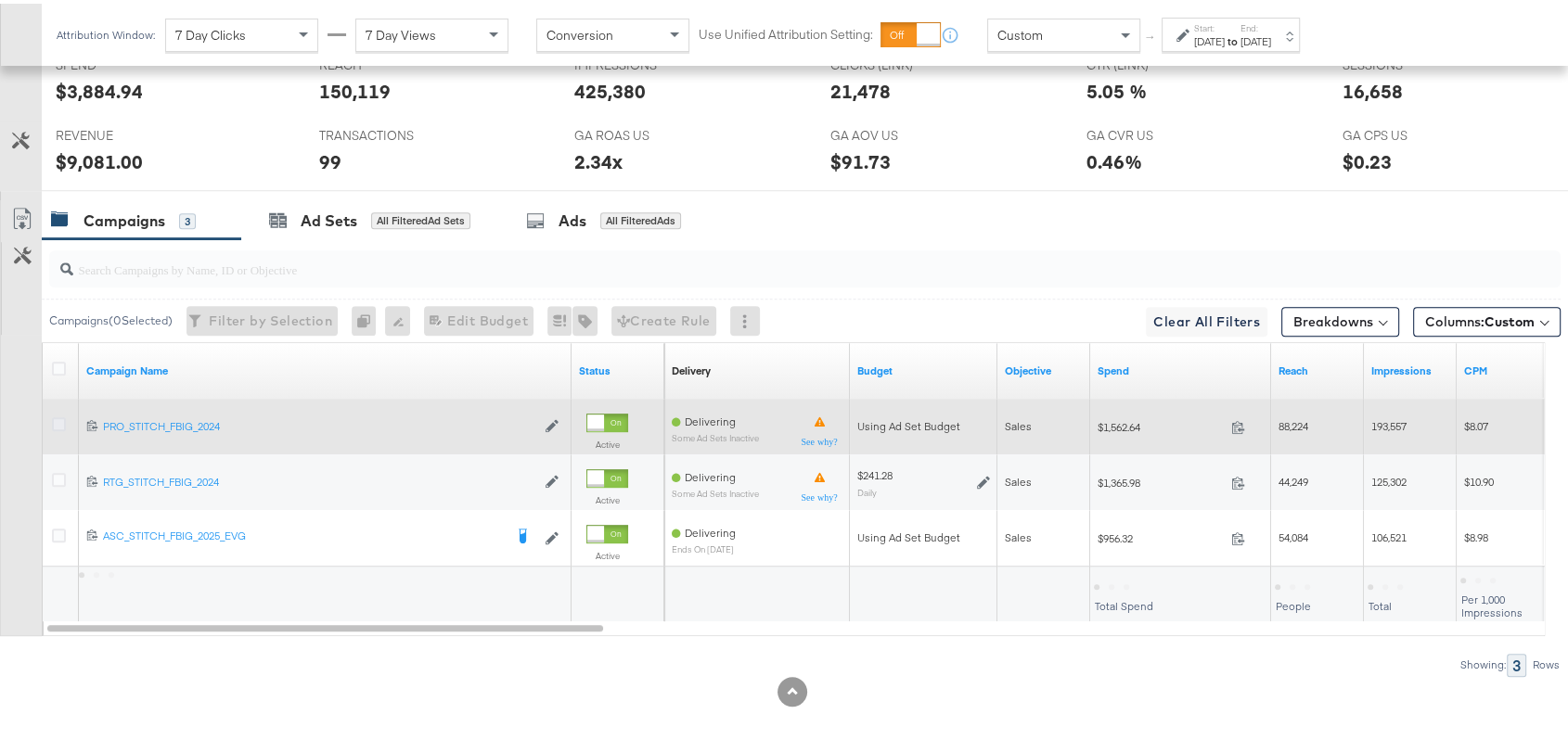
click at [61, 418] on icon at bounding box center [58, 421] width 14 height 14
click at [0, 0] on input "checkbox" at bounding box center [0, 0] width 0 height 0
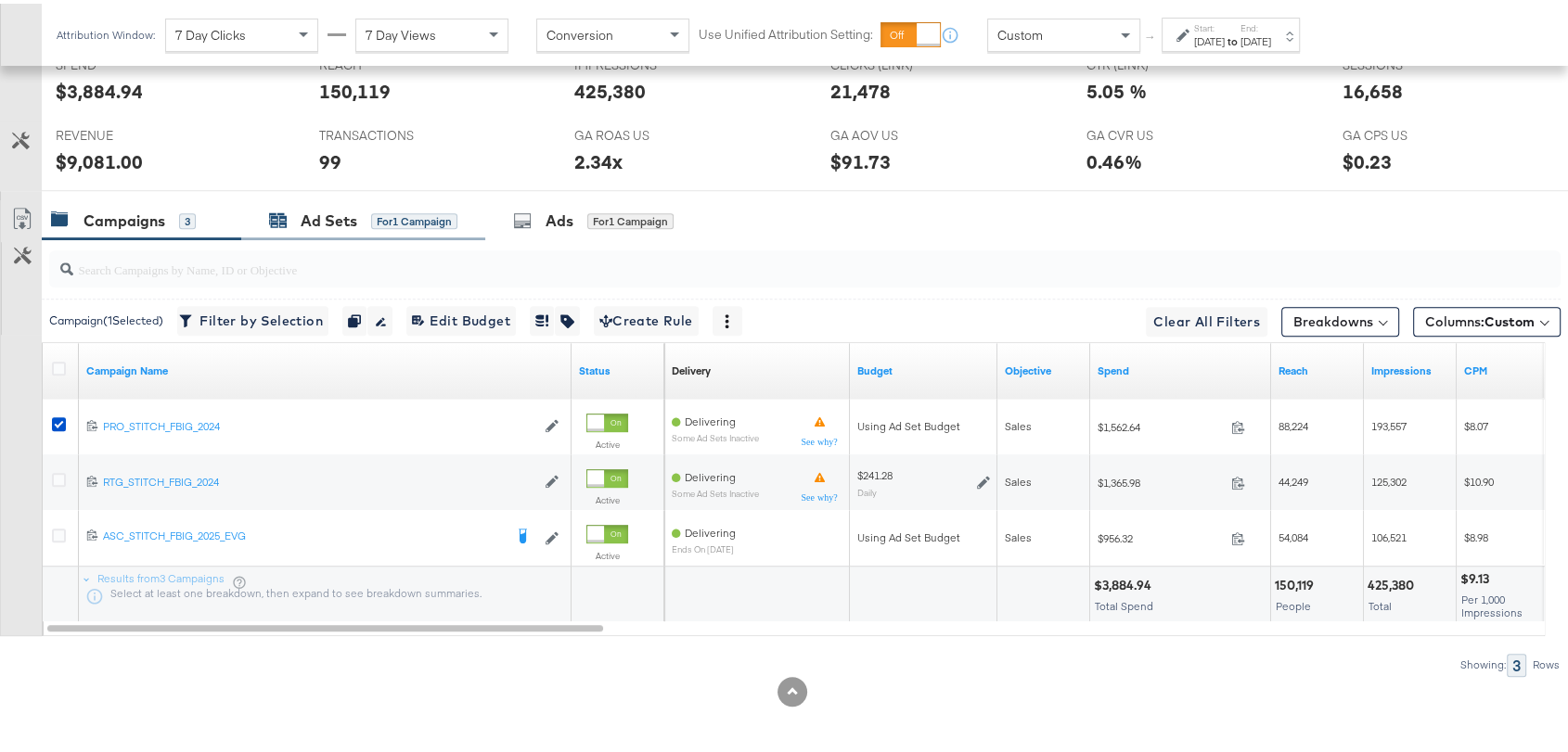
click at [317, 215] on div "Ad Sets" at bounding box center [329, 217] width 57 height 21
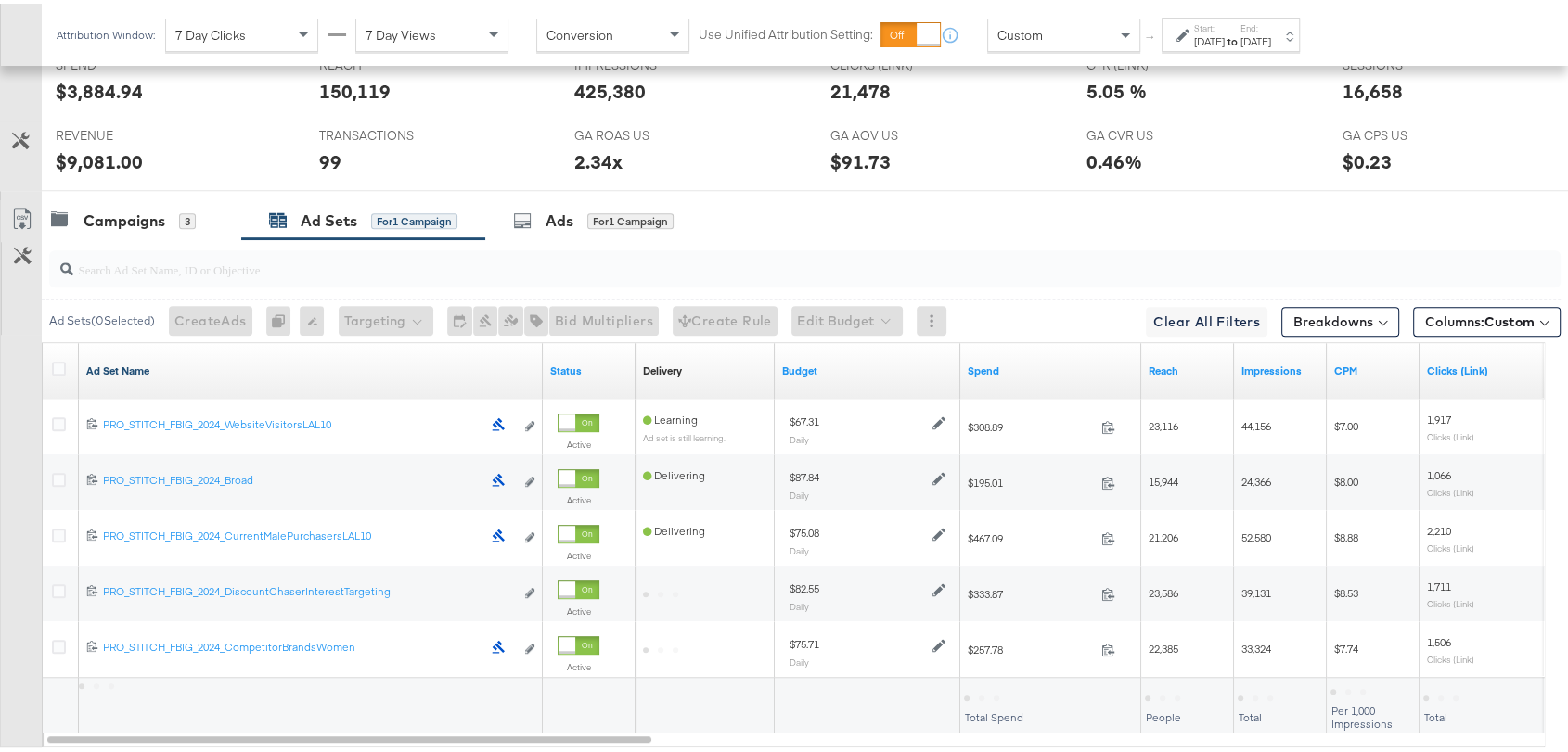
click at [136, 360] on link "Ad Set Name" at bounding box center [311, 367] width 450 height 14
click at [136, 360] on link "Ad Set Name ↓" at bounding box center [311, 367] width 450 height 14
